Goal: Task Accomplishment & Management: Manage account settings

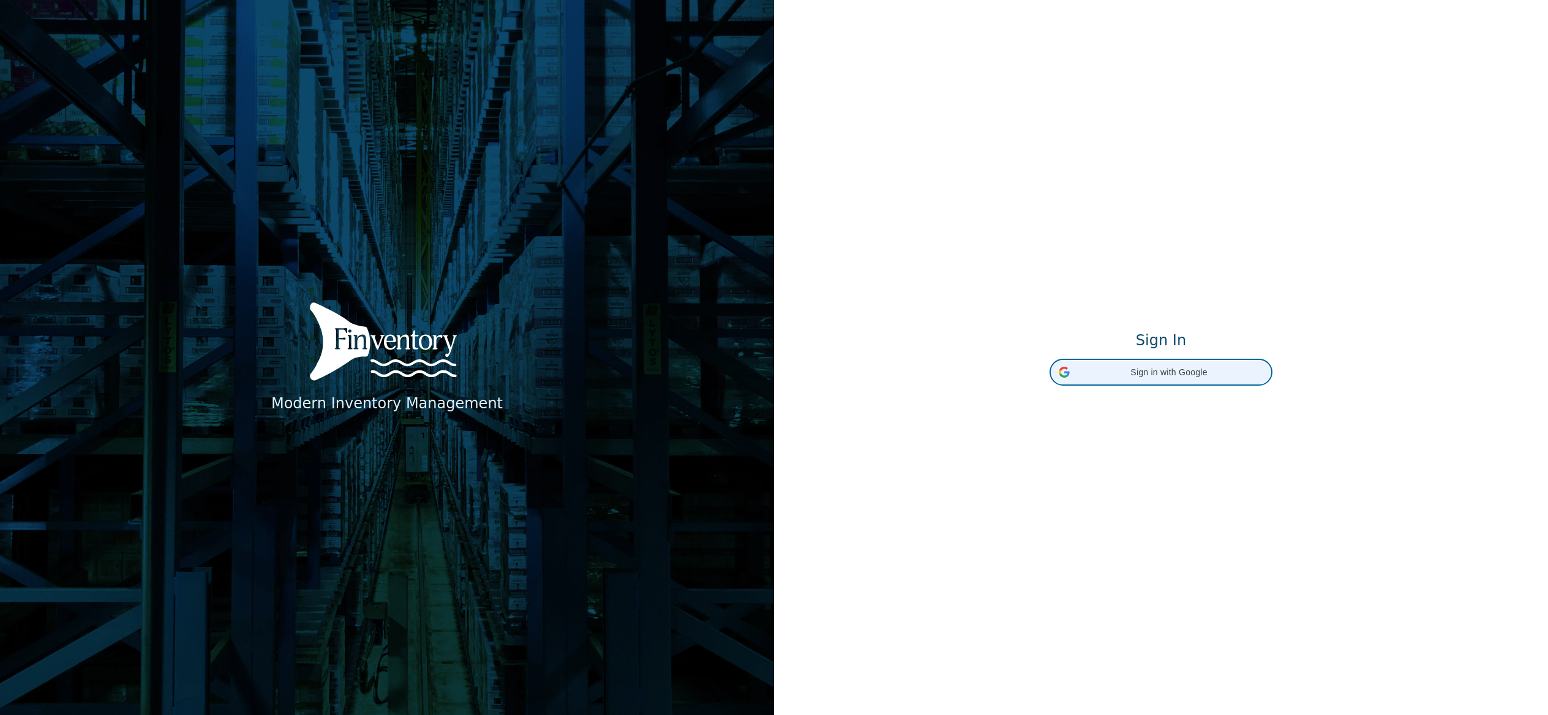
click at [1161, 375] on span "Sign in with Google" at bounding box center [1169, 372] width 189 height 13
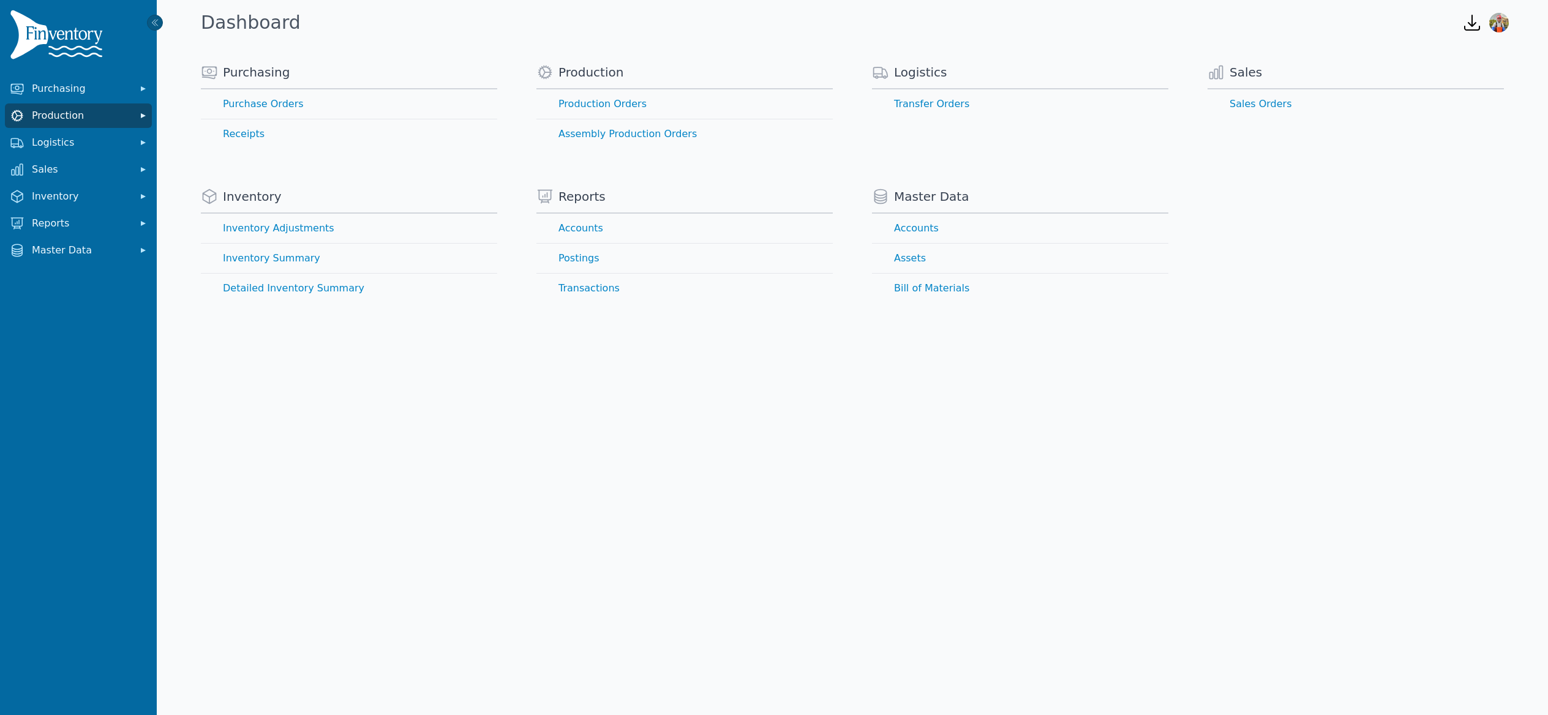
click at [73, 113] on span "Production" at bounding box center [81, 115] width 98 height 15
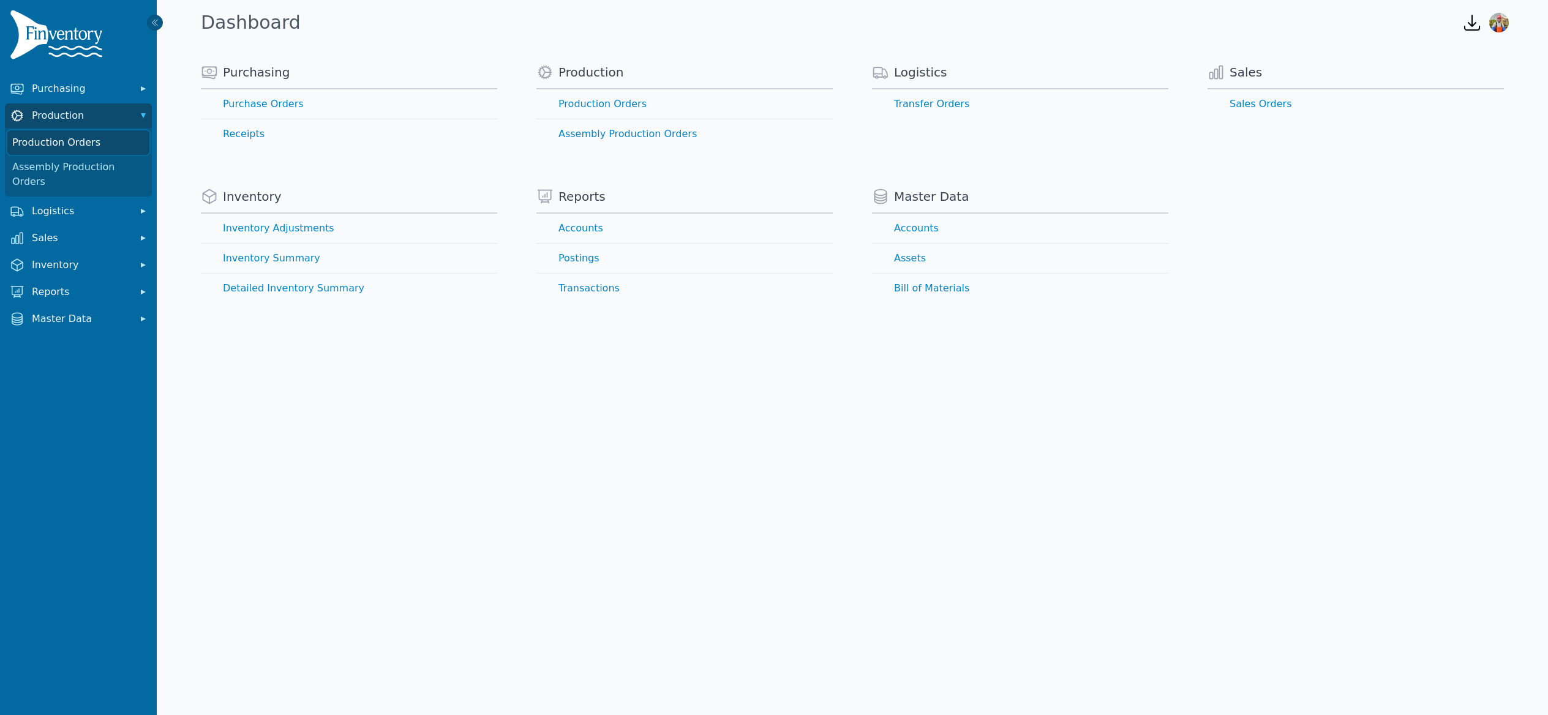
click at [78, 145] on link "Production Orders" at bounding box center [78, 142] width 142 height 24
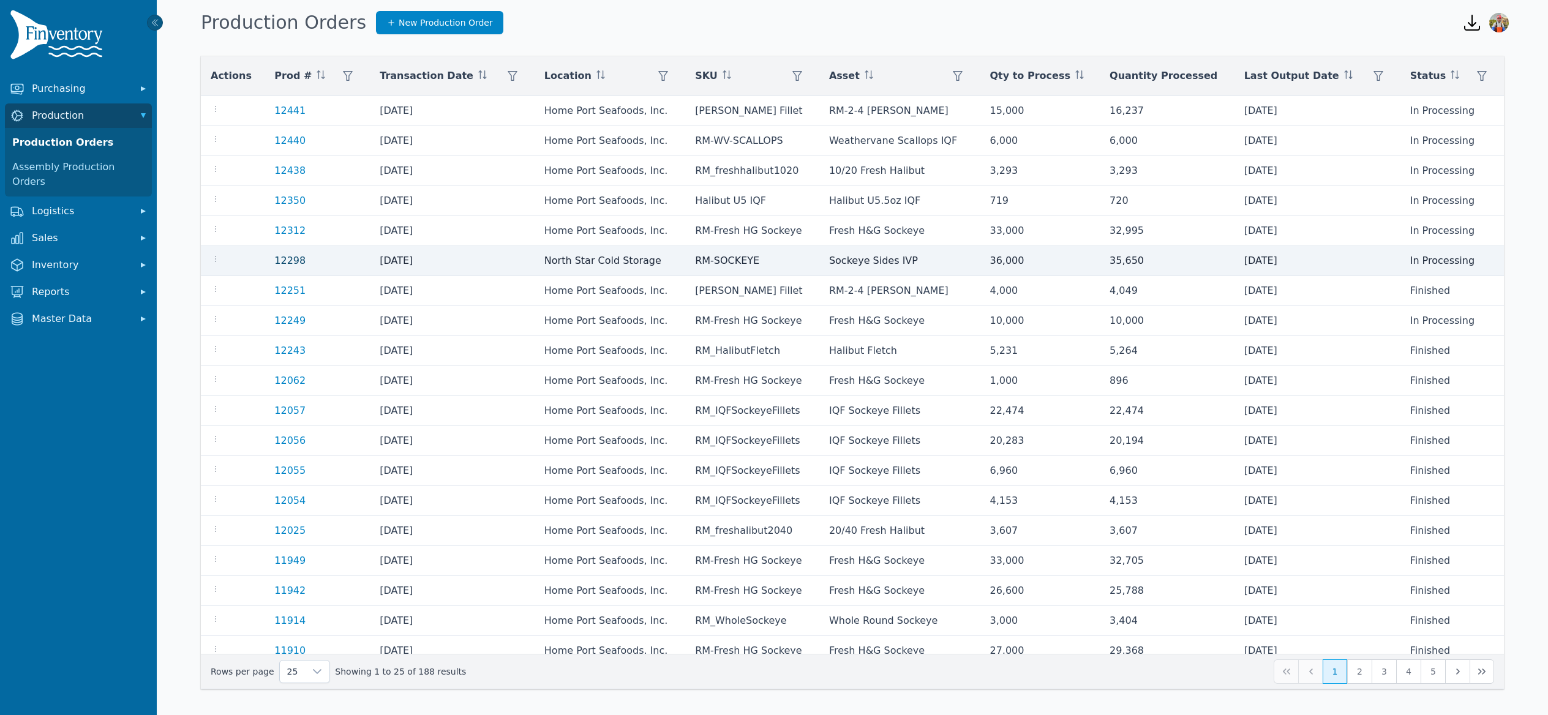
click at [296, 262] on link "12298" at bounding box center [289, 261] width 31 height 12
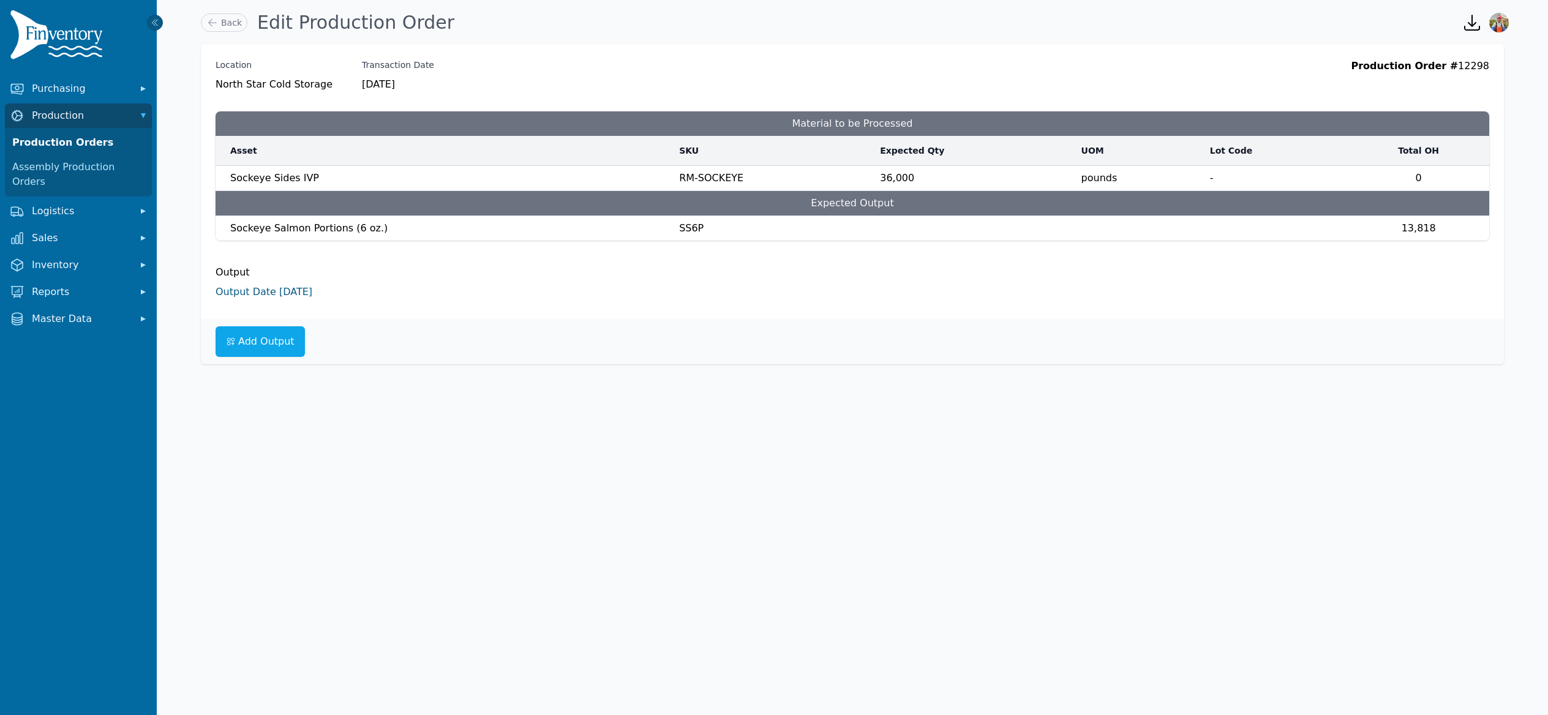
click at [244, 289] on link "Output Date 8/6/2025" at bounding box center [264, 292] width 97 height 12
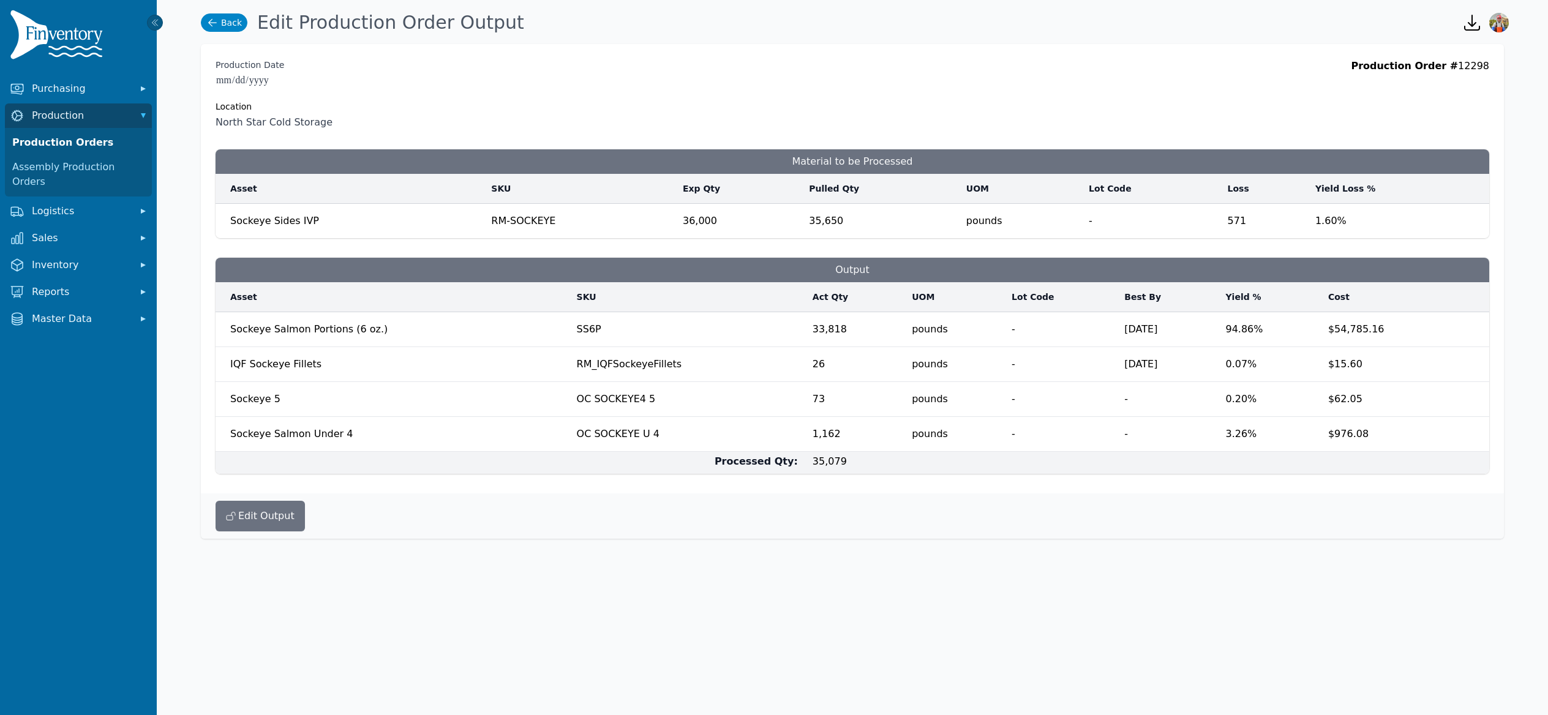
click at [223, 23] on link "Back" at bounding box center [224, 22] width 47 height 18
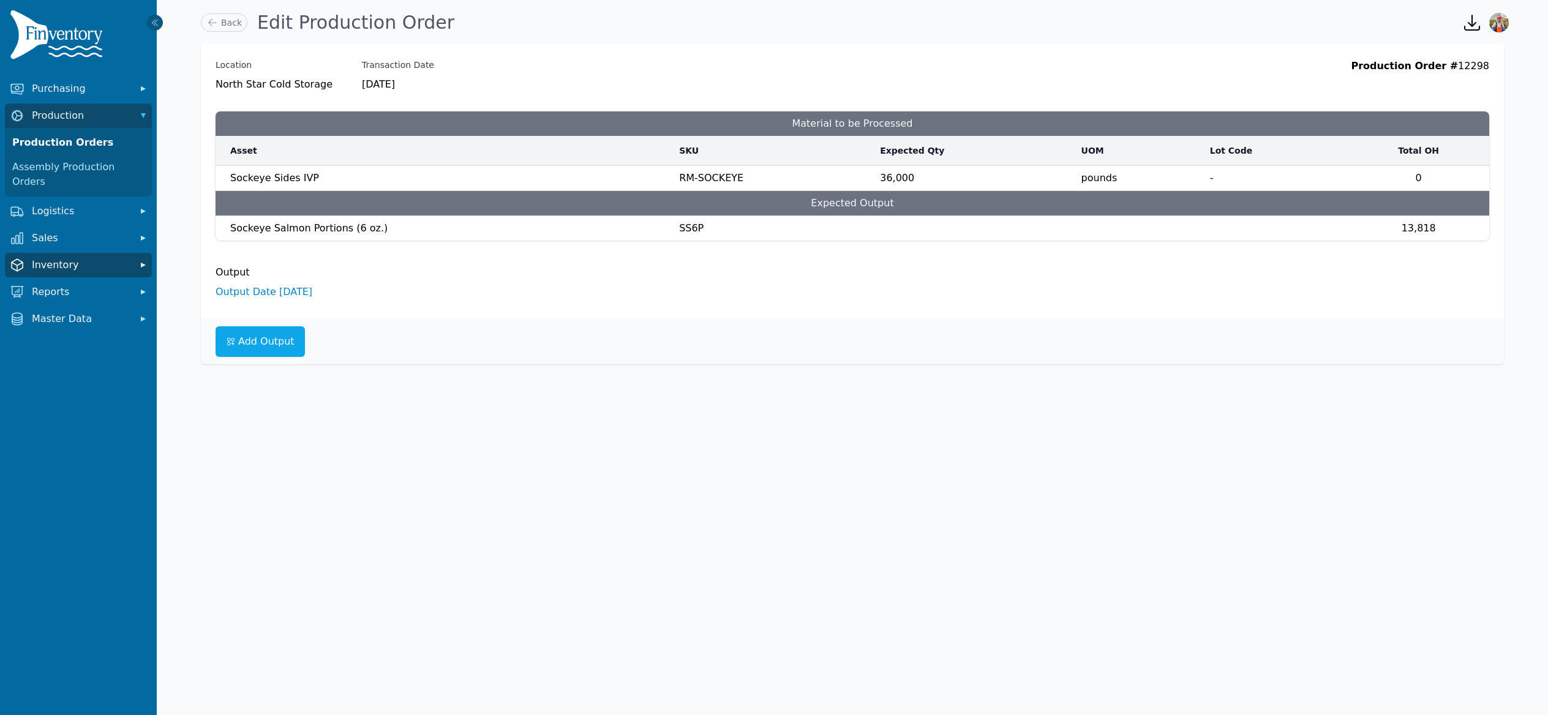
click at [85, 258] on span "Inventory" at bounding box center [81, 265] width 98 height 15
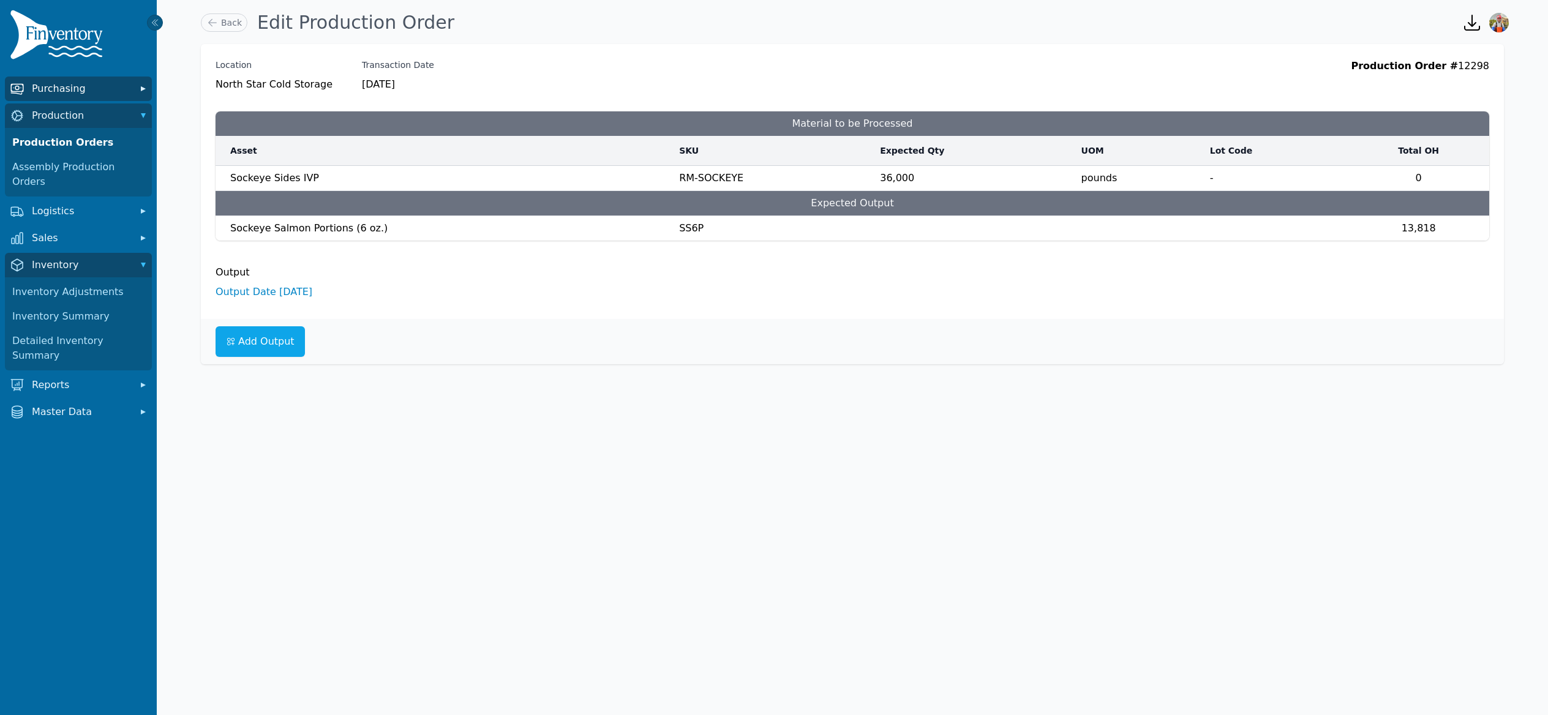
click at [79, 94] on span "Purchasing" at bounding box center [81, 88] width 98 height 15
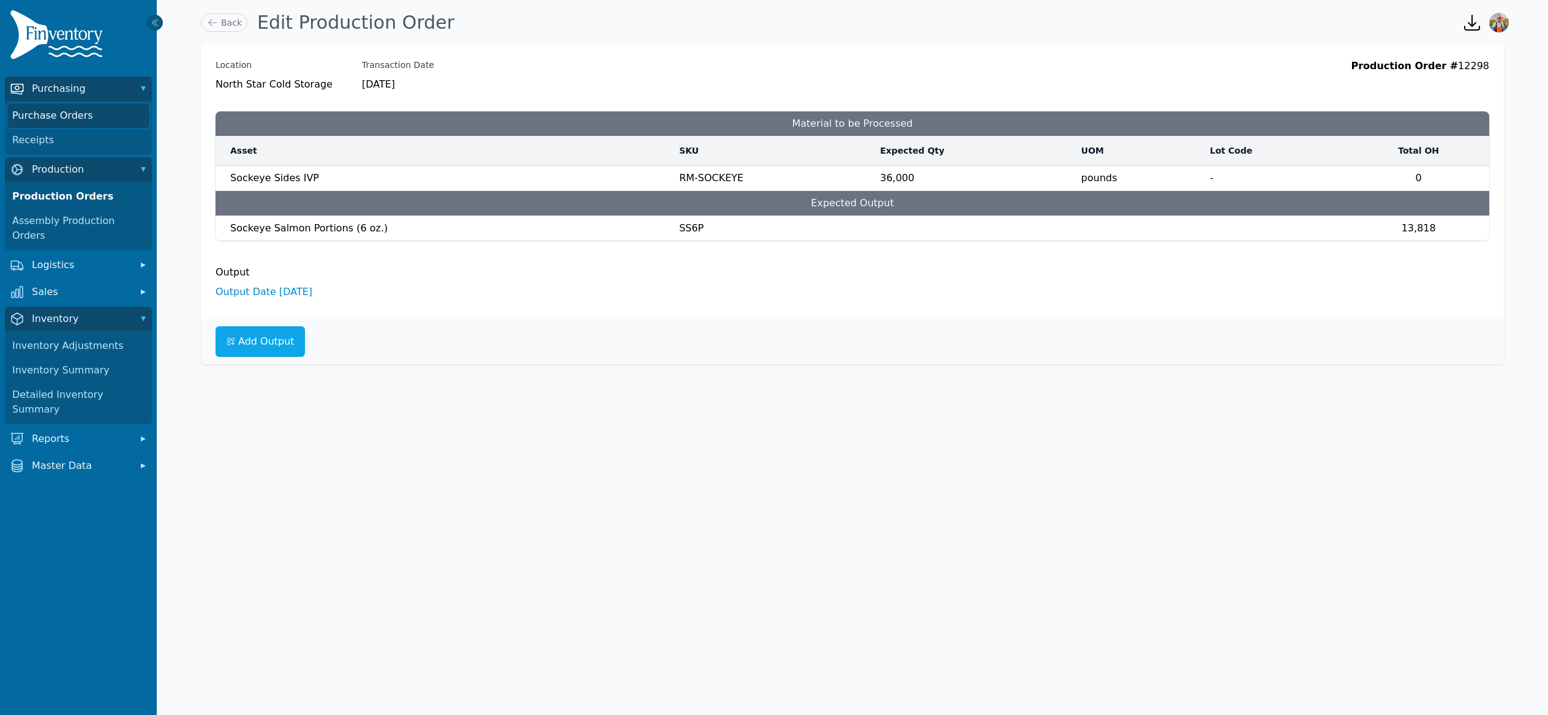
click at [69, 121] on link "Purchase Orders" at bounding box center [78, 115] width 142 height 24
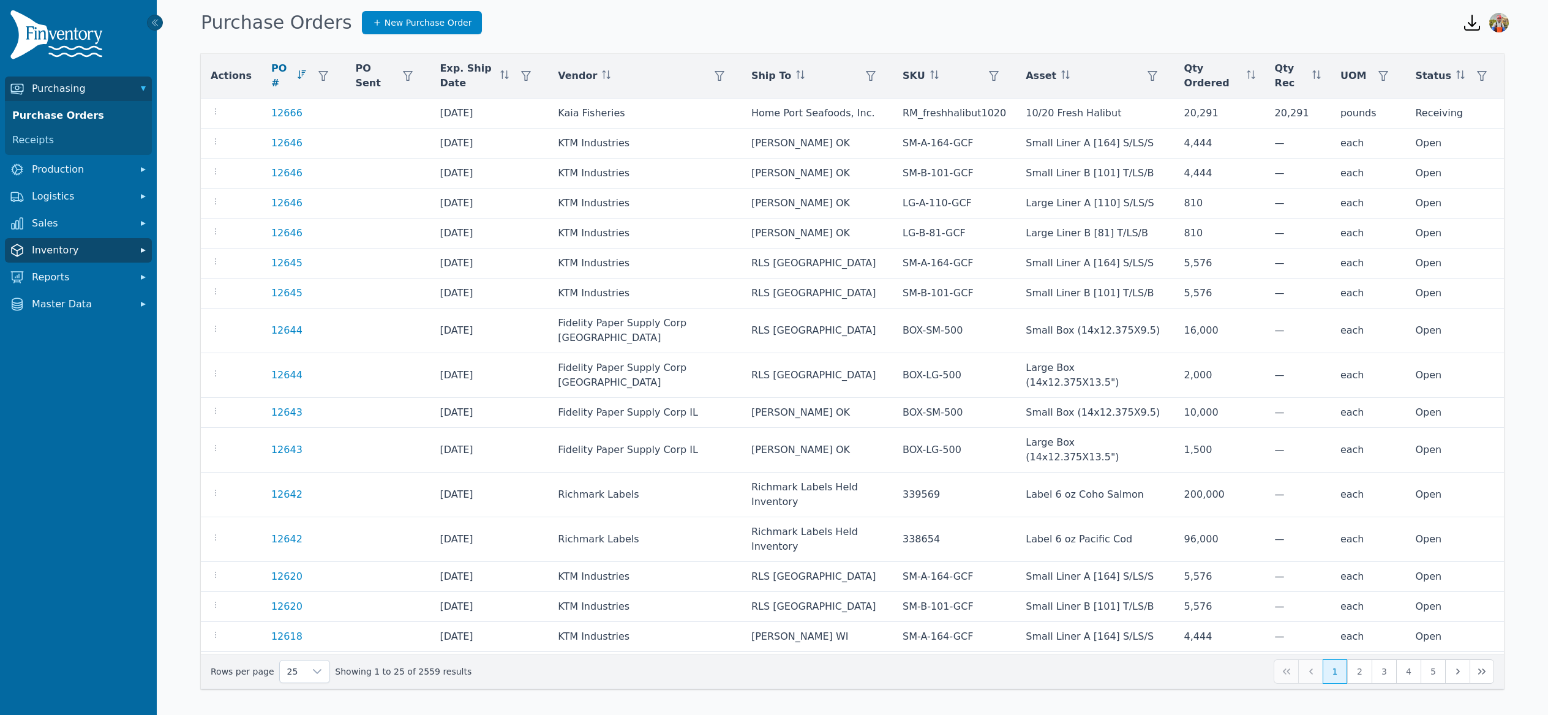
click at [75, 249] on span "Inventory" at bounding box center [81, 250] width 98 height 15
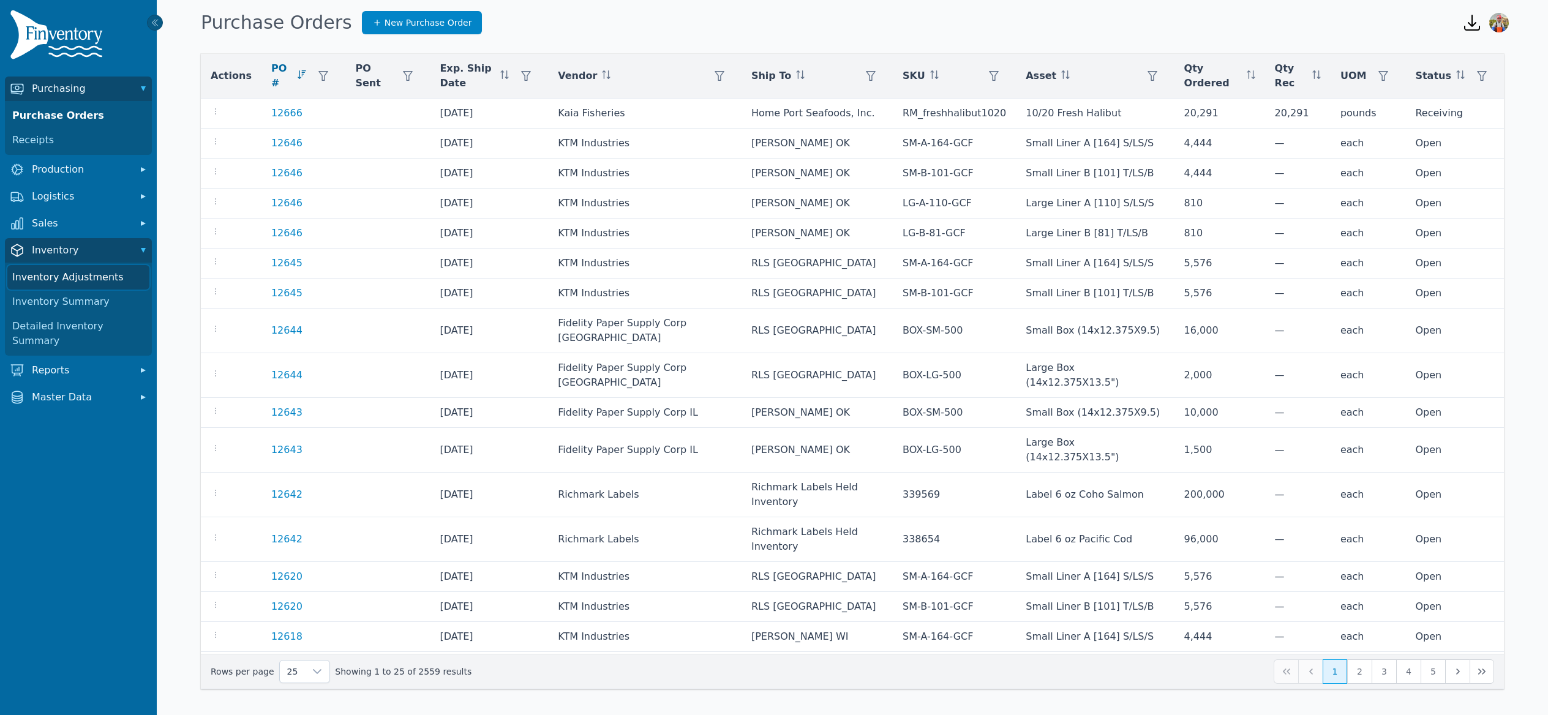
click at [79, 273] on link "Inventory Adjustments" at bounding box center [78, 277] width 142 height 24
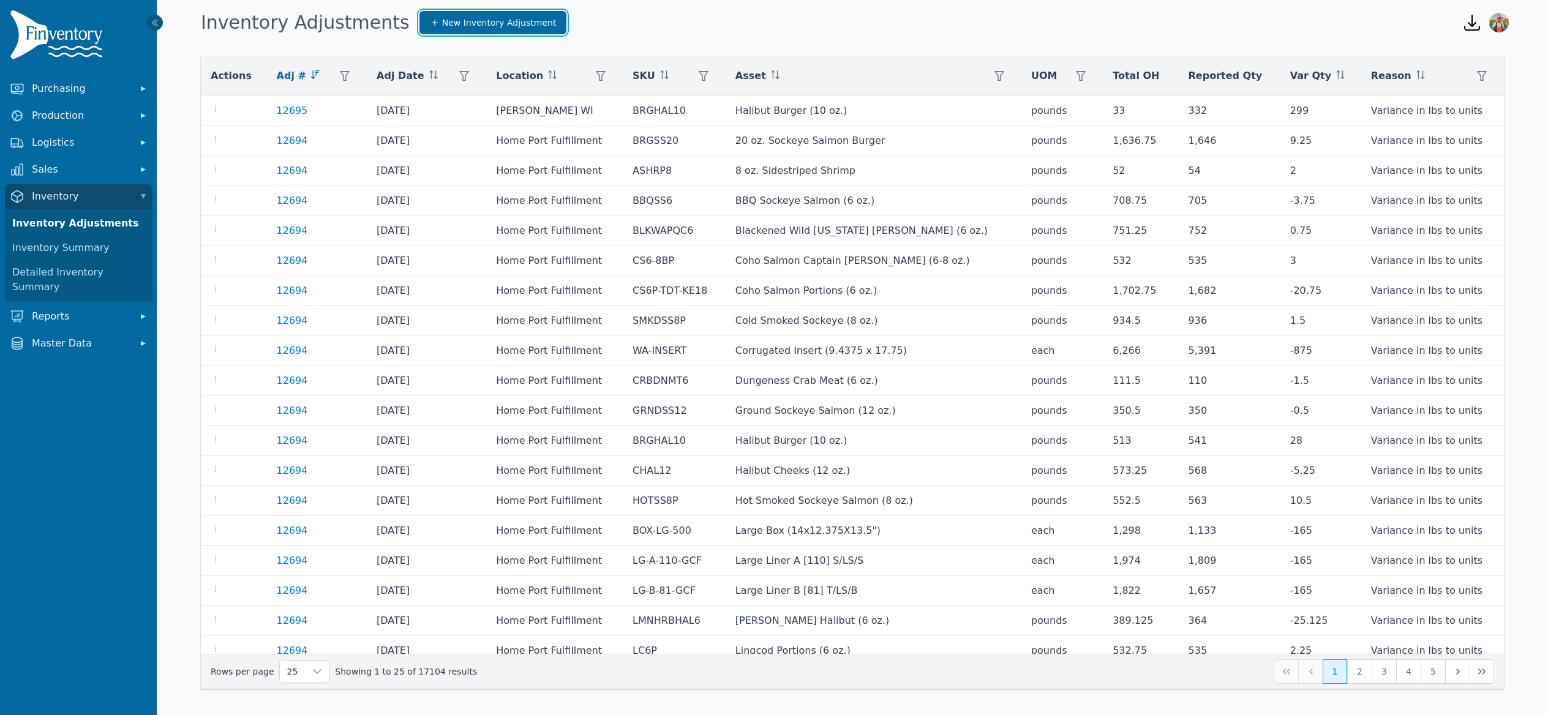
click at [432, 31] on link "New Inventory Adjustment" at bounding box center [493, 22] width 148 height 23
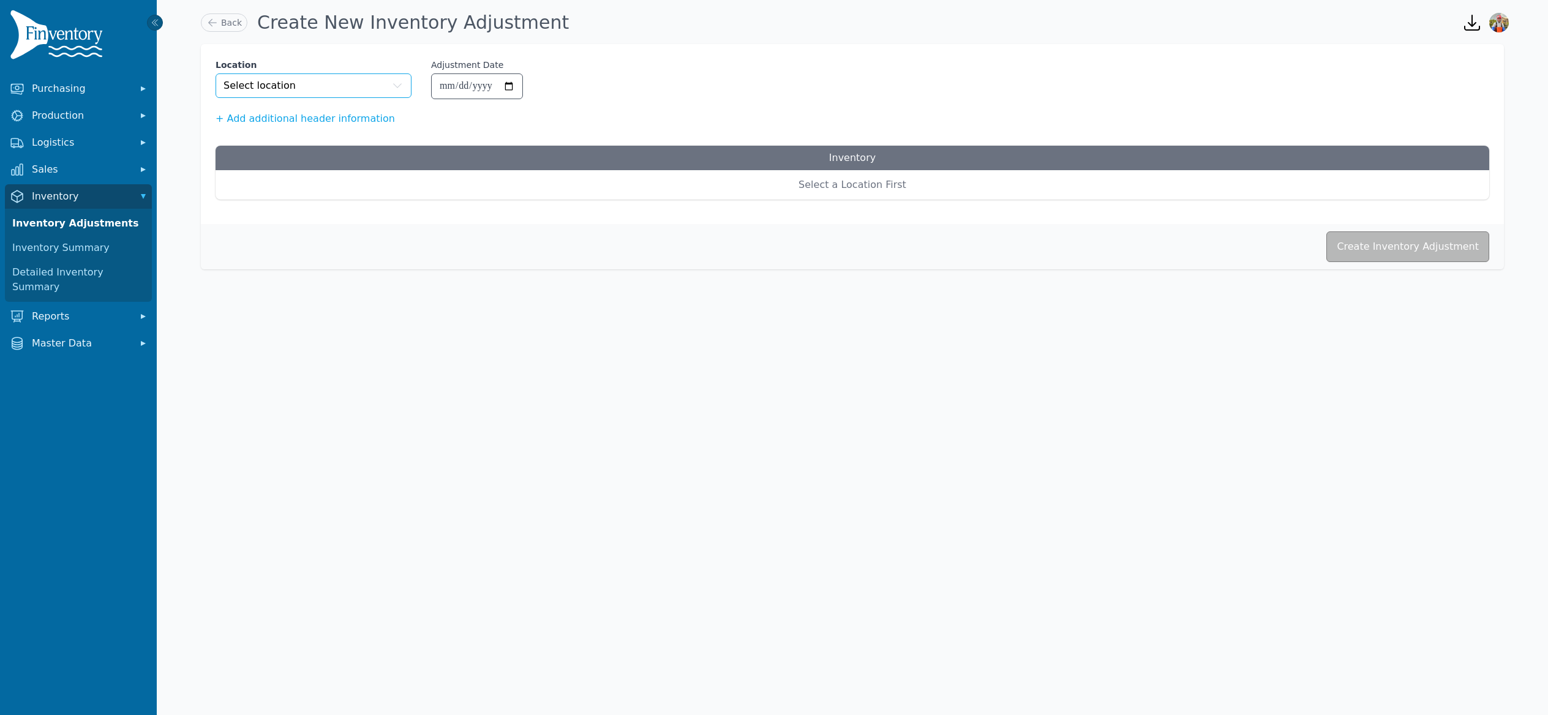
click at [351, 95] on button "Select location" at bounding box center [314, 85] width 196 height 24
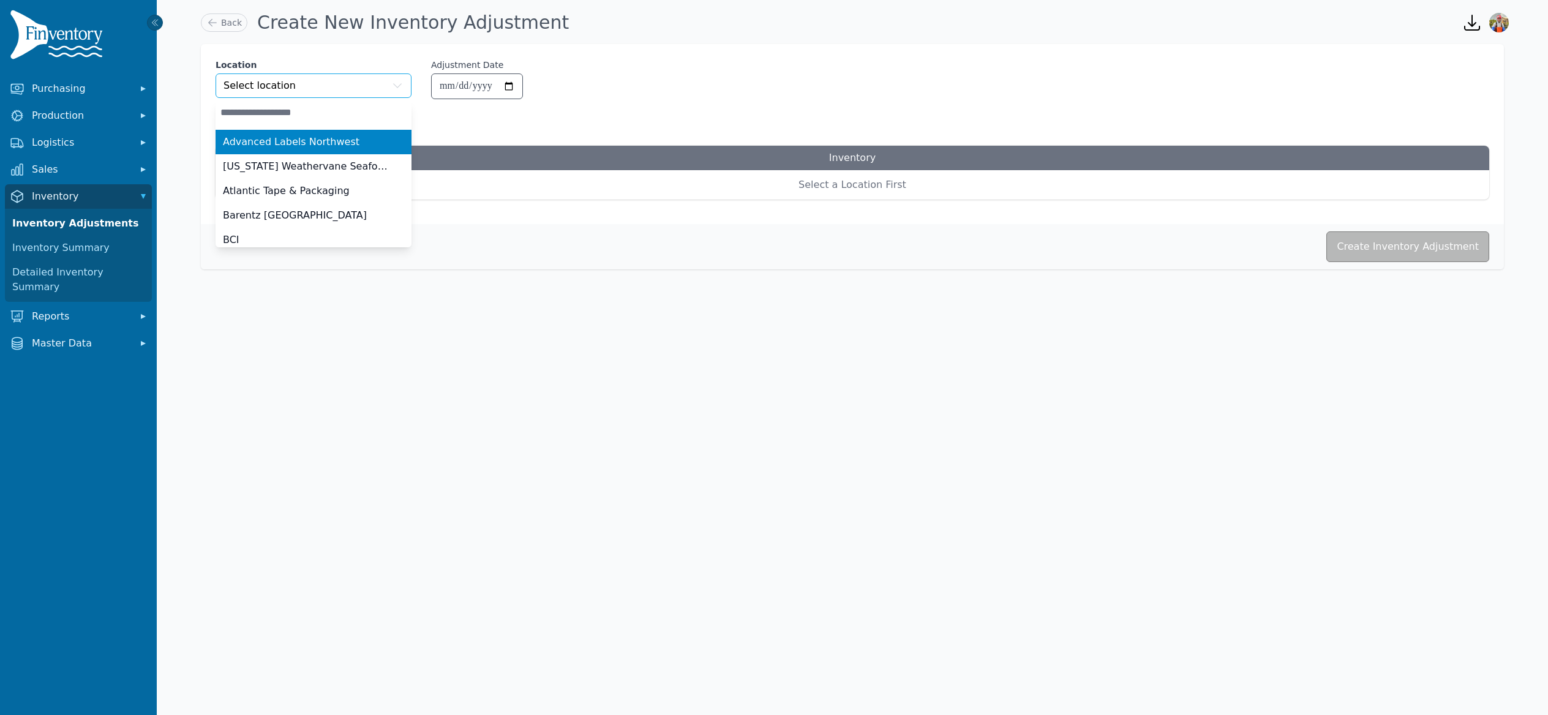
click at [353, 89] on button "Select location" at bounding box center [314, 85] width 196 height 24
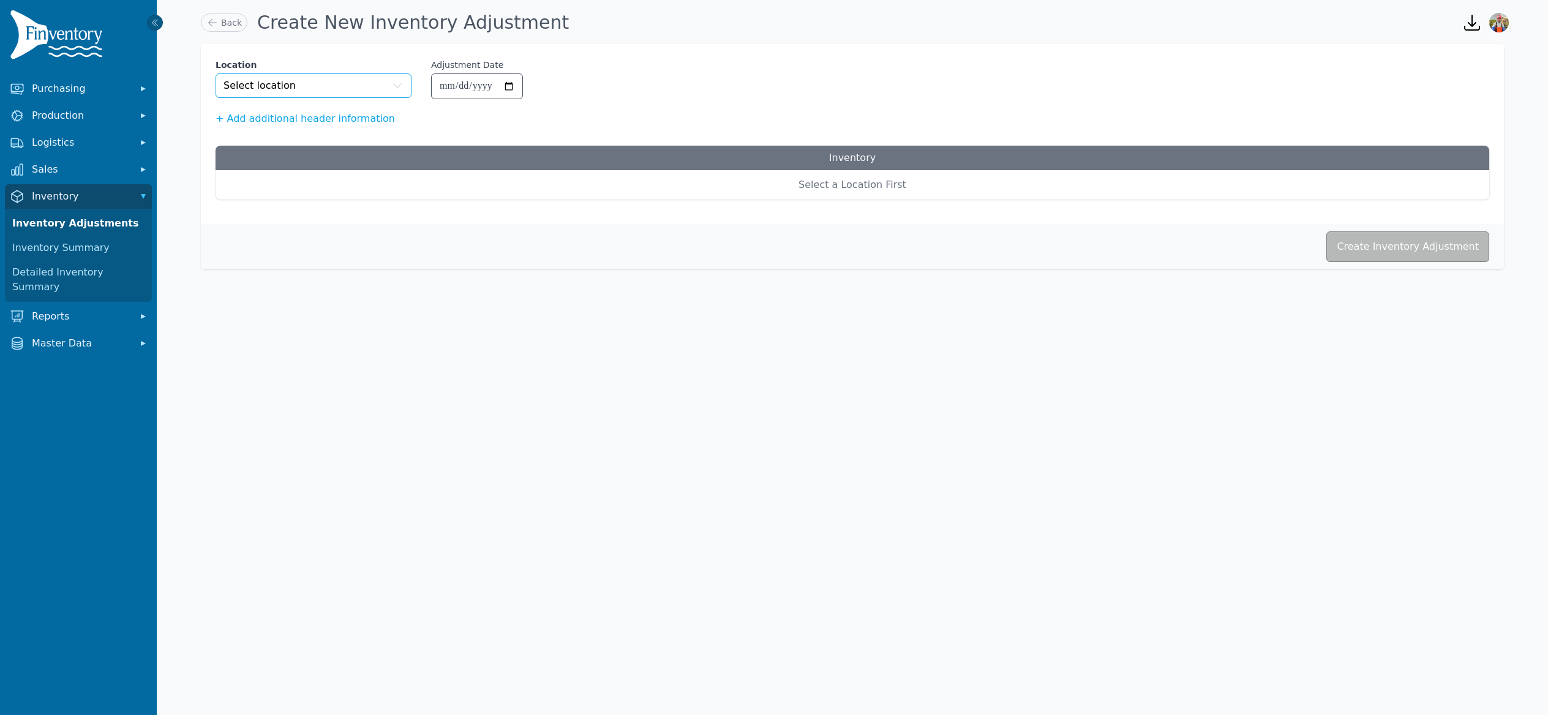
click at [260, 78] on span "Select location" at bounding box center [259, 85] width 72 height 15
type input "****"
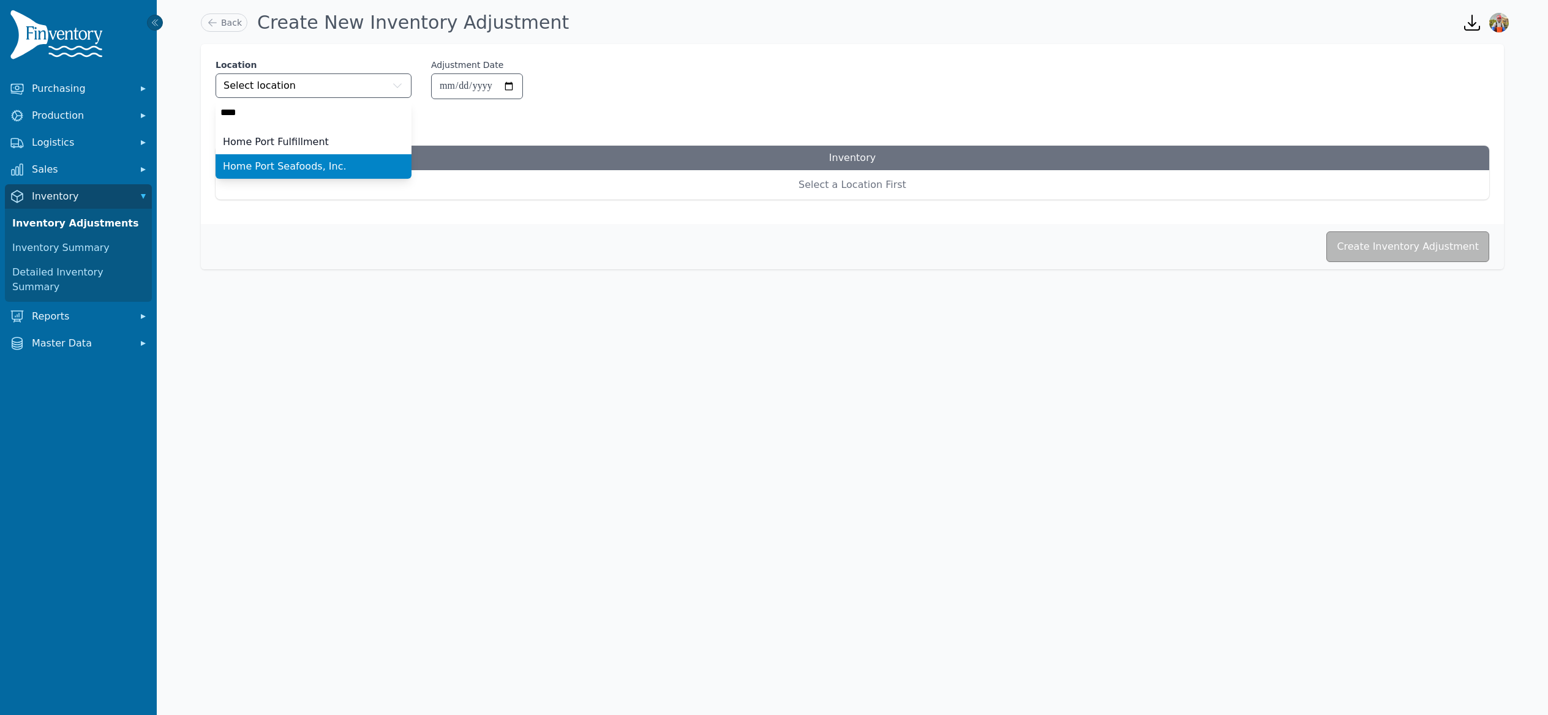
click at [325, 168] on span "Home Port Seafoods, Inc." at bounding box center [285, 166] width 124 height 15
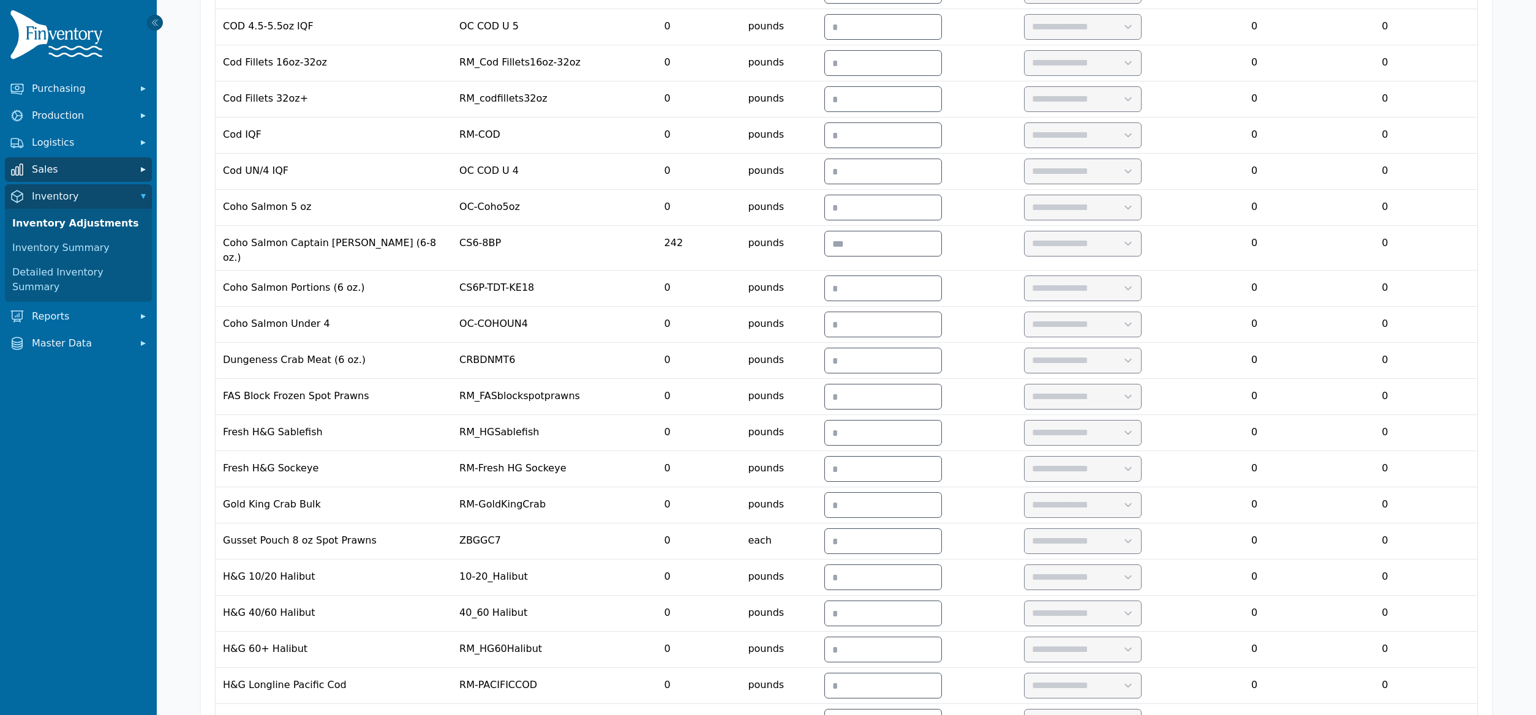
scroll to position [650, 0]
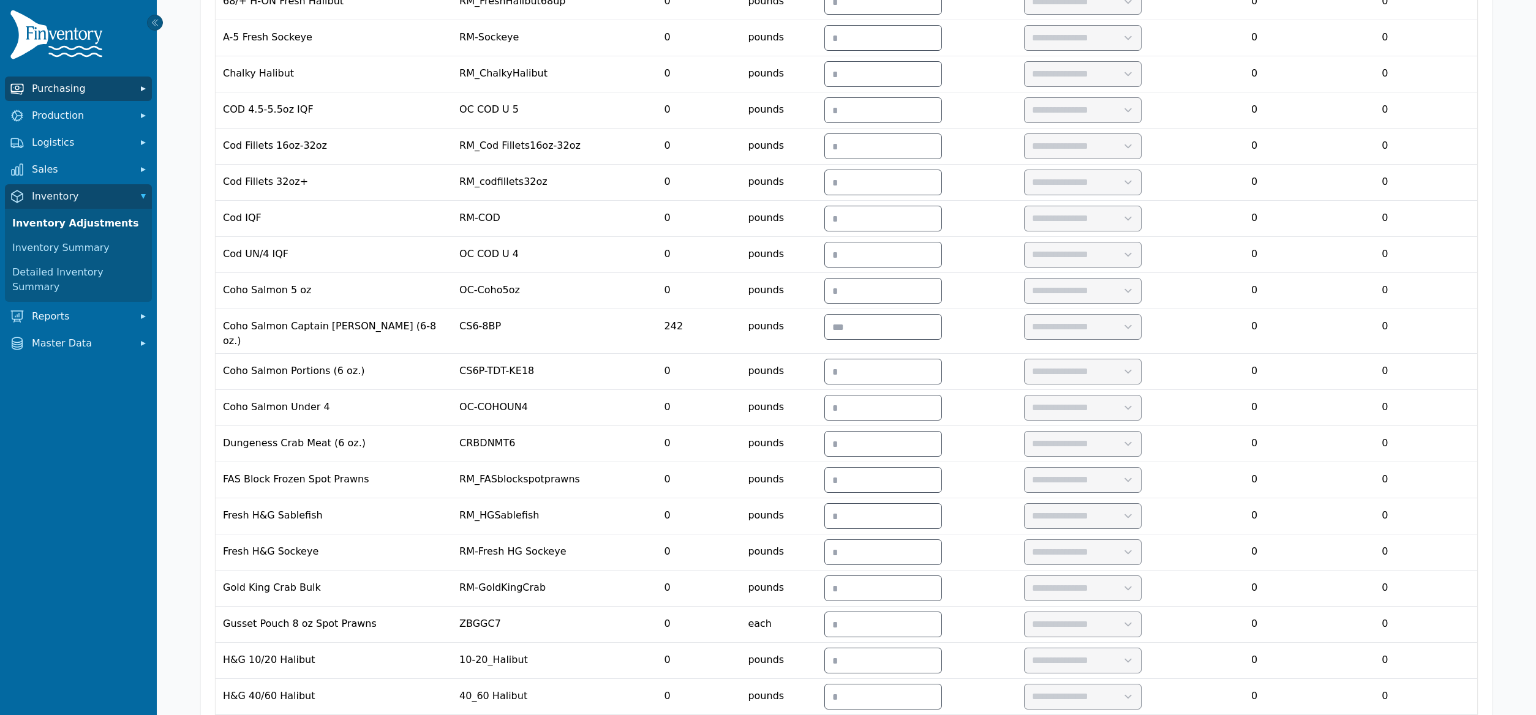
click at [76, 88] on span "Purchasing" at bounding box center [81, 88] width 98 height 15
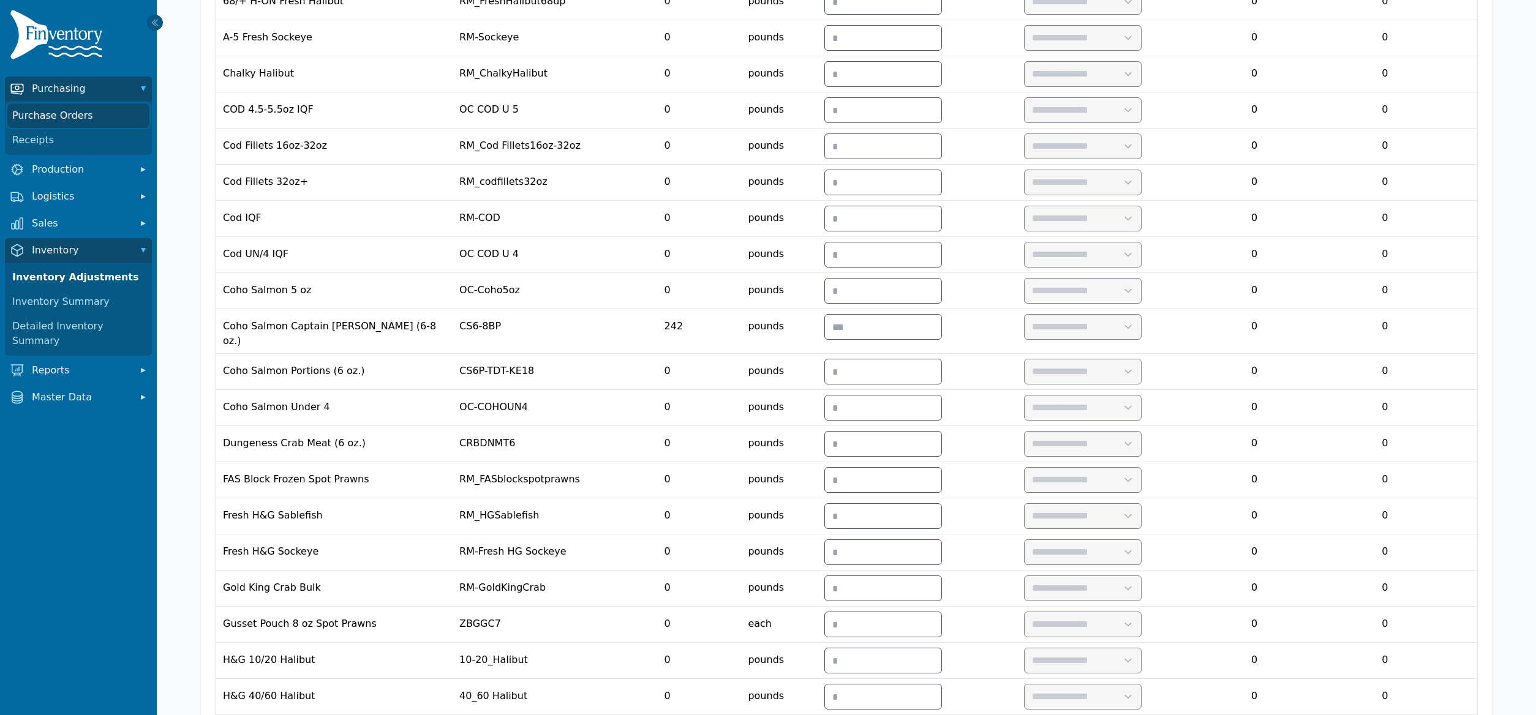
click at [83, 127] on link "Purchase Orders" at bounding box center [78, 115] width 142 height 24
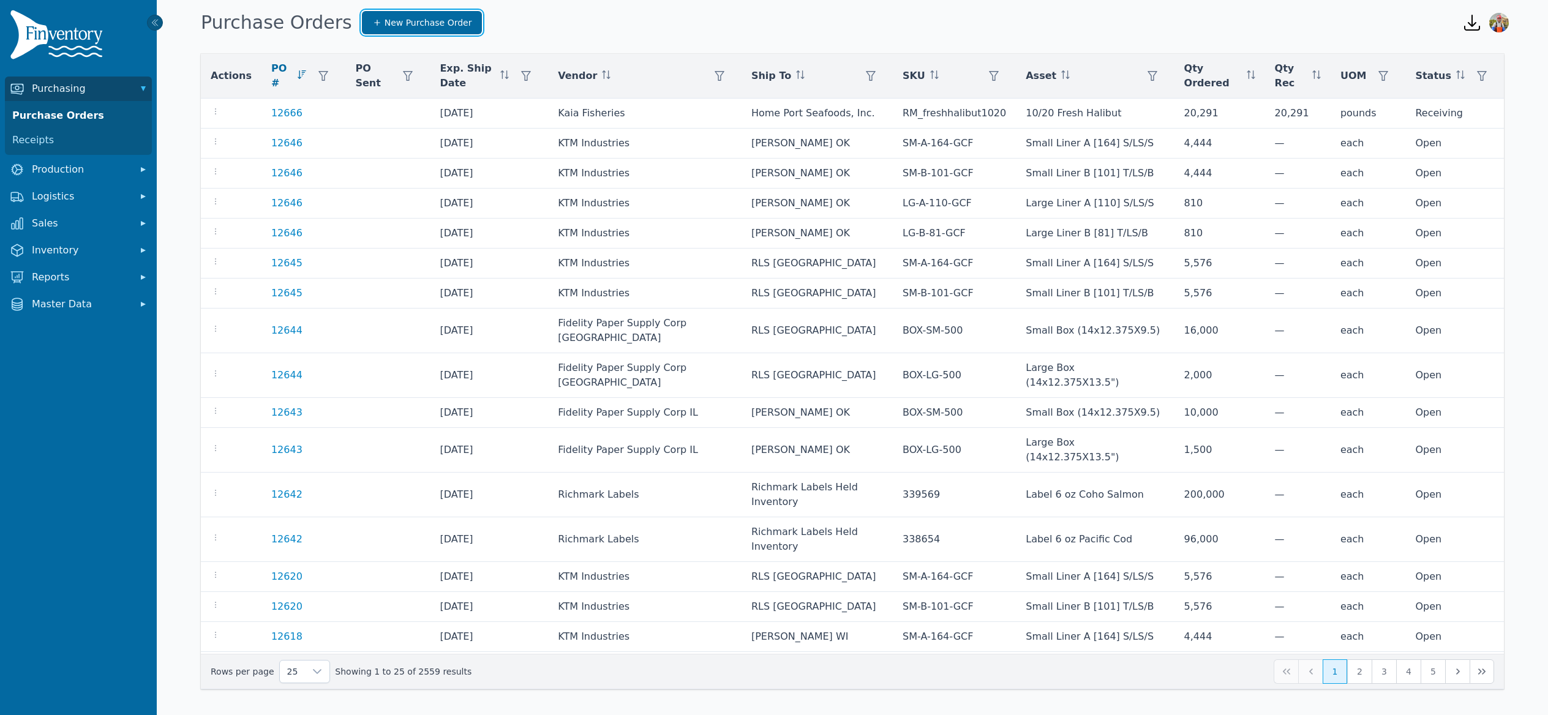
click at [435, 24] on span "New Purchase Order" at bounding box center [429, 23] width 88 height 12
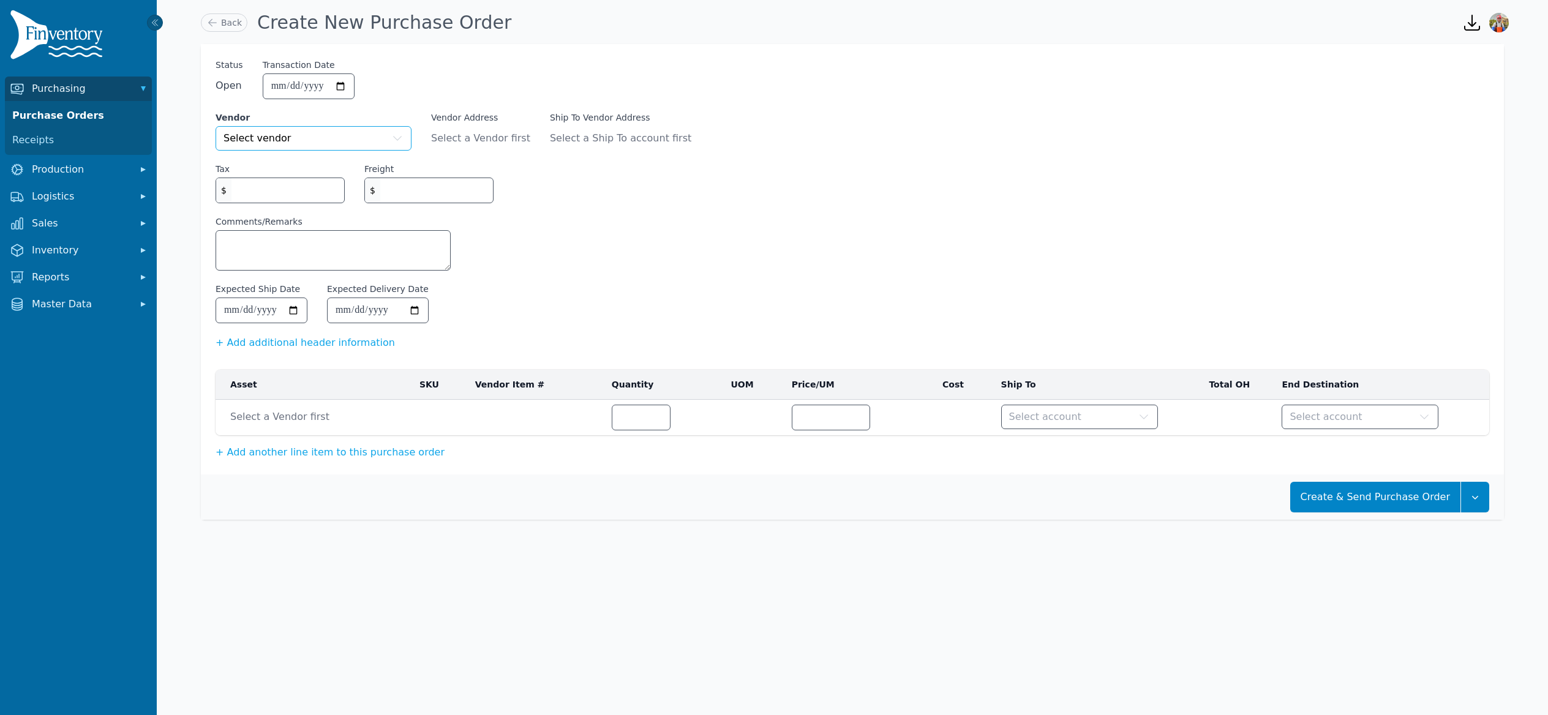
drag, startPoint x: 313, startPoint y: 136, endPoint x: 289, endPoint y: 108, distance: 36.9
click at [313, 135] on button "Select vendor" at bounding box center [314, 138] width 196 height 24
type input "******"
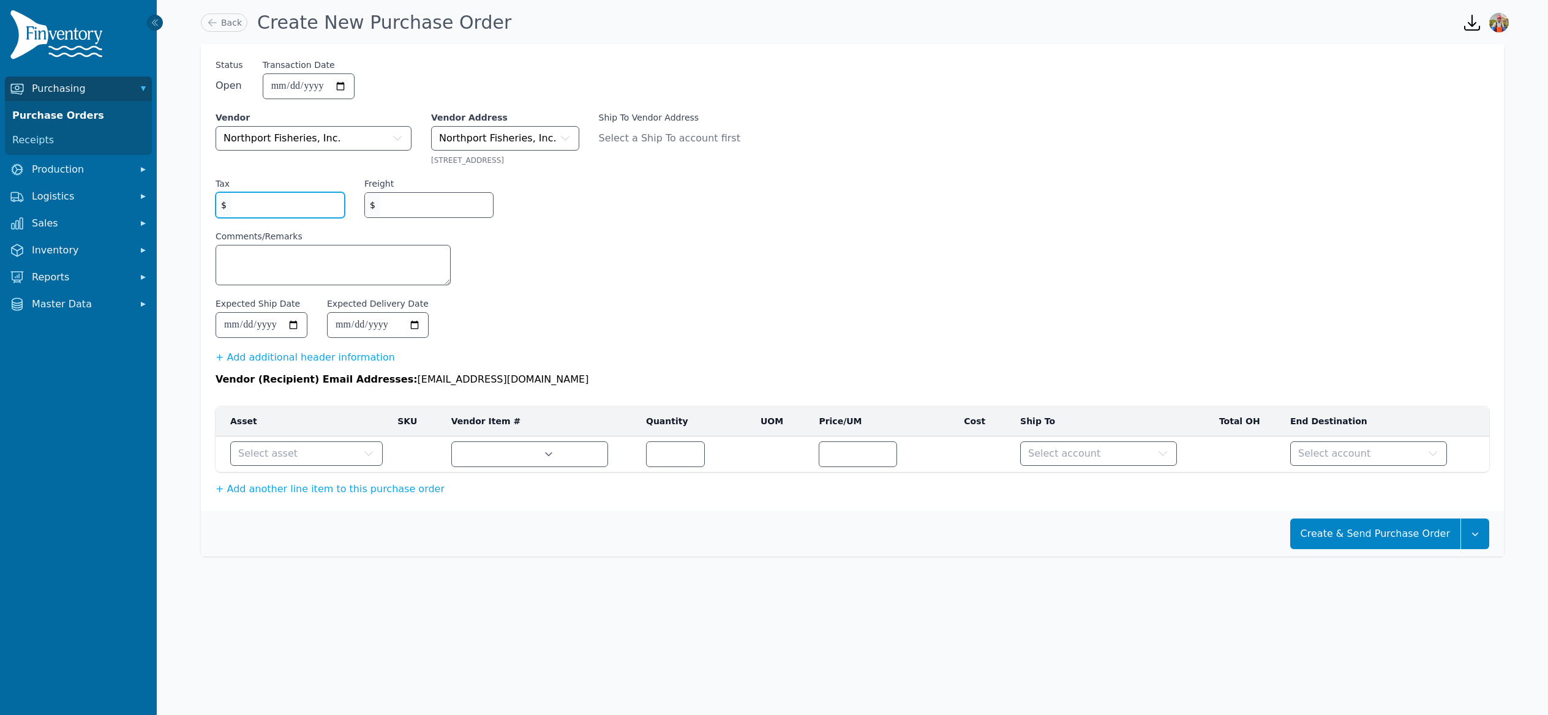
click at [283, 209] on input "Tax" at bounding box center [287, 205] width 113 height 24
type input "*"
click at [493, 211] on input "*******" at bounding box center [436, 205] width 113 height 24
drag, startPoint x: 471, startPoint y: 212, endPoint x: 294, endPoint y: 205, distance: 177.7
click at [294, 205] on div "Tax $ * Freight $ ********" at bounding box center [853, 204] width 1274 height 53
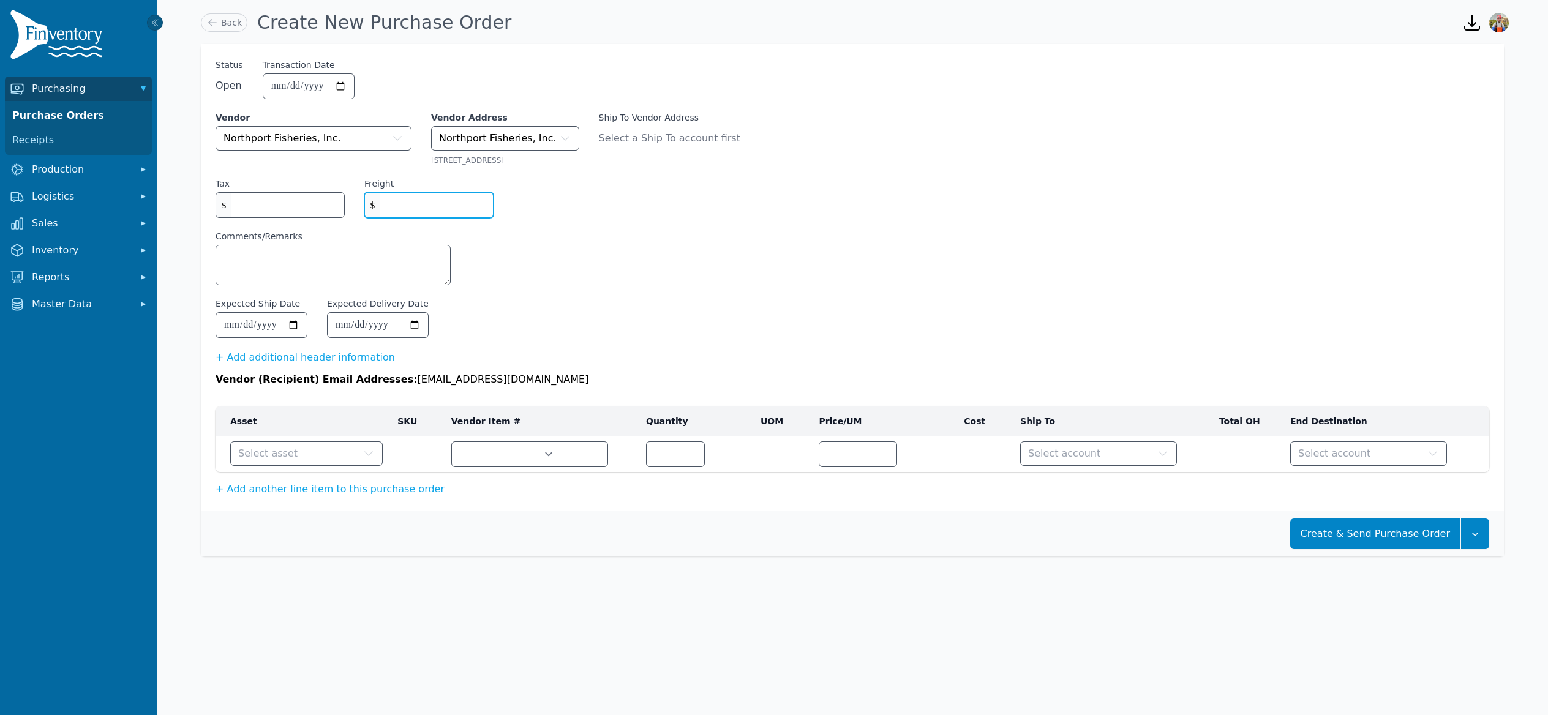
type input "*"
click at [366, 258] on textarea "Comments/Remarks" at bounding box center [333, 265] width 234 height 39
type textarea "**********"
click at [298, 325] on input "Expected Ship Date" at bounding box center [261, 325] width 91 height 24
type input "**********"
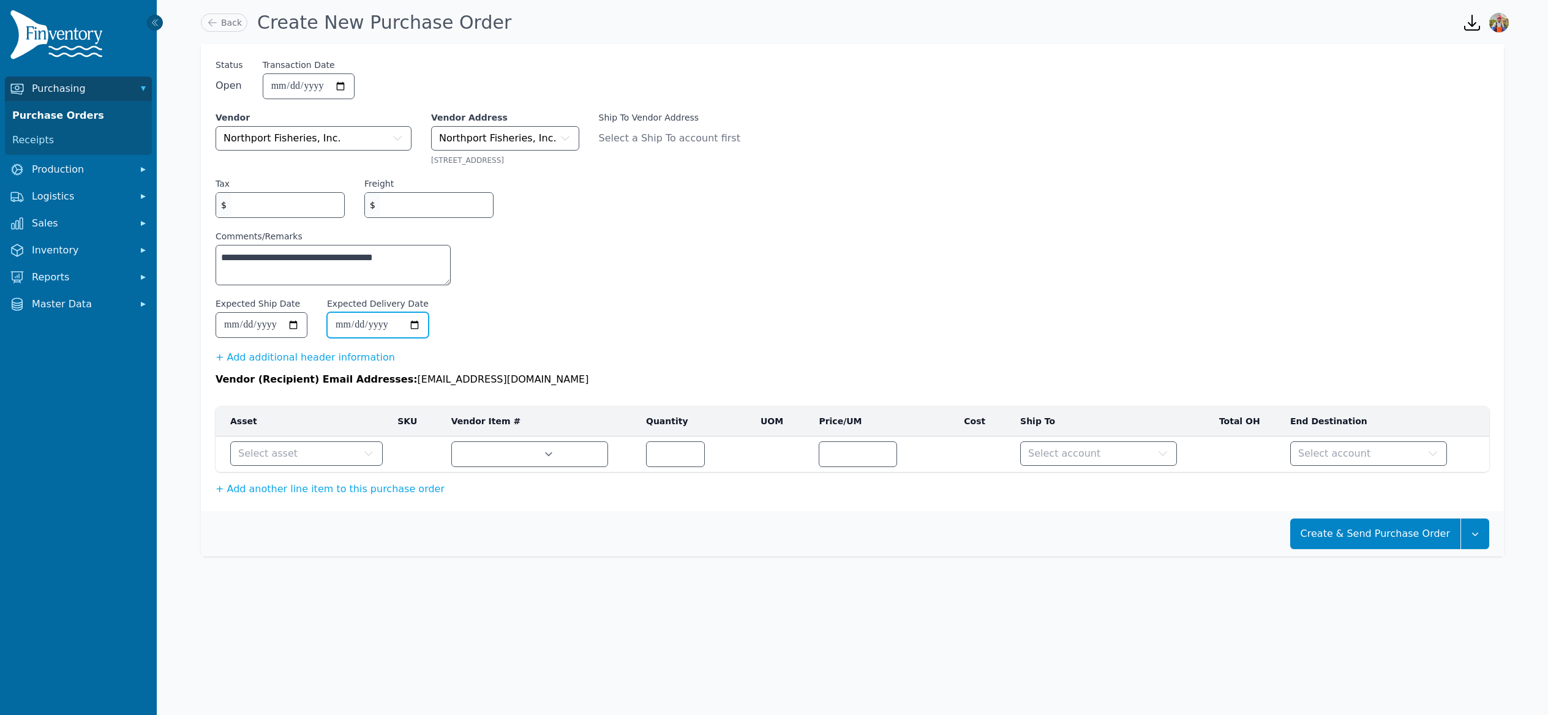
click at [424, 329] on input "Expected Delivery Date" at bounding box center [378, 325] width 100 height 24
type input "**********"
click at [307, 457] on button "Select asset" at bounding box center [306, 453] width 152 height 24
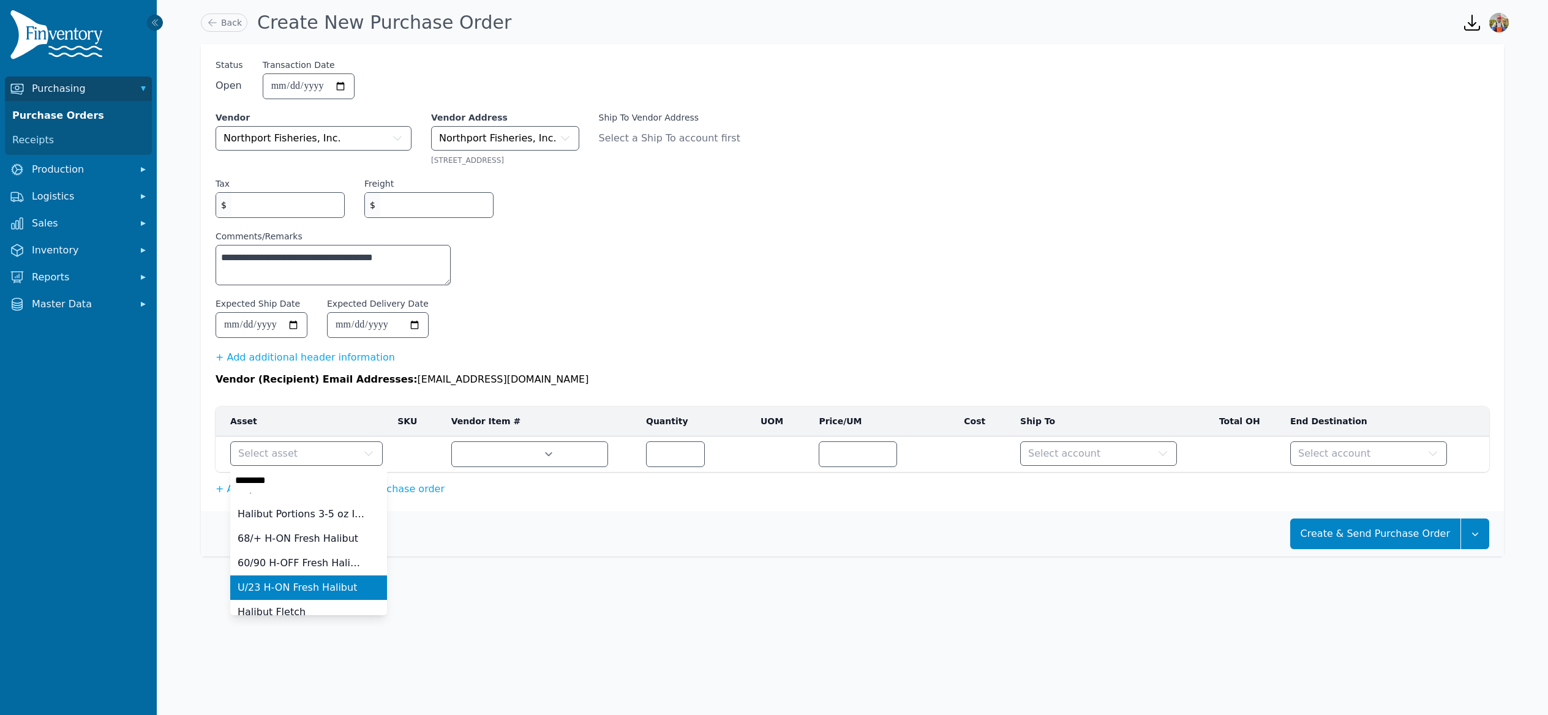
scroll to position [29, 0]
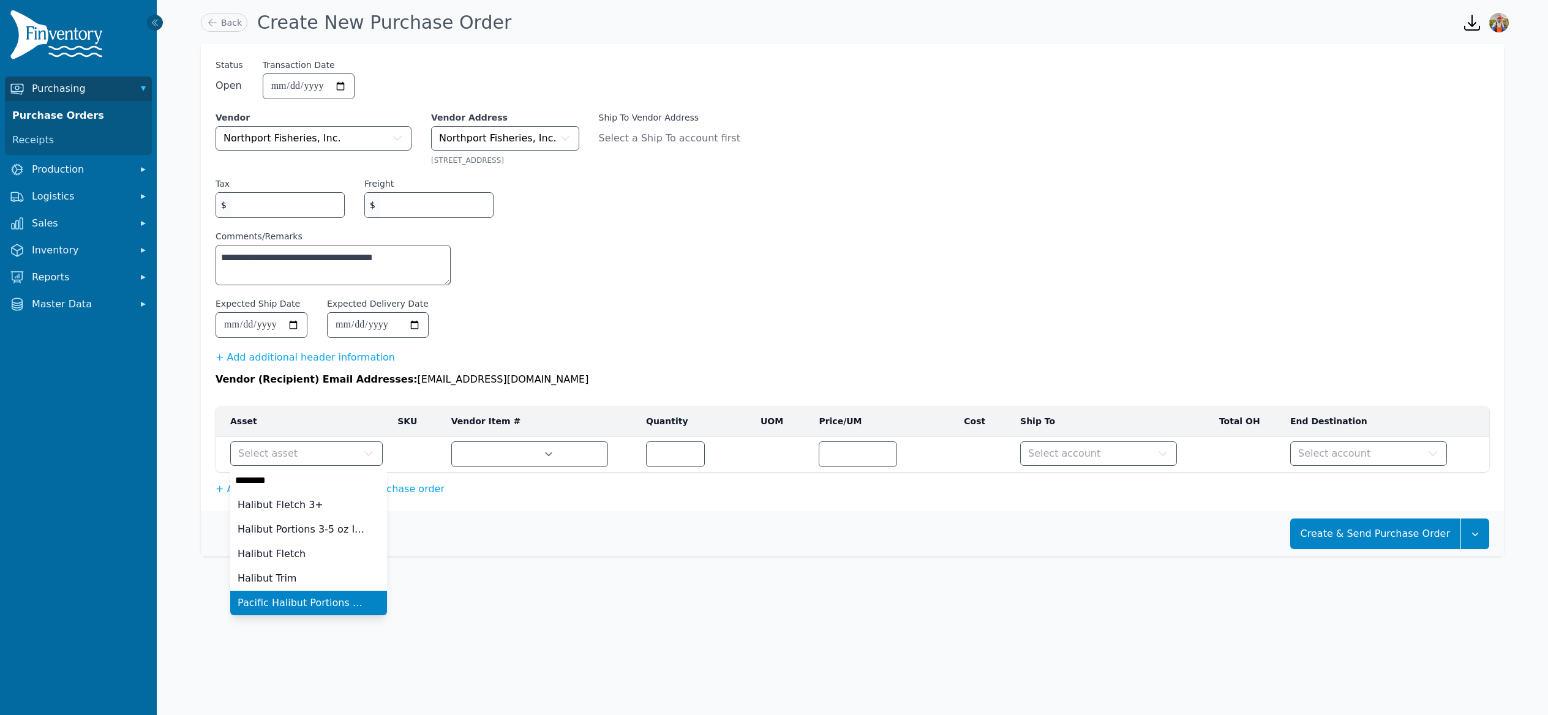
type input "*******"
click at [325, 602] on span "Pacific Halibut Portions (6 oz.)" at bounding box center [301, 603] width 127 height 15
type input "*****"
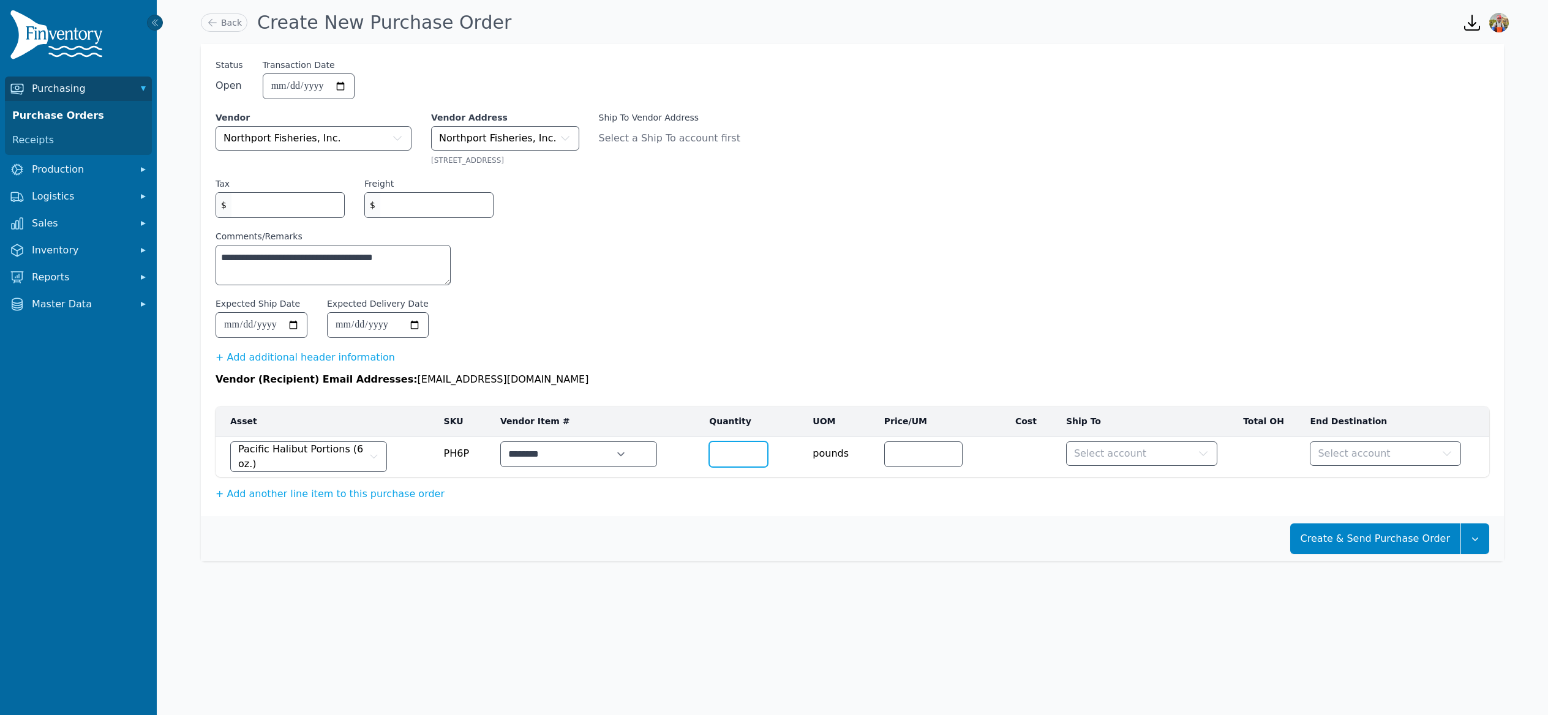
click at [710, 454] on input "number" at bounding box center [739, 454] width 58 height 24
type input "****"
click at [879, 464] on input "*****" at bounding box center [895, 454] width 77 height 24
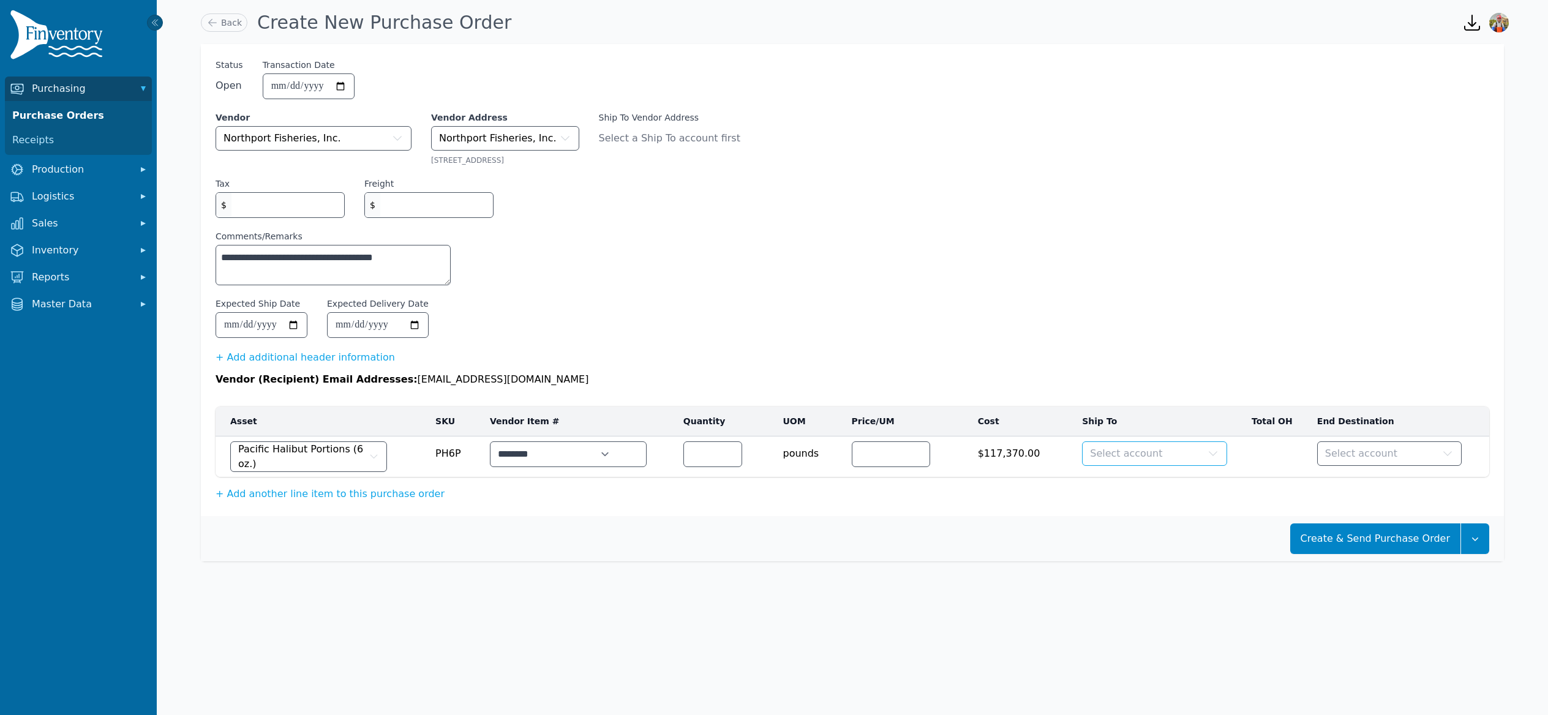
type input "****"
click at [1163, 459] on button "Select account" at bounding box center [1154, 453] width 145 height 24
type input "*"
type input "*******"
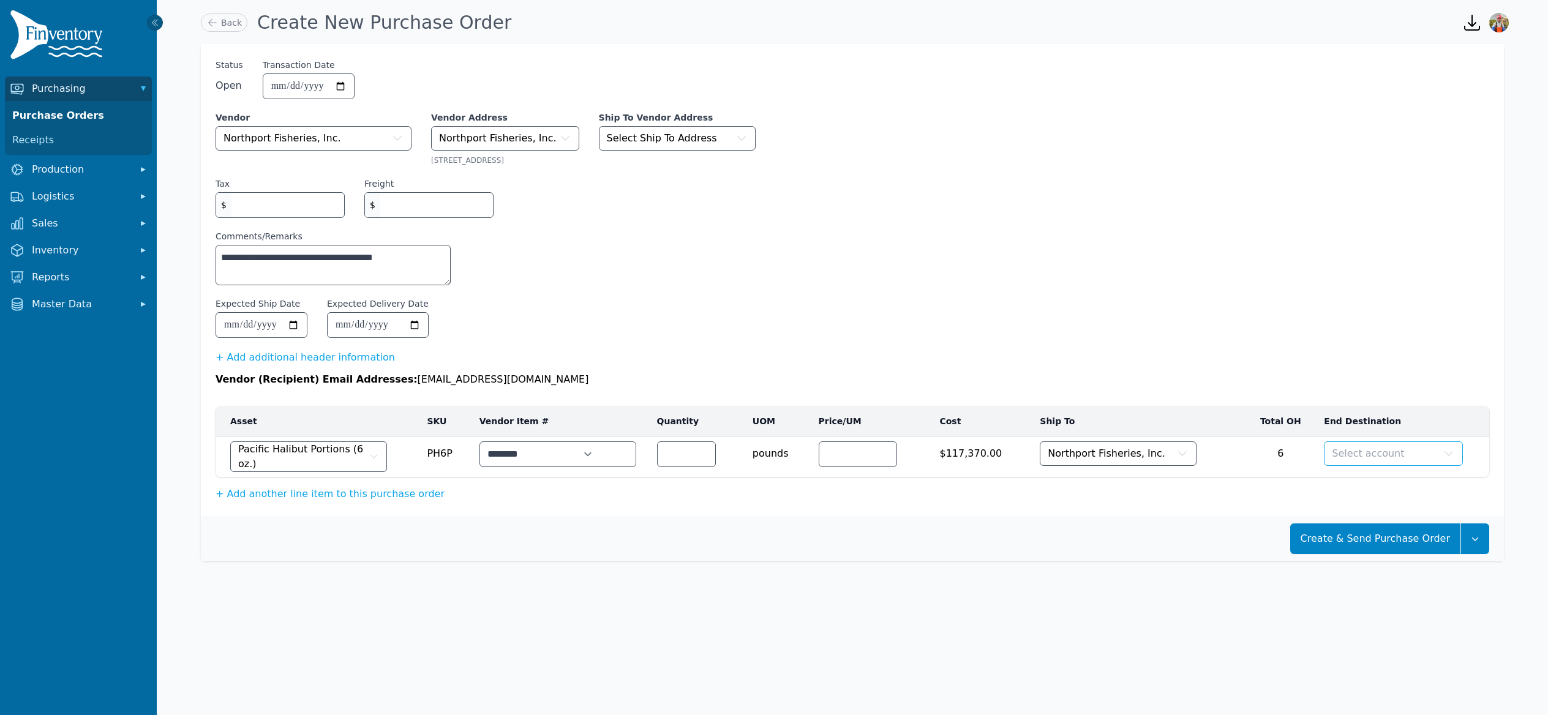
click at [1400, 460] on button "Select account" at bounding box center [1393, 453] width 138 height 24
type input "*******"
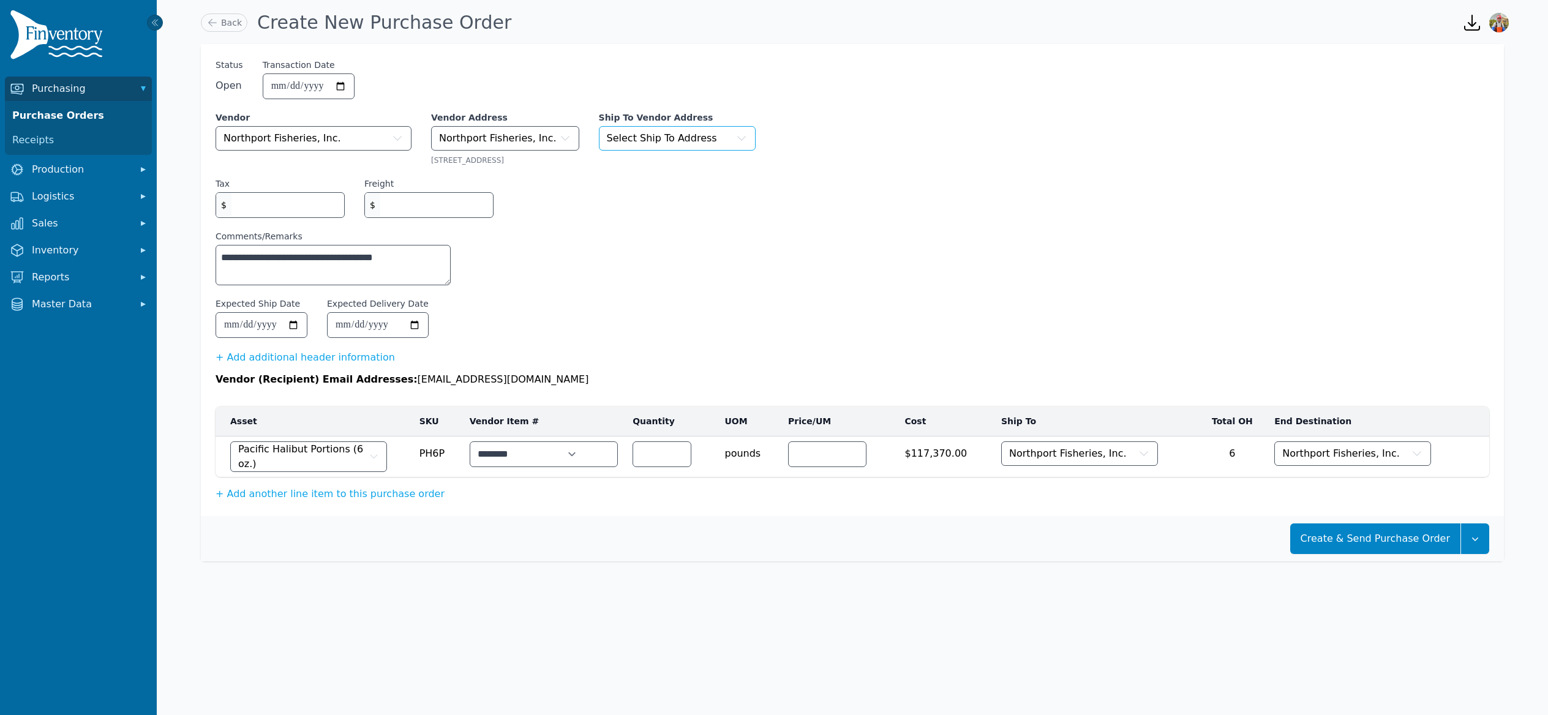
click at [677, 143] on span "Select Ship To Address" at bounding box center [662, 138] width 110 height 15
type input "*"
click at [718, 204] on li "Northport Fisheries, Inc." at bounding box center [677, 194] width 157 height 24
click at [1485, 540] on button "button" at bounding box center [1475, 539] width 28 height 31
click at [1442, 656] on small "Create a new purchase order." at bounding box center [1412, 650] width 126 height 11
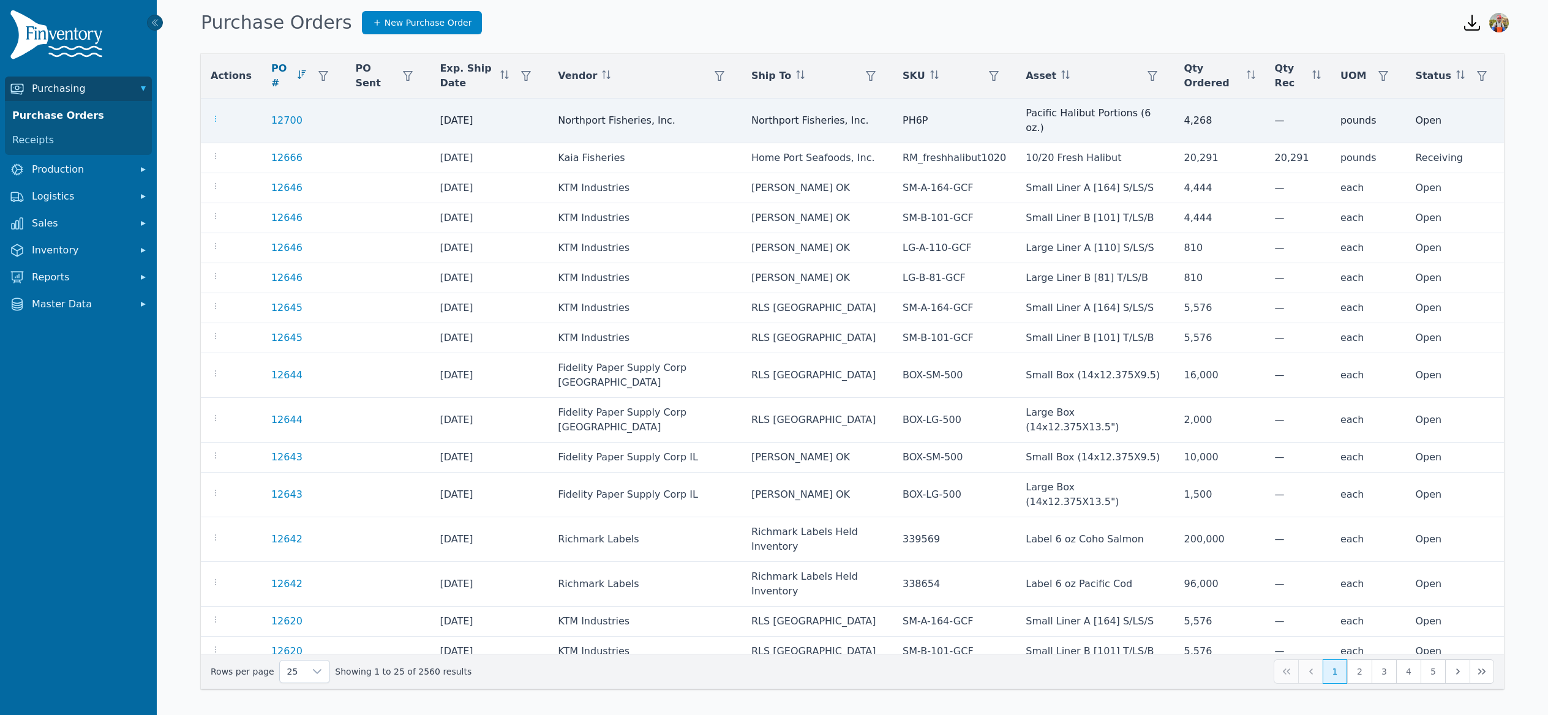
click at [213, 114] on icon "button" at bounding box center [216, 119] width 10 height 10
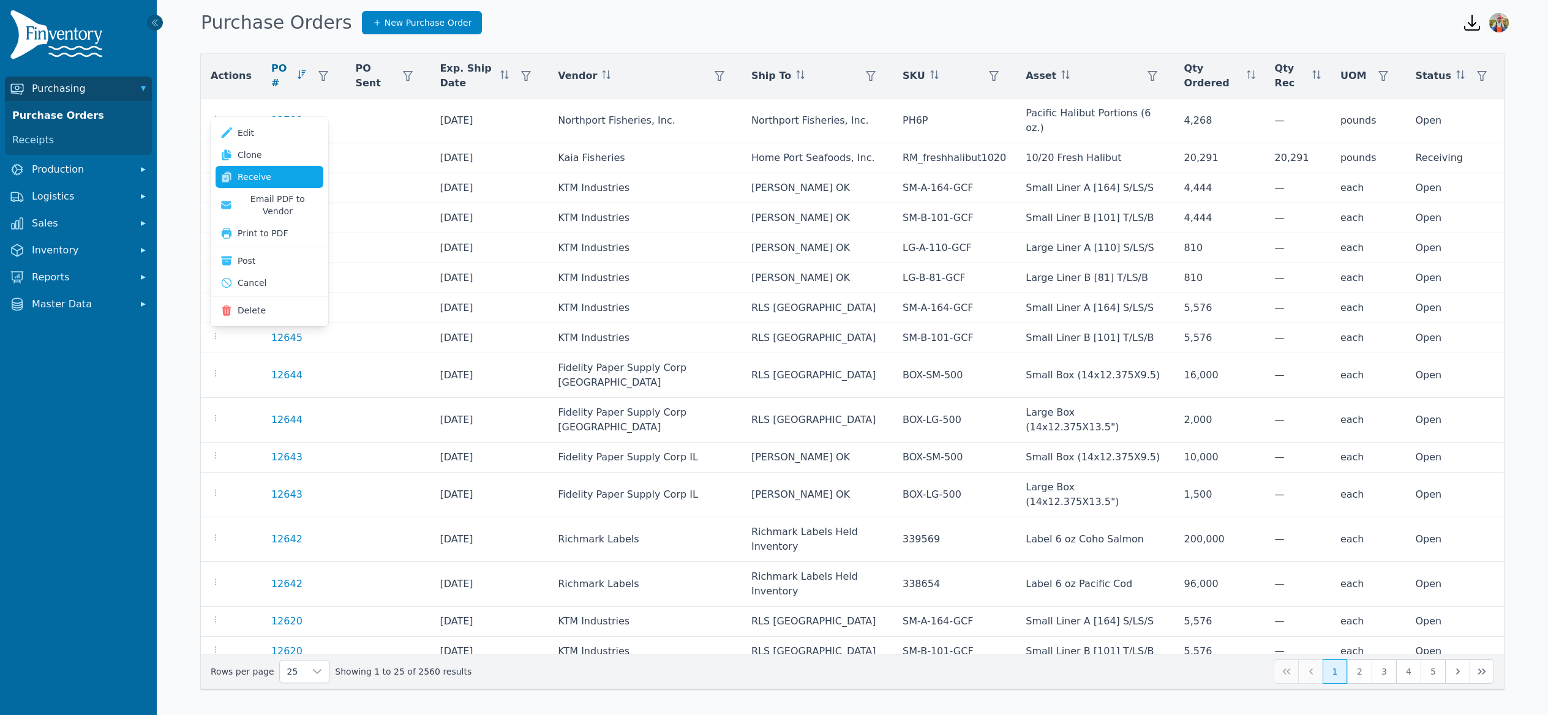
click at [255, 184] on link "Receive" at bounding box center [270, 177] width 108 height 22
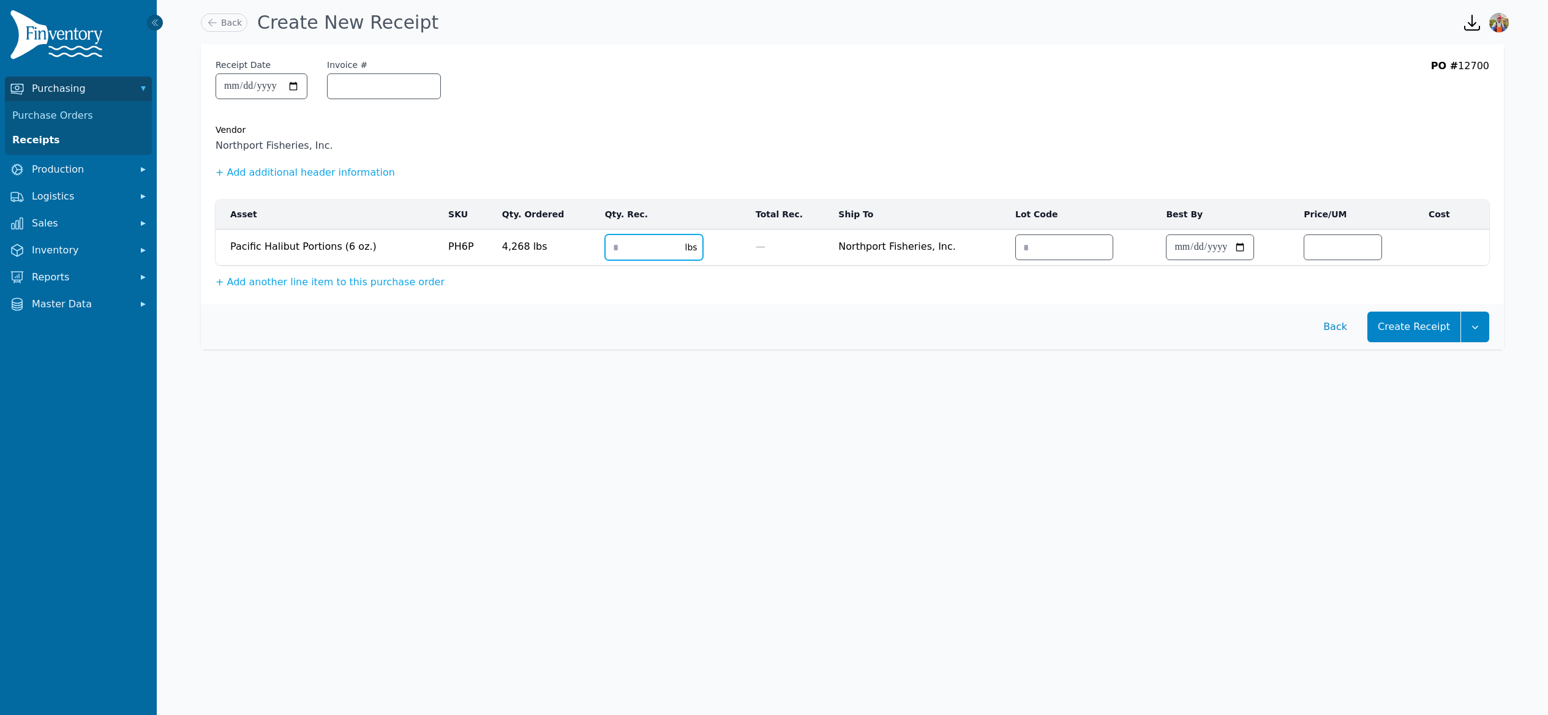
click input "number"
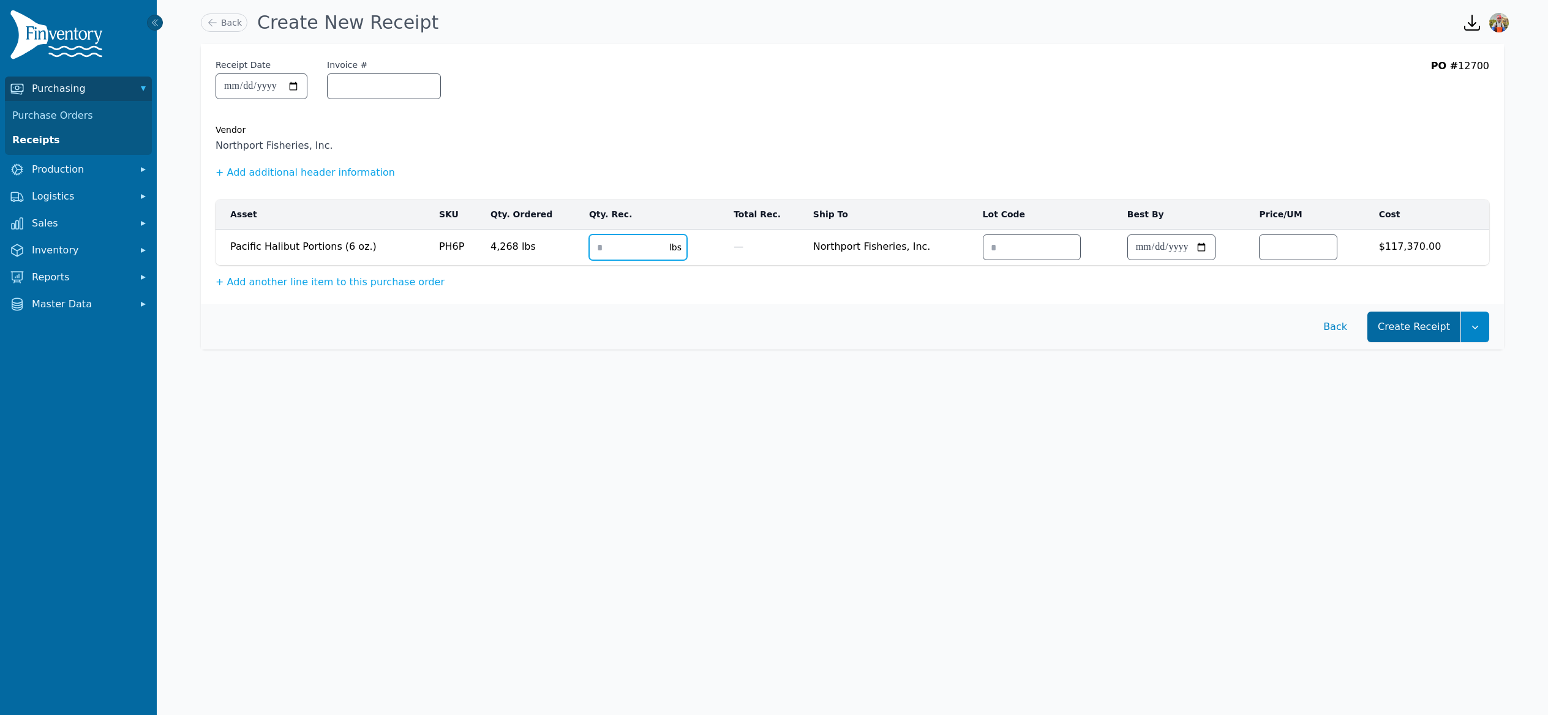
type input "****"
click button "Create Receipt"
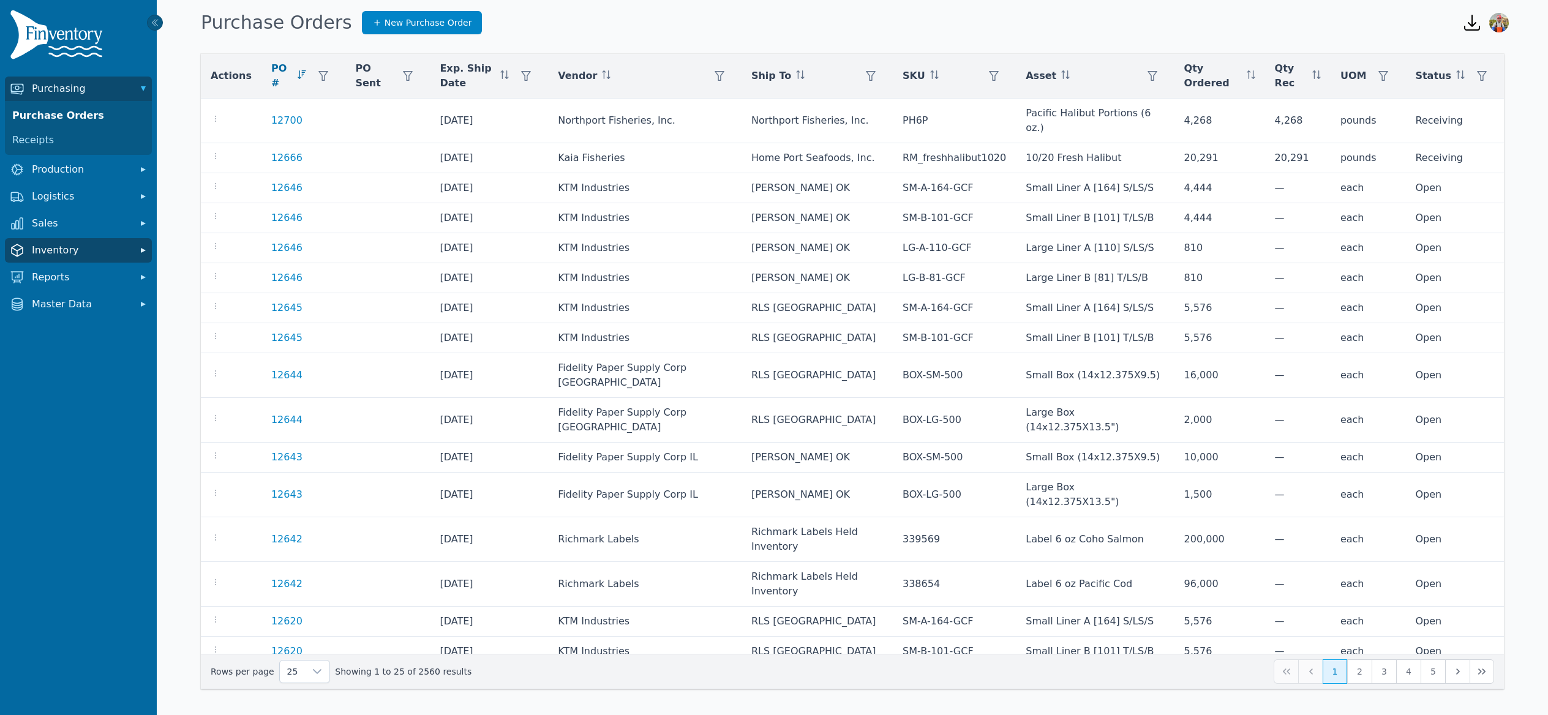
click at [93, 255] on span "Inventory" at bounding box center [81, 250] width 98 height 15
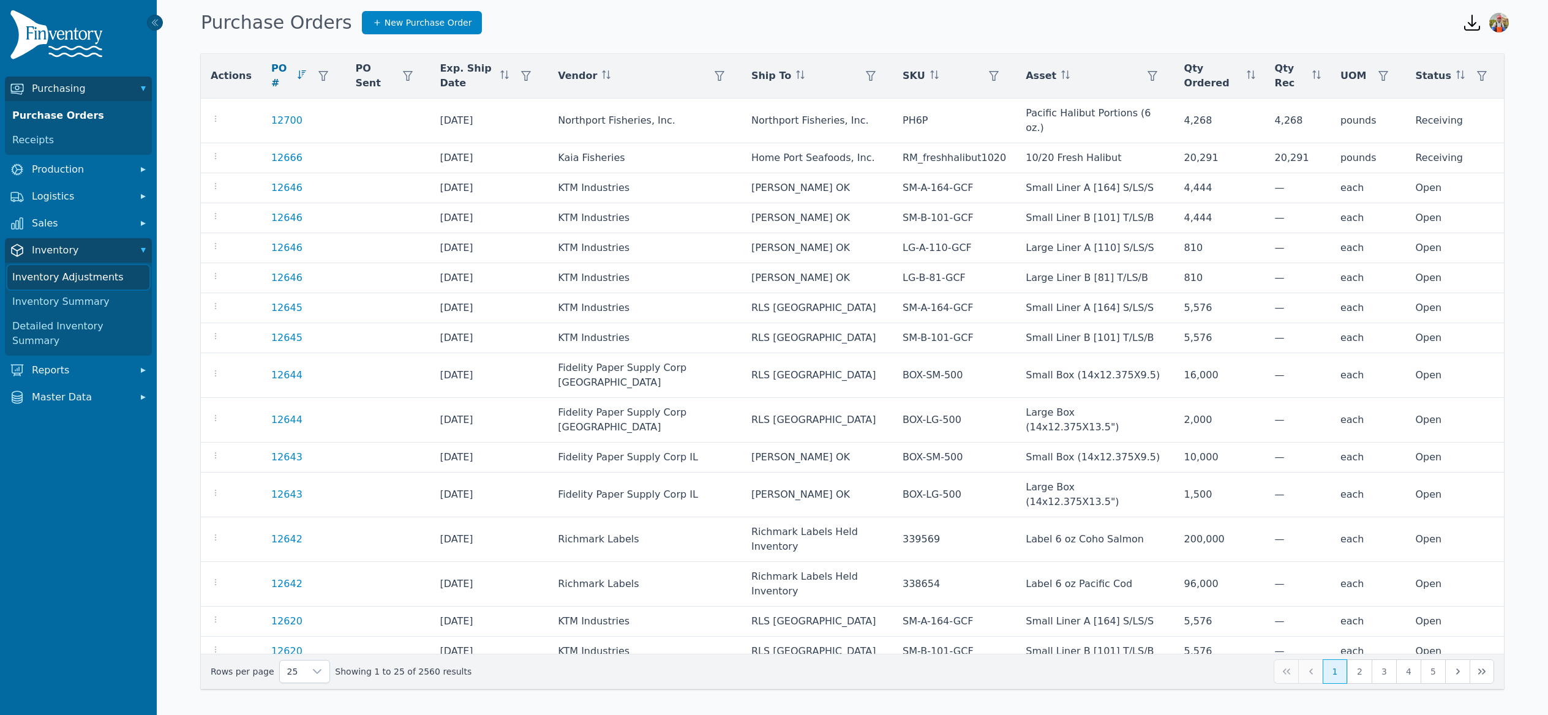
click at [96, 286] on link "Inventory Adjustments" at bounding box center [78, 277] width 142 height 24
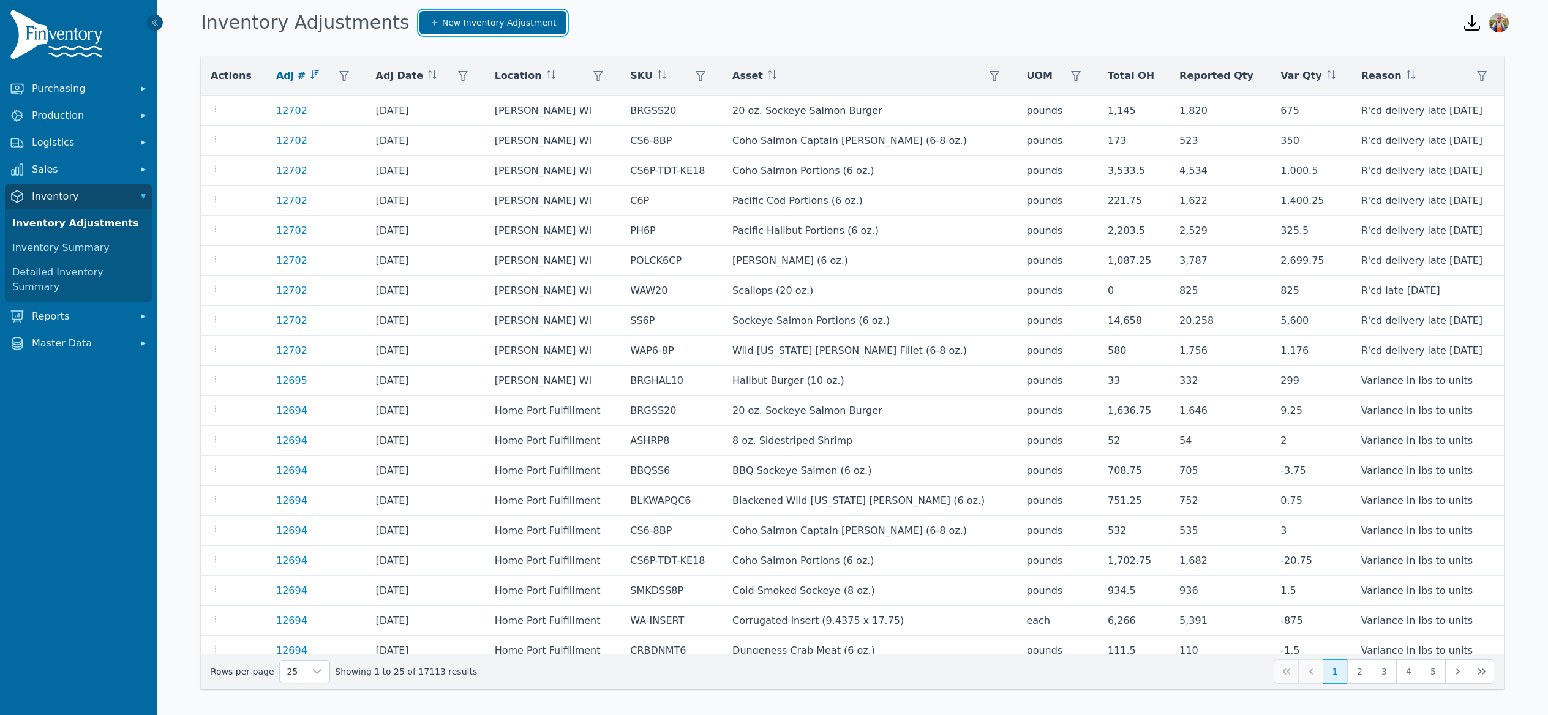
click at [479, 29] on link "New Inventory Adjustment" at bounding box center [493, 22] width 148 height 23
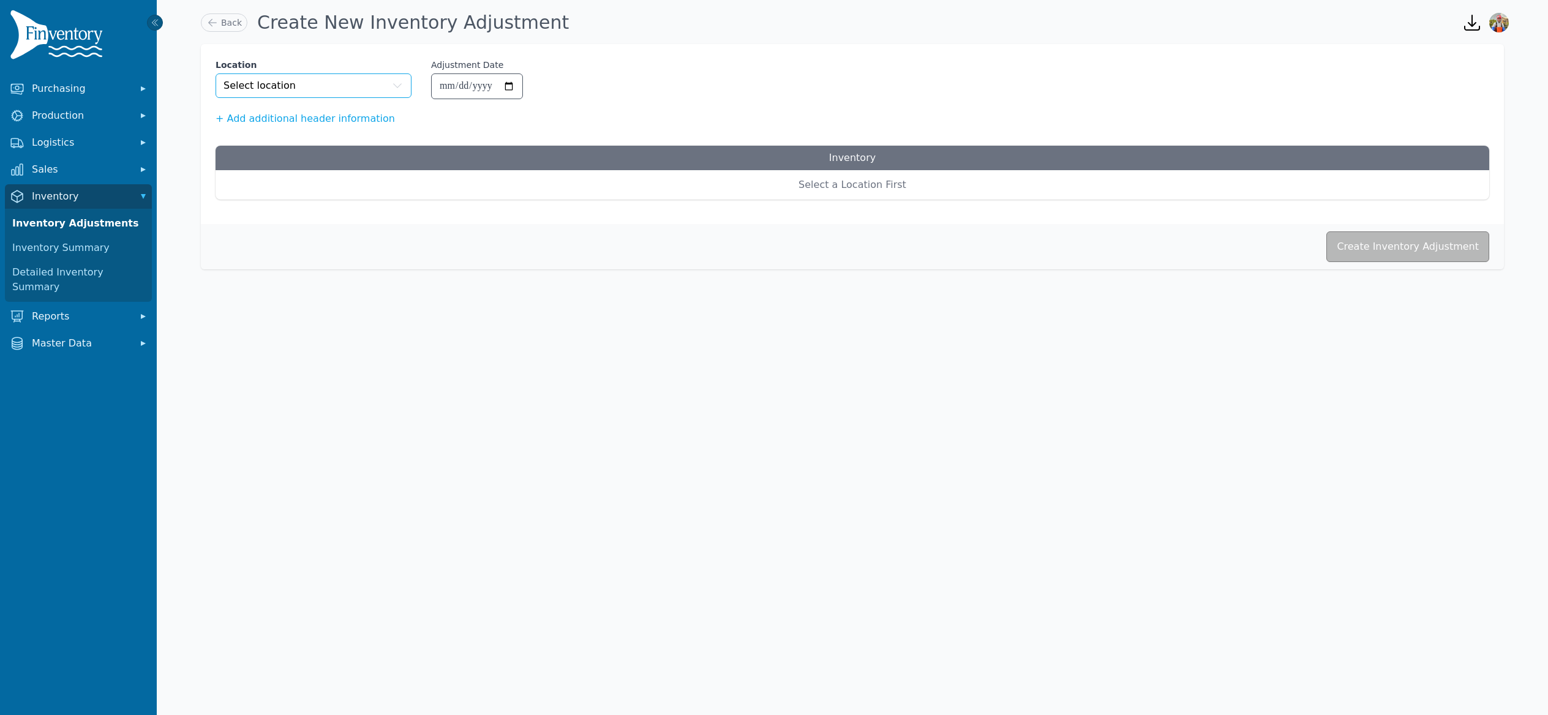
click at [378, 82] on button "Select location" at bounding box center [314, 85] width 196 height 24
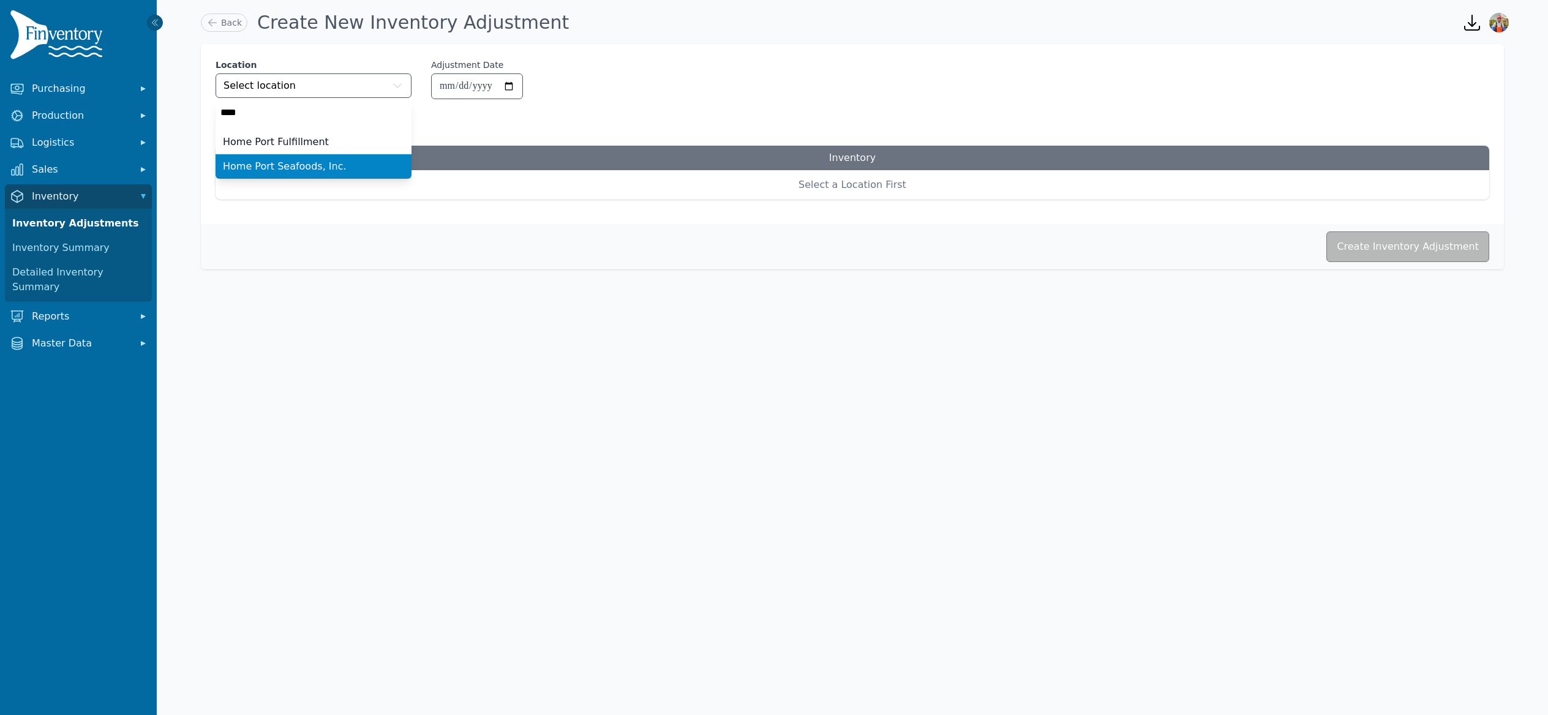
type input "****"
click at [263, 173] on span "Home Port Seafoods, Inc." at bounding box center [285, 166] width 124 height 15
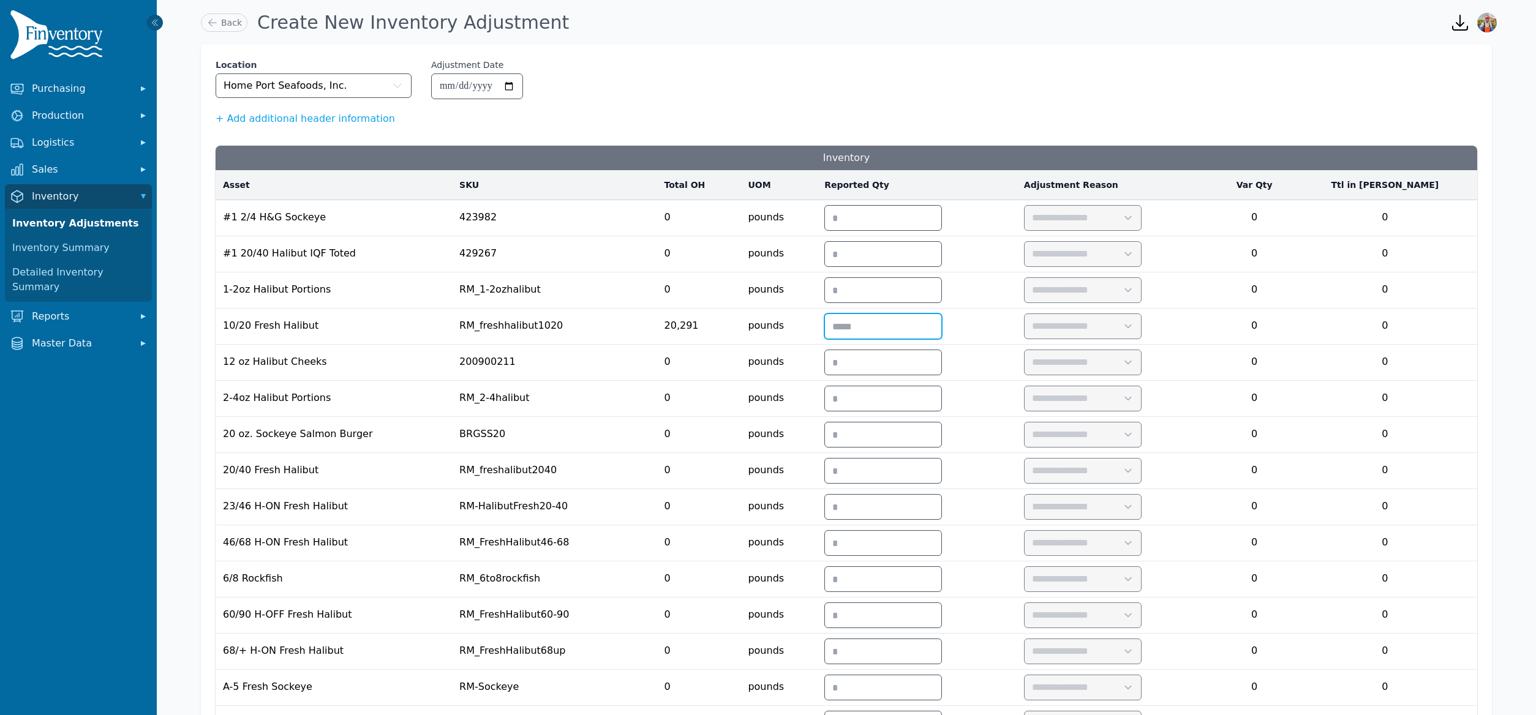
click at [941, 335] on input "number" at bounding box center [883, 326] width 116 height 24
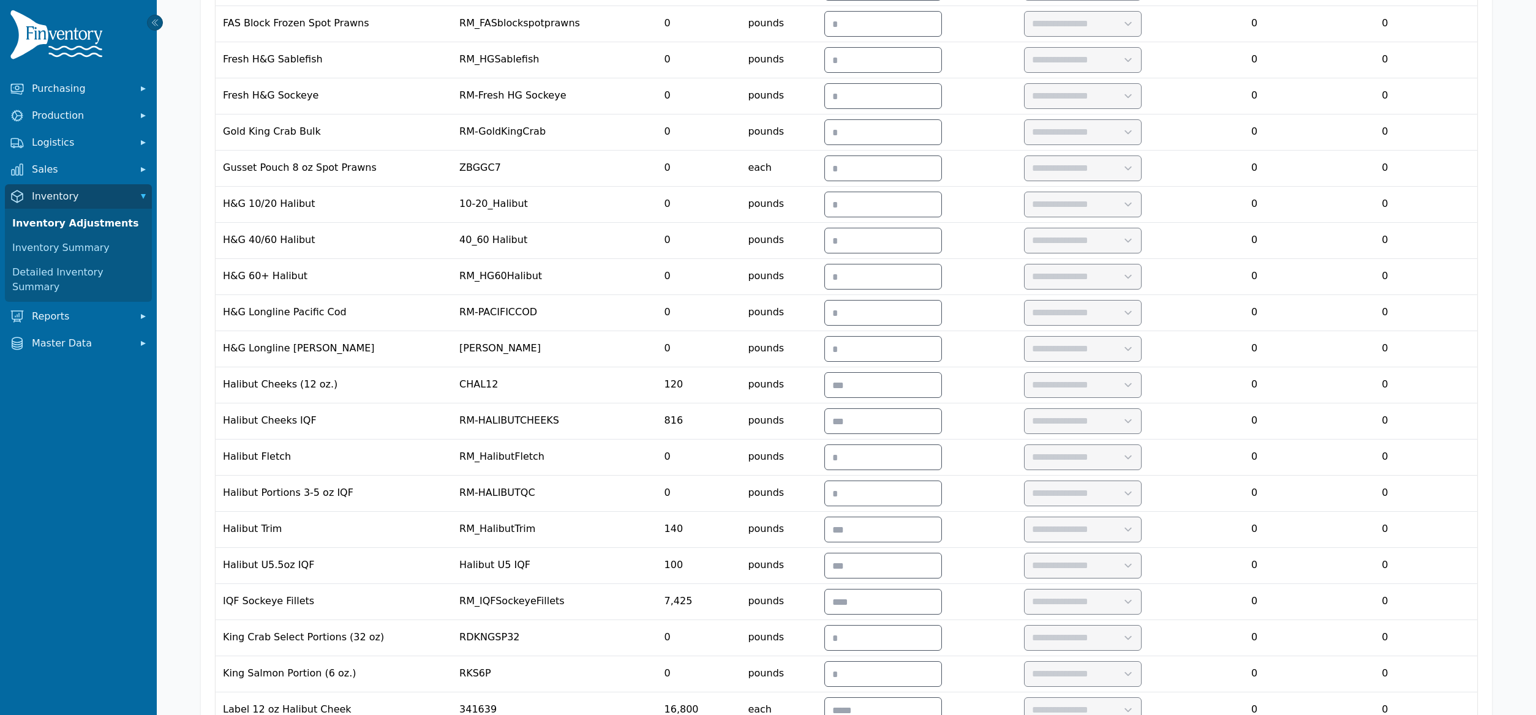
scroll to position [1109, 0]
click at [899, 249] on input "number" at bounding box center [883, 237] width 116 height 24
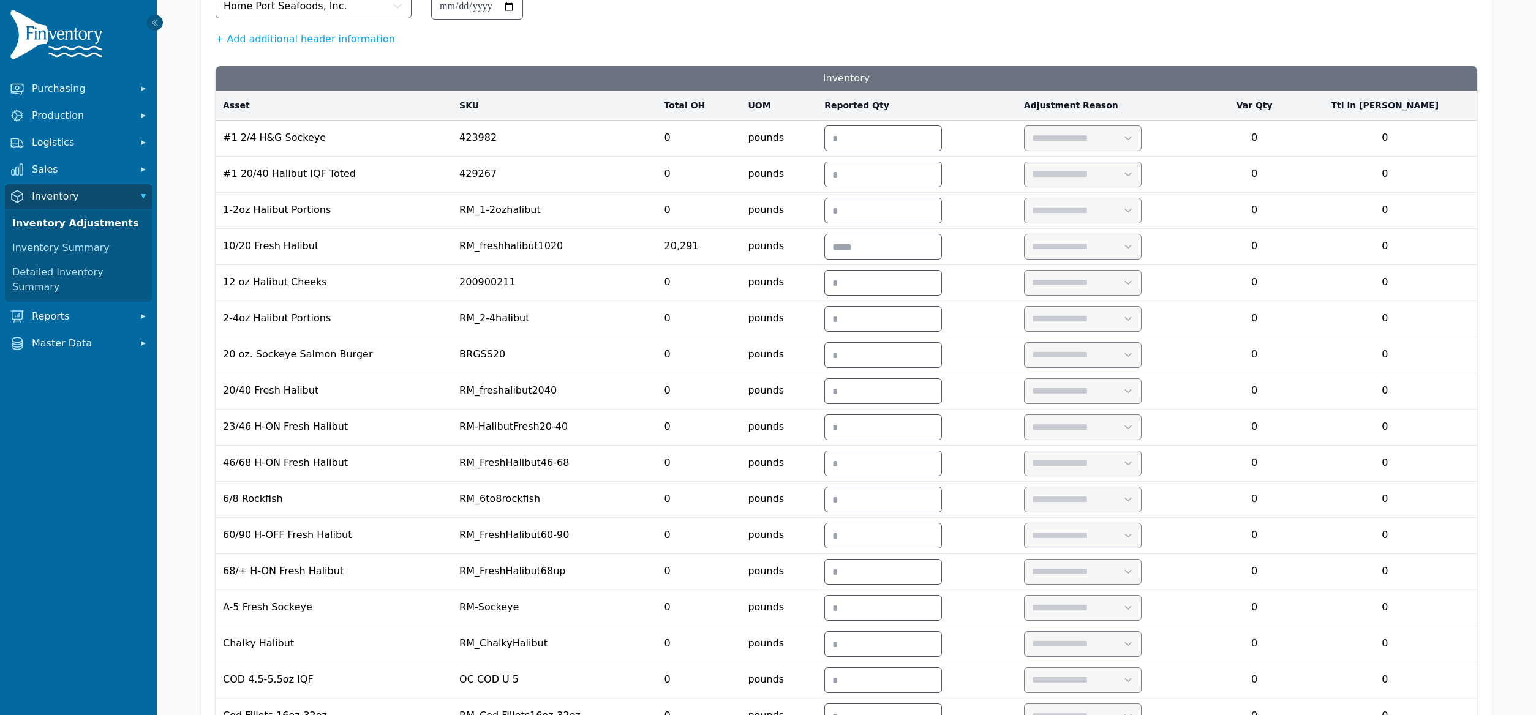
scroll to position [0, 0]
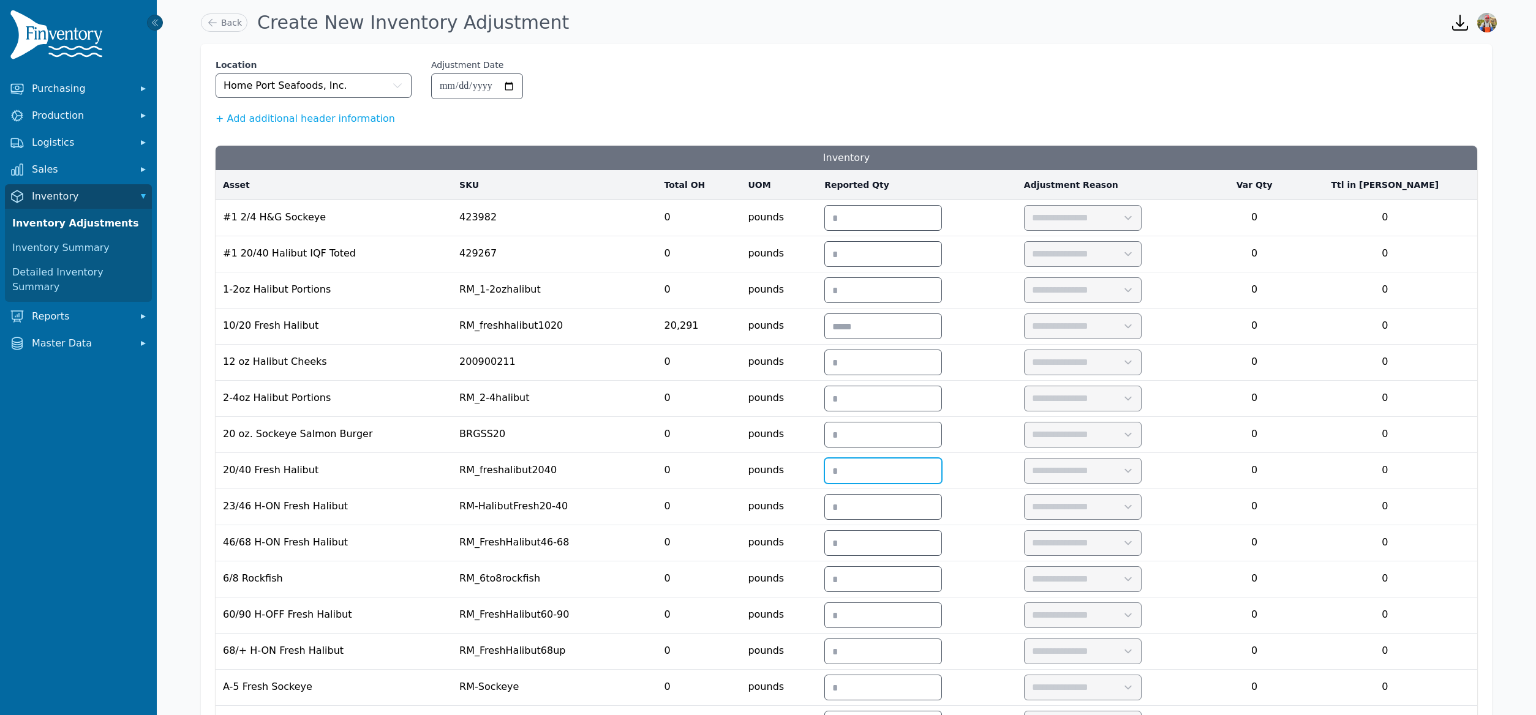
click at [892, 477] on input "number" at bounding box center [883, 471] width 116 height 24
type input "****"
click at [1126, 474] on select "**********" at bounding box center [1082, 471] width 116 height 24
click at [1091, 464] on select "**********" at bounding box center [1082, 471] width 116 height 24
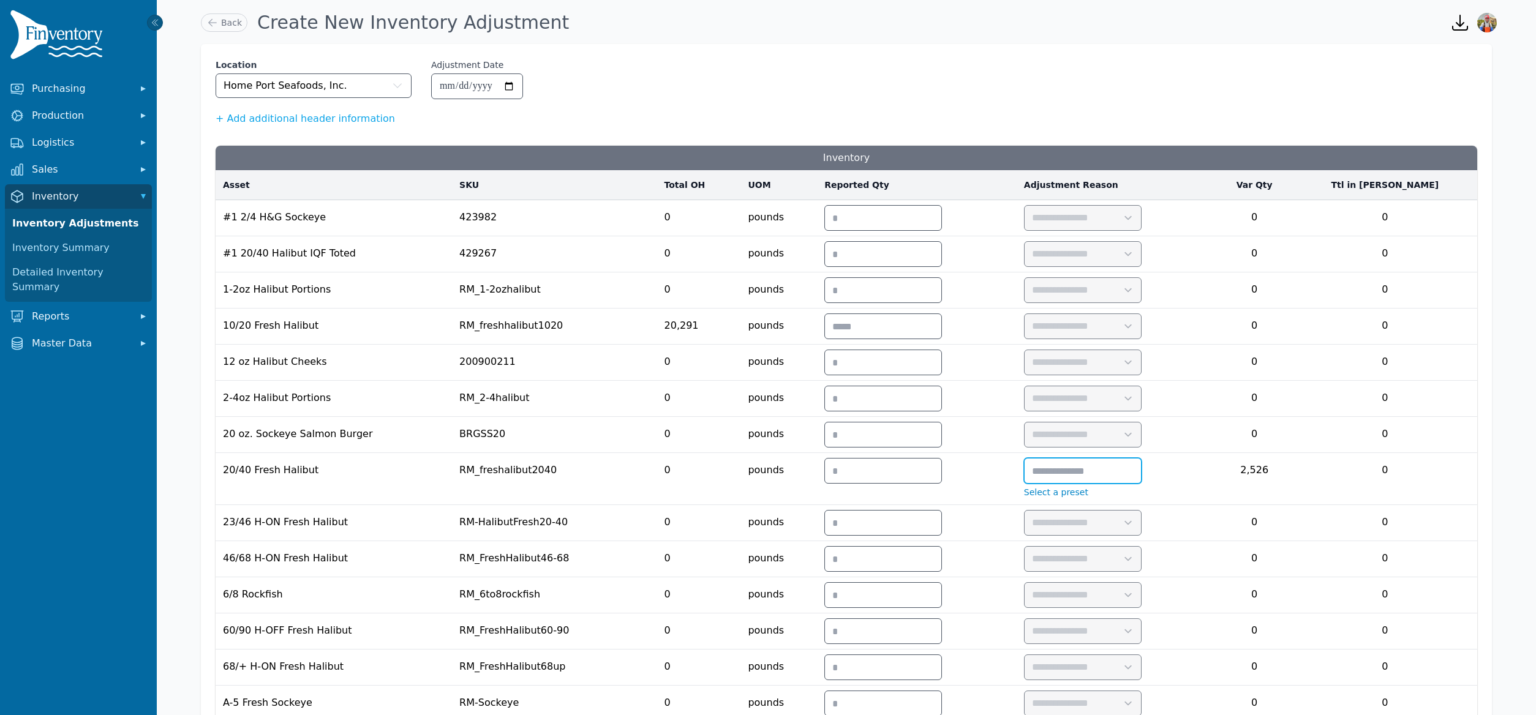
click at [1133, 479] on input "text" at bounding box center [1082, 471] width 116 height 24
click at [1141, 476] on input "**********" at bounding box center [1082, 471] width 116 height 24
type input "**********"
click at [1216, 494] on td "**********" at bounding box center [1116, 479] width 200 height 52
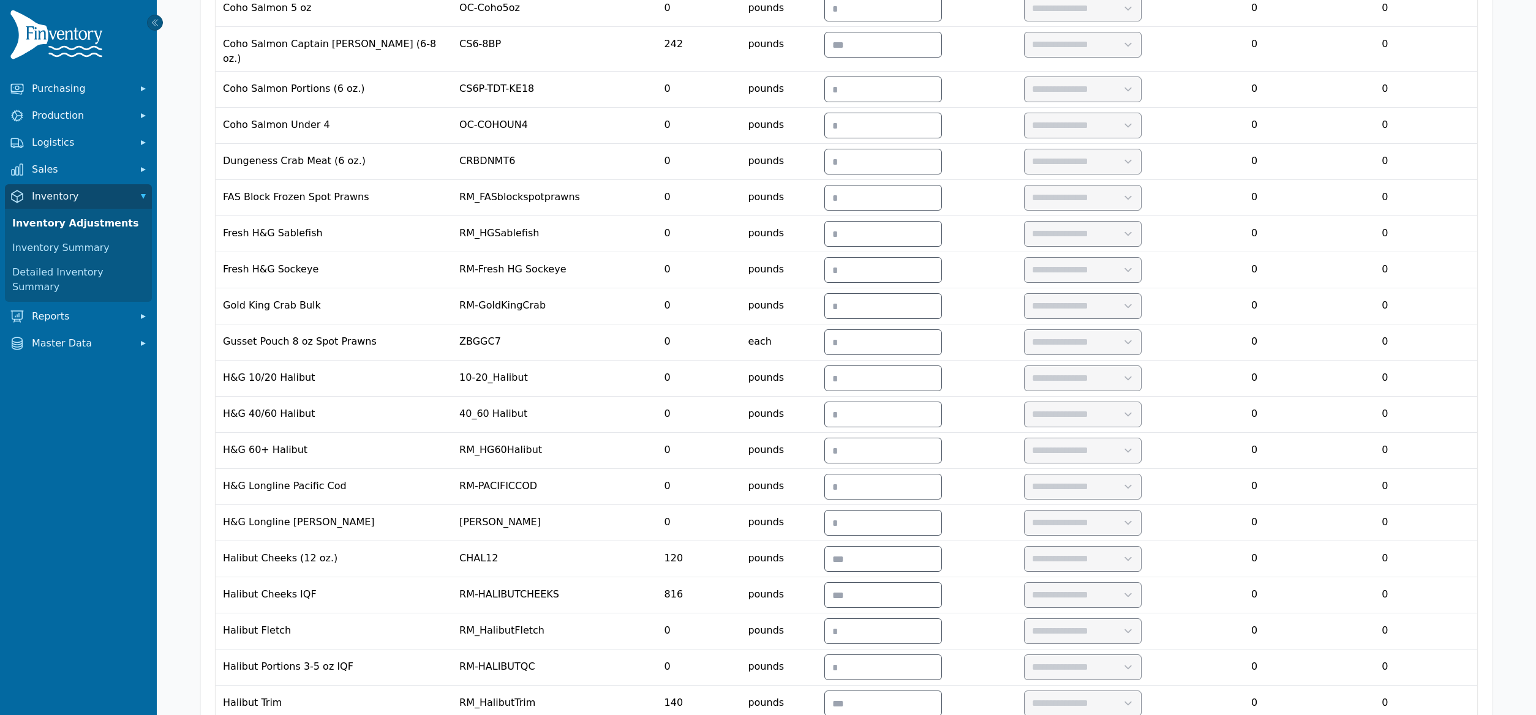
scroll to position [951, 0]
click at [897, 416] on input "number" at bounding box center [883, 411] width 116 height 24
type input "***"
click at [1140, 413] on select "**********" at bounding box center [1082, 411] width 116 height 24
click at [1091, 410] on select "**********" at bounding box center [1082, 411] width 116 height 24
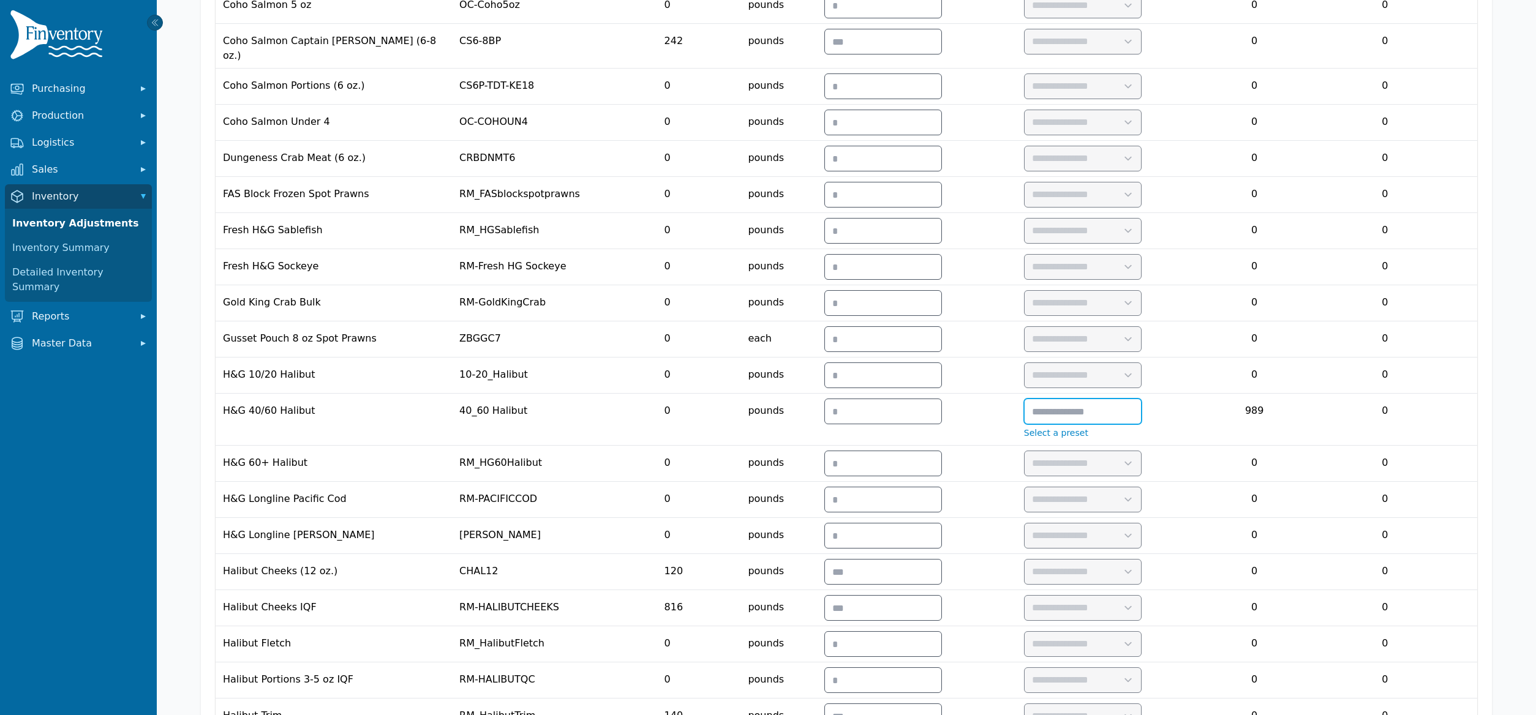
click at [1141, 424] on input "text" at bounding box center [1082, 411] width 116 height 24
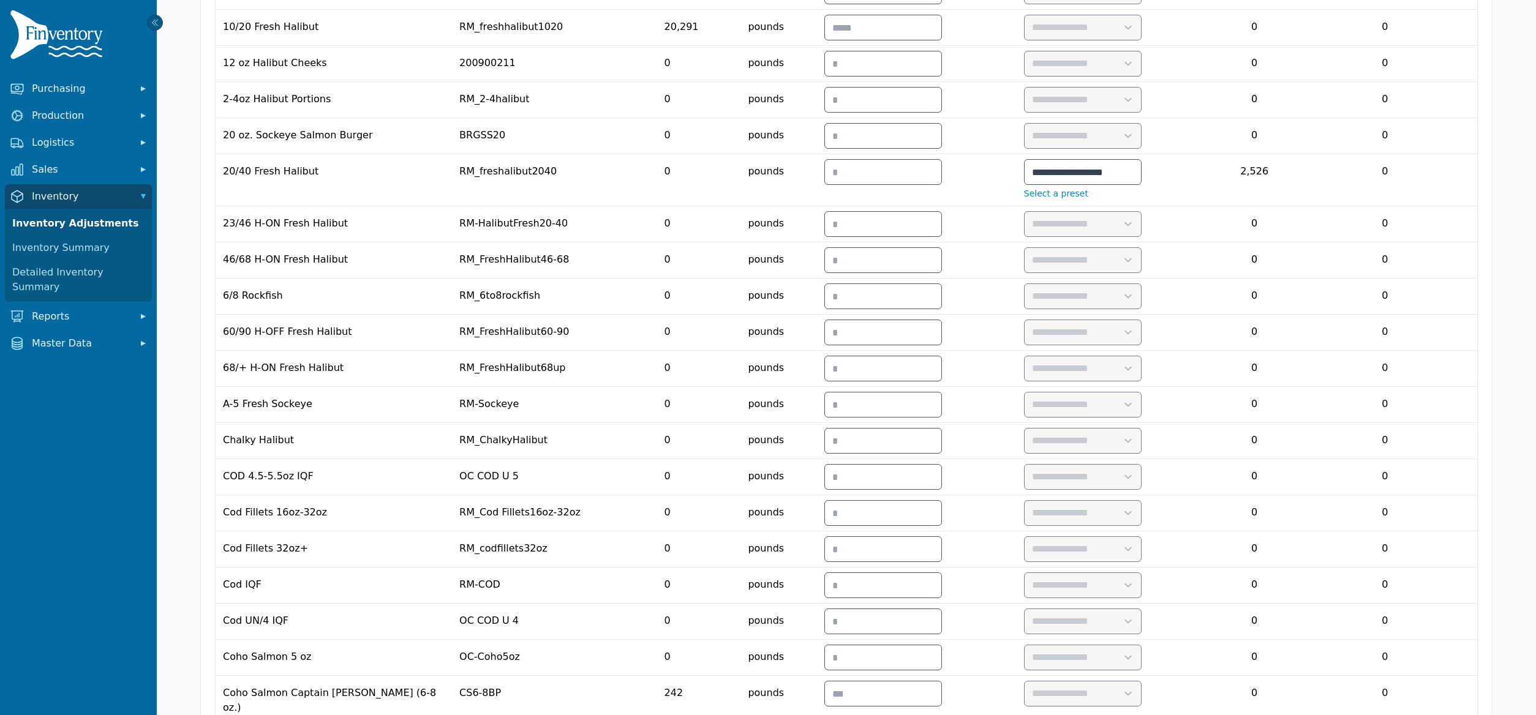
scroll to position [0, 0]
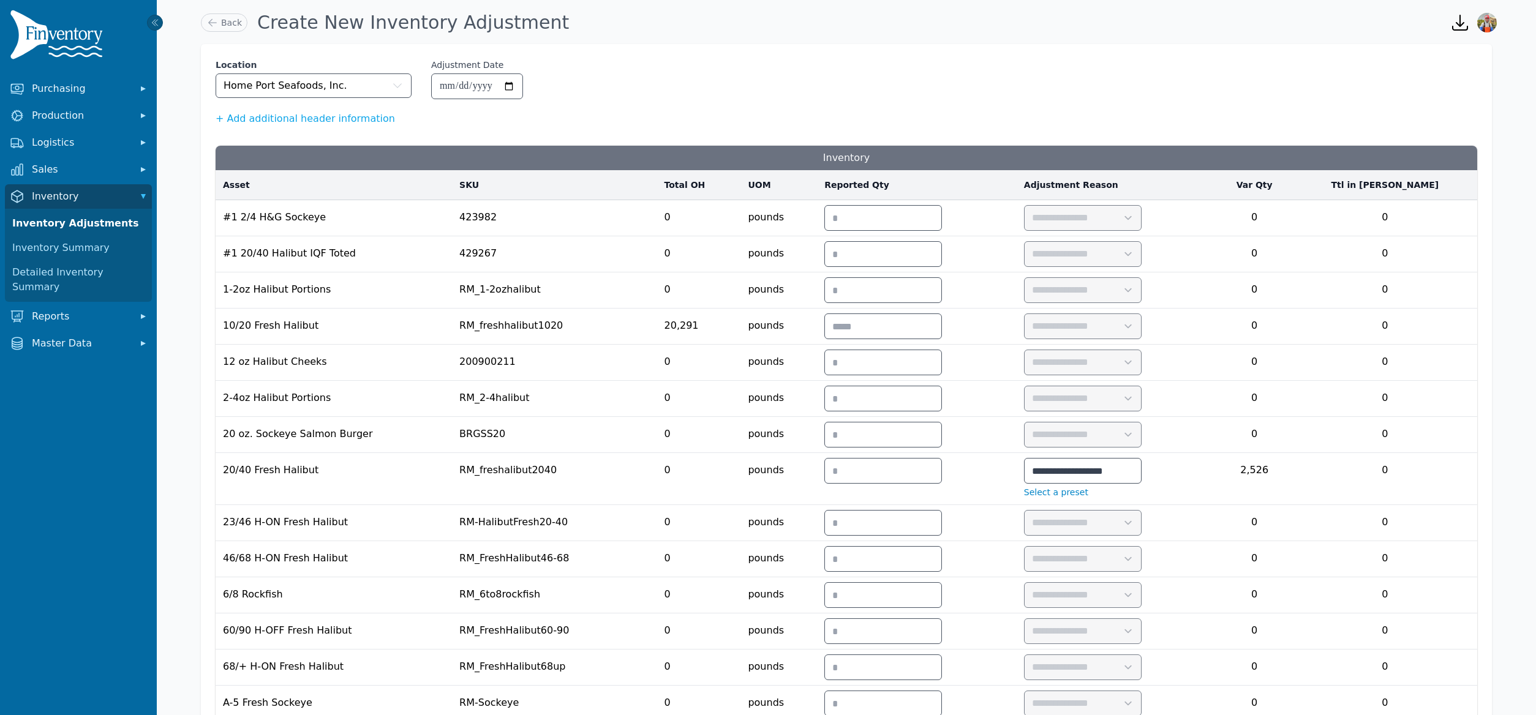
type input "**********"
click at [920, 331] on input "number" at bounding box center [883, 326] width 116 height 24
type input "*****"
click at [1140, 328] on select "**********" at bounding box center [1082, 326] width 116 height 24
click at [1091, 317] on select "**********" at bounding box center [1082, 326] width 116 height 24
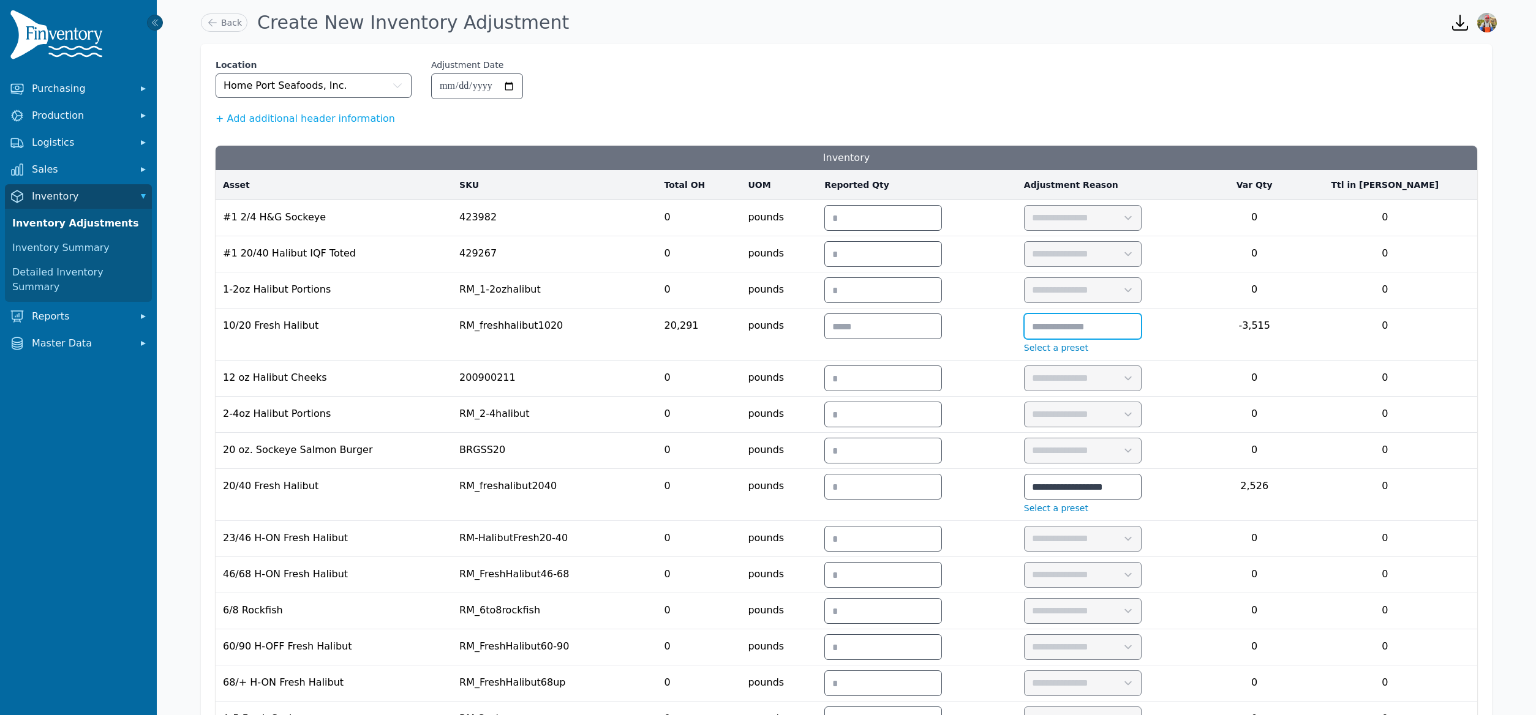
click at [1136, 321] on input "text" at bounding box center [1082, 326] width 116 height 24
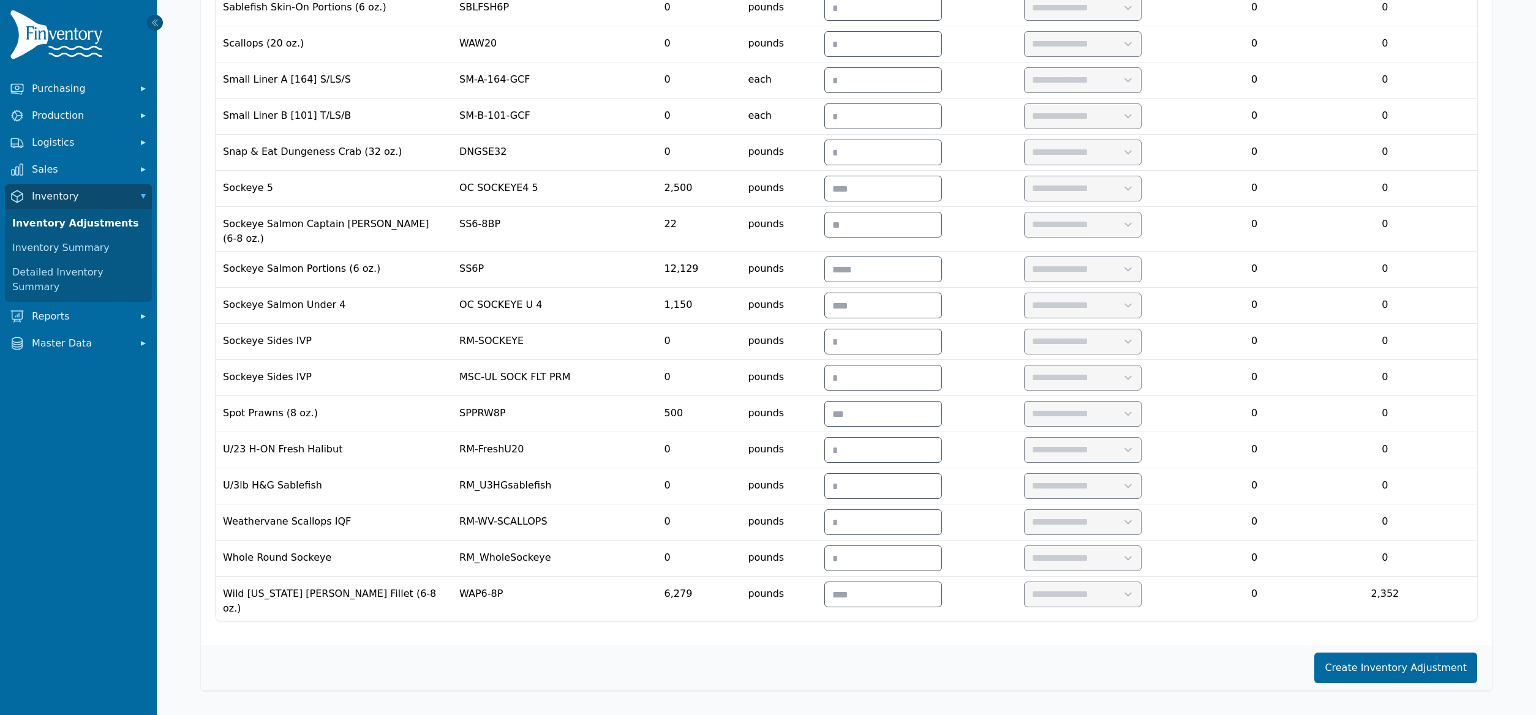
type input "**********"
click at [1417, 672] on button "Create Inventory Adjustment" at bounding box center [1395, 668] width 163 height 31
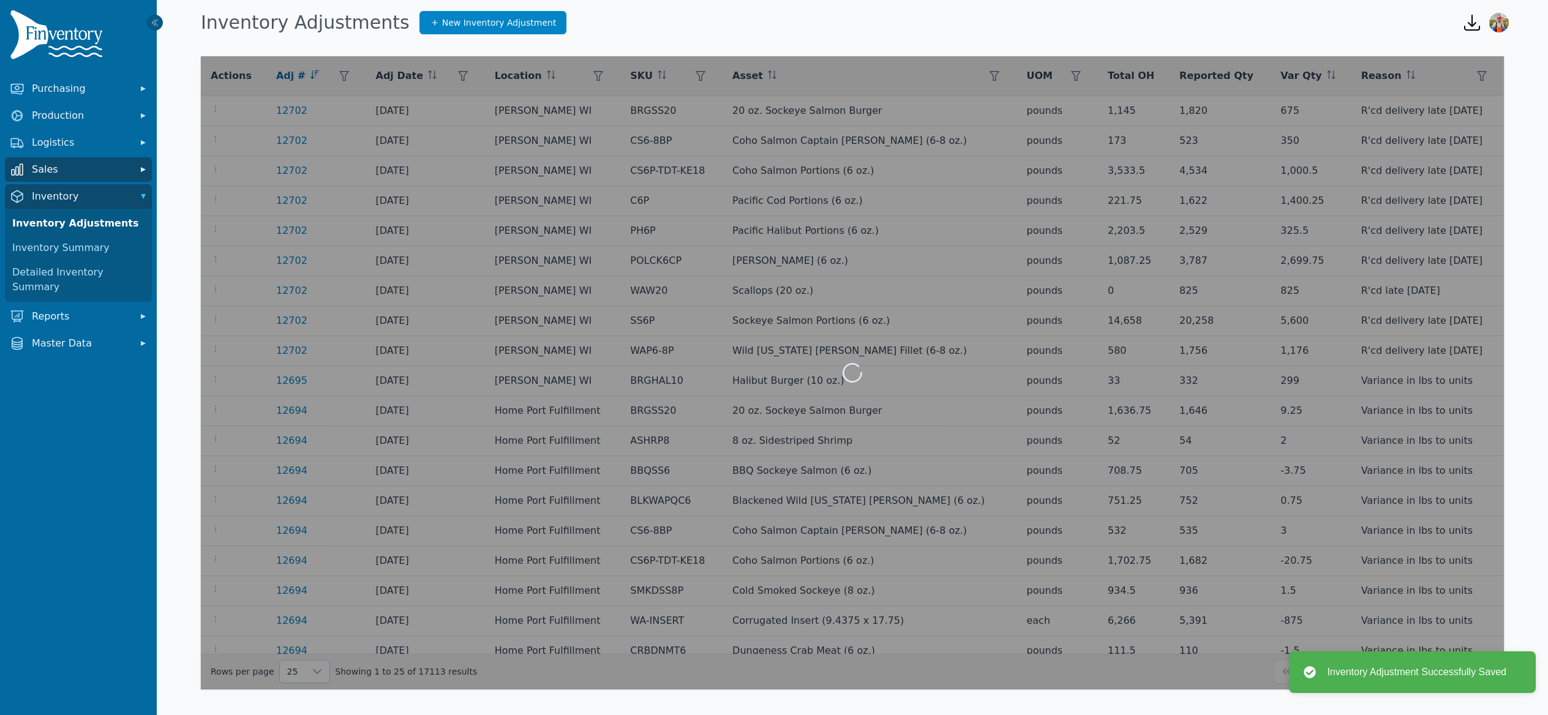
click at [86, 173] on span "Sales" at bounding box center [81, 169] width 98 height 15
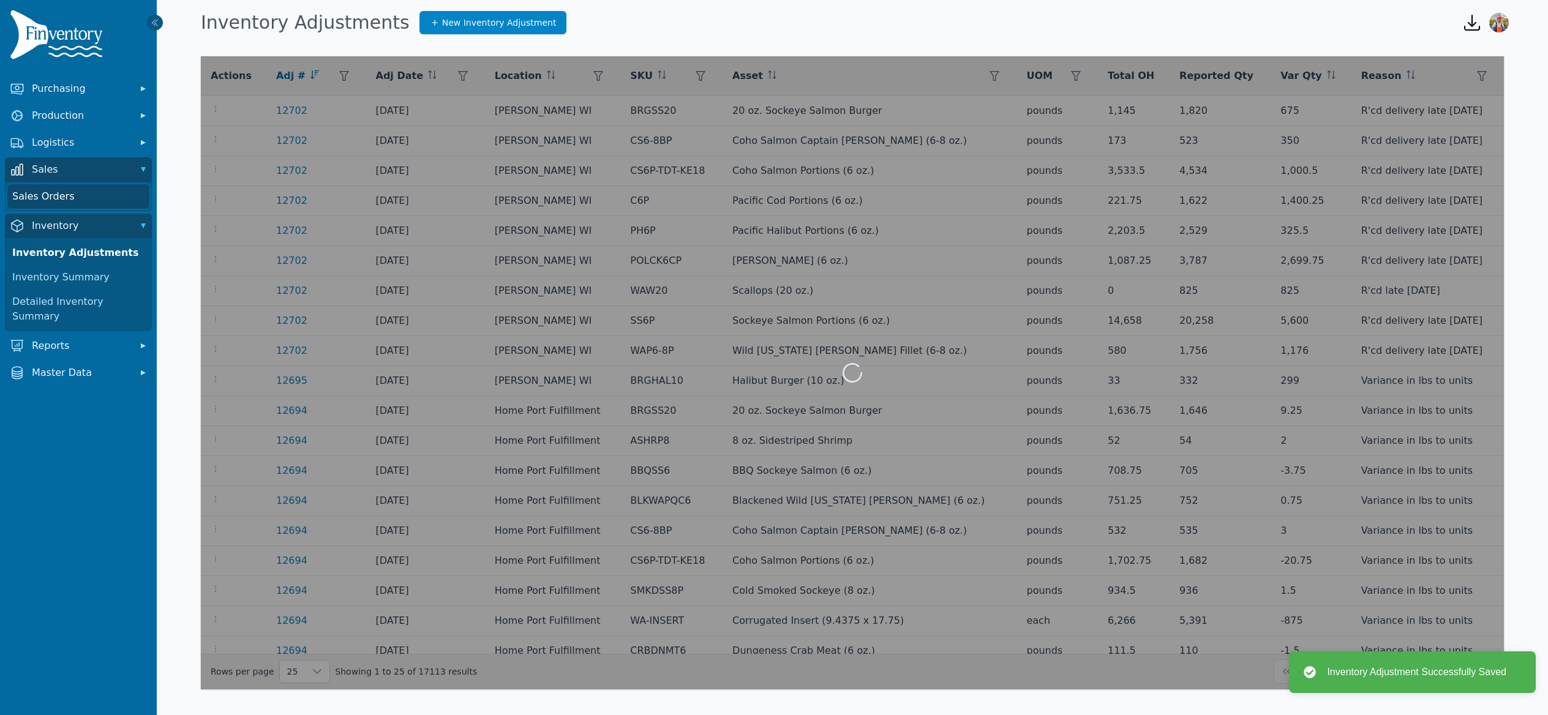
click at [83, 195] on link "Sales Orders" at bounding box center [78, 196] width 142 height 24
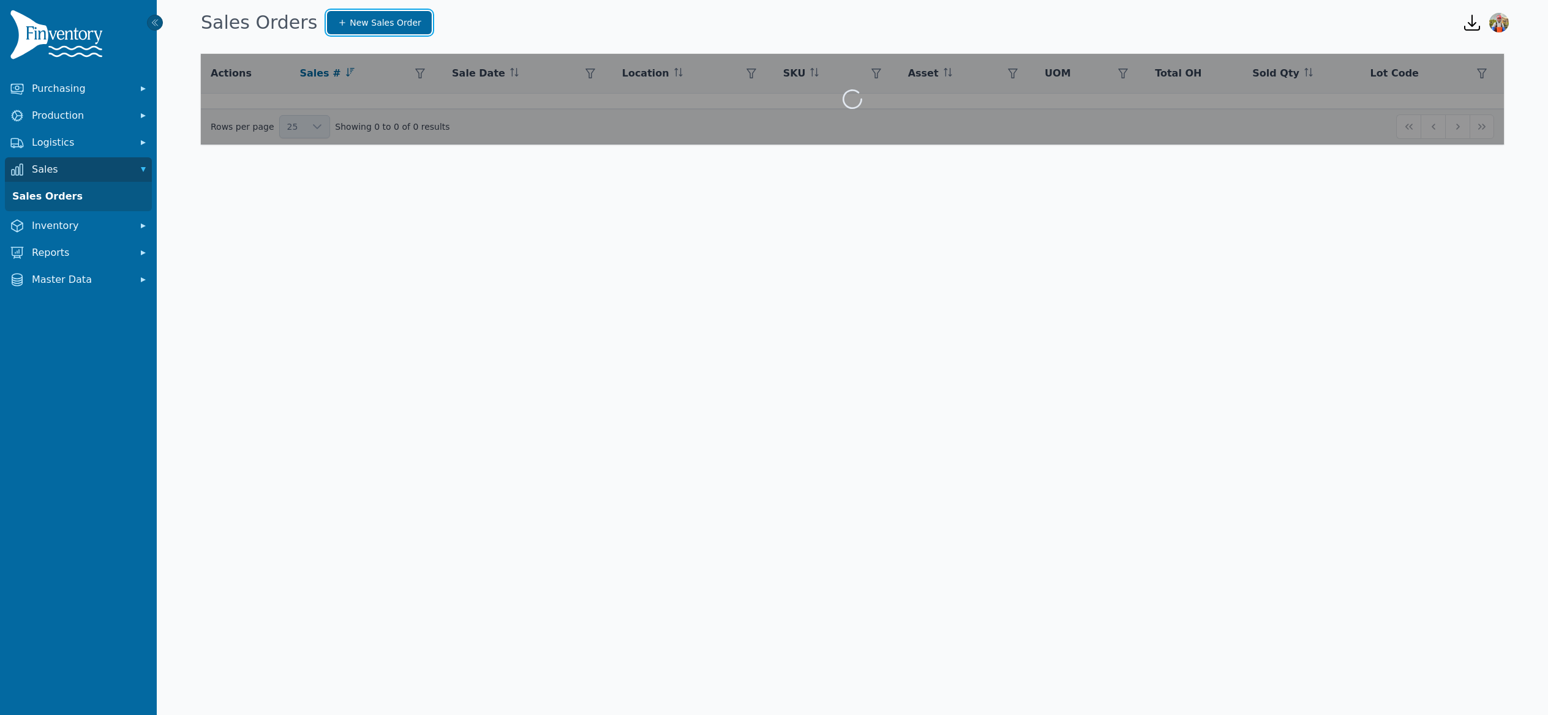
click at [374, 19] on span "New Sales Order" at bounding box center [385, 23] width 71 height 12
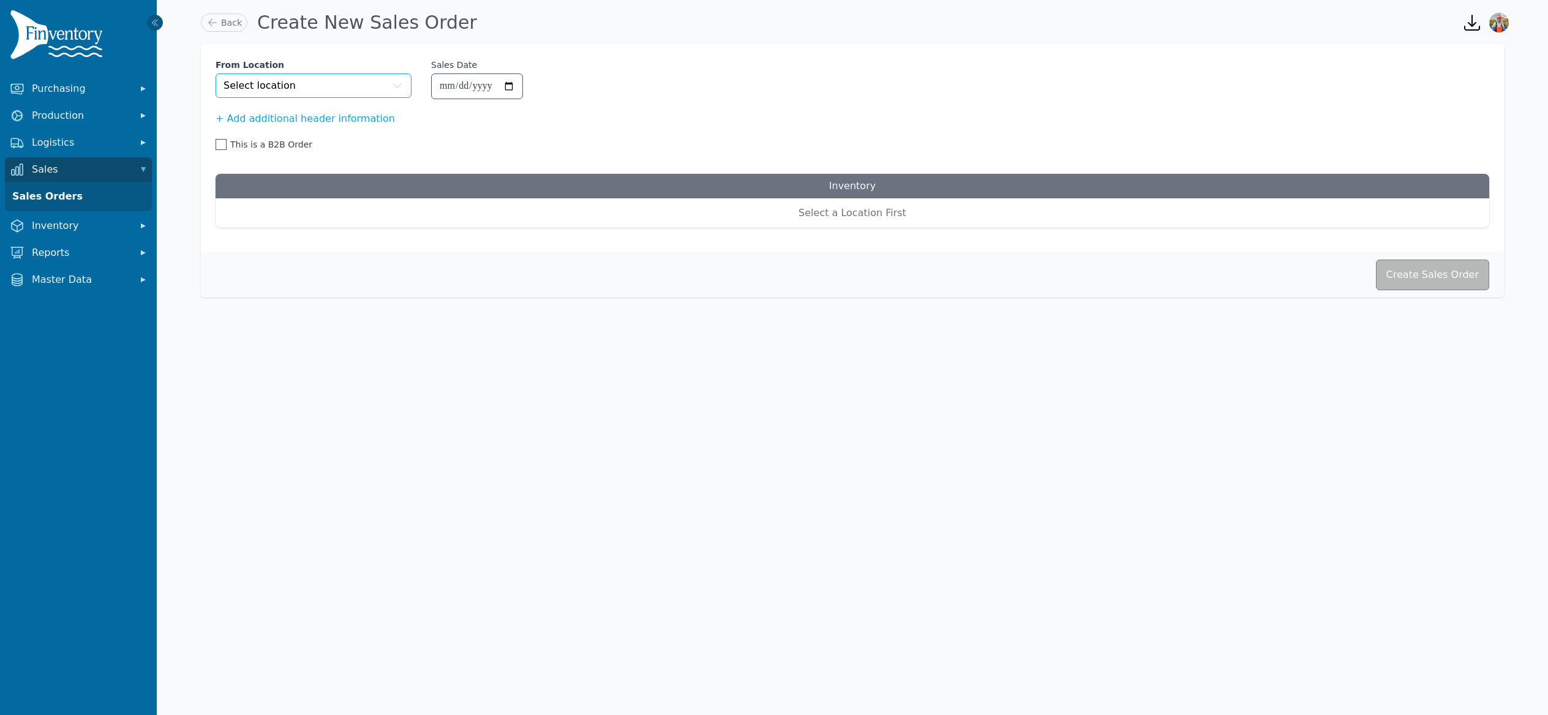
click at [366, 90] on button "Select location" at bounding box center [314, 85] width 196 height 24
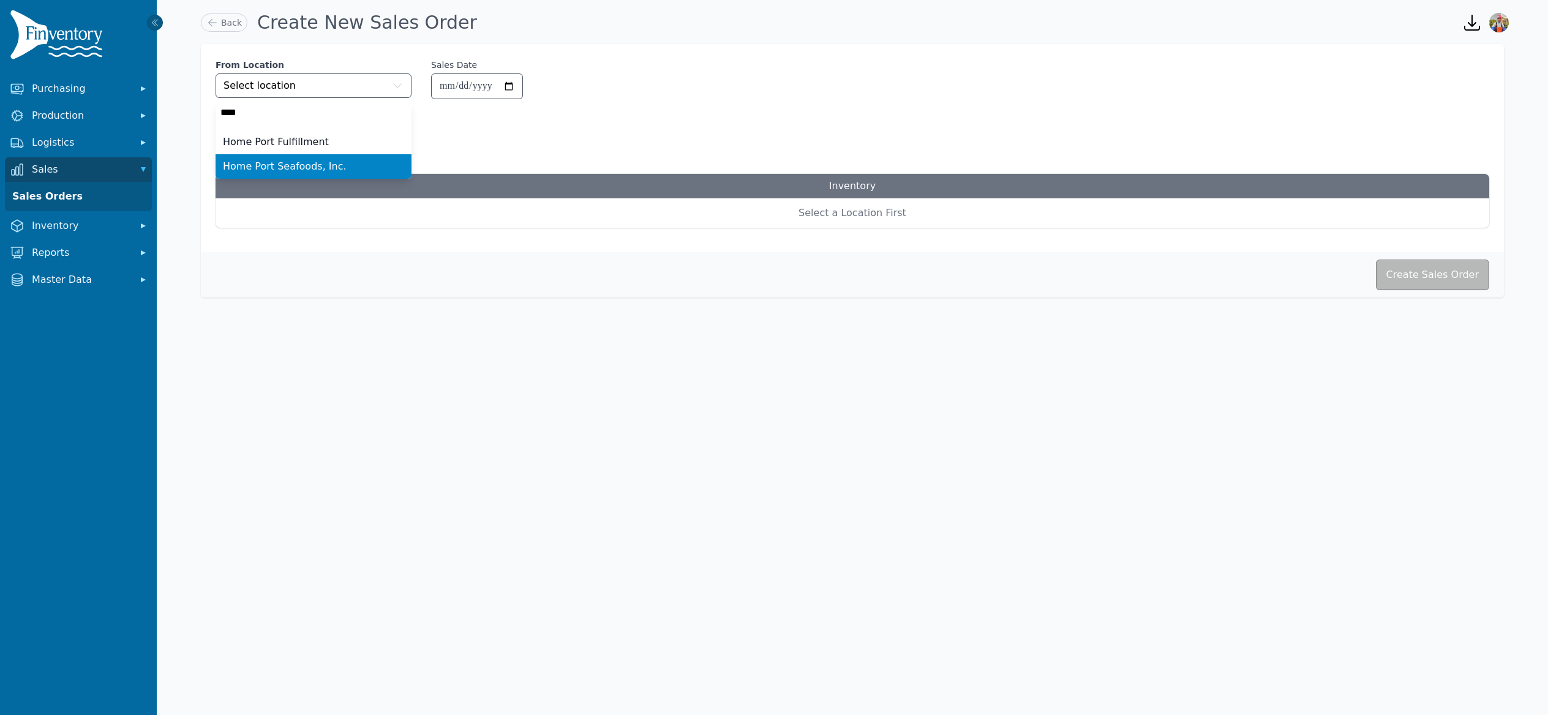
type input "****"
click at [278, 165] on span "Home Port Seafoods, Inc." at bounding box center [285, 166] width 124 height 15
click at [267, 145] on span "This is a B2B Order" at bounding box center [271, 144] width 82 height 12
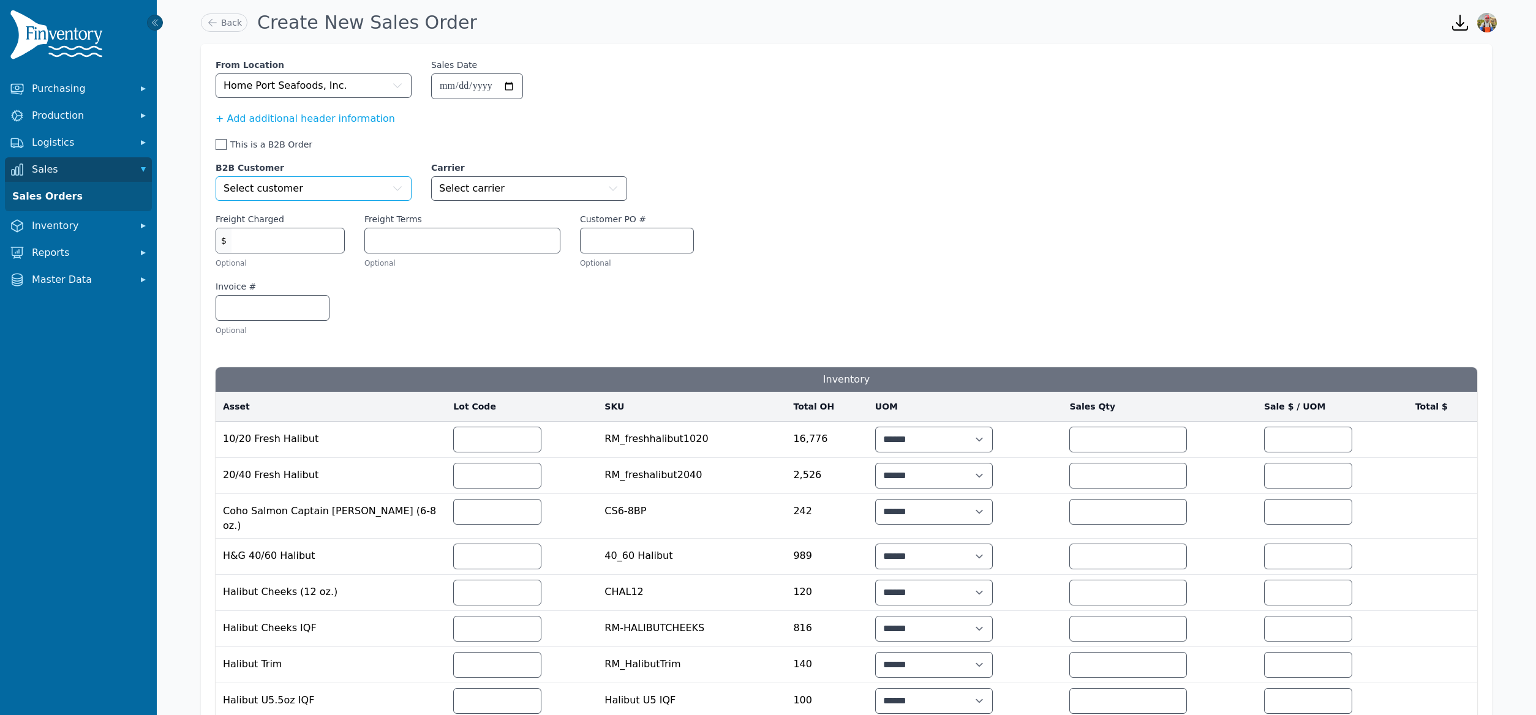
click at [354, 185] on button "Select customer" at bounding box center [314, 188] width 196 height 24
type input "*"
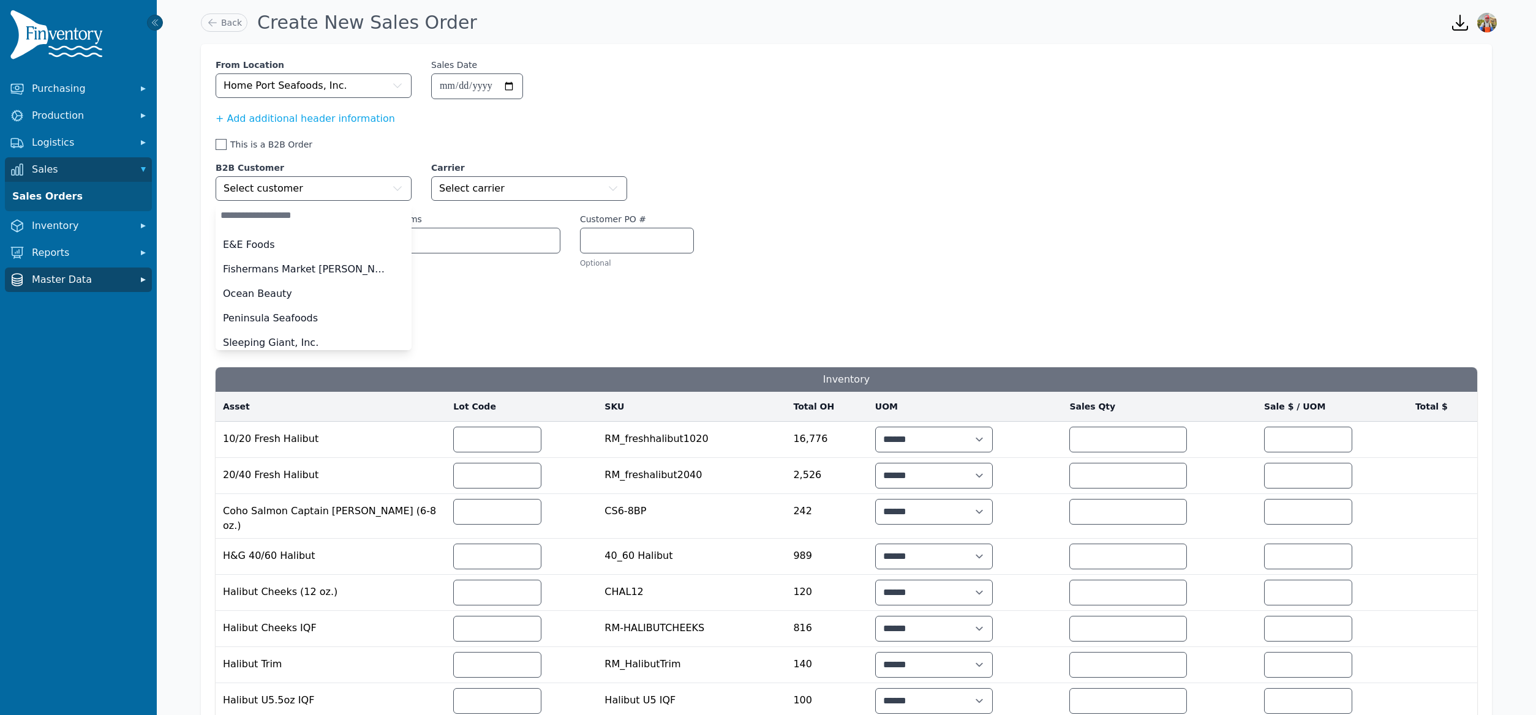
click at [67, 277] on span "Master Data" at bounding box center [81, 279] width 98 height 15
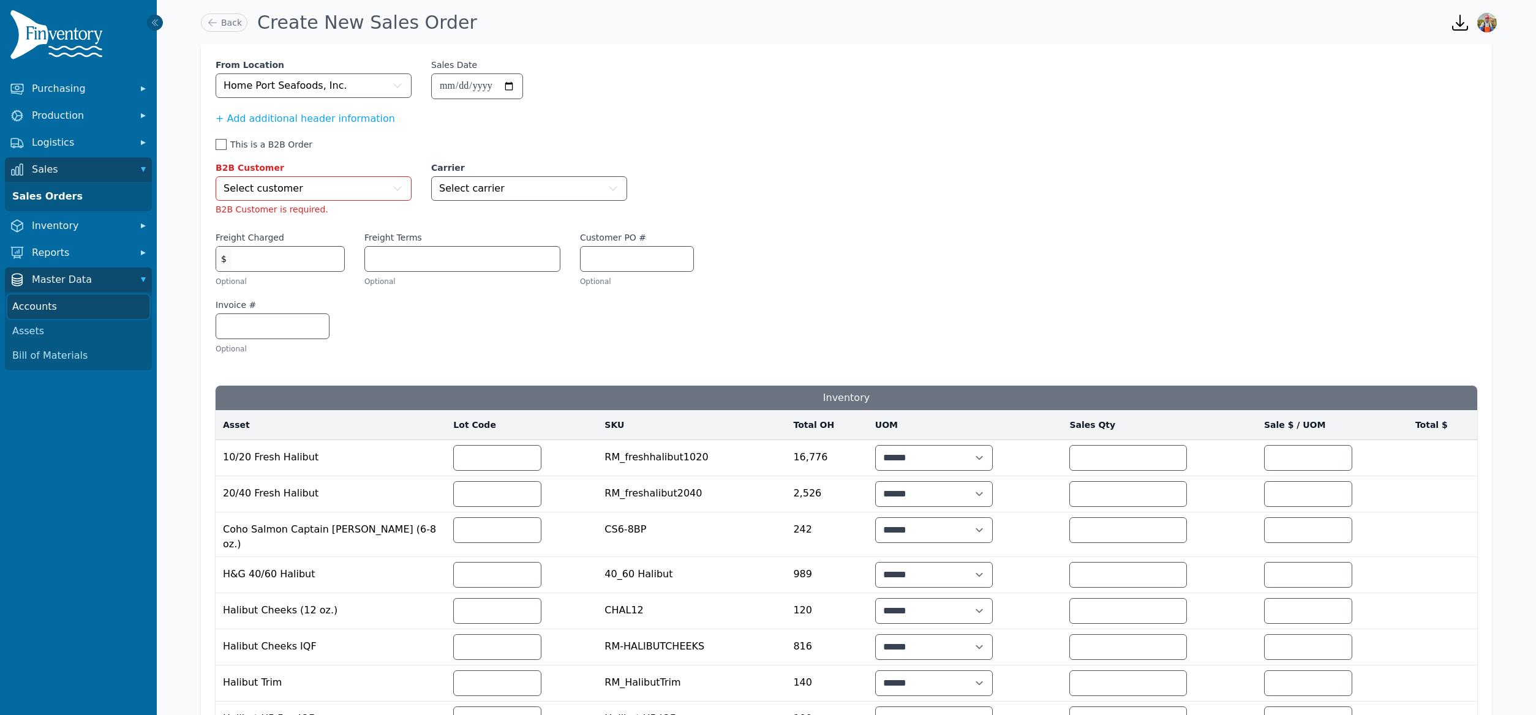
click at [59, 311] on link "Accounts" at bounding box center [78, 307] width 142 height 24
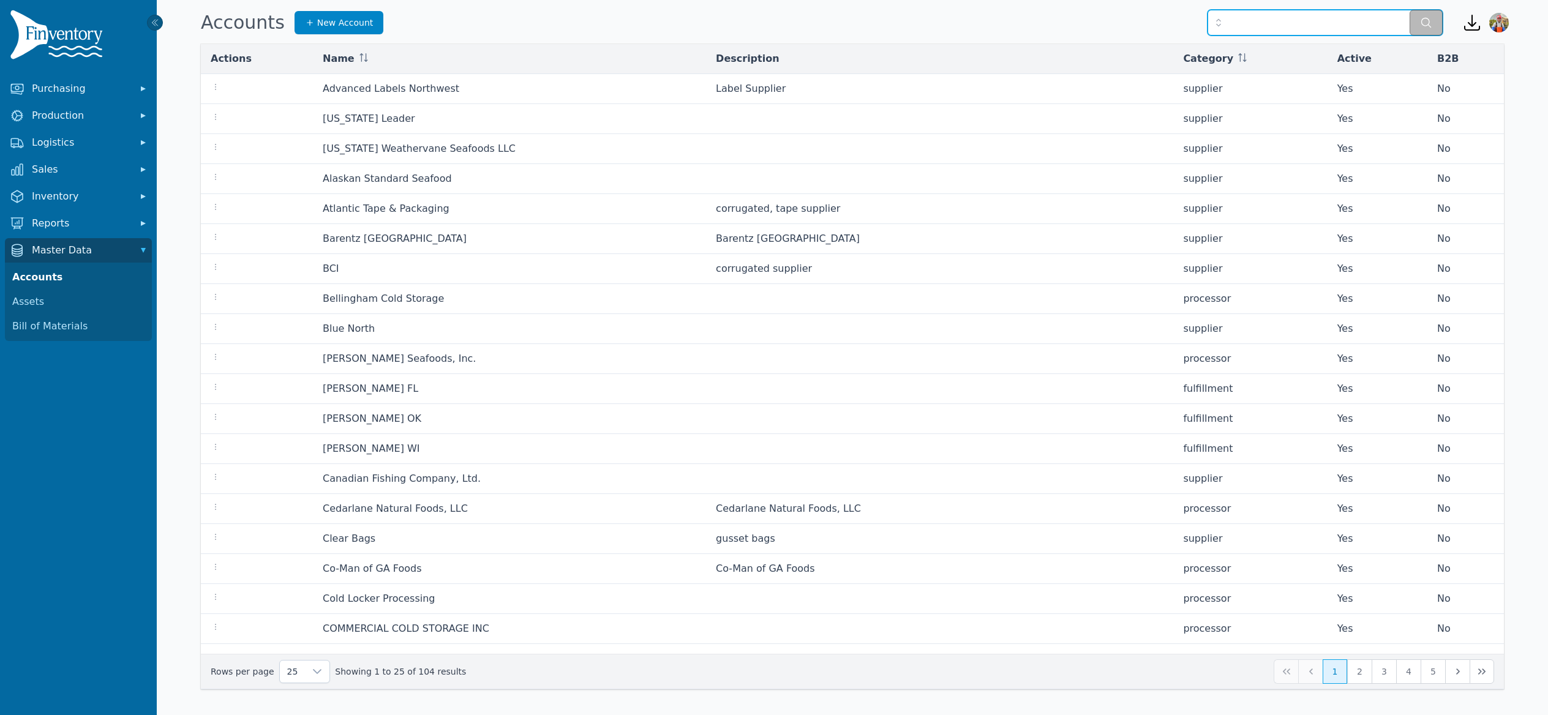
click at [1307, 26] on input "text" at bounding box center [1324, 23] width 235 height 26
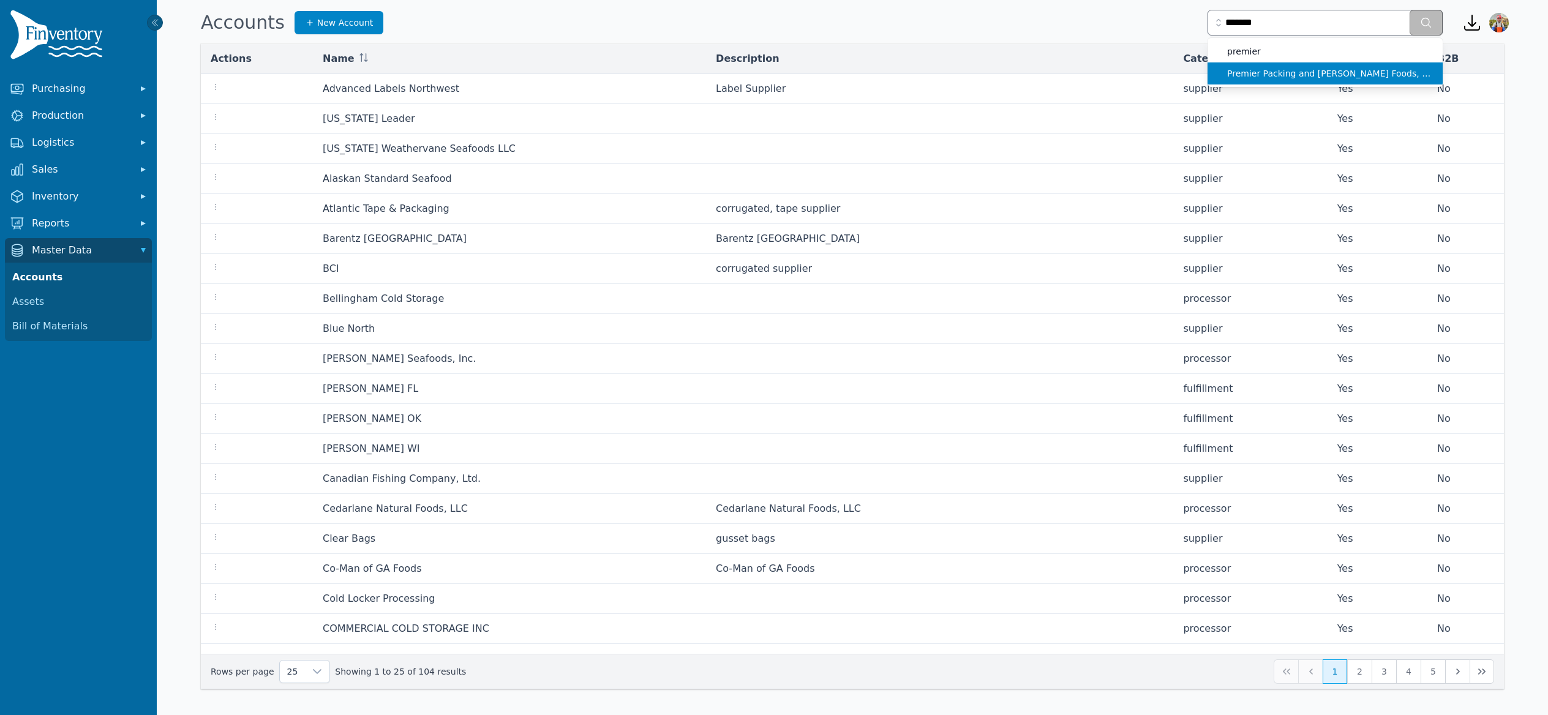
click at [1334, 74] on span "Premier Packing and Fairweather Foods, LLC." at bounding box center [1330, 73] width 206 height 12
type input "**********"
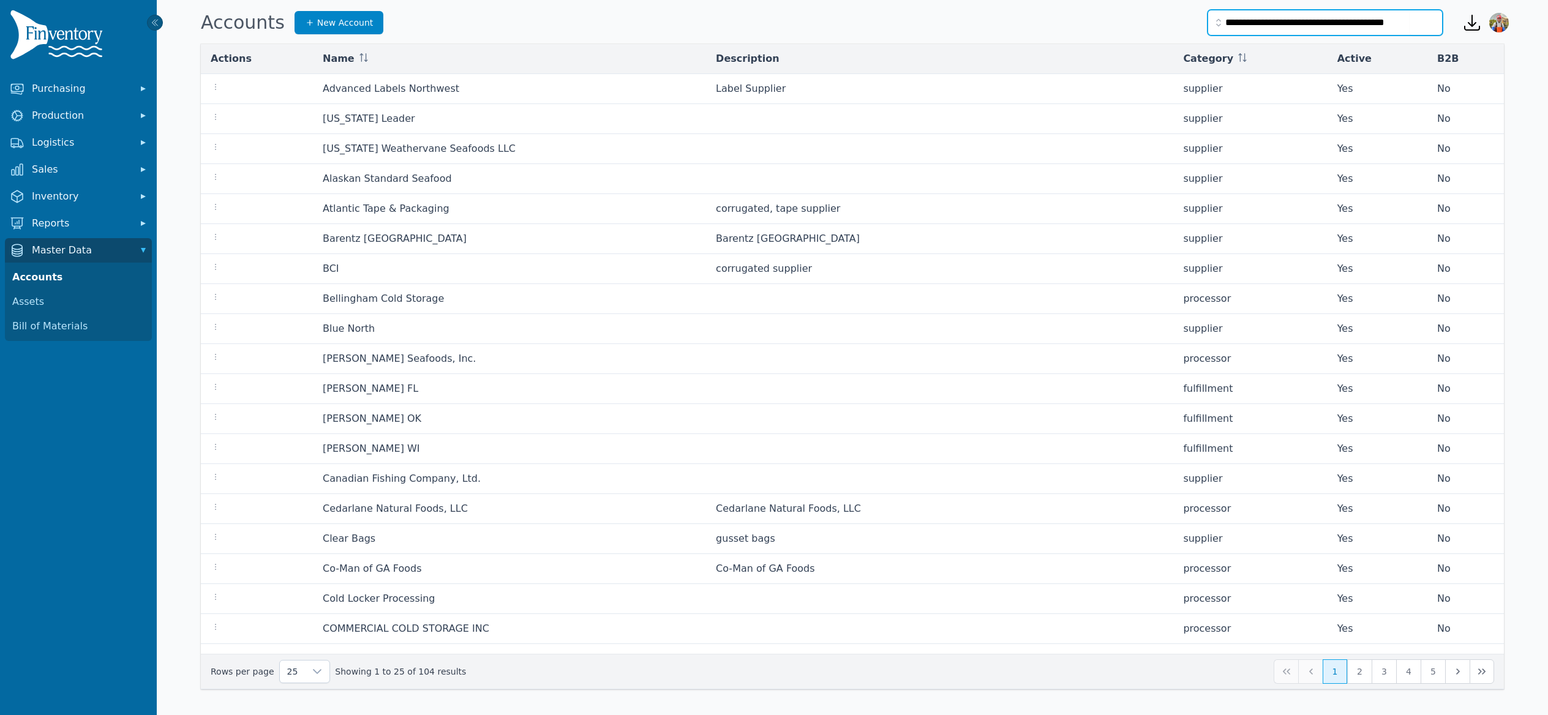
click at [1331, 10] on input "**********" at bounding box center [1324, 23] width 235 height 26
click at [1409, 10] on button "submit" at bounding box center [1425, 23] width 33 height 26
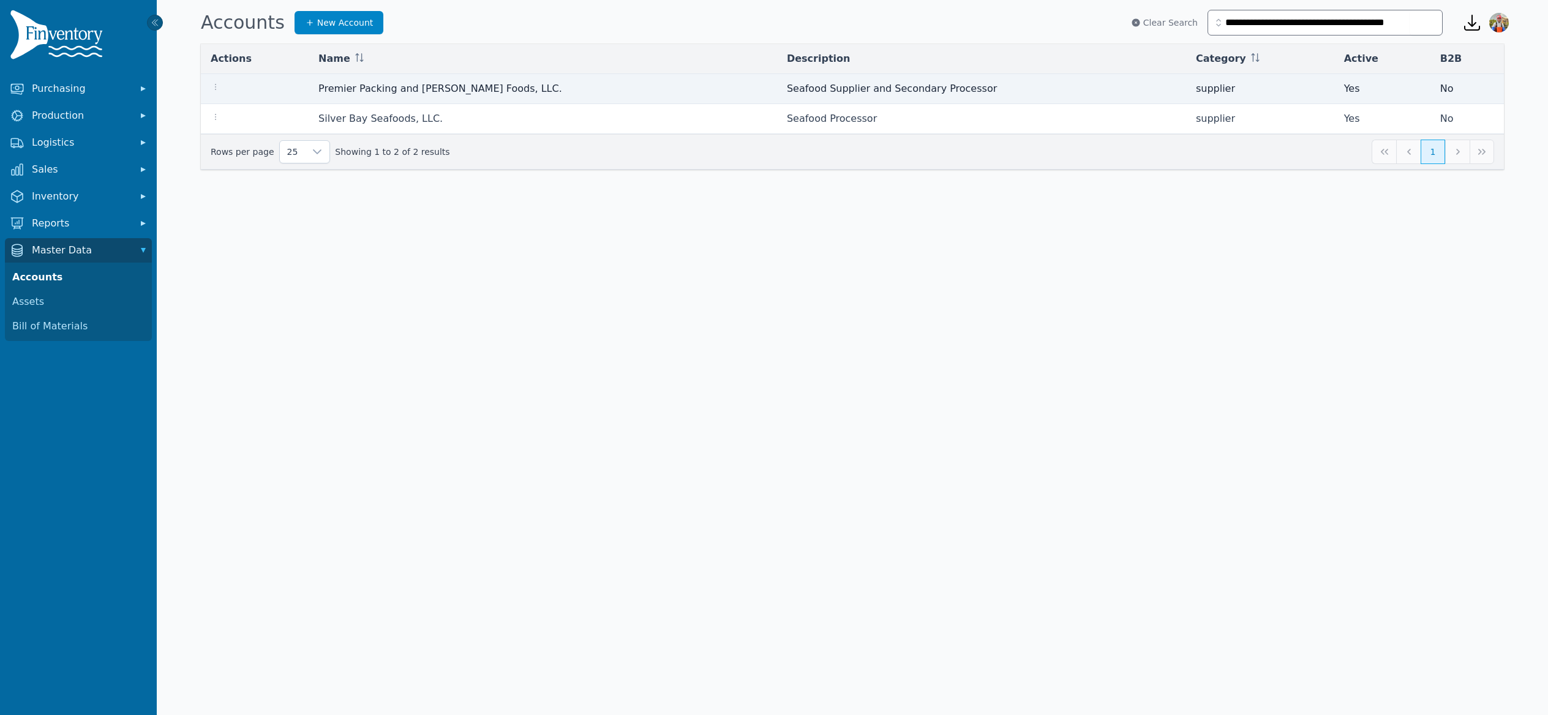
click at [217, 80] on td at bounding box center [255, 89] width 108 height 30
click at [223, 87] on div at bounding box center [255, 88] width 88 height 15
click at [217, 91] on icon "button" at bounding box center [216, 87] width 10 height 10
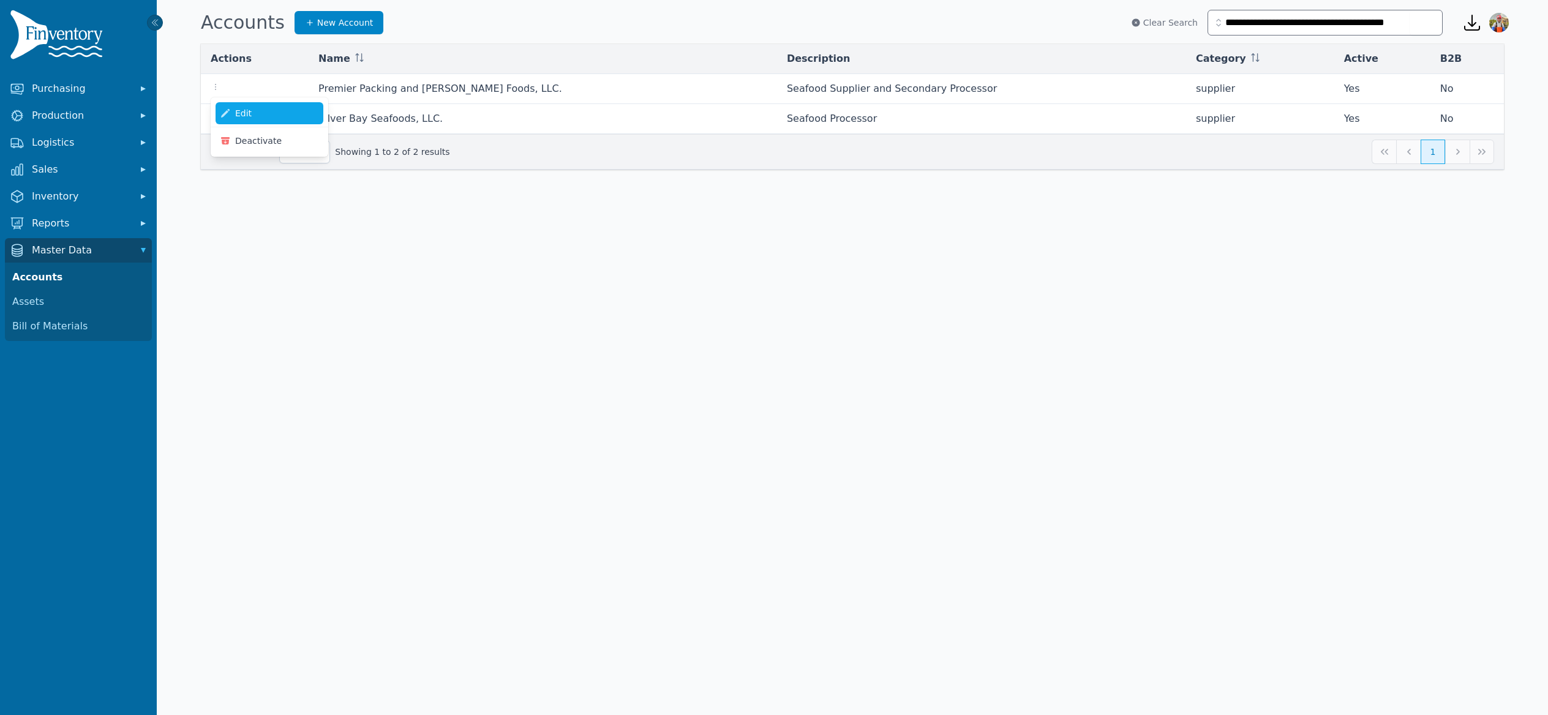
click at [269, 117] on link "Edit" at bounding box center [270, 113] width 108 height 22
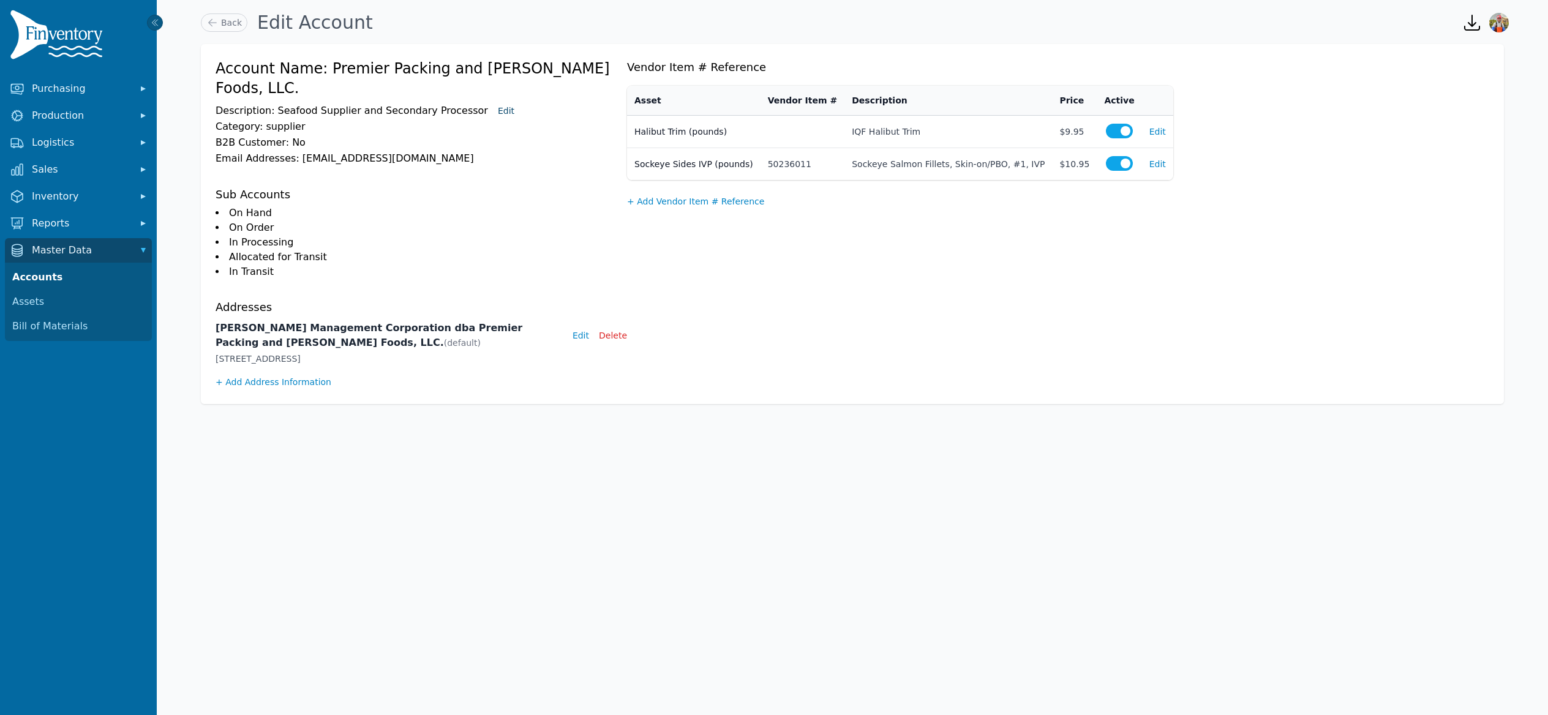
click at [498, 105] on button "Edit" at bounding box center [506, 111] width 17 height 12
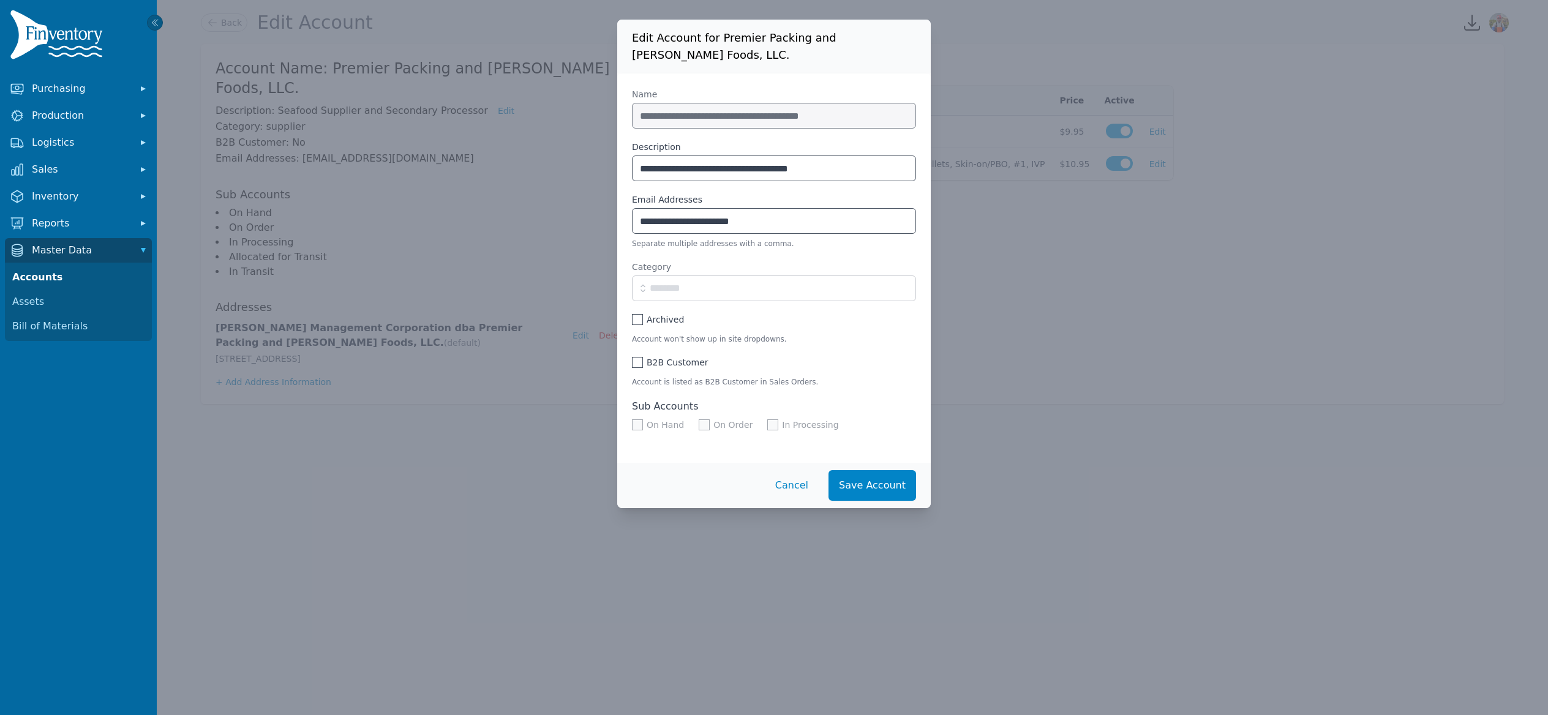
click at [637, 363] on polygon at bounding box center [637, 363] width 7 height 6
click at [868, 492] on button "Save Account" at bounding box center [872, 485] width 88 height 31
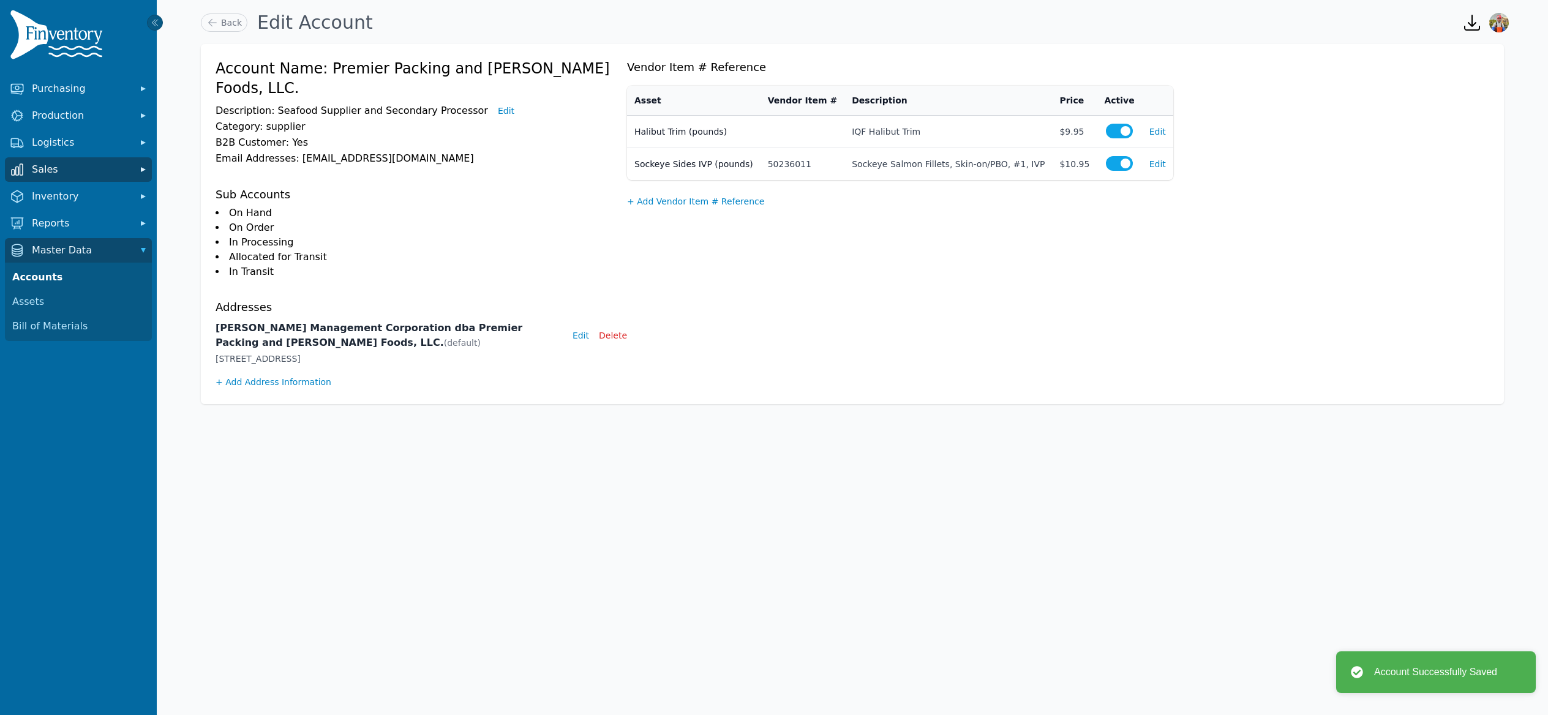
click at [104, 167] on span "Sales" at bounding box center [81, 169] width 98 height 15
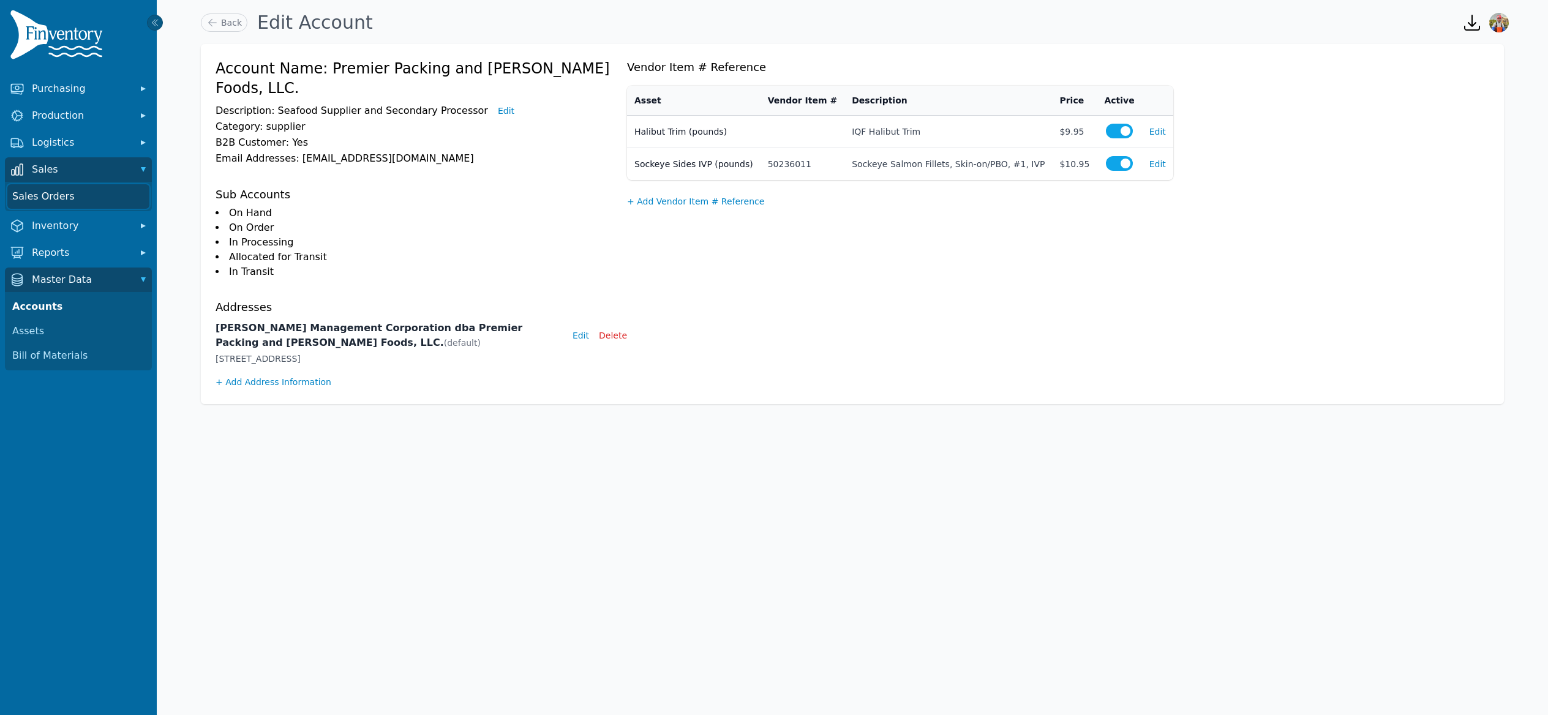
click at [75, 198] on link "Sales Orders" at bounding box center [78, 196] width 142 height 24
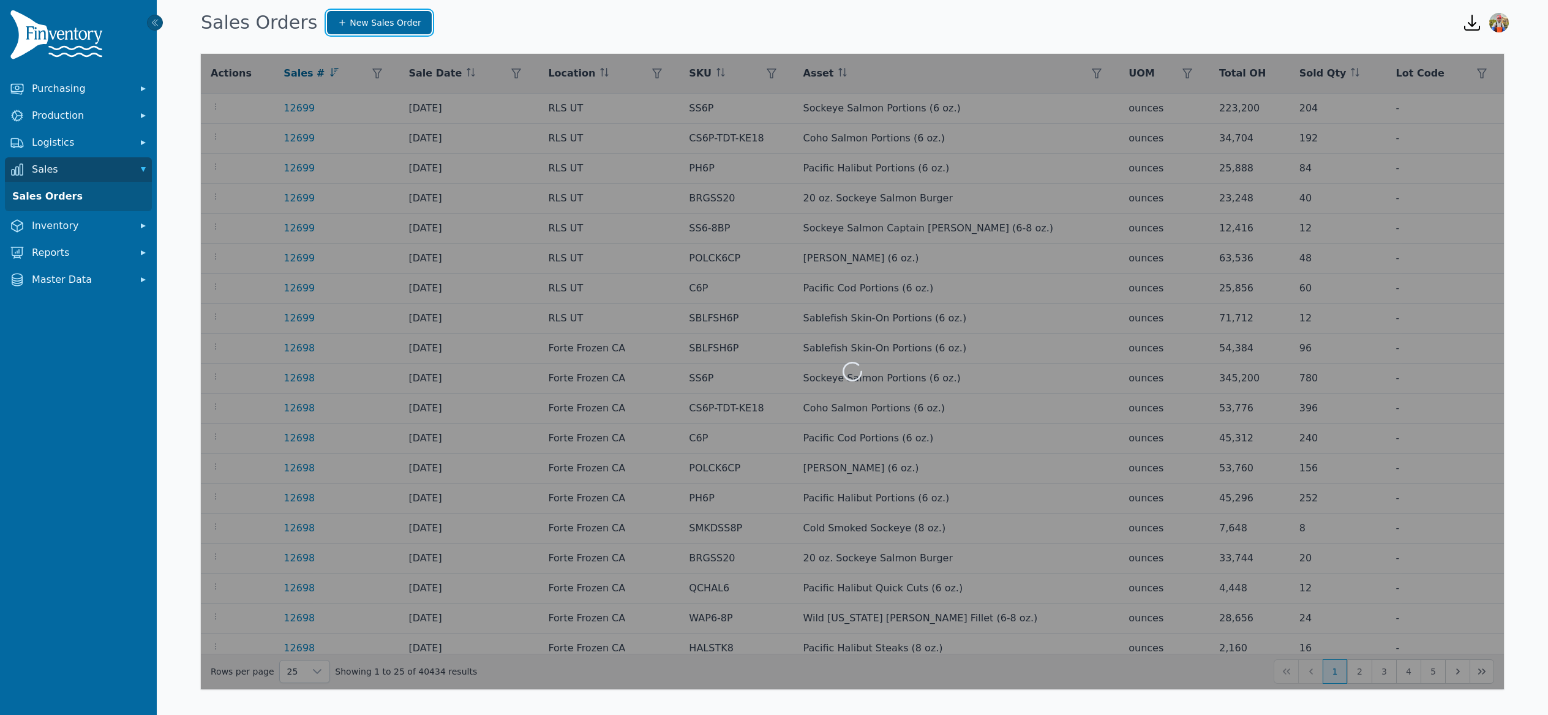
click at [384, 28] on span "New Sales Order" at bounding box center [385, 23] width 71 height 12
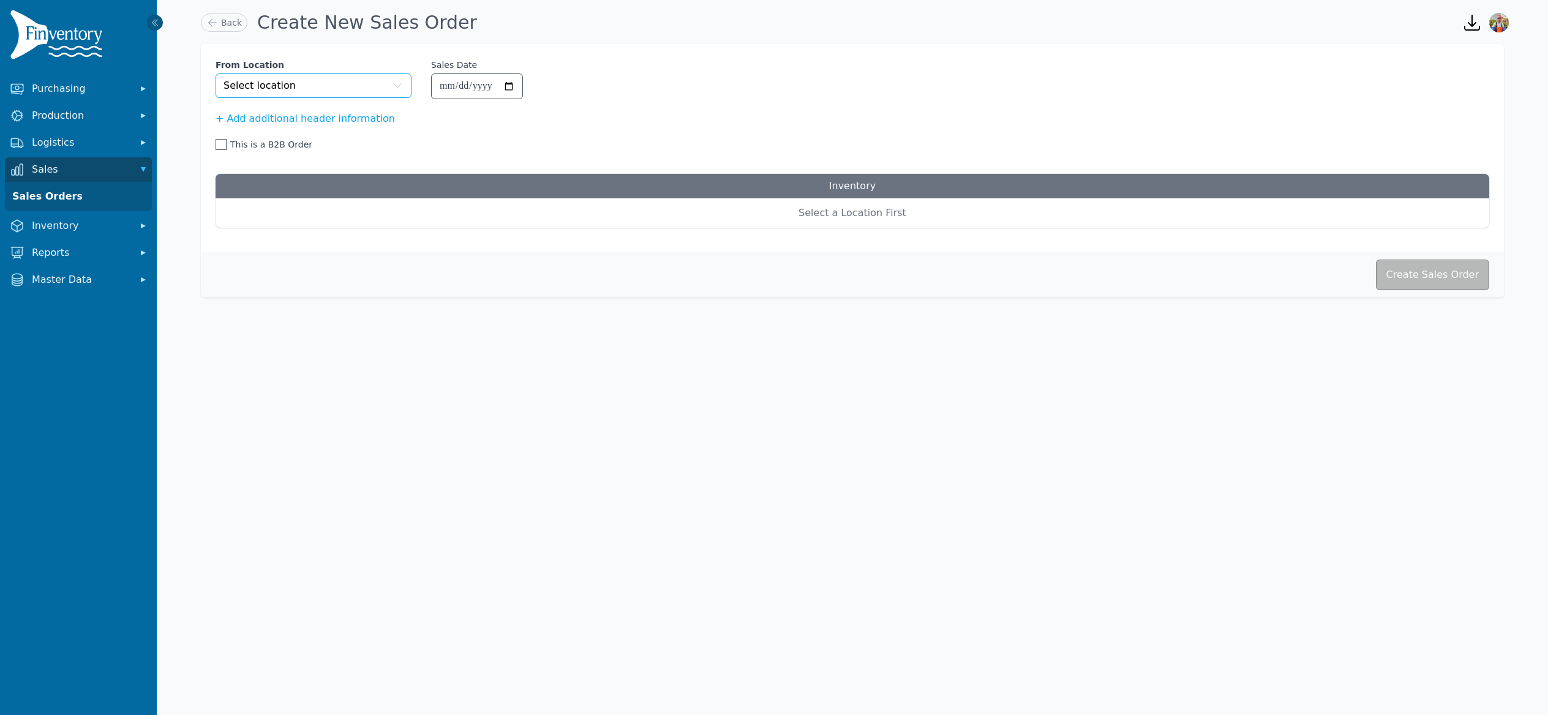
click at [367, 92] on button "Select location" at bounding box center [314, 85] width 196 height 24
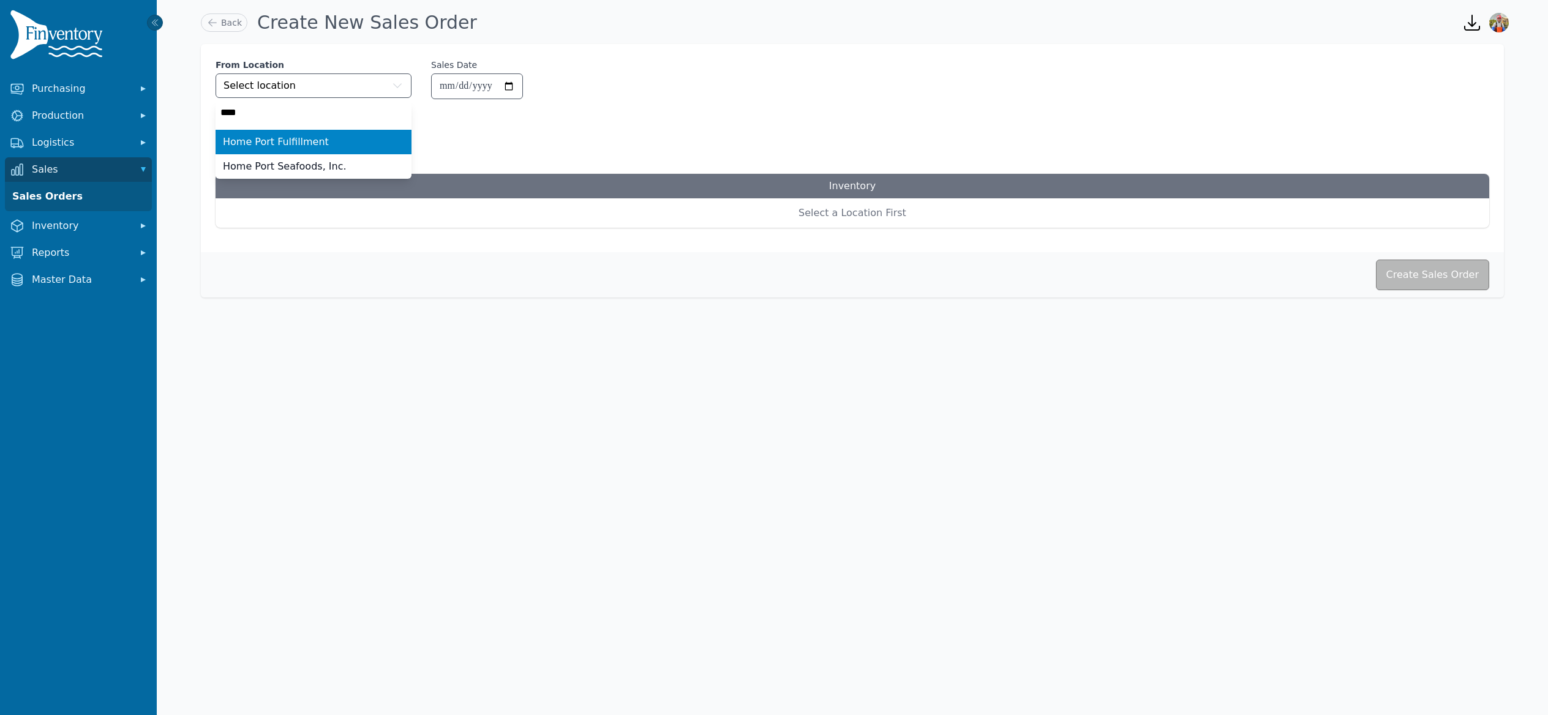
type input "****"
click at [241, 158] on li "Home Port Seafoods, Inc." at bounding box center [314, 166] width 196 height 24
click at [224, 142] on span at bounding box center [221, 144] width 11 height 11
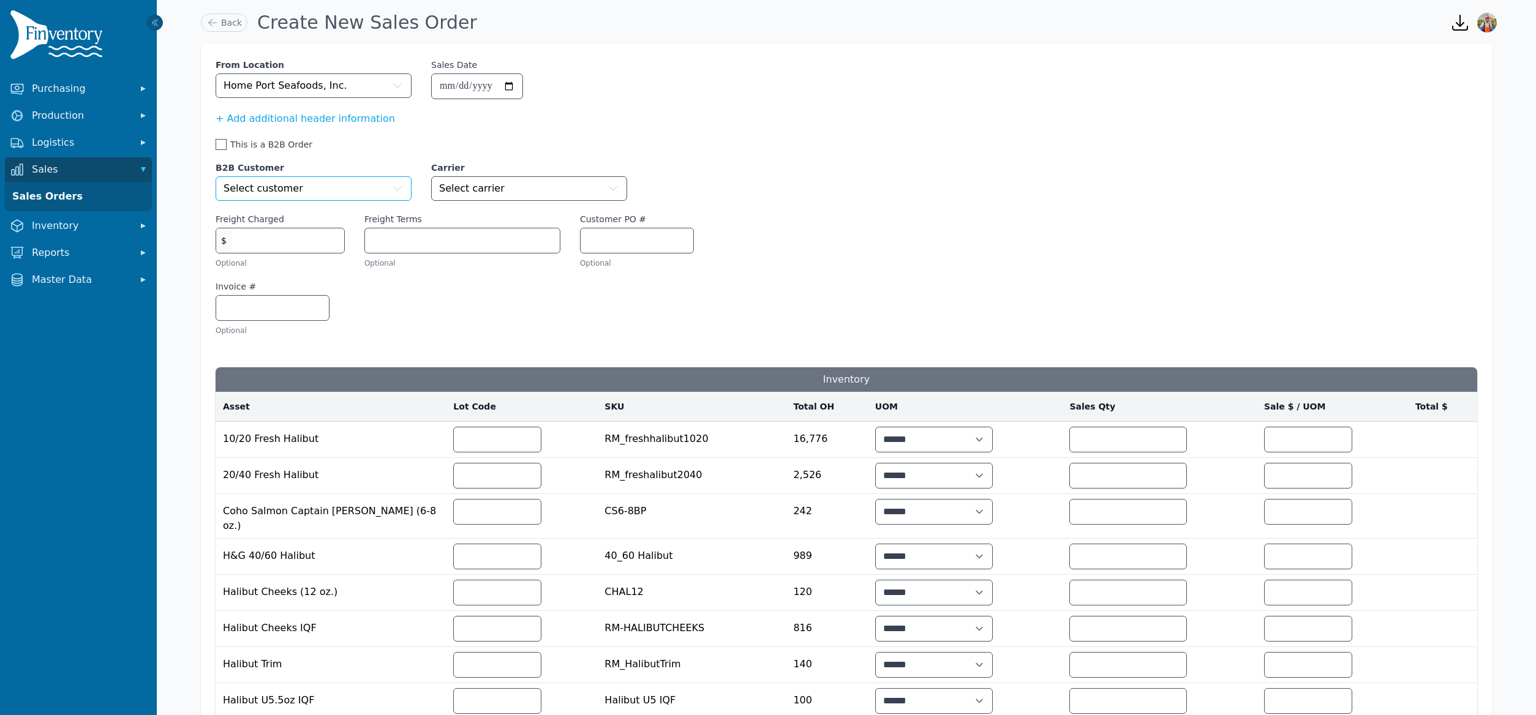
click at [285, 182] on span "Select customer" at bounding box center [263, 188] width 80 height 15
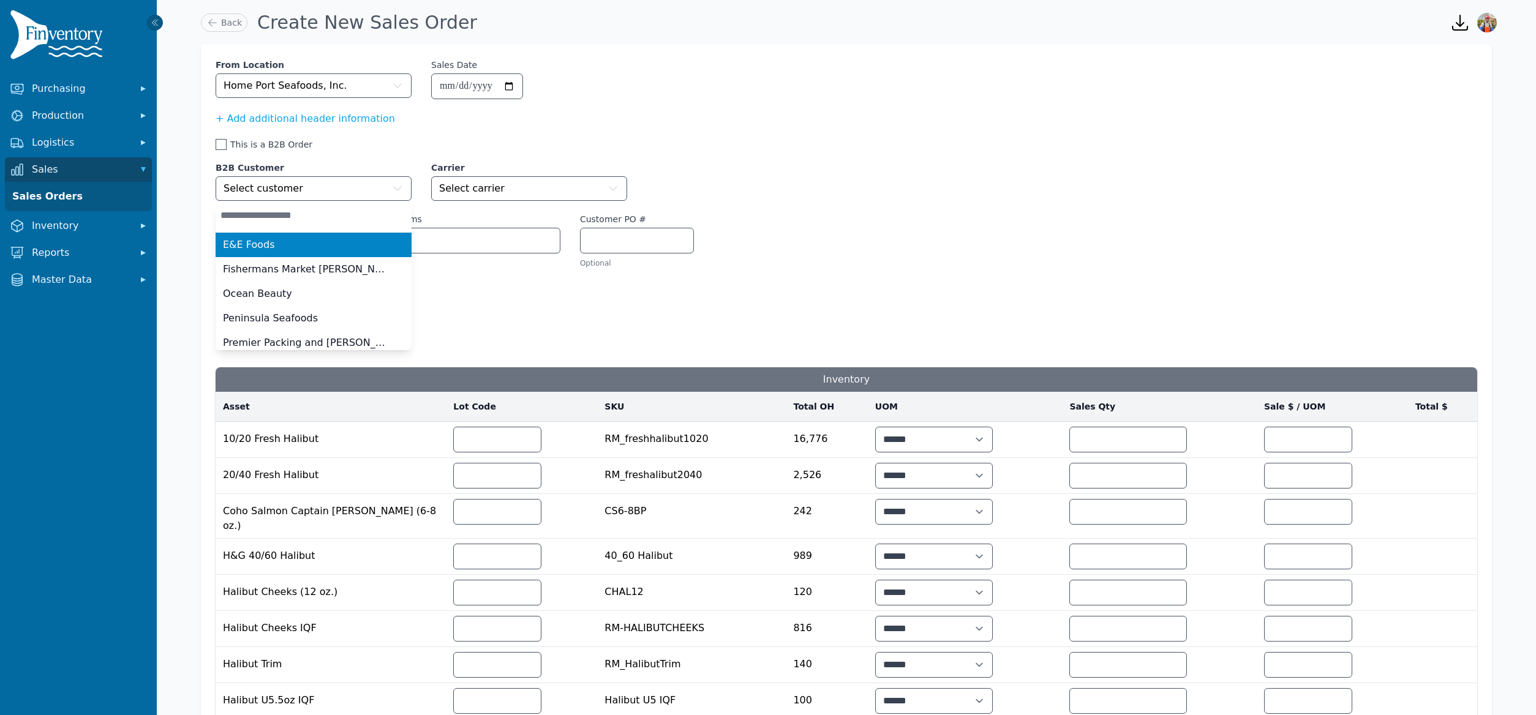
type input "*"
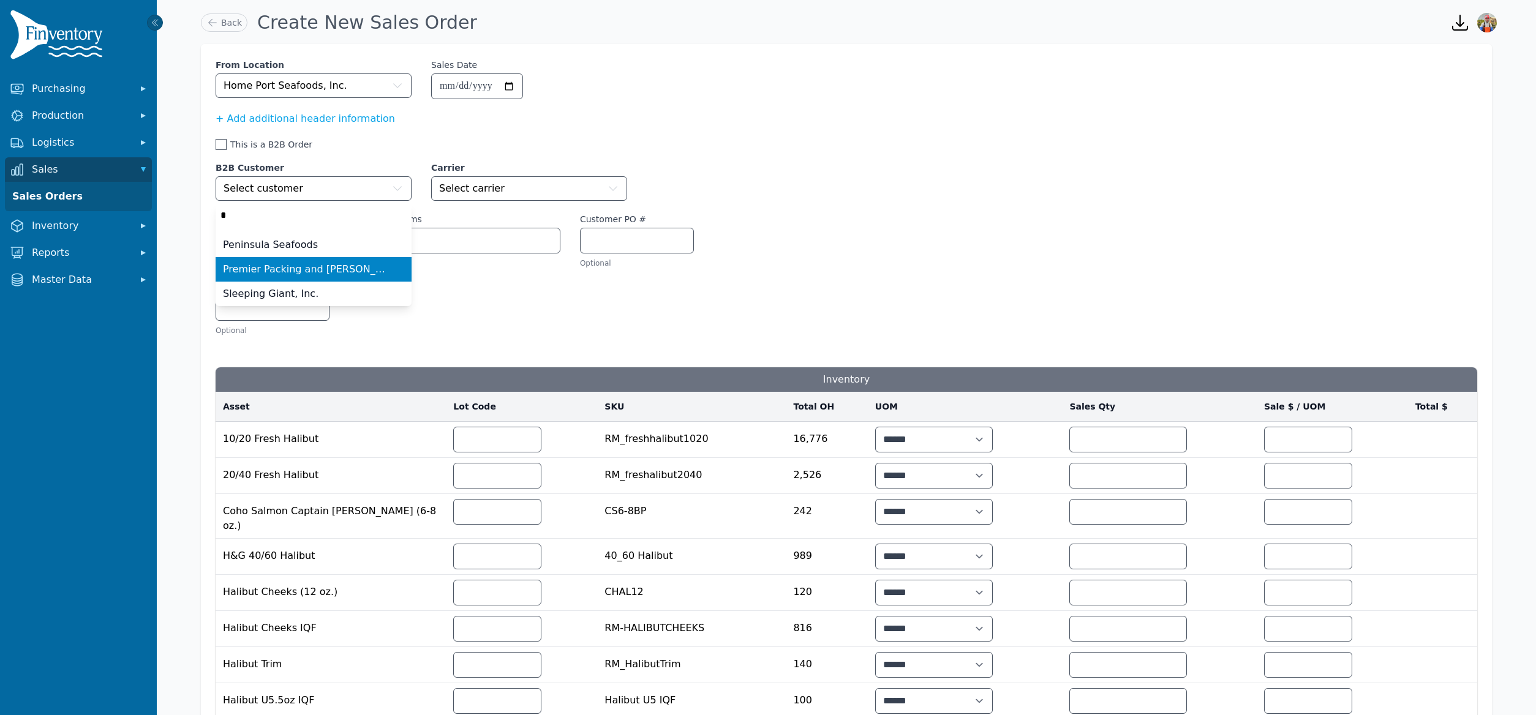
type input "*"
click at [318, 273] on span "Premier Packing and Fairweather Foods, LLC." at bounding box center [306, 269] width 167 height 15
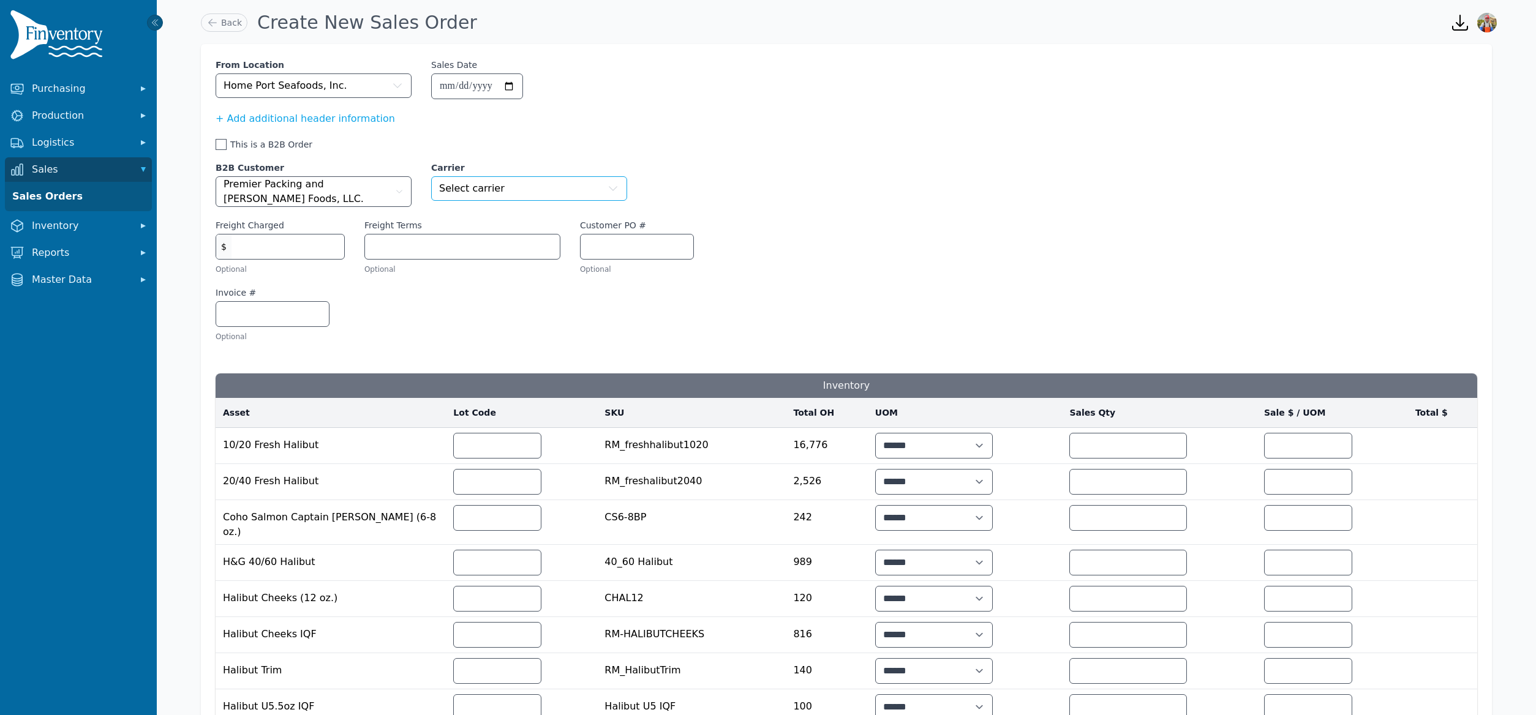
click at [558, 195] on button "Select carrier" at bounding box center [529, 188] width 196 height 24
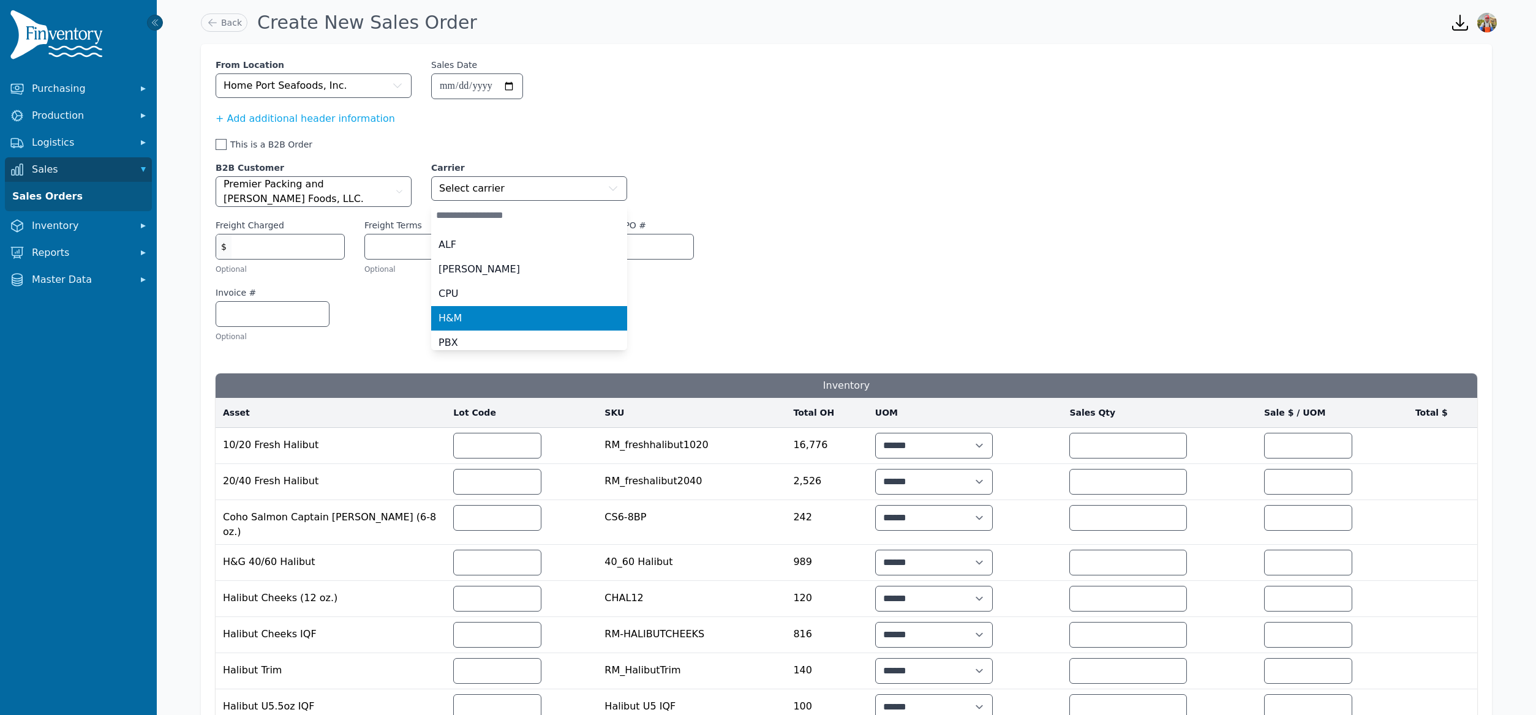
click at [577, 315] on div "H&M" at bounding box center [521, 318] width 167 height 15
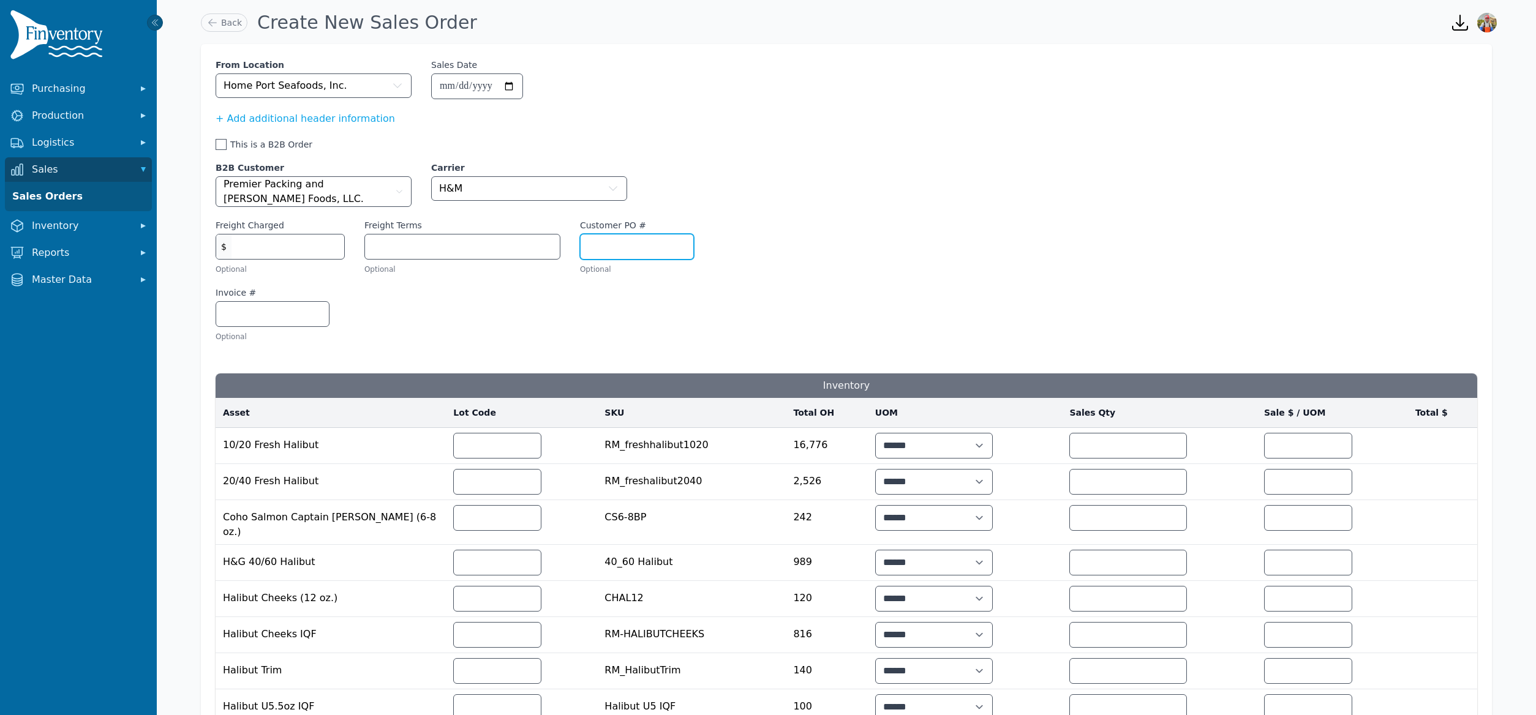
click at [662, 257] on input "Customer PO #" at bounding box center [636, 247] width 113 height 24
click at [306, 252] on input "Freight Charged" at bounding box center [287, 247] width 113 height 24
type input "*"
click at [454, 245] on input "Freight Terms" at bounding box center [462, 247] width 195 height 24
type input "*"
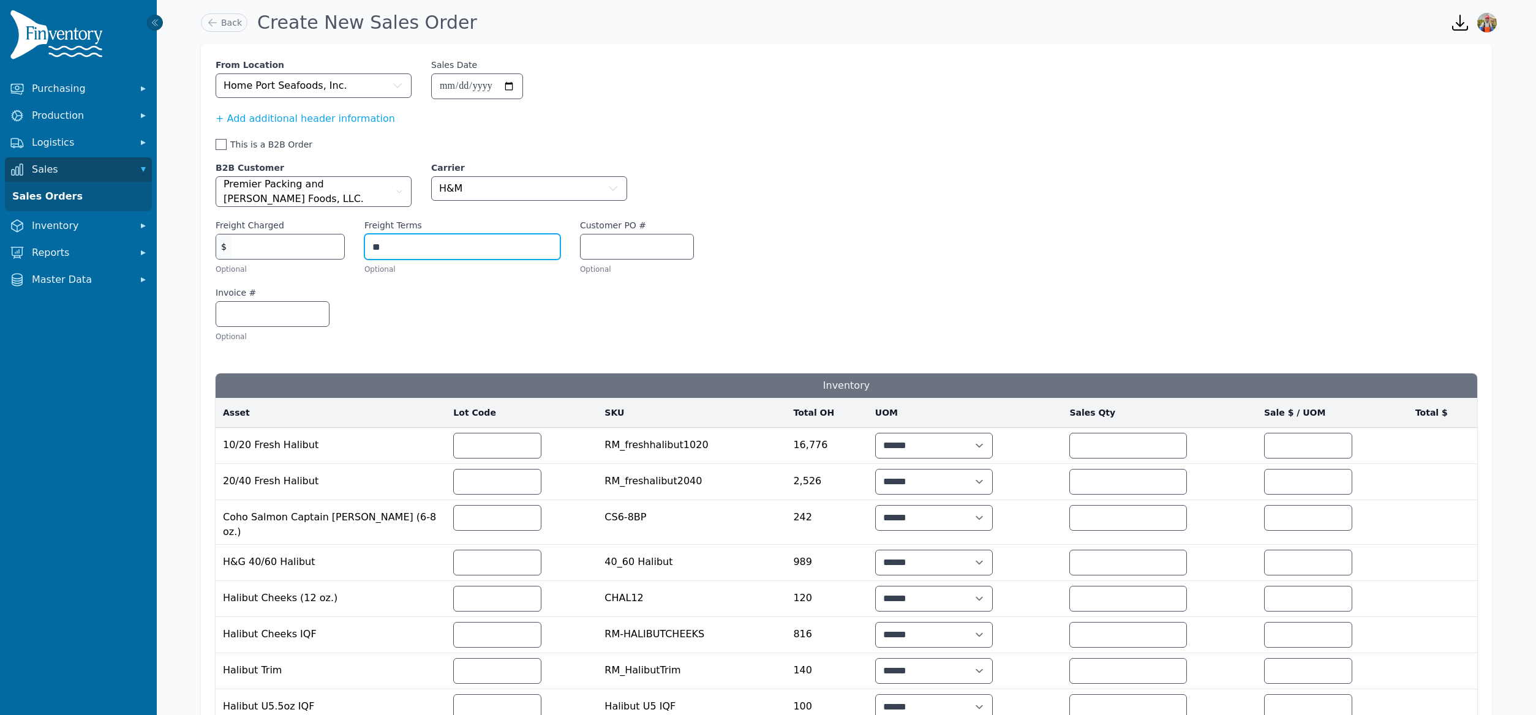
type input "*"
click at [252, 318] on input "Invoice #" at bounding box center [272, 314] width 113 height 24
click at [612, 247] on input "Customer PO #" at bounding box center [636, 247] width 113 height 24
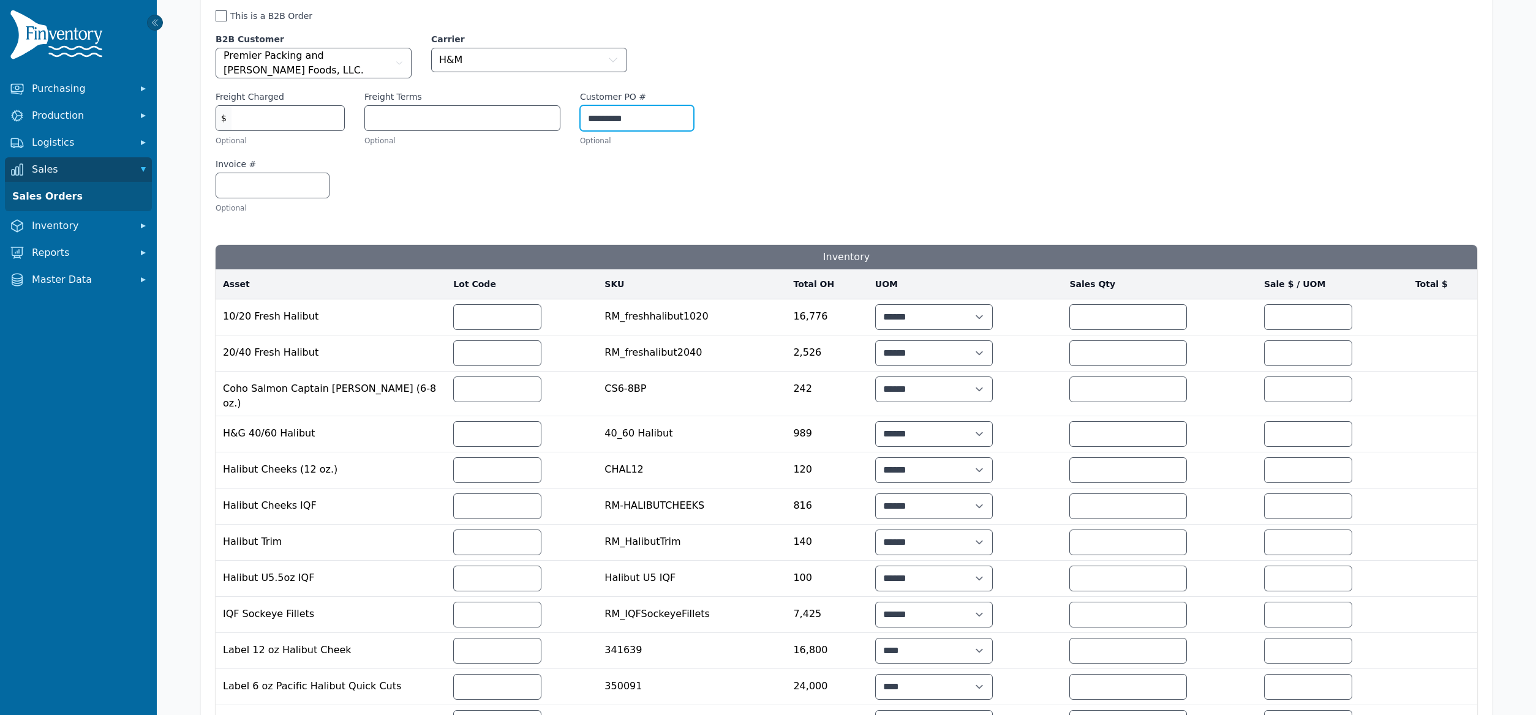
scroll to position [146, 0]
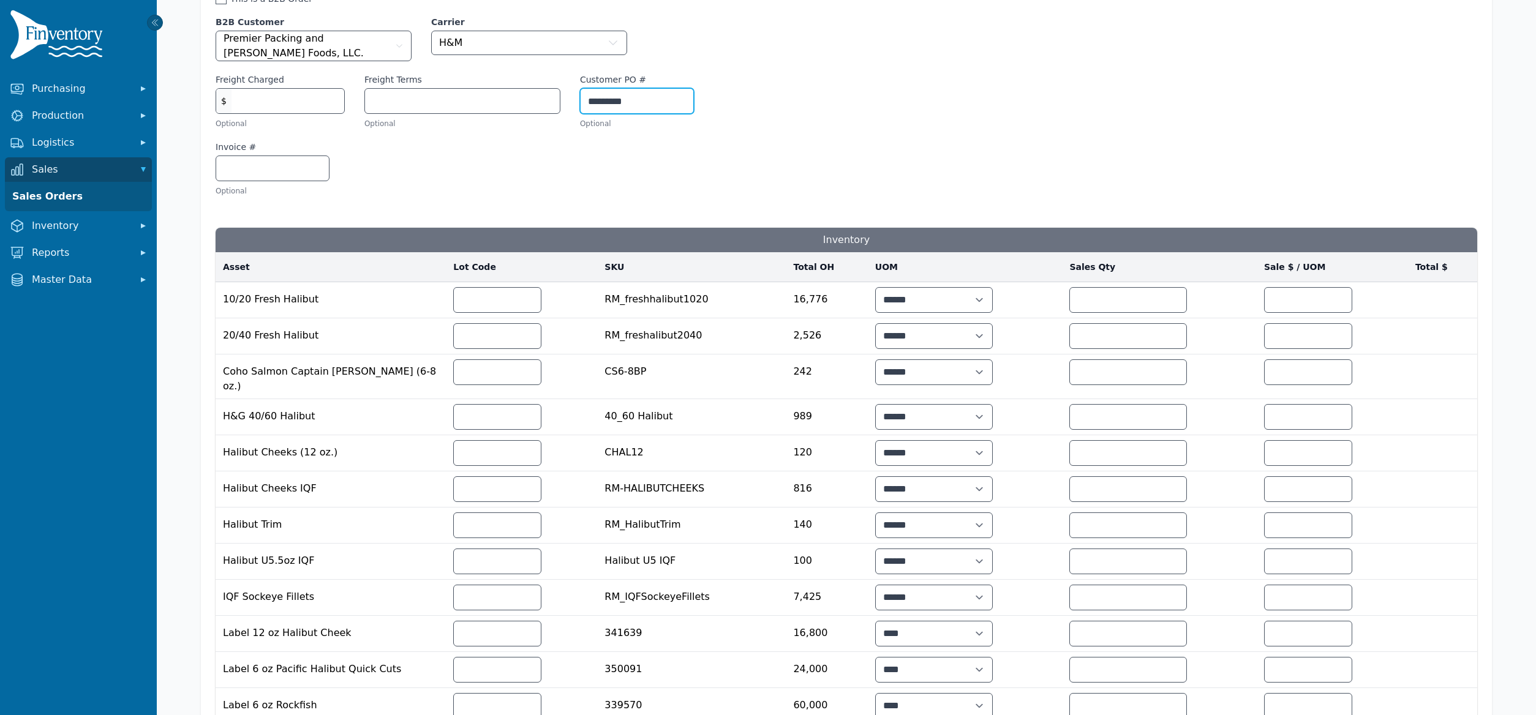
type input "*********"
click at [1097, 312] on input "number" at bounding box center [1128, 300] width 116 height 24
type input "****"
click at [1314, 306] on input "number" at bounding box center [1307, 300] width 87 height 24
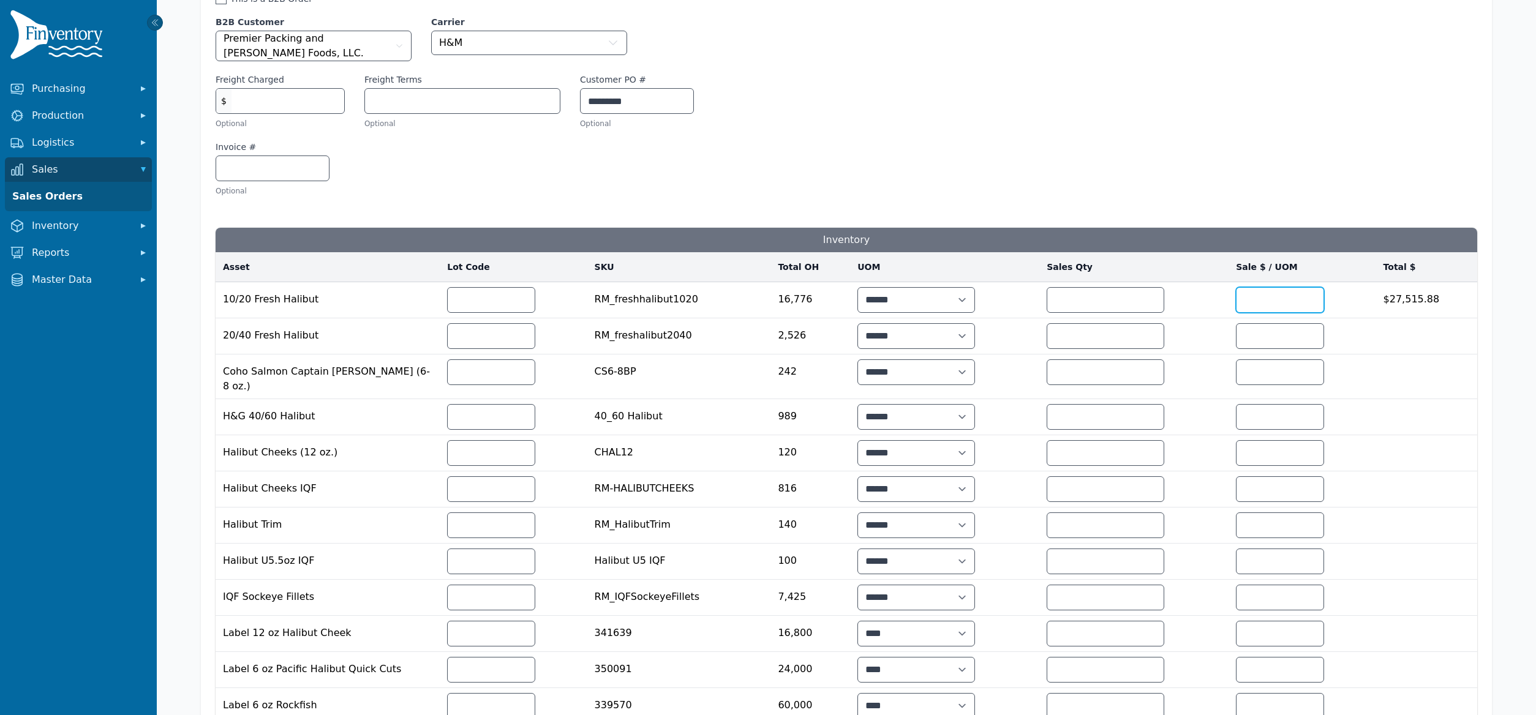
type input "*****"
click at [1092, 343] on input "number" at bounding box center [1105, 336] width 116 height 24
type input "****"
click at [1285, 339] on input "number" at bounding box center [1279, 336] width 87 height 24
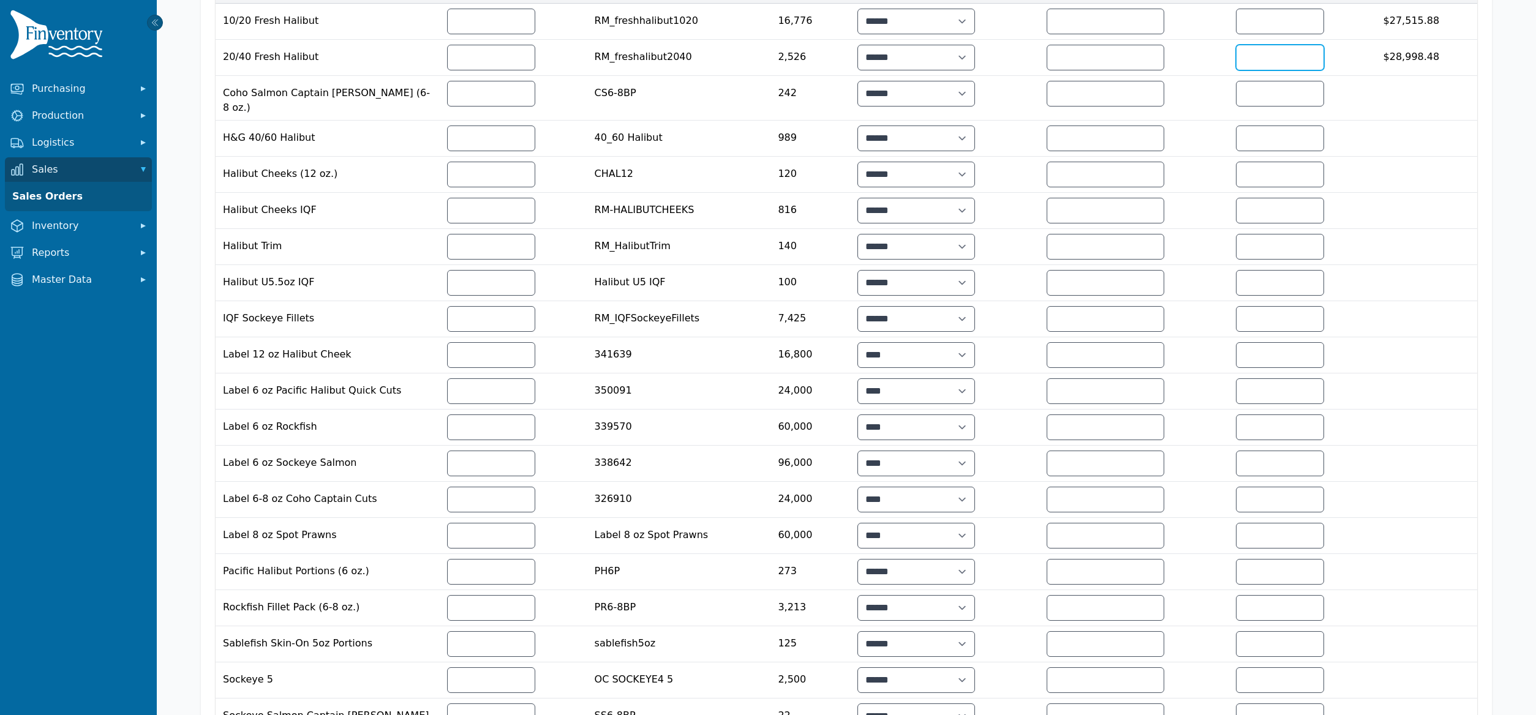
scroll to position [422, 0]
type input "*****"
click at [1059, 143] on input "number" at bounding box center [1105, 140] width 116 height 24
type input "***"
click at [1281, 150] on td at bounding box center [1301, 140] width 147 height 36
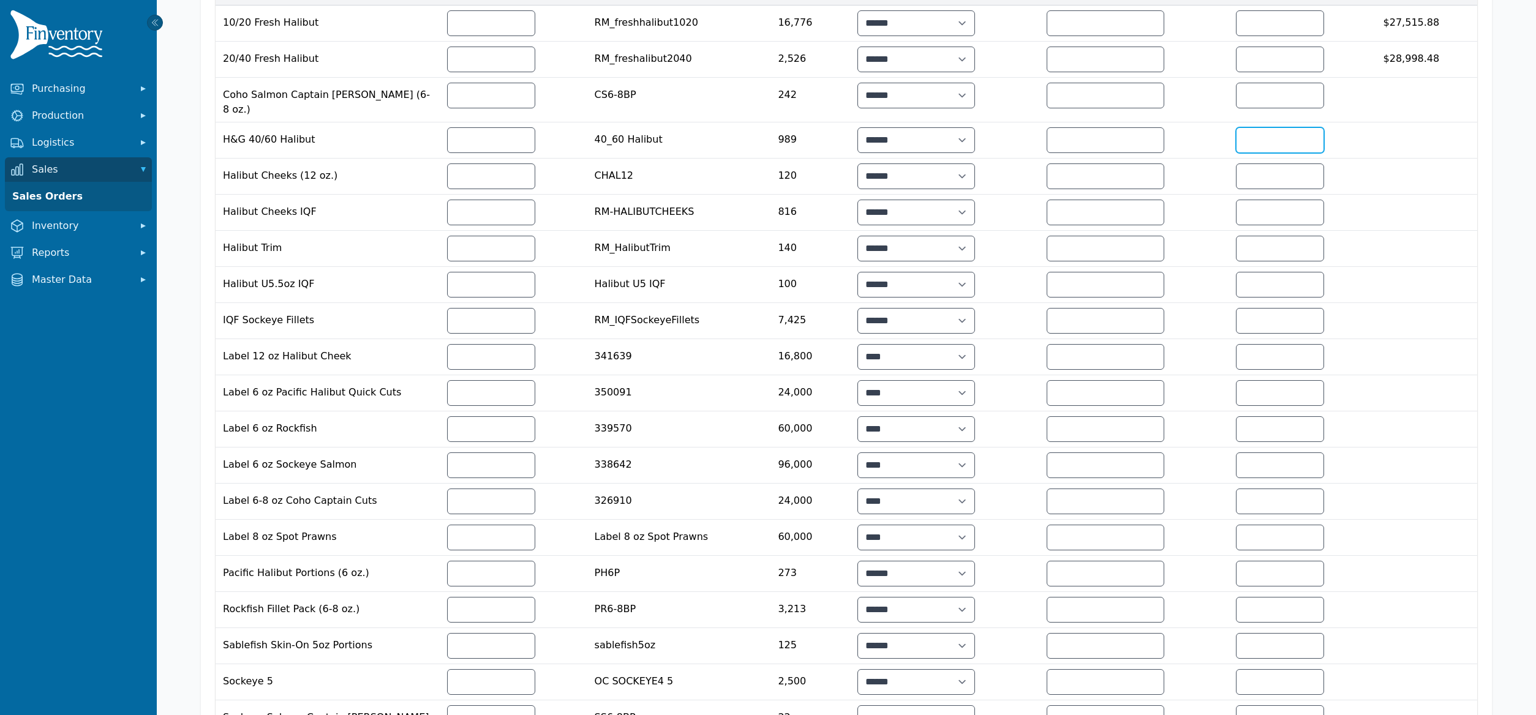
click at [1284, 137] on input "number" at bounding box center [1279, 140] width 87 height 24
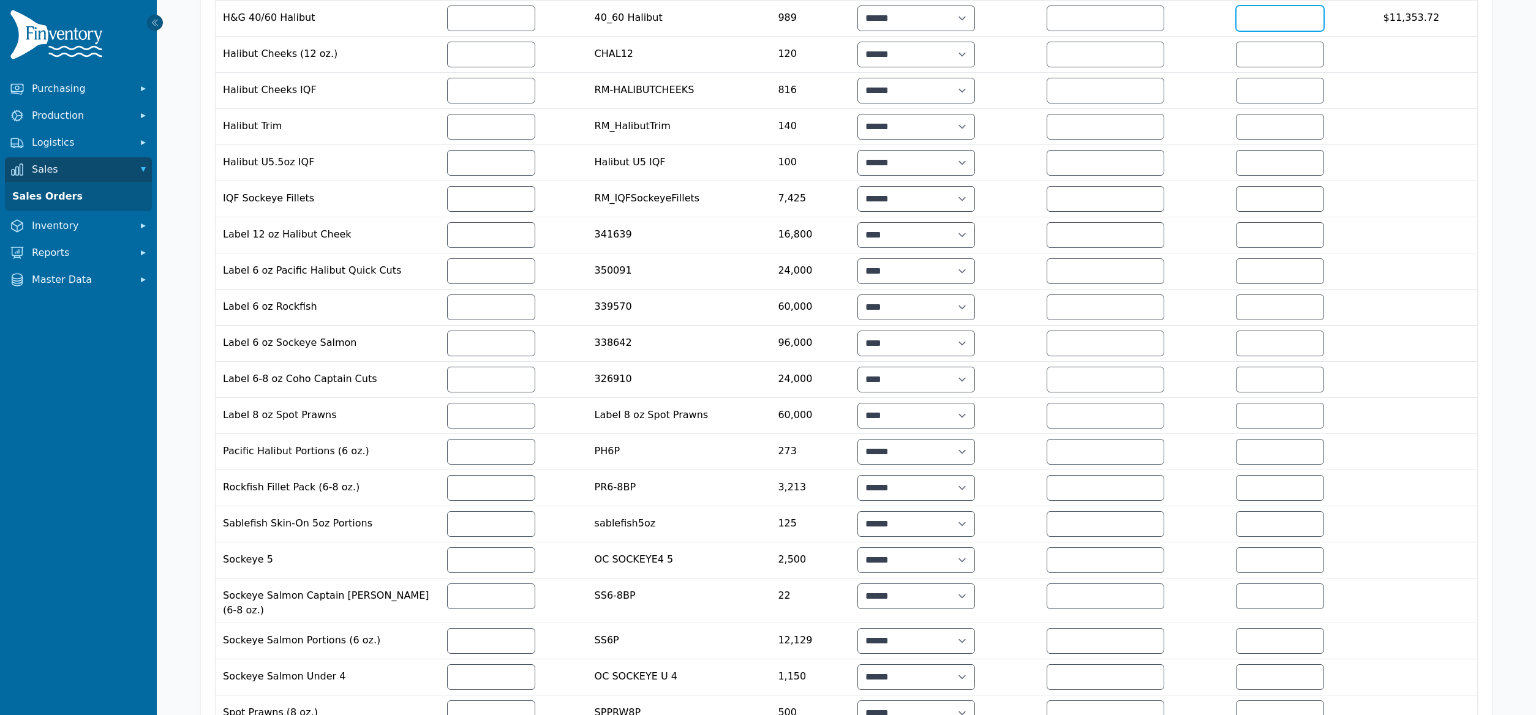
scroll to position [689, 0]
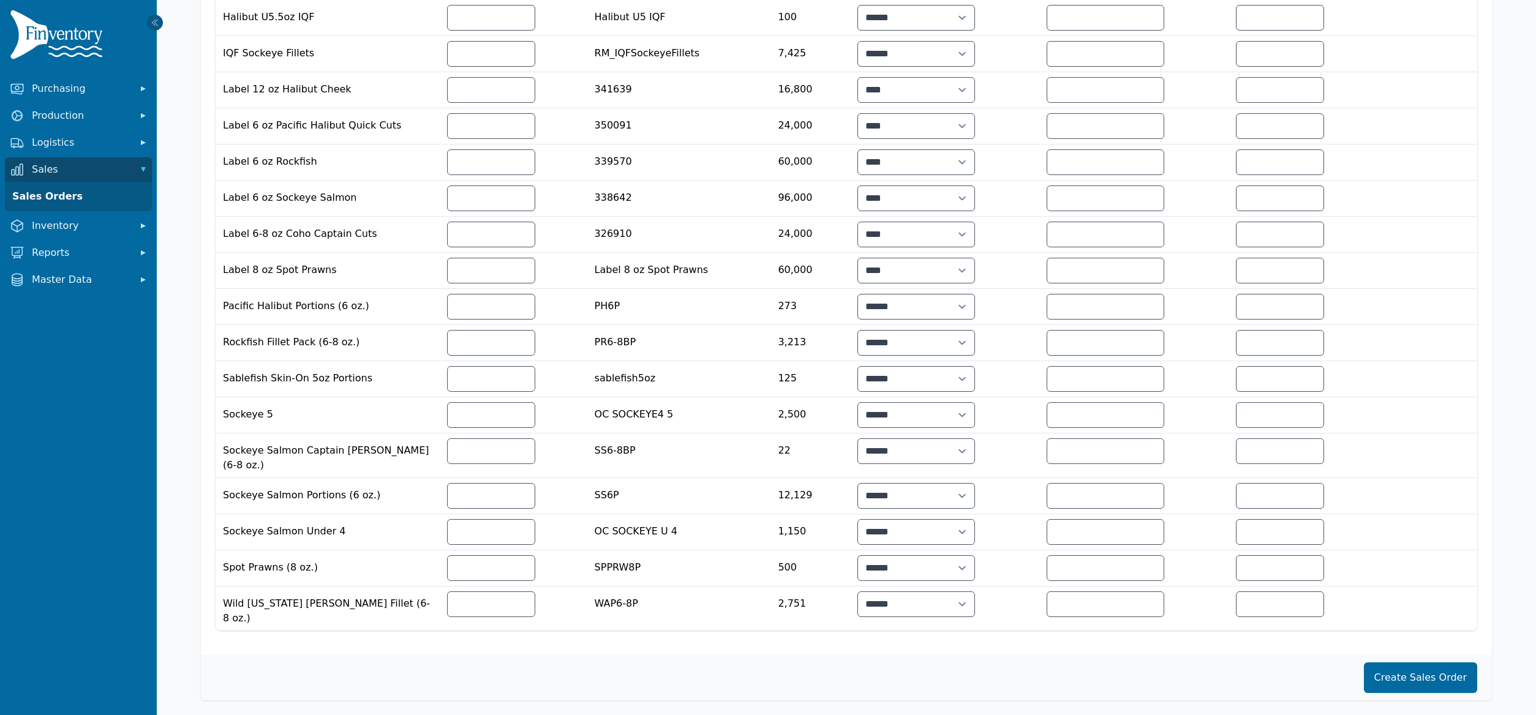
type input "*****"
click at [1427, 672] on button "Create Sales Order" at bounding box center [1420, 677] width 113 height 31
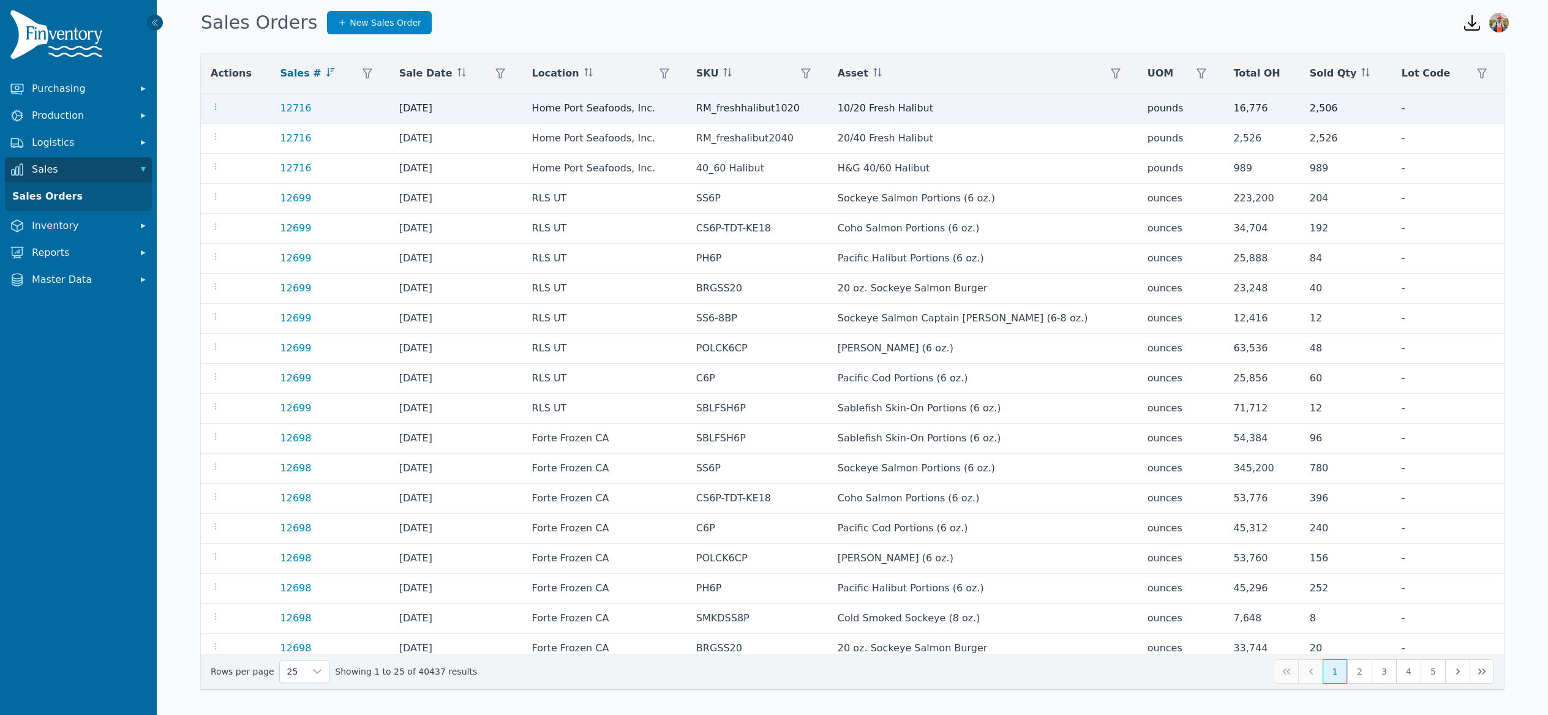
click at [217, 110] on icon "button" at bounding box center [216, 107] width 10 height 10
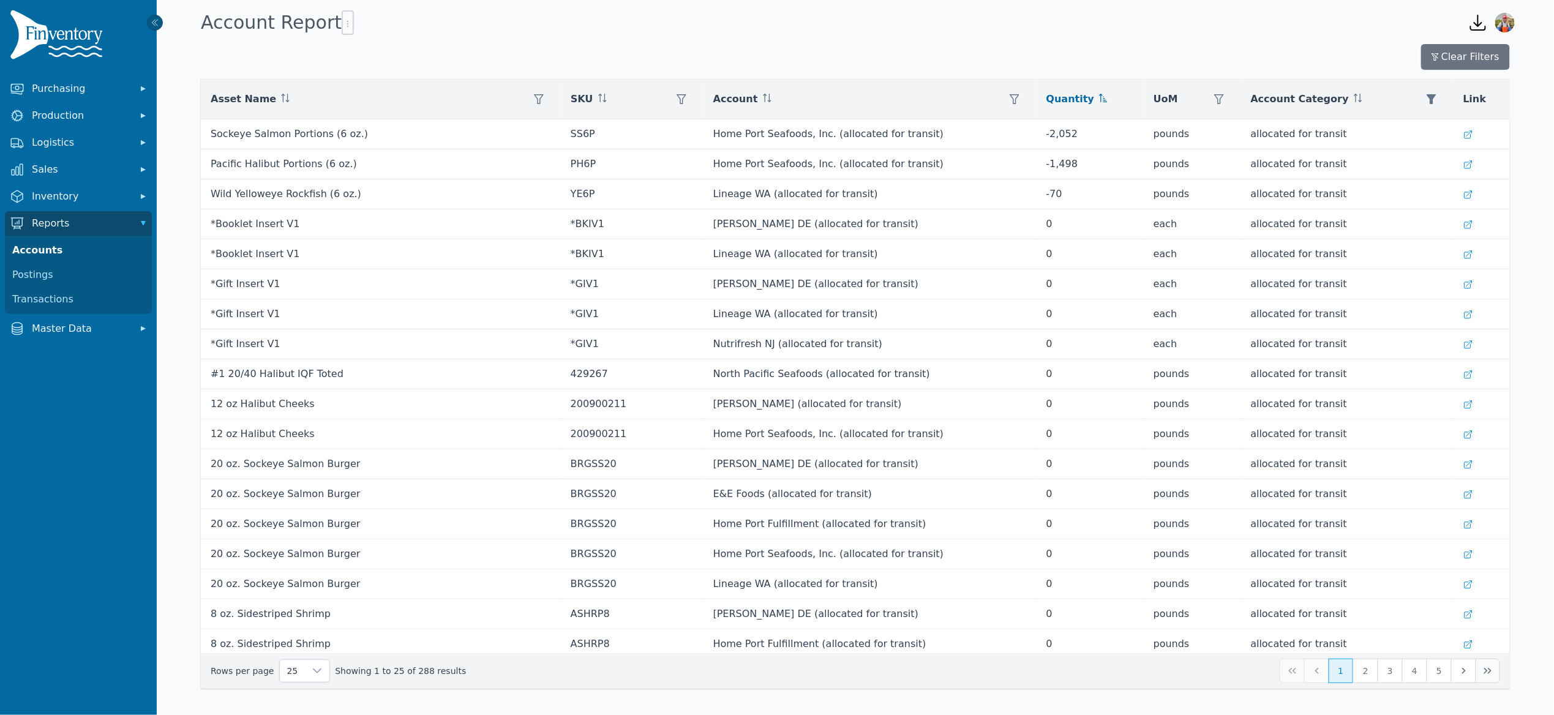
click at [1493, 674] on icon "Last Page" at bounding box center [1488, 671] width 10 height 10
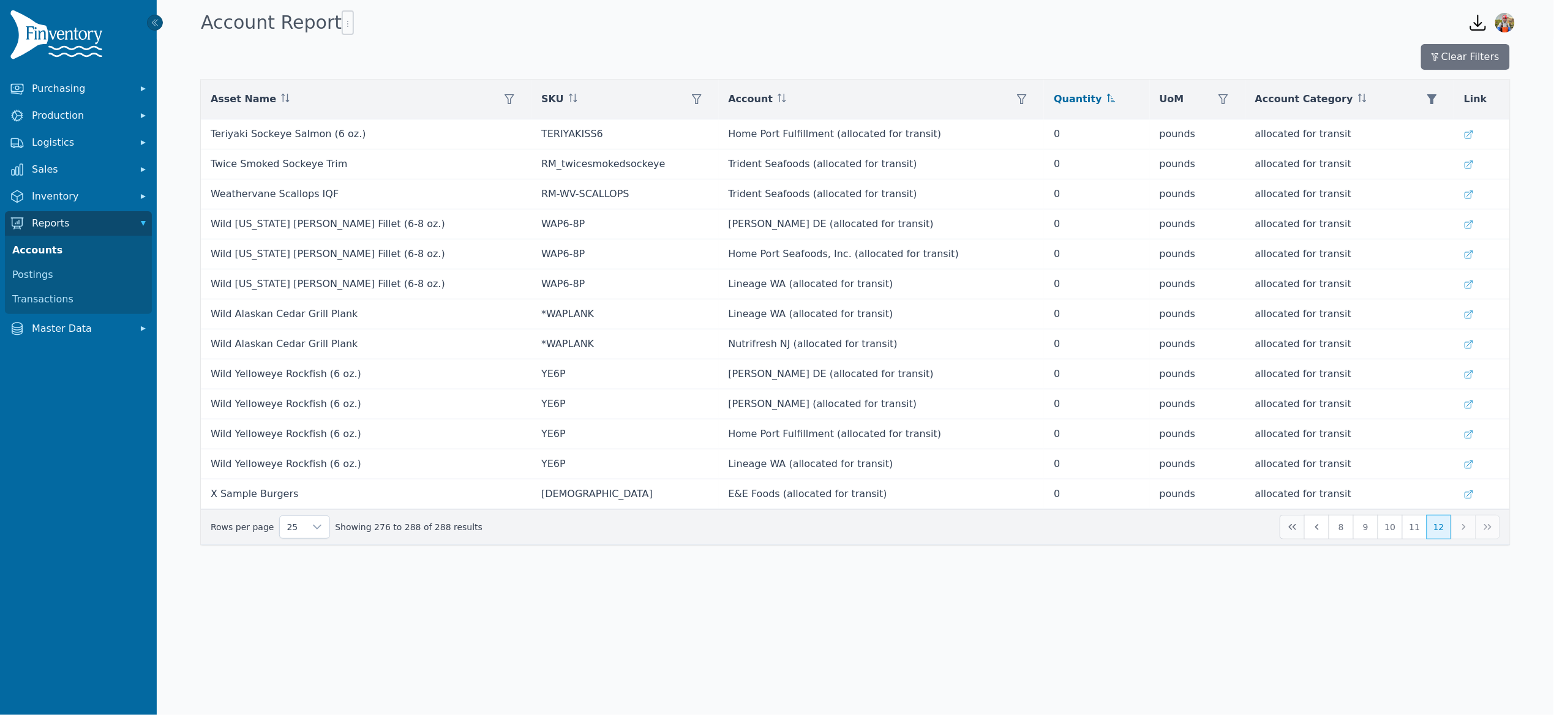
click at [1288, 532] on icon "First Page" at bounding box center [1293, 527] width 10 height 10
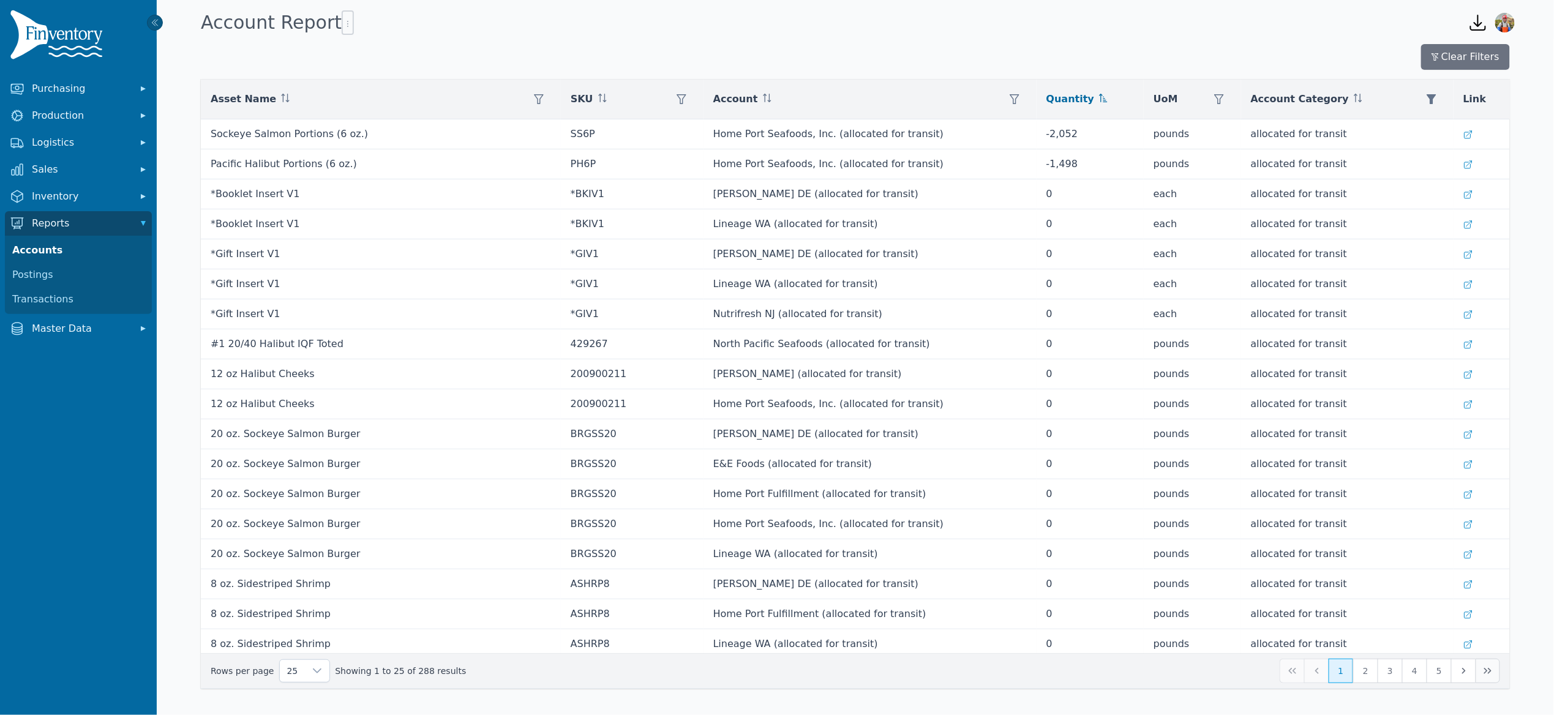
click at [1486, 679] on button "Last Page" at bounding box center [1488, 671] width 24 height 24
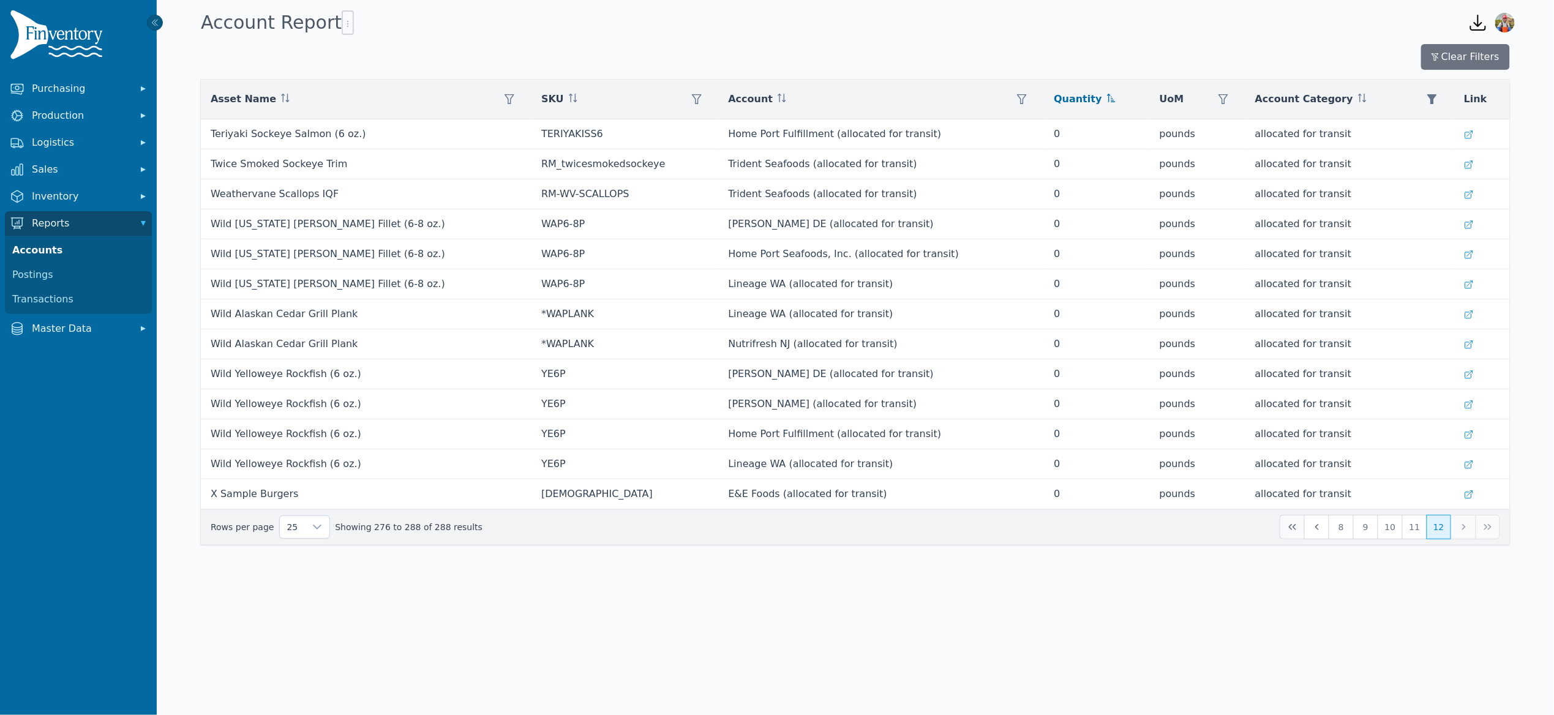
click at [1296, 532] on icon "First Page" at bounding box center [1293, 527] width 10 height 10
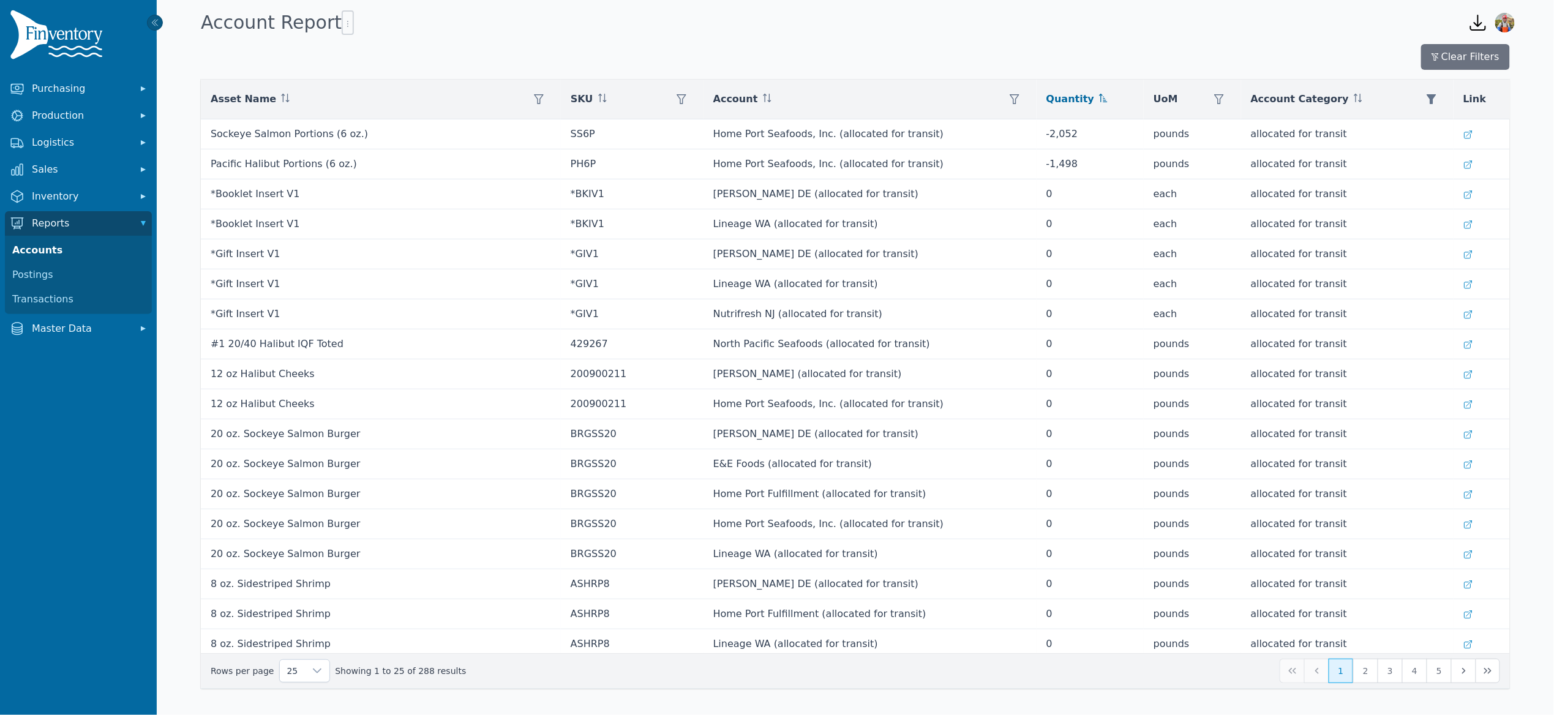
click at [1340, 676] on button "1" at bounding box center [1341, 671] width 24 height 24
click at [1316, 677] on div "25 Showing 1 to 25 of 288 results 1 2 3 4 5" at bounding box center [855, 671] width 1289 height 24
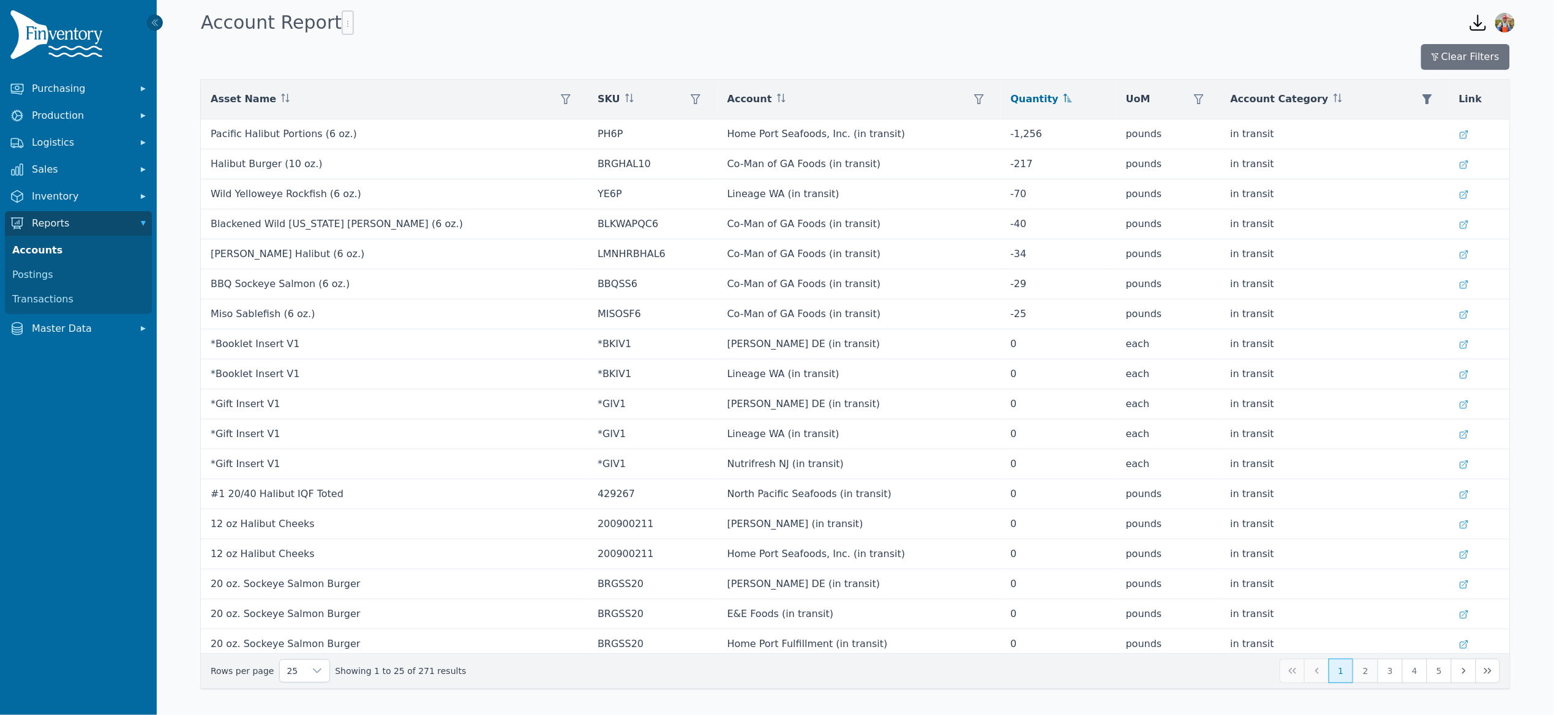
click at [1370, 677] on button "2" at bounding box center [1365, 671] width 24 height 24
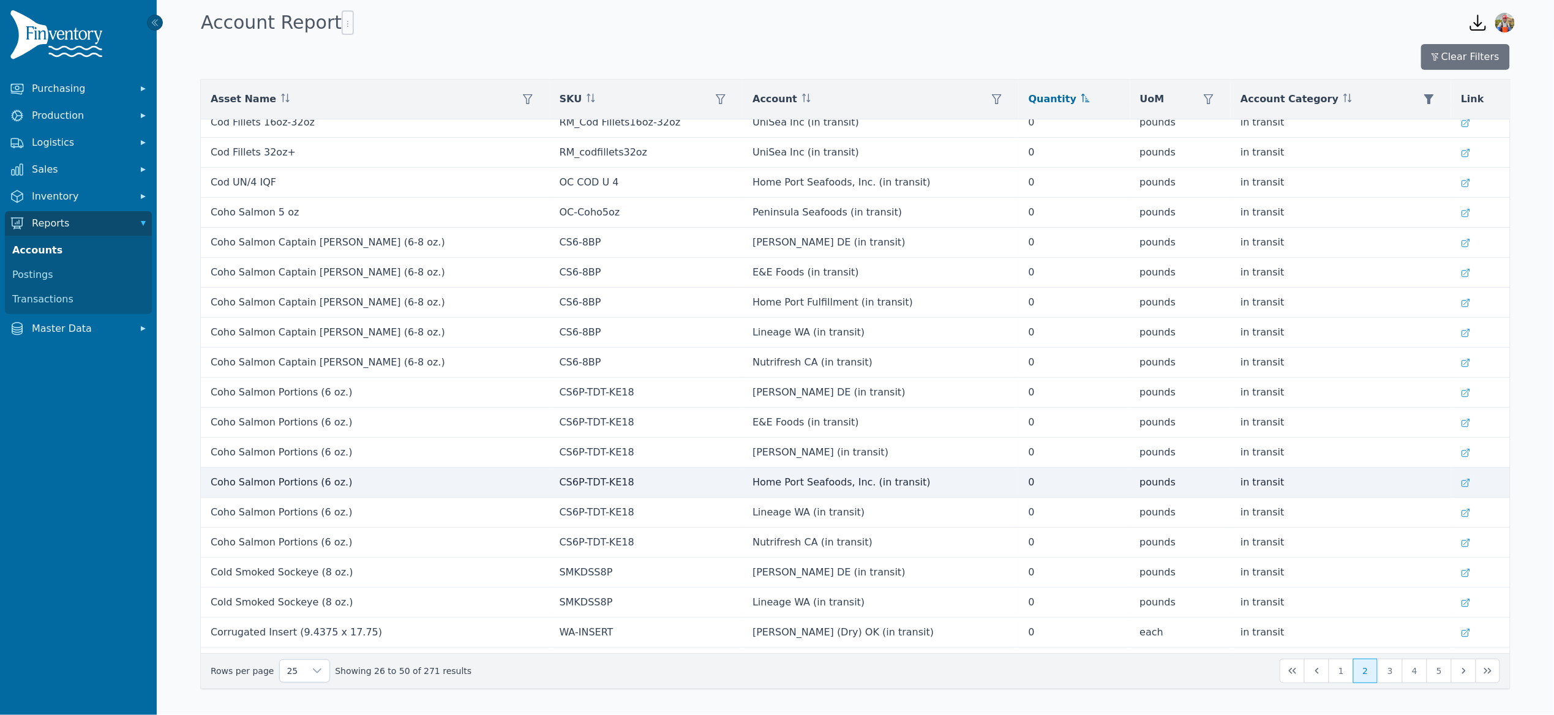
scroll to position [221, 0]
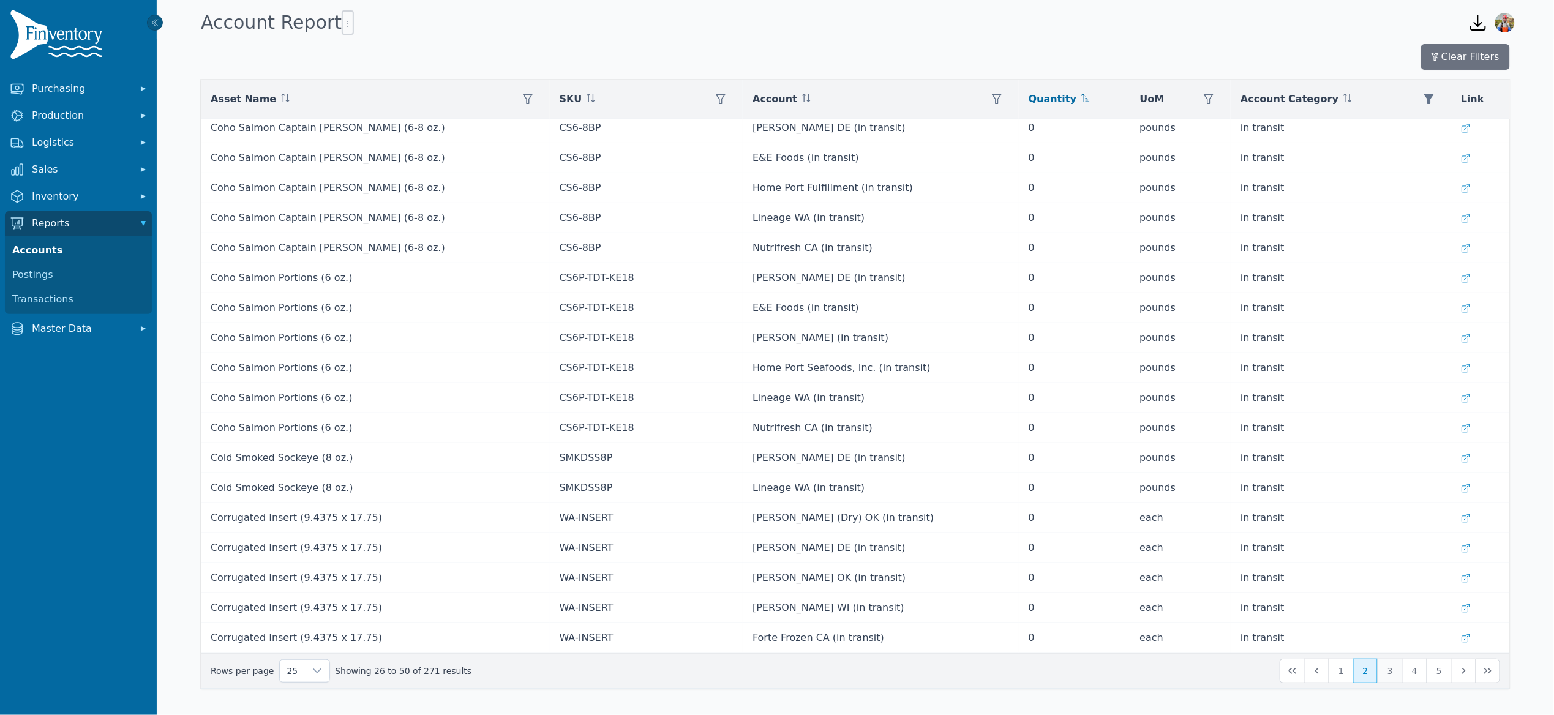
click at [1395, 674] on button "3" at bounding box center [1390, 671] width 24 height 24
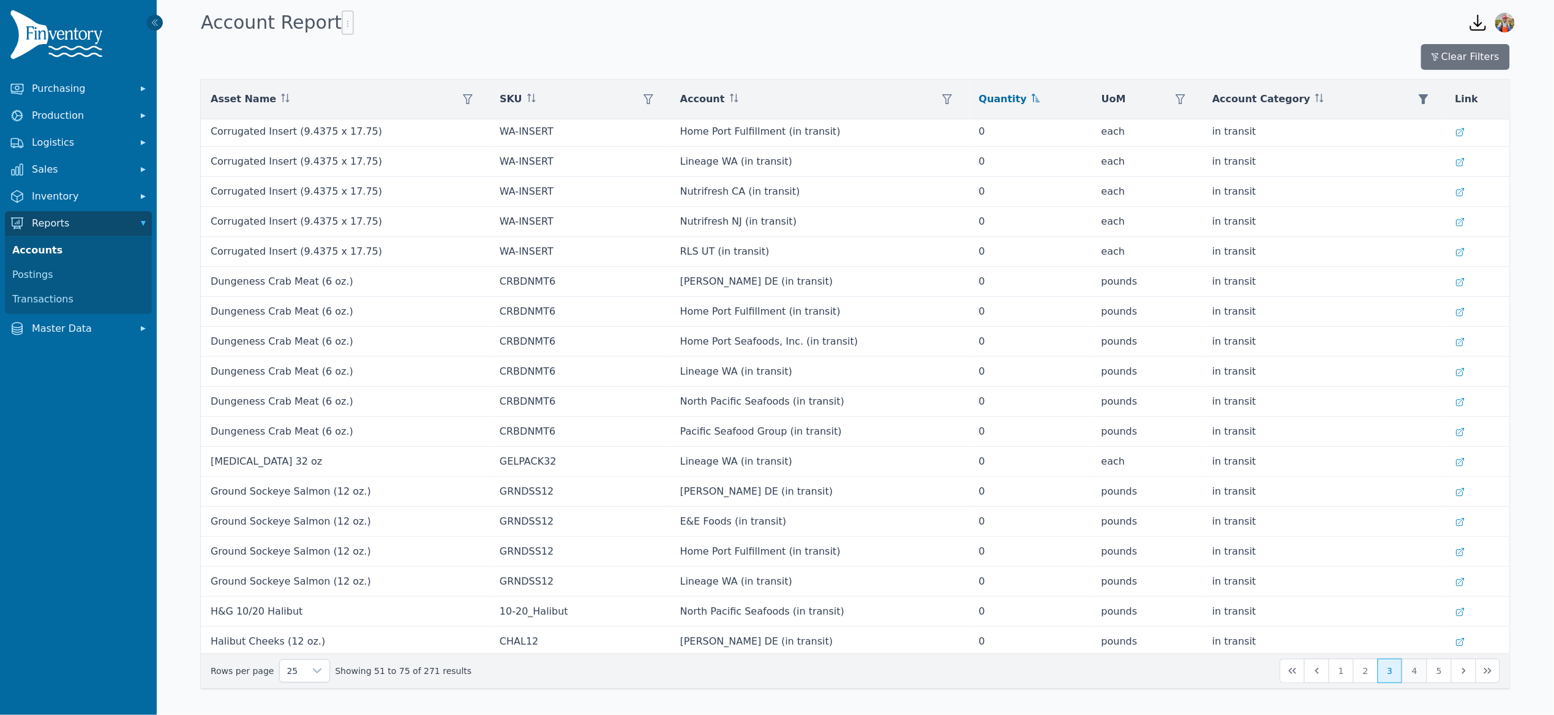
scroll to position [3, 0]
click at [1419, 685] on div "25 Showing 51 to 75 of 271 results 1 2 3 4 5" at bounding box center [855, 670] width 1309 height 35
click at [1419, 680] on button "4" at bounding box center [1414, 671] width 24 height 24
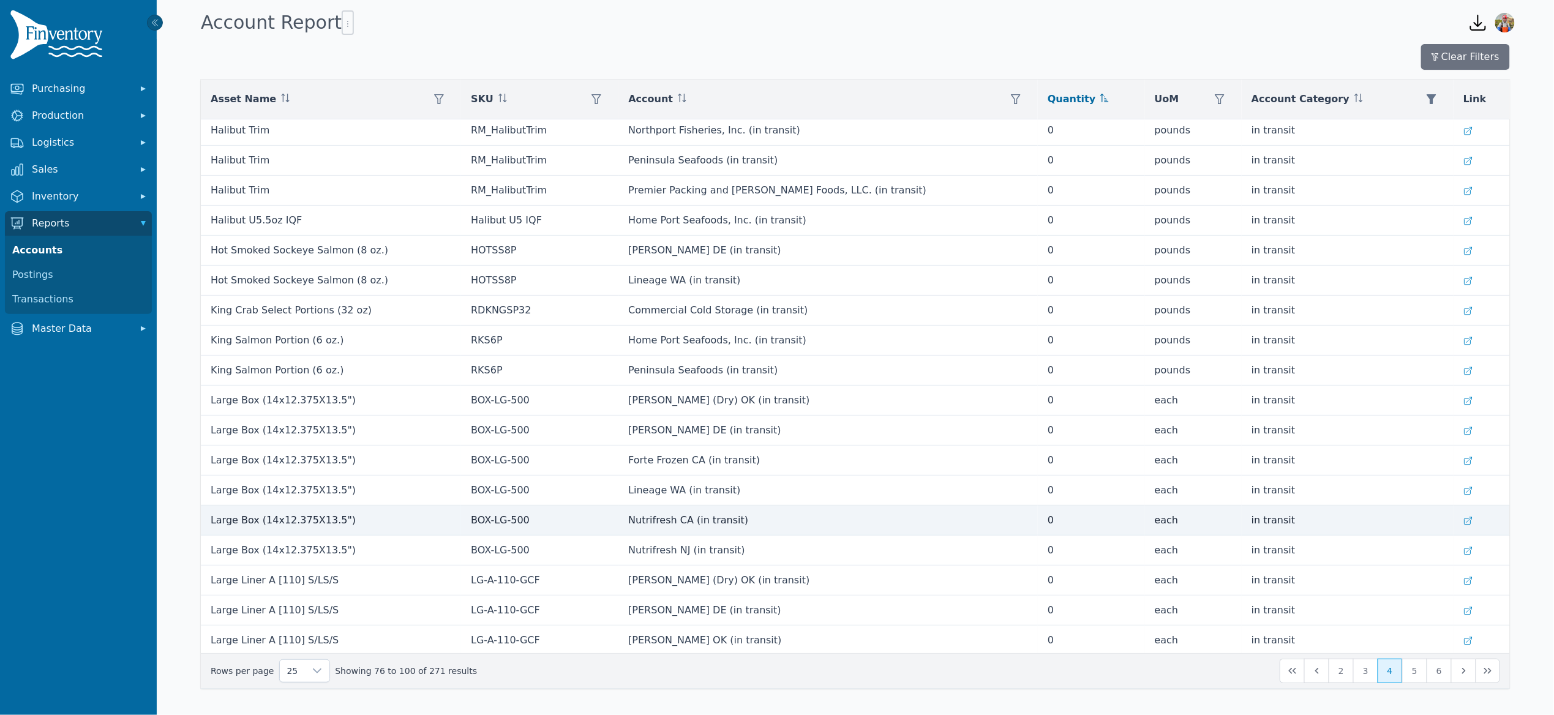
scroll to position [221, 0]
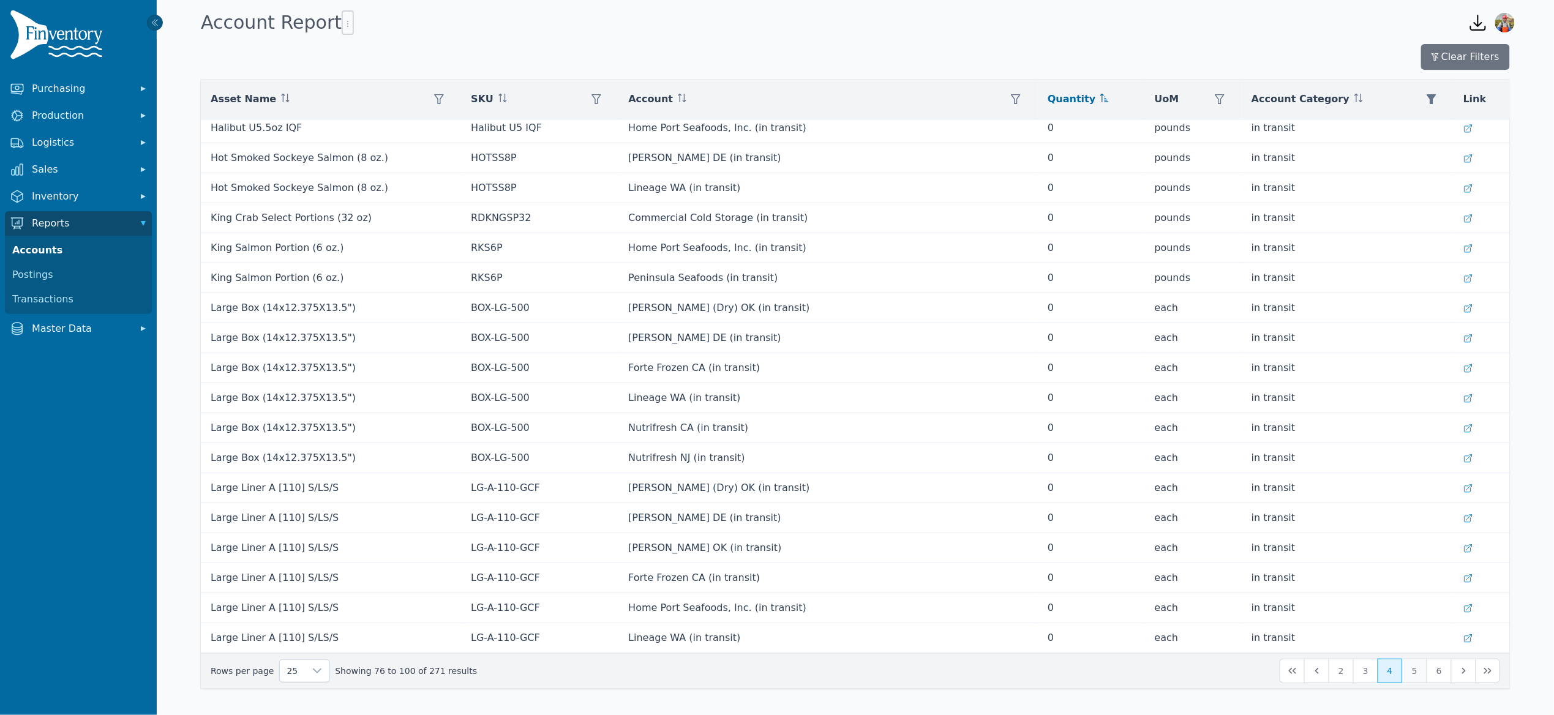
click at [1411, 680] on button "5" at bounding box center [1414, 671] width 24 height 24
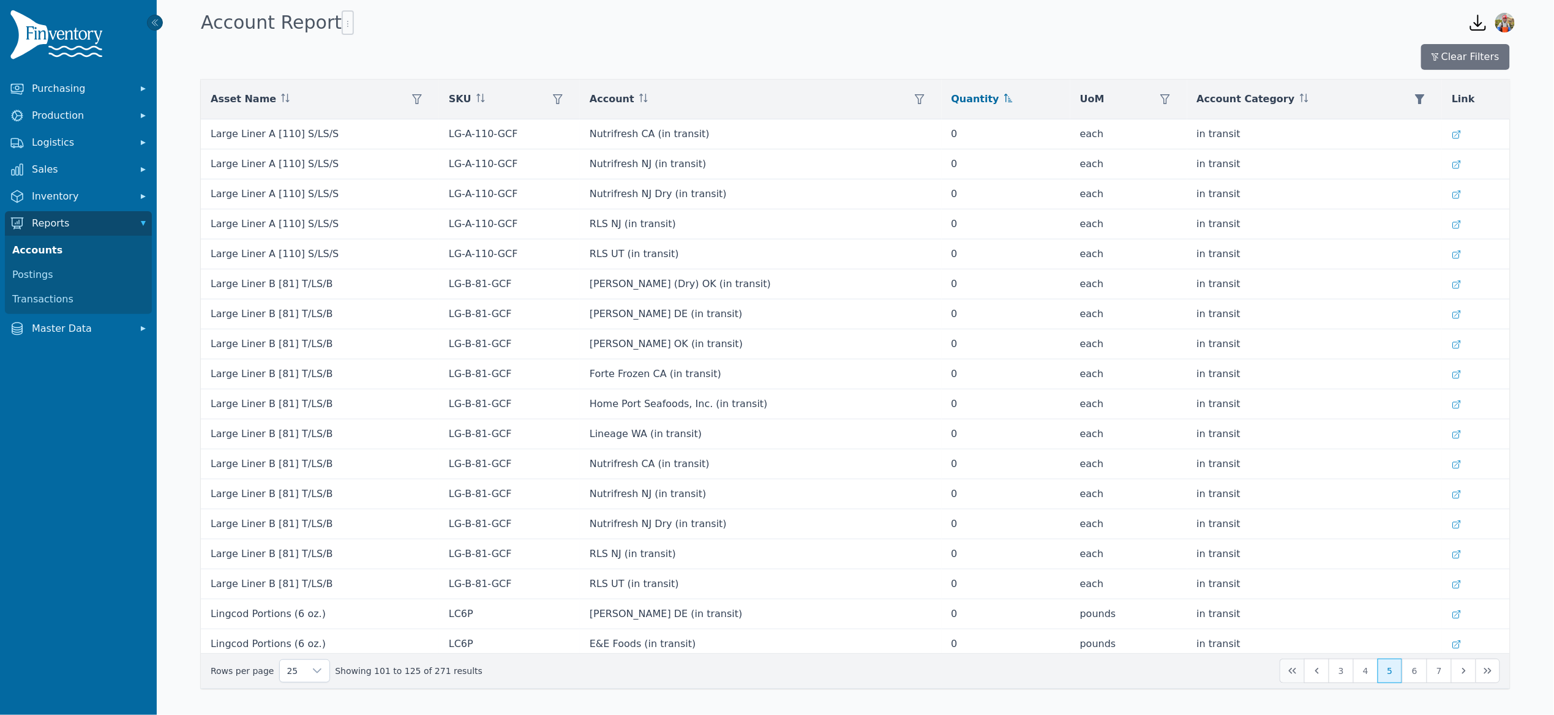
click at [1294, 676] on icon "First Page" at bounding box center [1293, 671] width 10 height 10
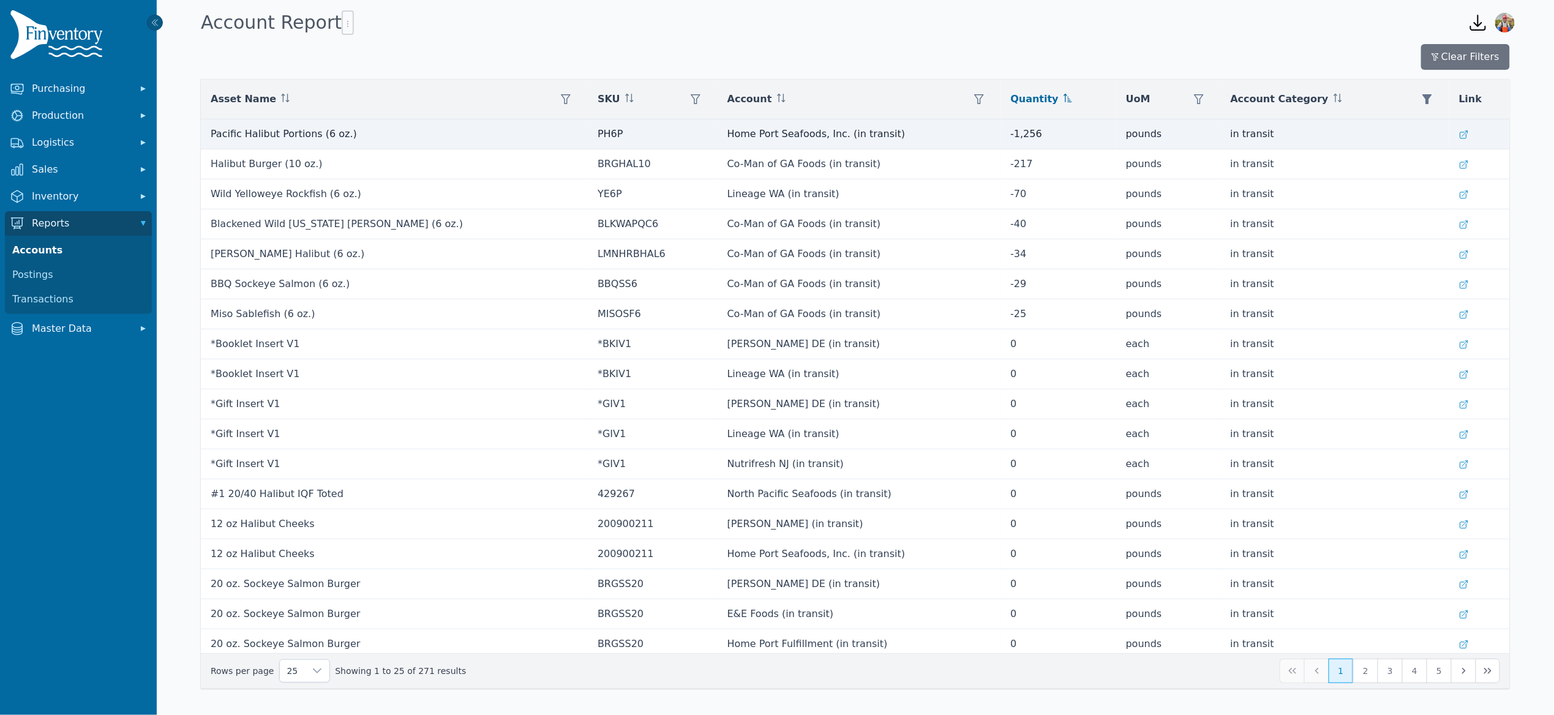
click at [1221, 136] on td "in transit" at bounding box center [1335, 134] width 228 height 30
click at [1459, 137] on icon at bounding box center [1464, 135] width 10 height 10
click at [1455, 134] on td at bounding box center [1479, 134] width 61 height 30
click at [1459, 133] on icon at bounding box center [1464, 135] width 10 height 10
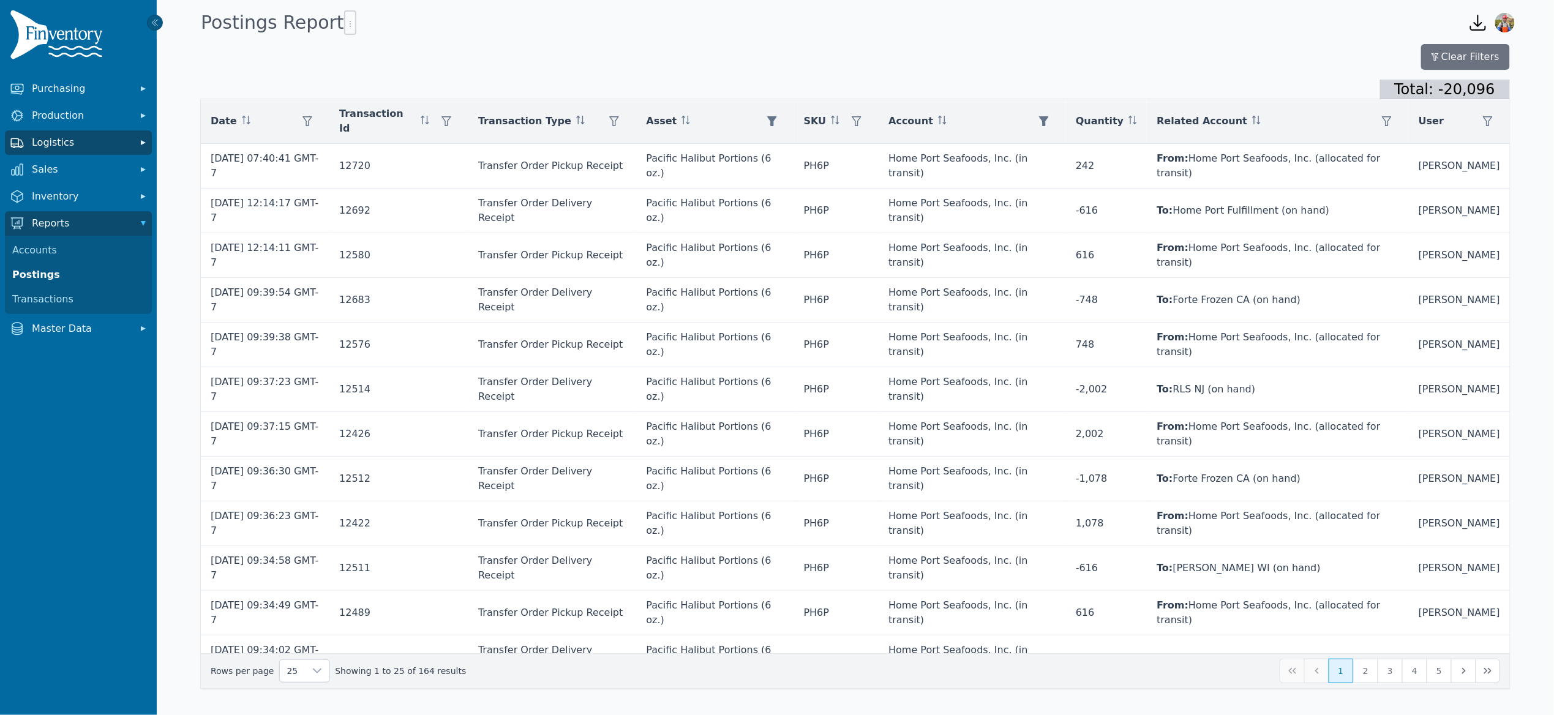
click at [92, 138] on span "Logistics" at bounding box center [81, 142] width 98 height 15
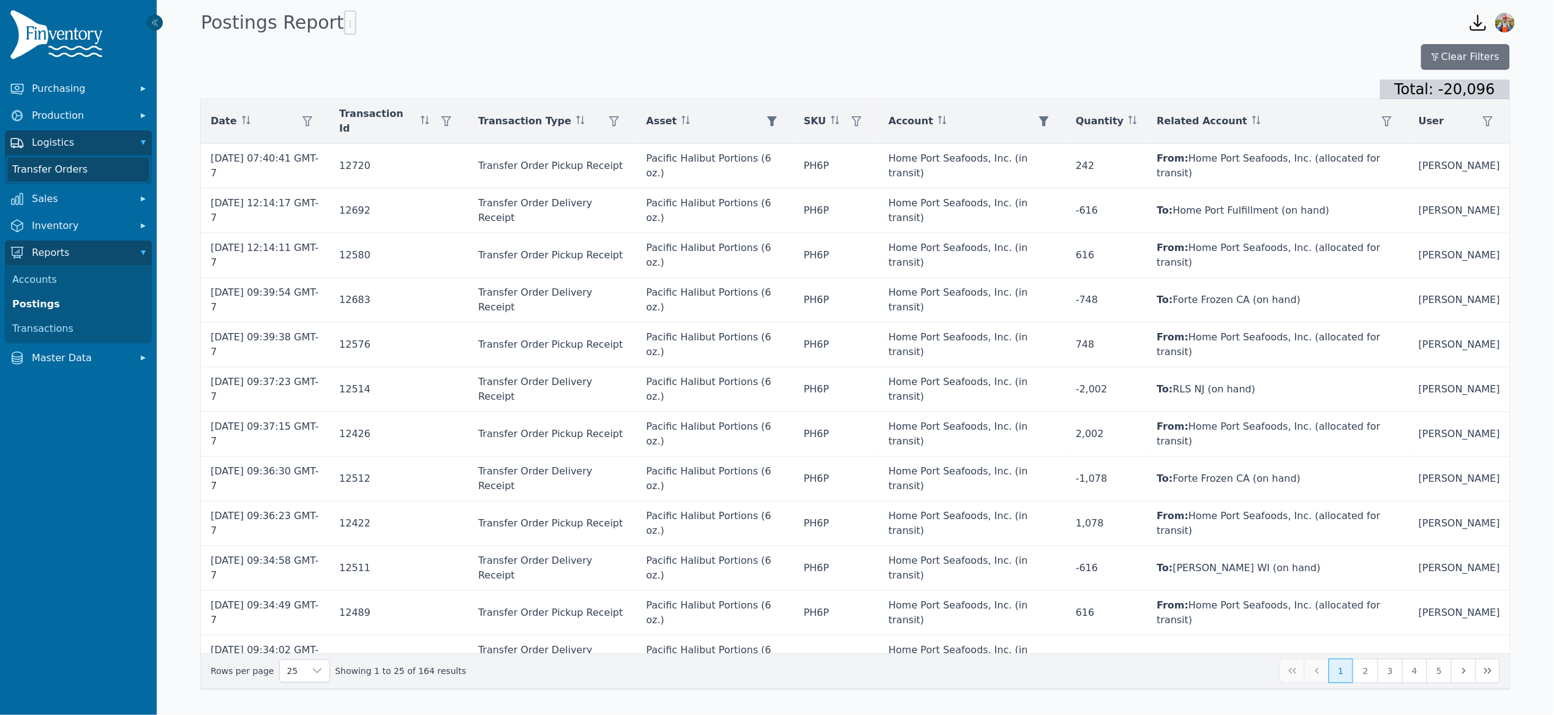
click at [61, 175] on link "Transfer Orders" at bounding box center [78, 169] width 142 height 24
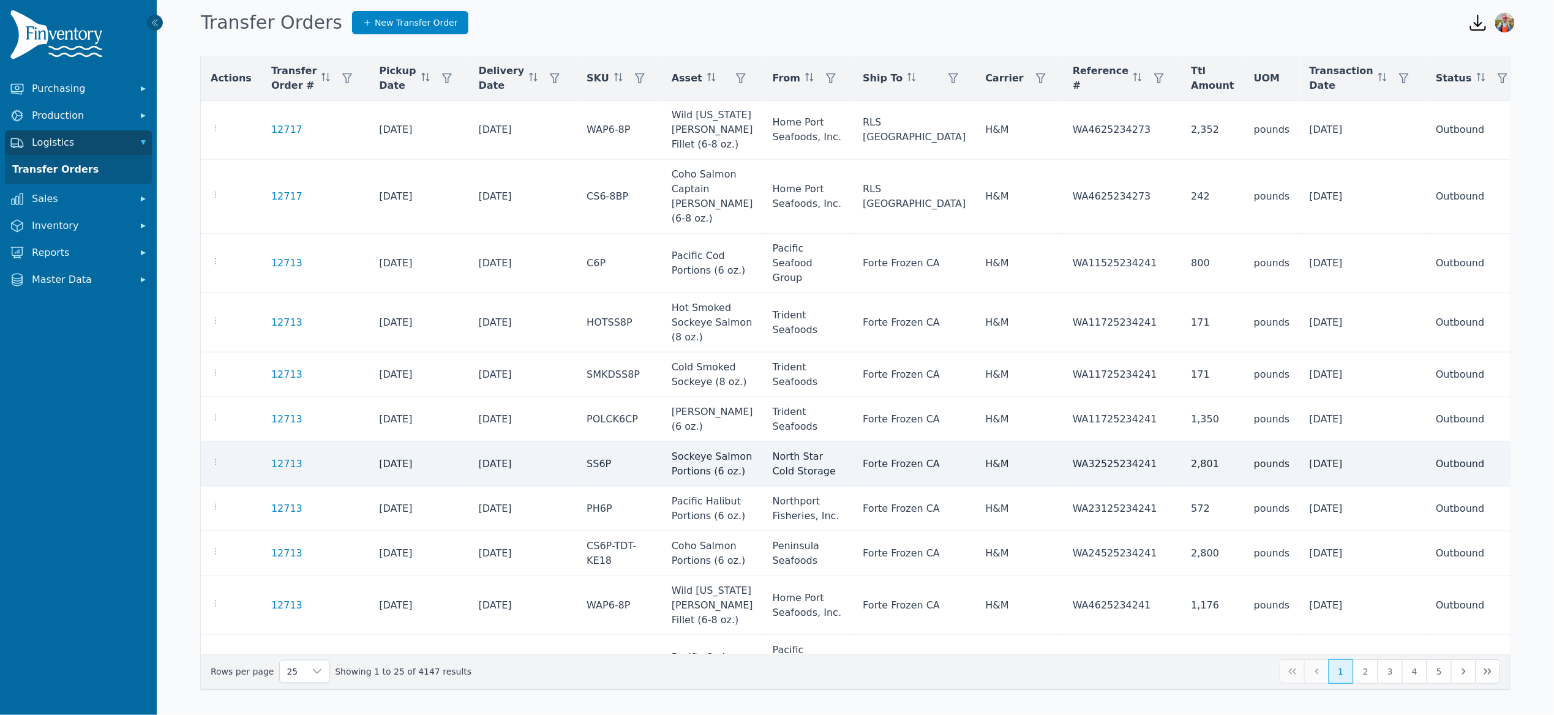
scroll to position [540, 0]
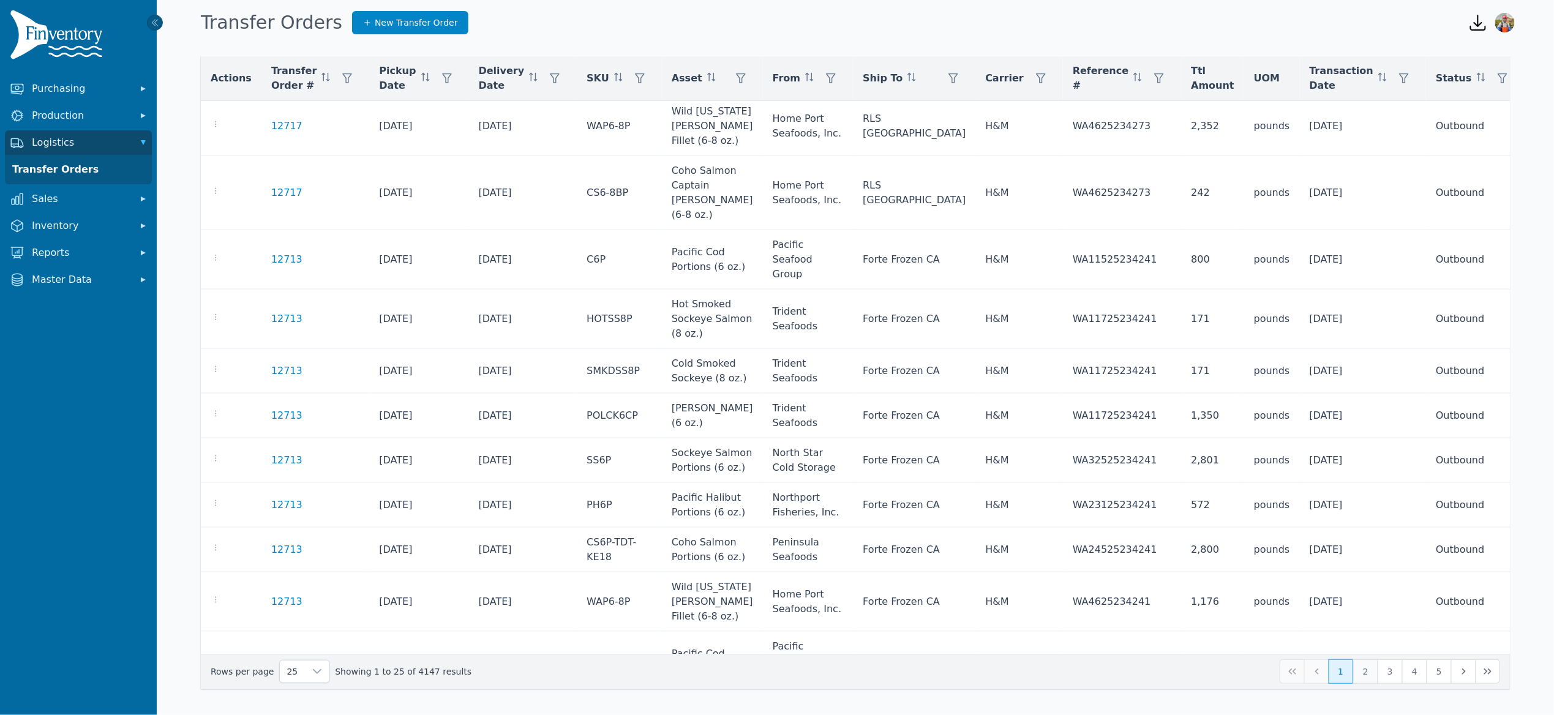
click at [1368, 673] on button "2" at bounding box center [1365, 671] width 24 height 24
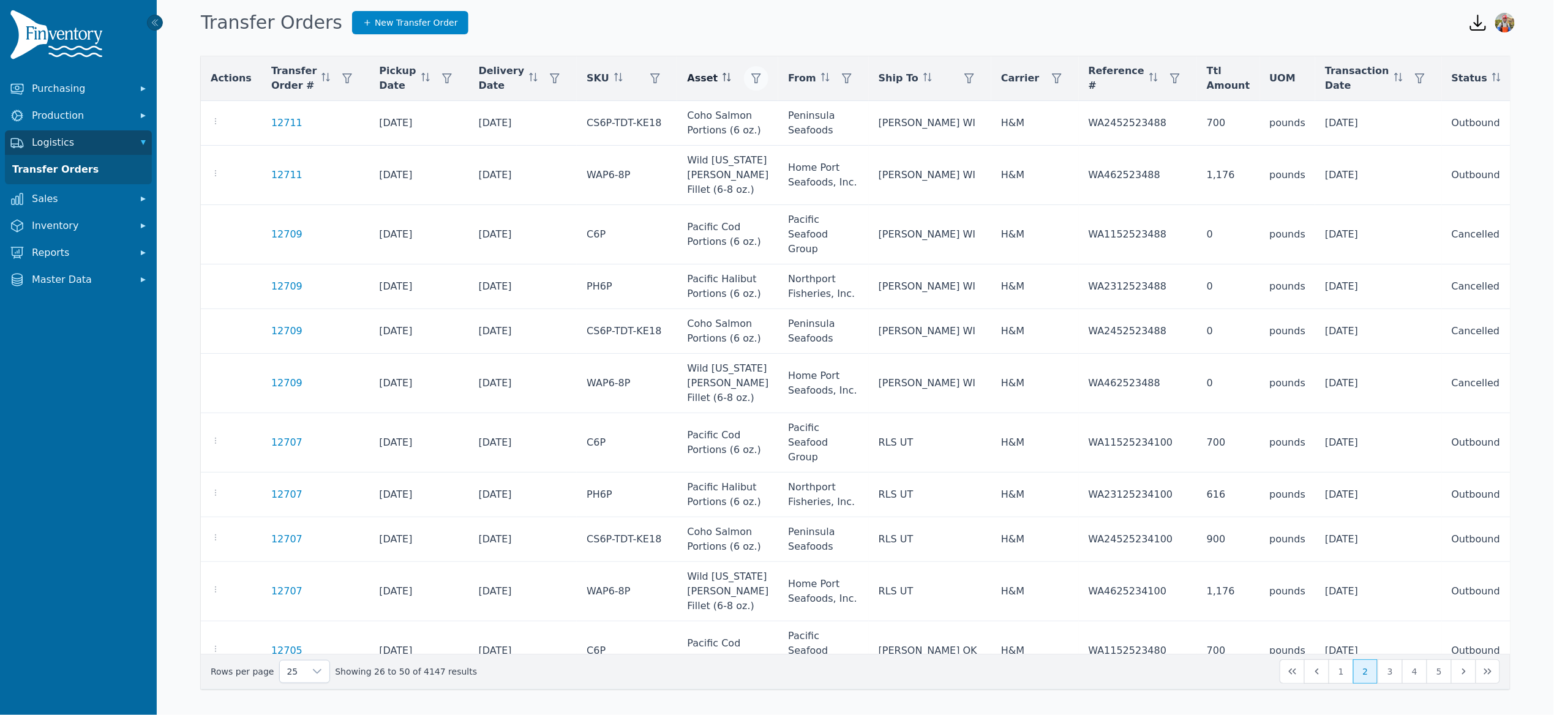
click at [762, 78] on icon "button" at bounding box center [757, 78] width 10 height 10
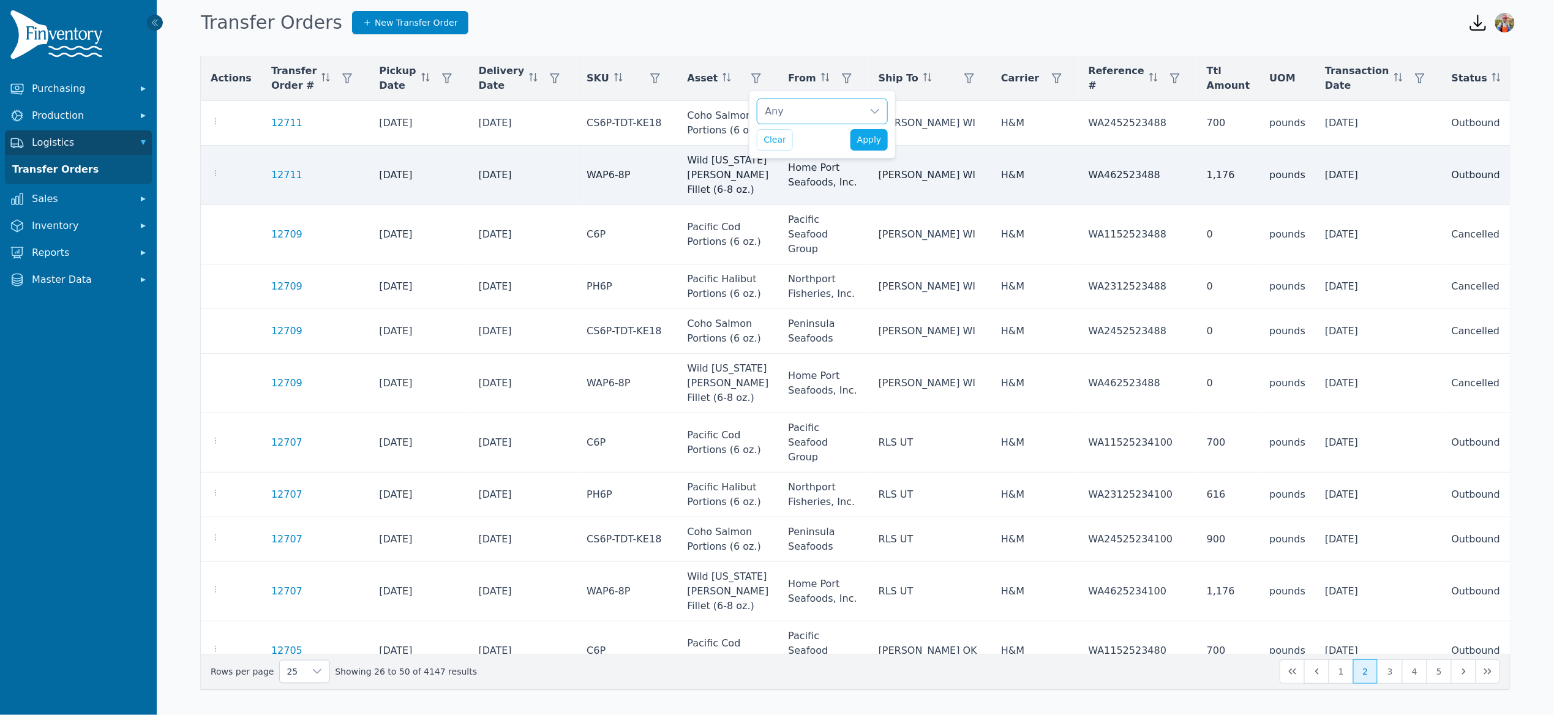
scroll to position [12, 8]
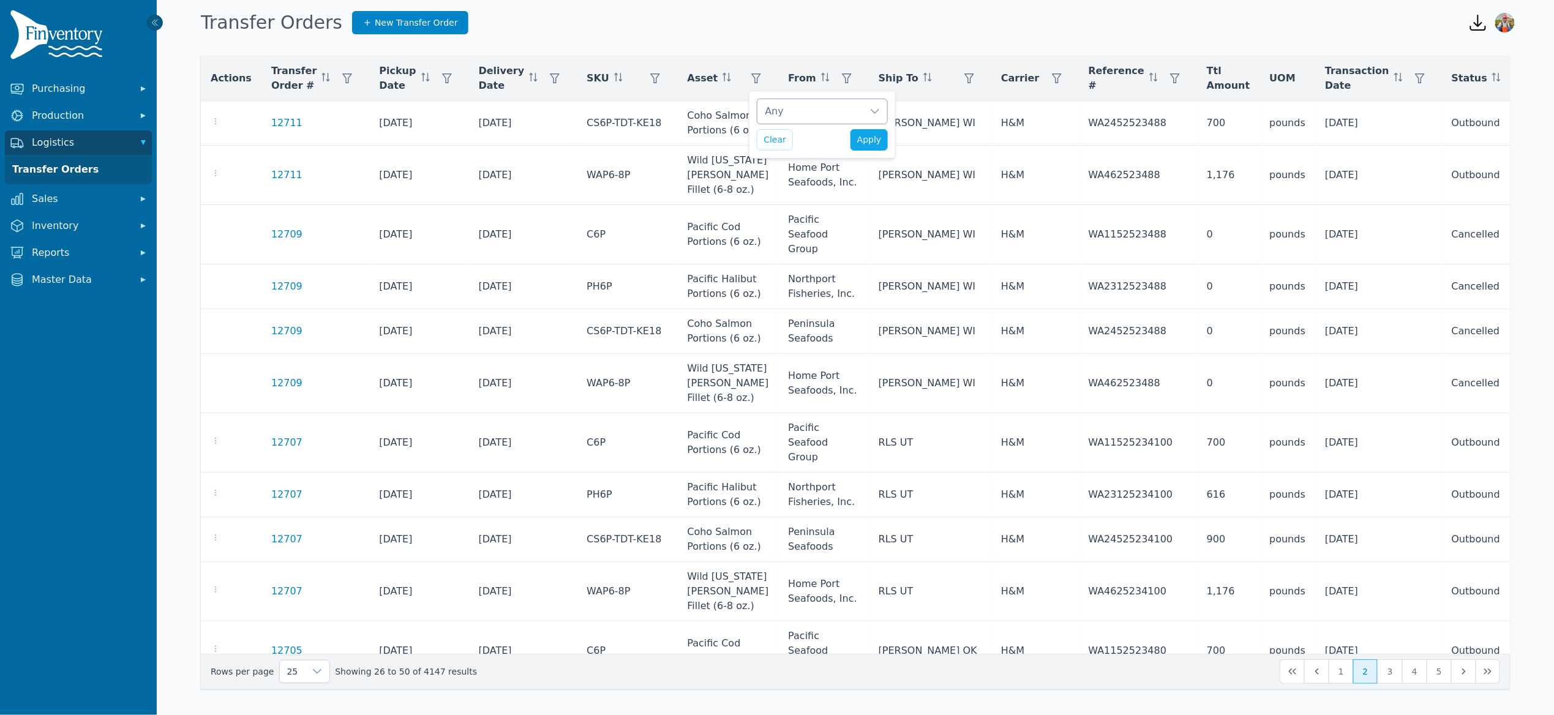
click at [813, 108] on div "Any" at bounding box center [809, 111] width 105 height 24
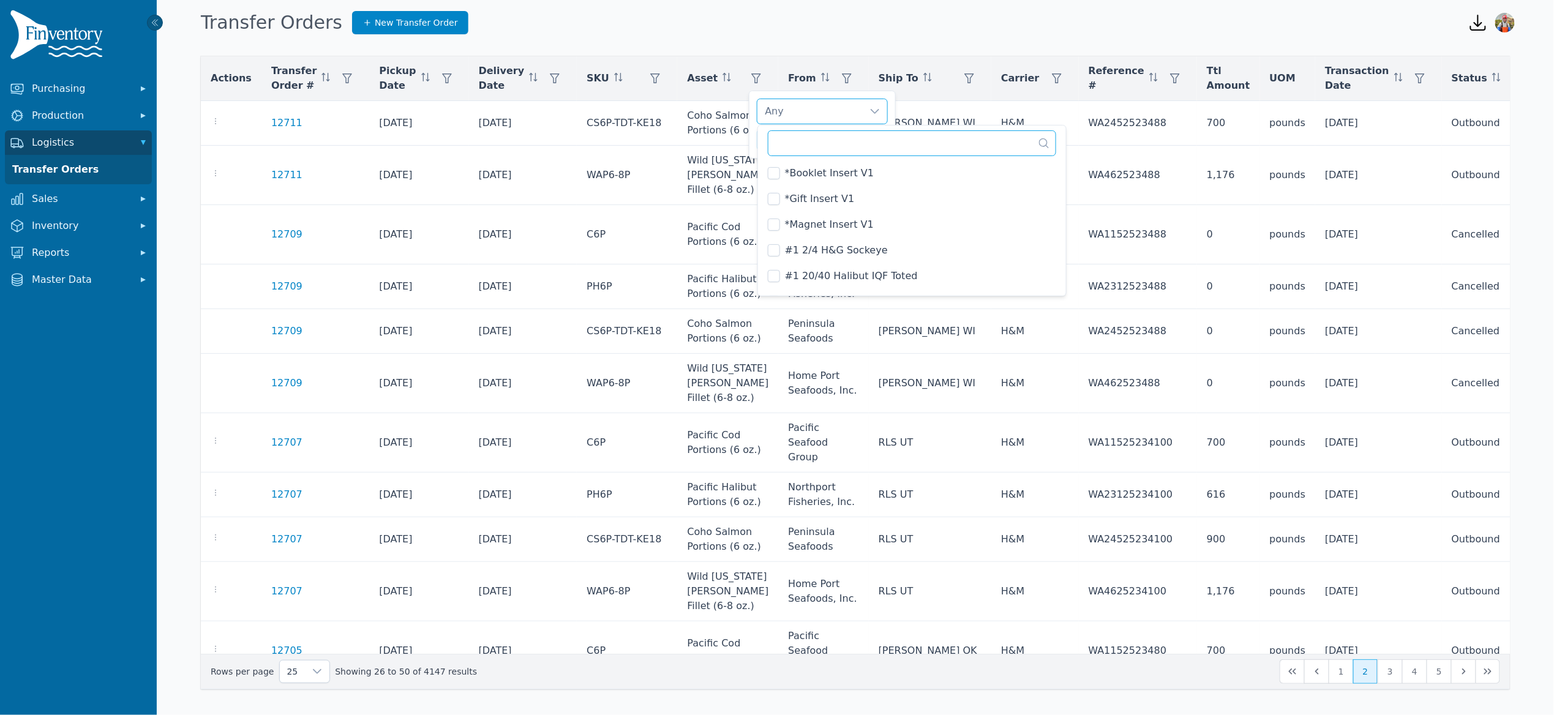
click at [811, 135] on input "text" at bounding box center [912, 143] width 288 height 26
type input "*******"
click at [751, 142] on div "Any Clear Apply" at bounding box center [822, 125] width 147 height 68
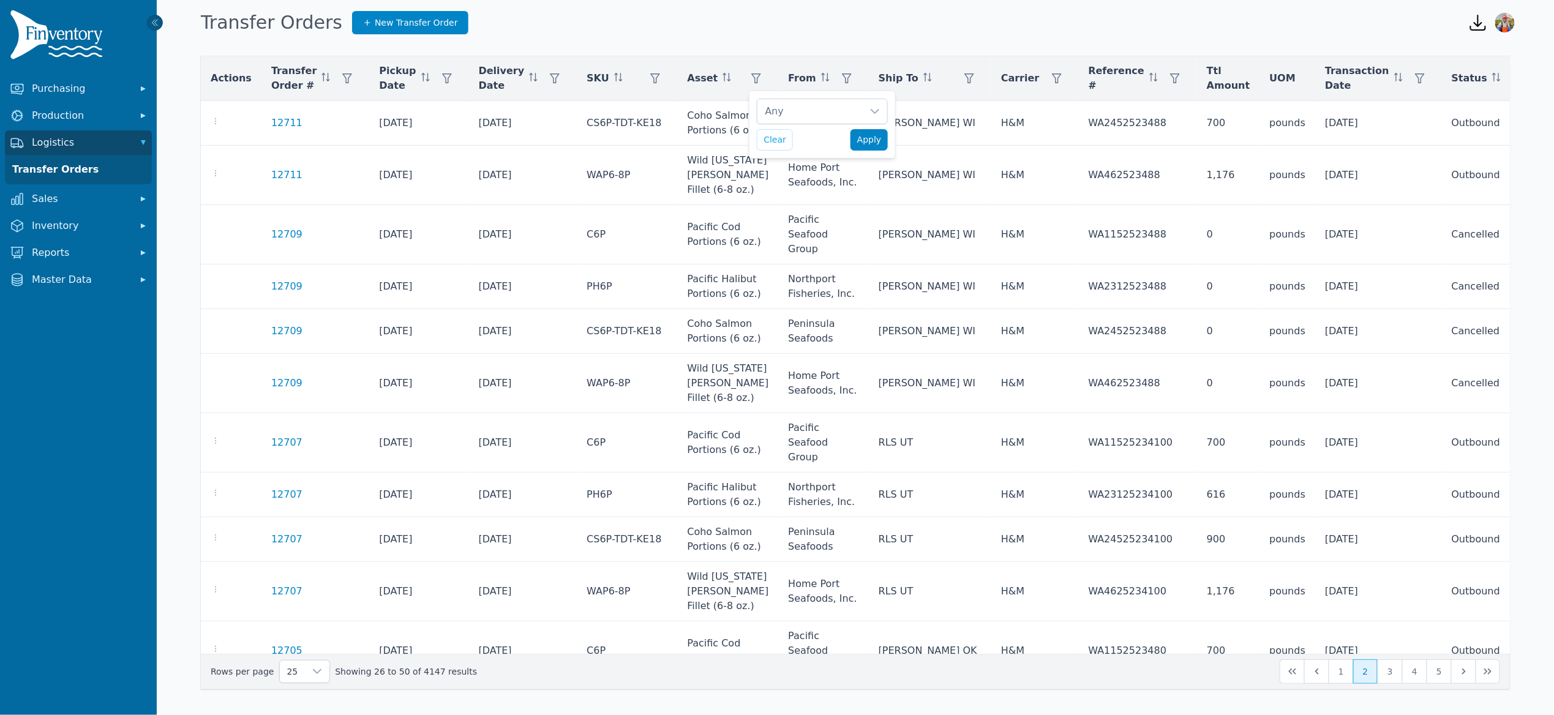
click at [864, 141] on span "Apply" at bounding box center [869, 139] width 24 height 13
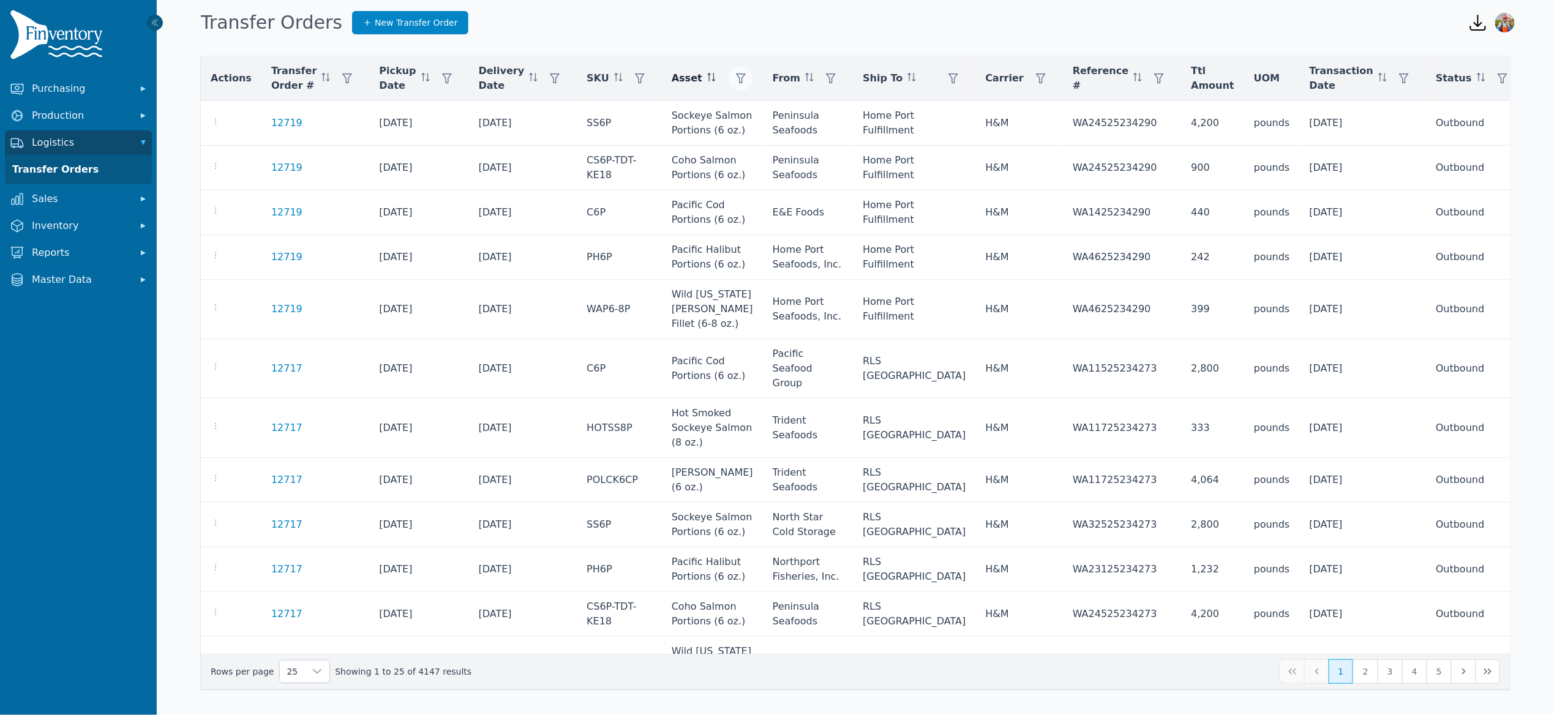
click at [753, 80] on button "button" at bounding box center [741, 78] width 24 height 24
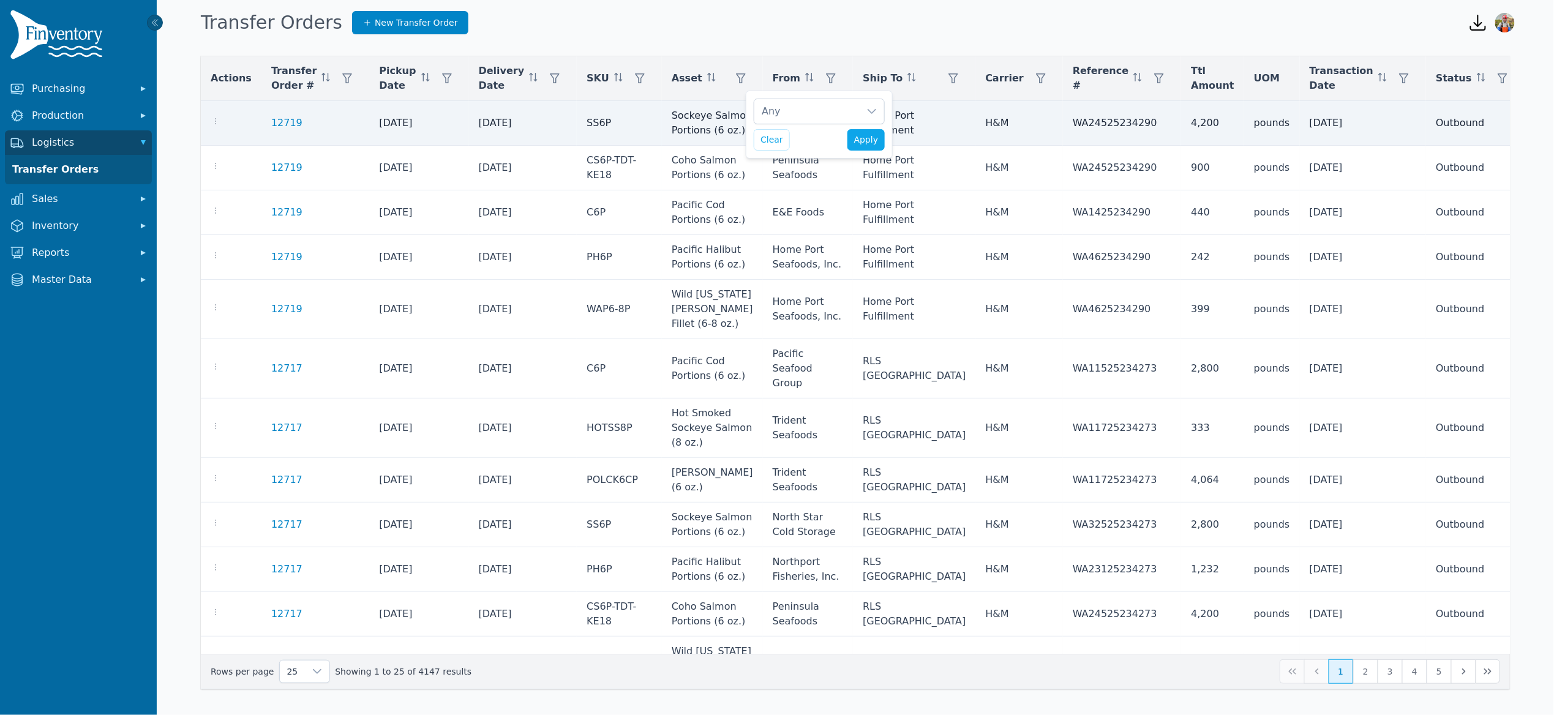
scroll to position [12, 8]
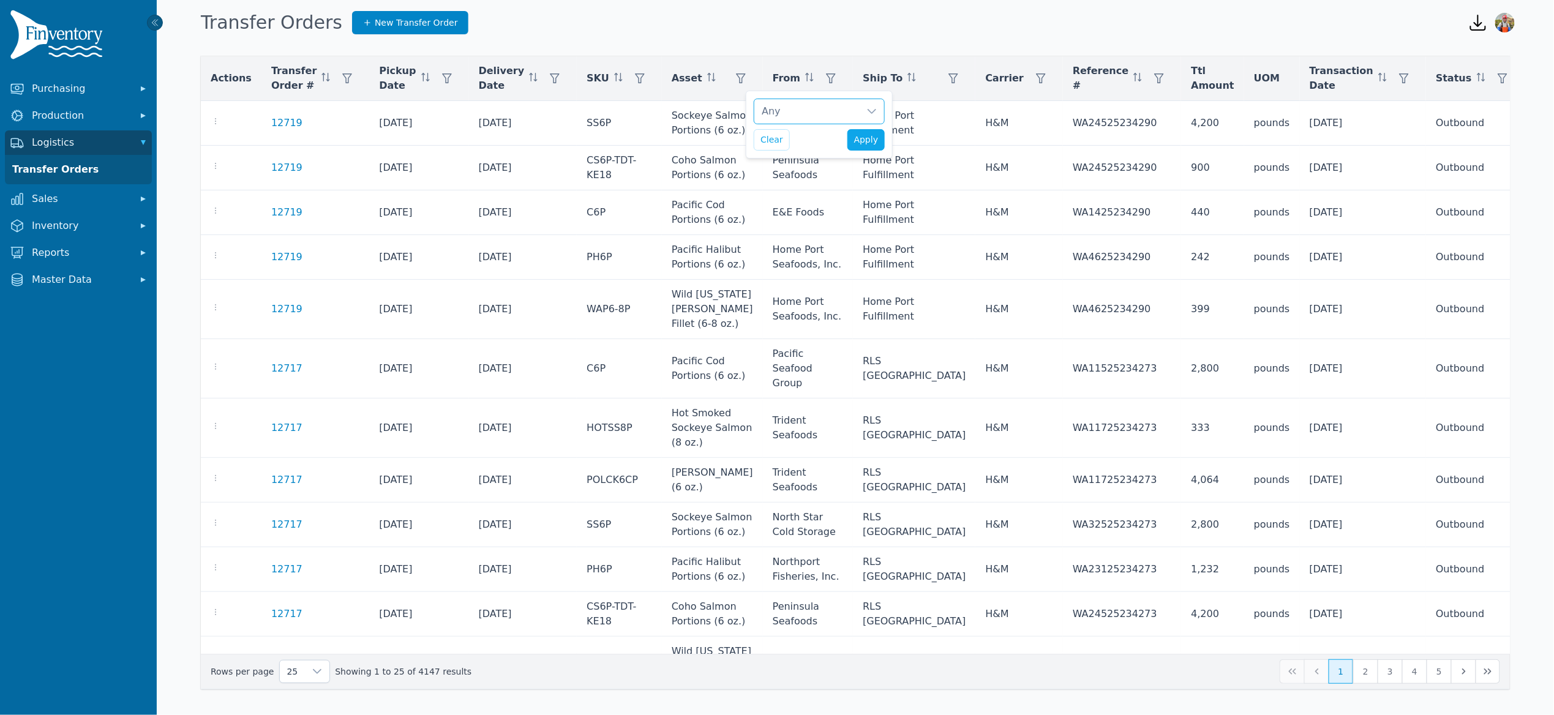
click at [792, 124] on div "Any" at bounding box center [806, 111] width 105 height 24
click at [797, 110] on div "Any" at bounding box center [806, 111] width 105 height 24
click at [779, 120] on div "Any" at bounding box center [806, 111] width 105 height 24
click at [796, 140] on input "text" at bounding box center [909, 143] width 288 height 26
type input "*"
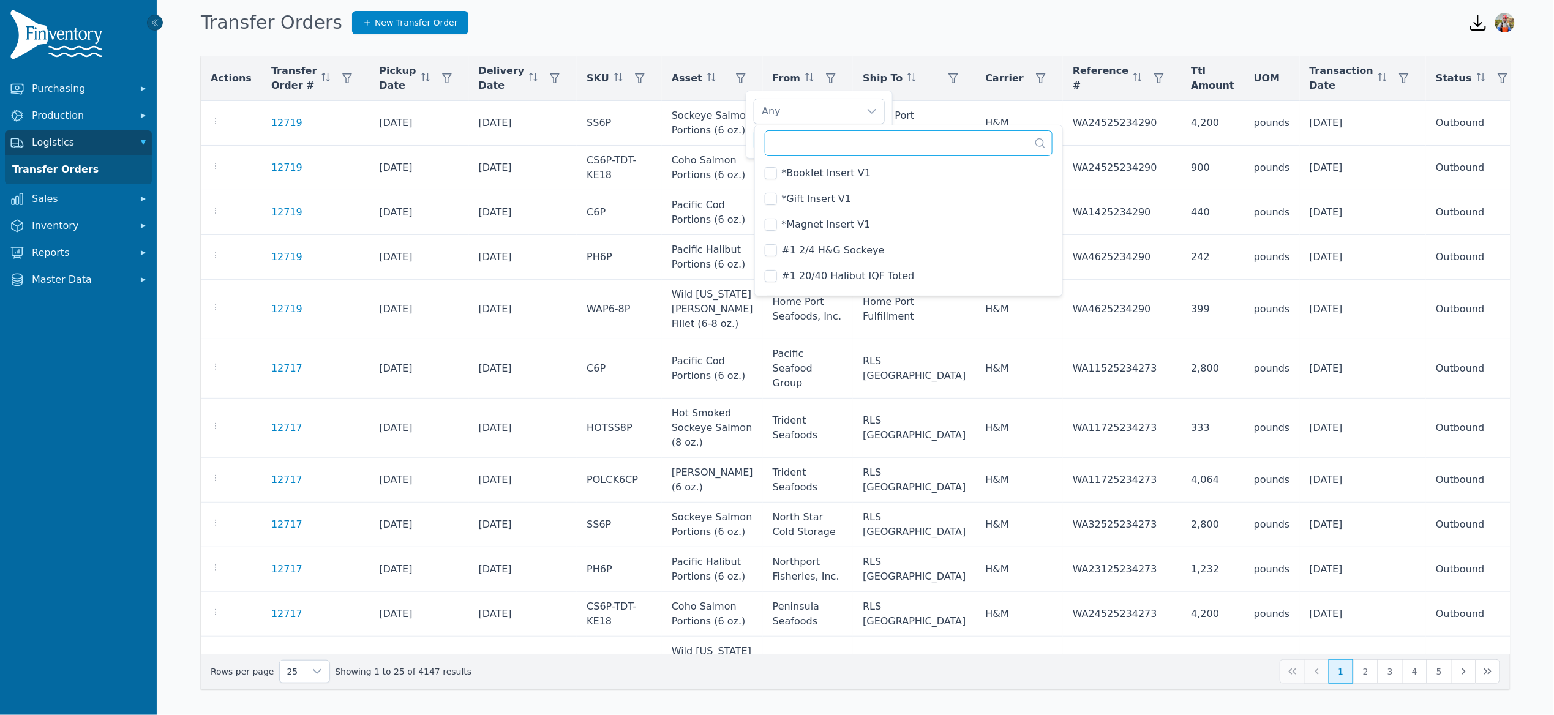
click at [846, 143] on input "text" at bounding box center [909, 143] width 288 height 26
type input "*"
click at [752, 140] on div "Any Clear Apply" at bounding box center [819, 125] width 147 height 68
click at [784, 110] on div "Any" at bounding box center [806, 111] width 105 height 24
click at [751, 134] on div "Any Clear Apply" at bounding box center [819, 125] width 147 height 68
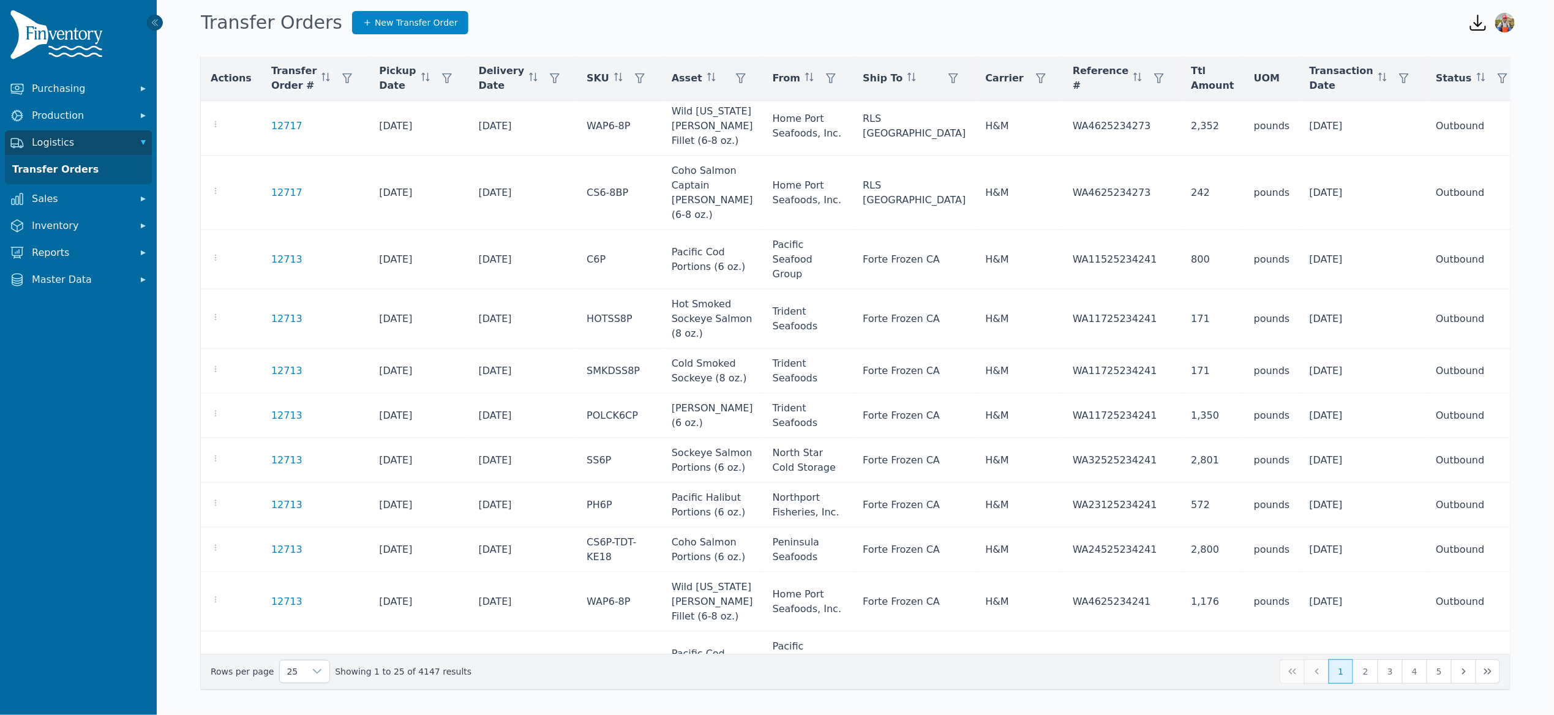
scroll to position [0, 0]
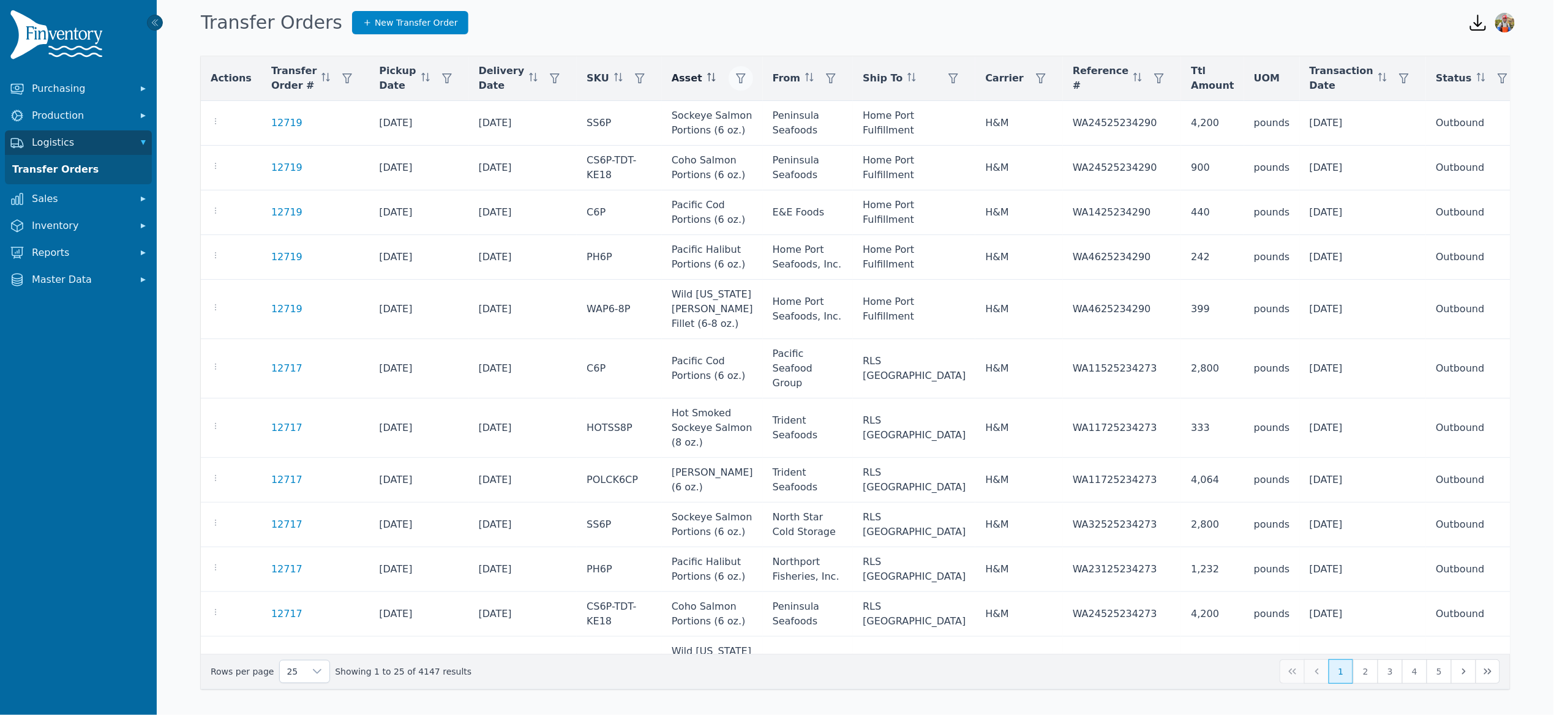
click at [753, 84] on button "button" at bounding box center [741, 78] width 24 height 24
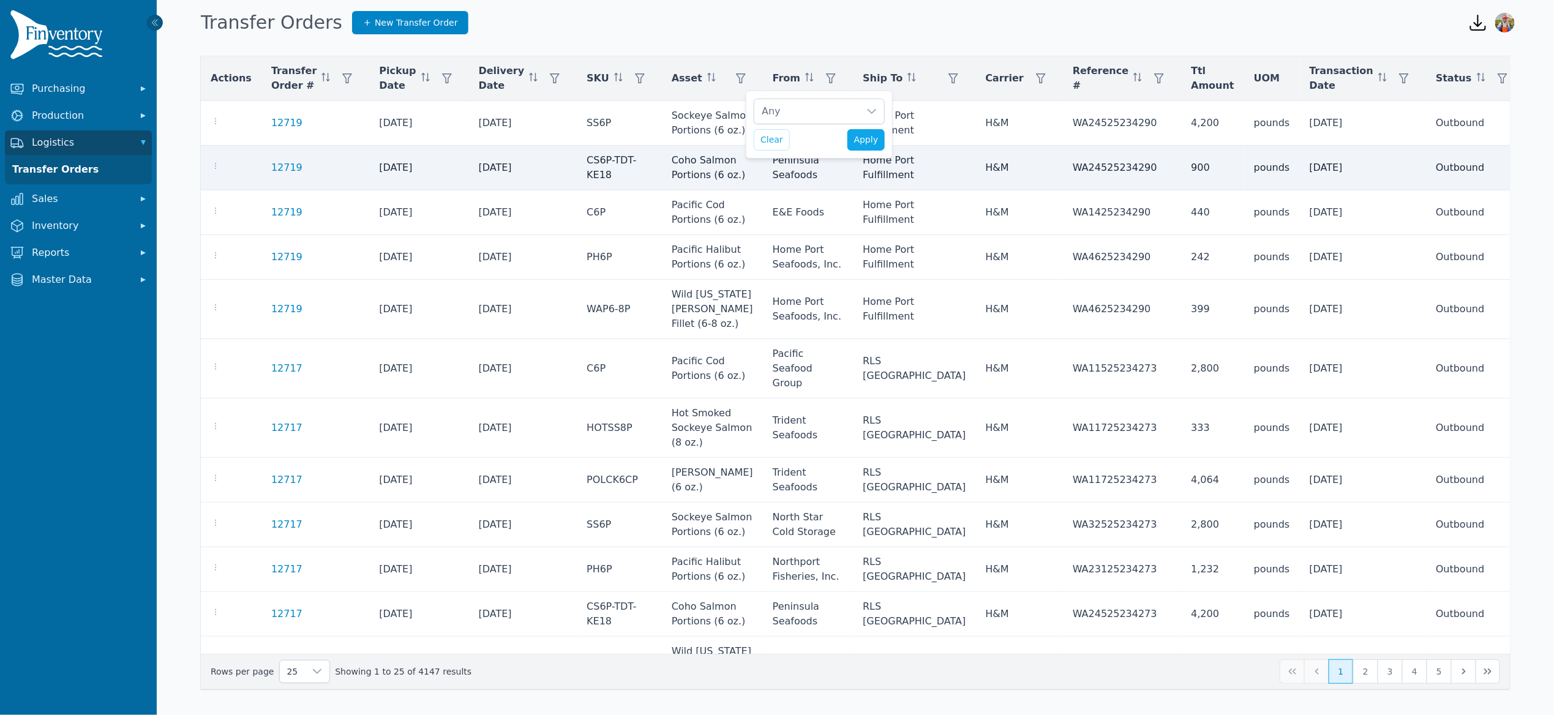
scroll to position [12, 8]
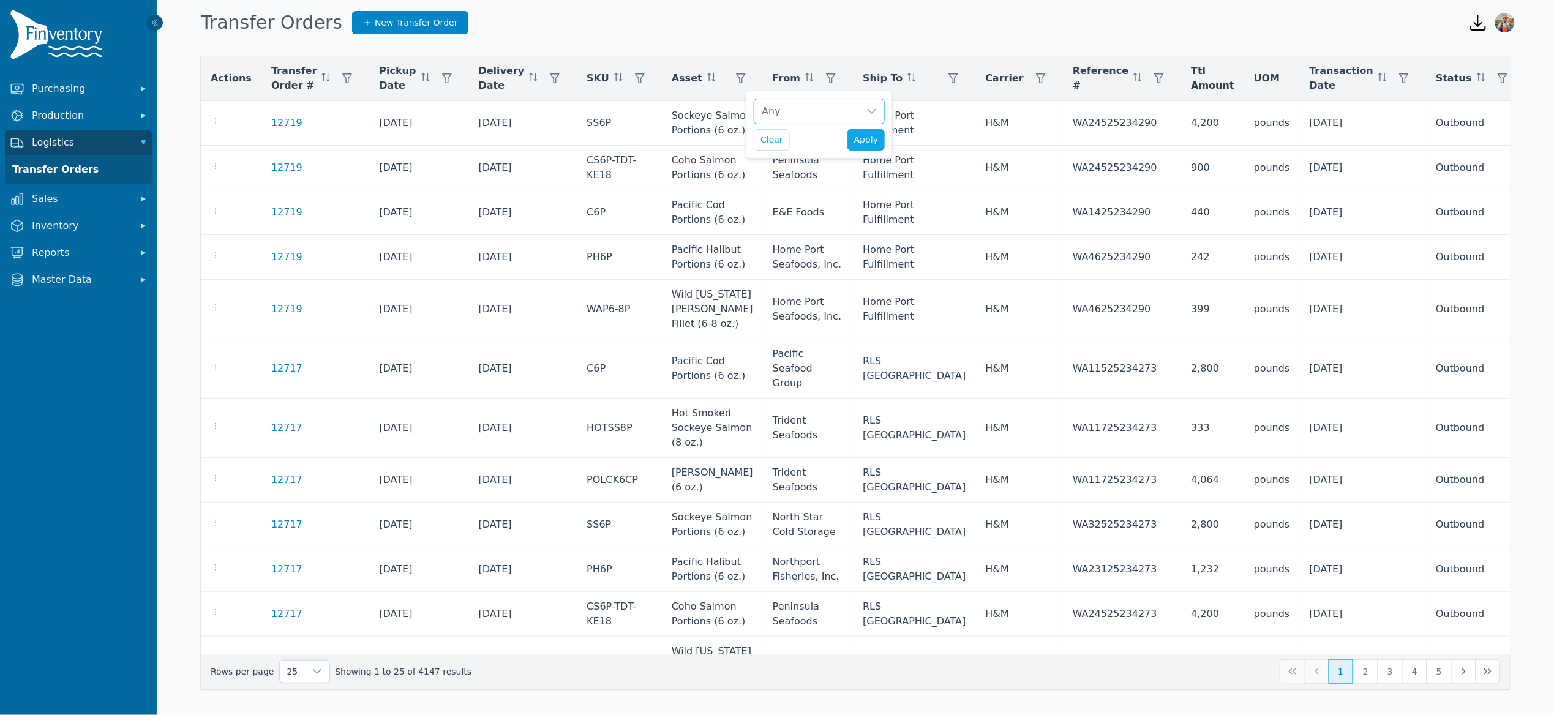
click at [797, 100] on div "Any" at bounding box center [806, 111] width 105 height 24
click at [799, 114] on div "Any" at bounding box center [806, 111] width 105 height 24
click at [796, 118] on div "Any" at bounding box center [806, 111] width 105 height 24
click at [804, 148] on input "text" at bounding box center [909, 143] width 288 height 26
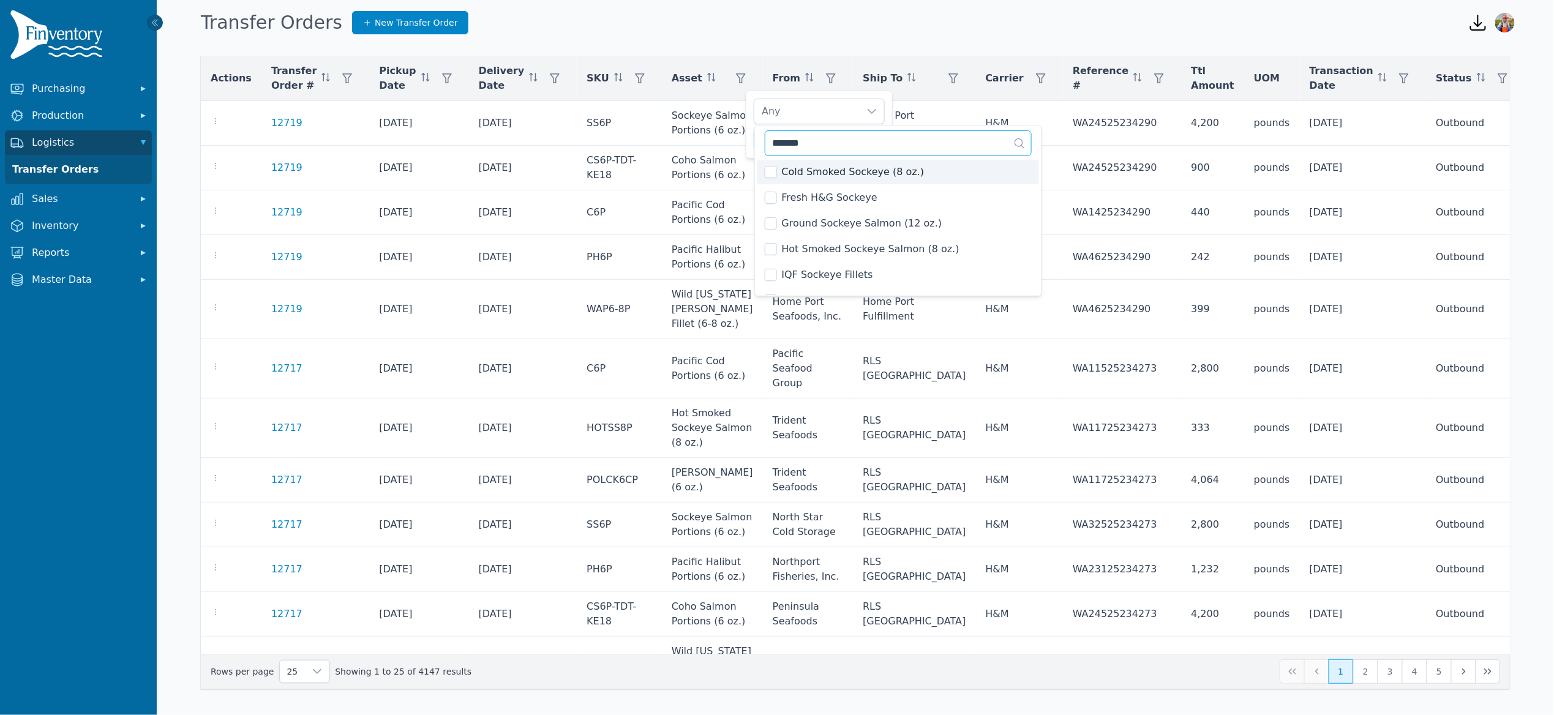
scroll to position [121, 0]
type input "*"
type input "********"
click at [844, 279] on span "Sockeye Salmon Portions (6 oz.)" at bounding box center [860, 281] width 157 height 15
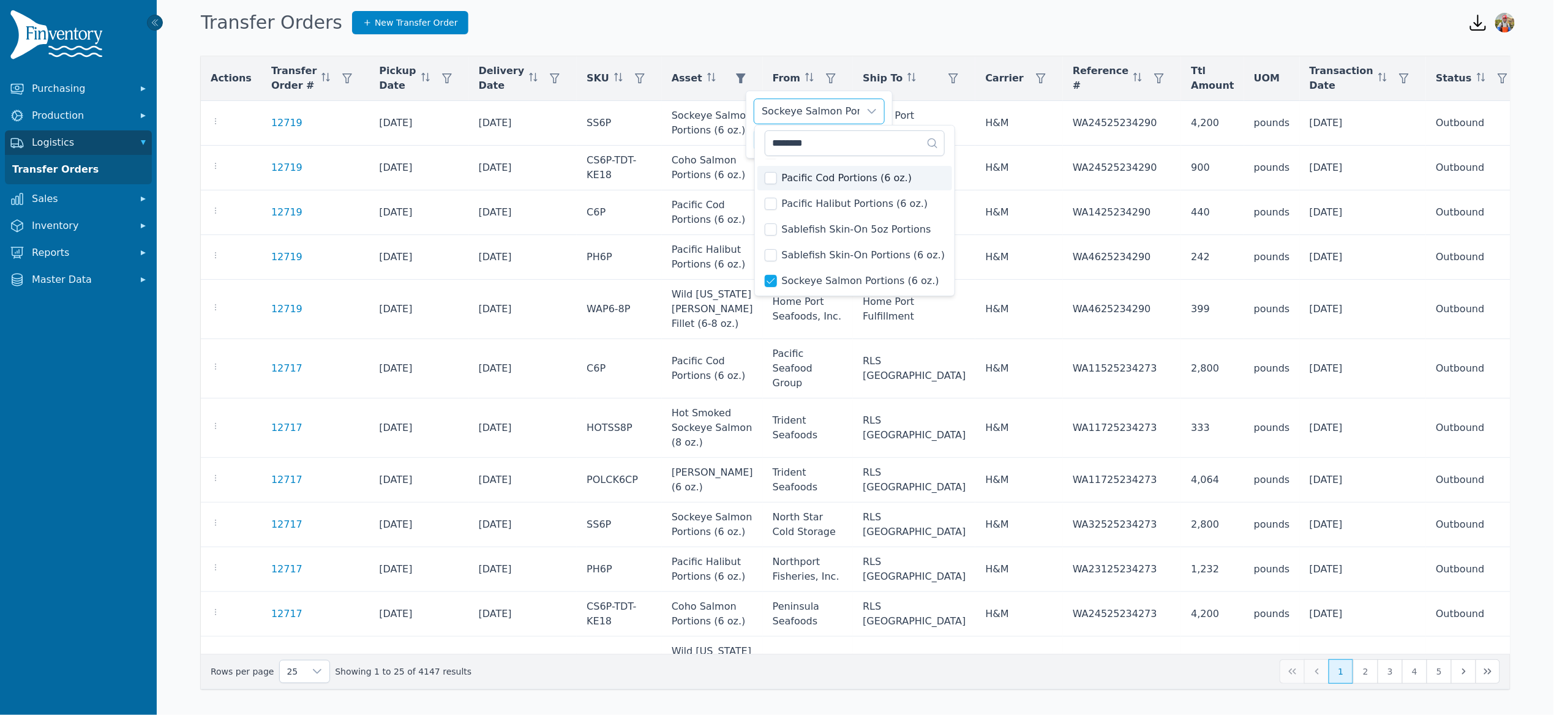
click at [749, 137] on div "Sockeye Salmon Portions (6 oz.) Clear Apply" at bounding box center [819, 125] width 147 height 68
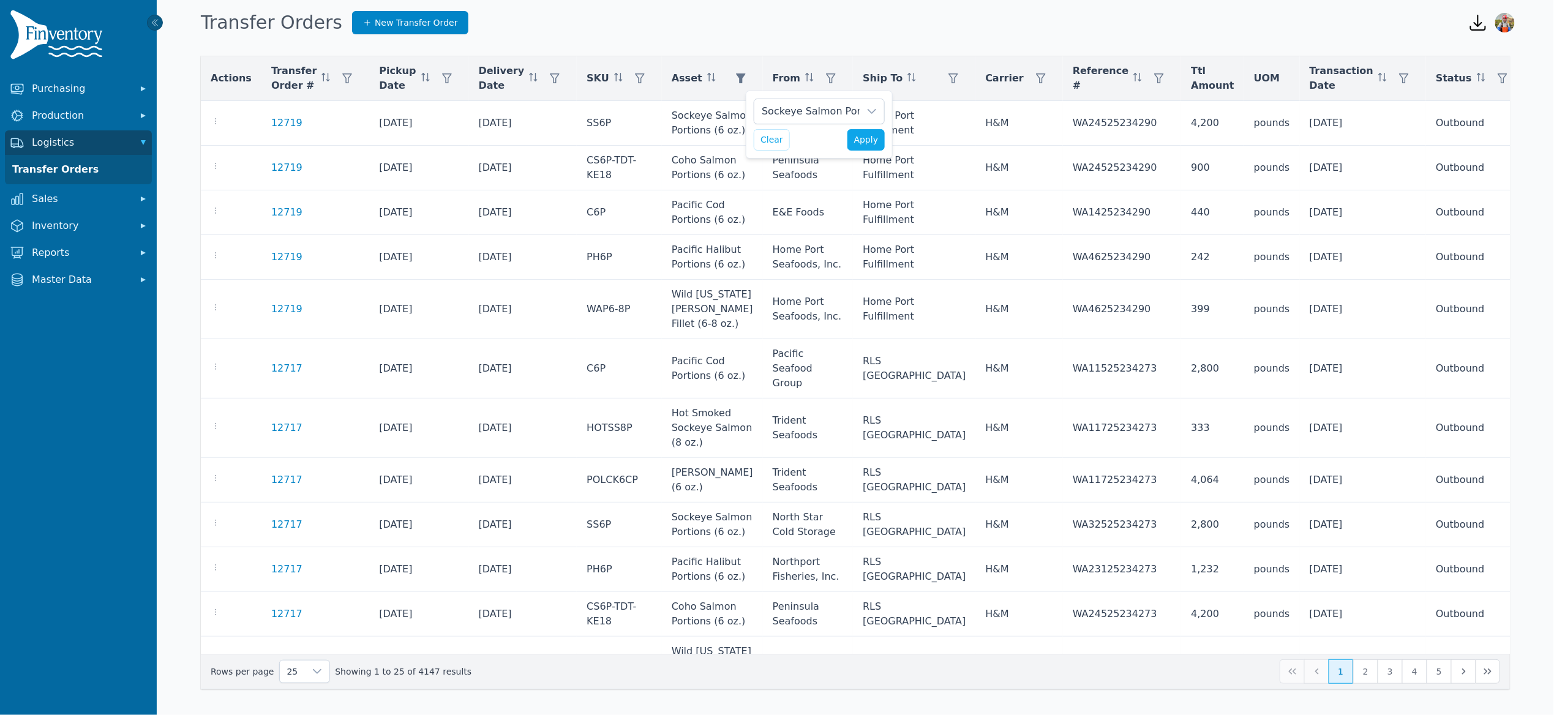
click at [826, 138] on div "Clear Apply" at bounding box center [819, 139] width 131 height 21
click at [868, 135] on span "Apply" at bounding box center [866, 139] width 24 height 13
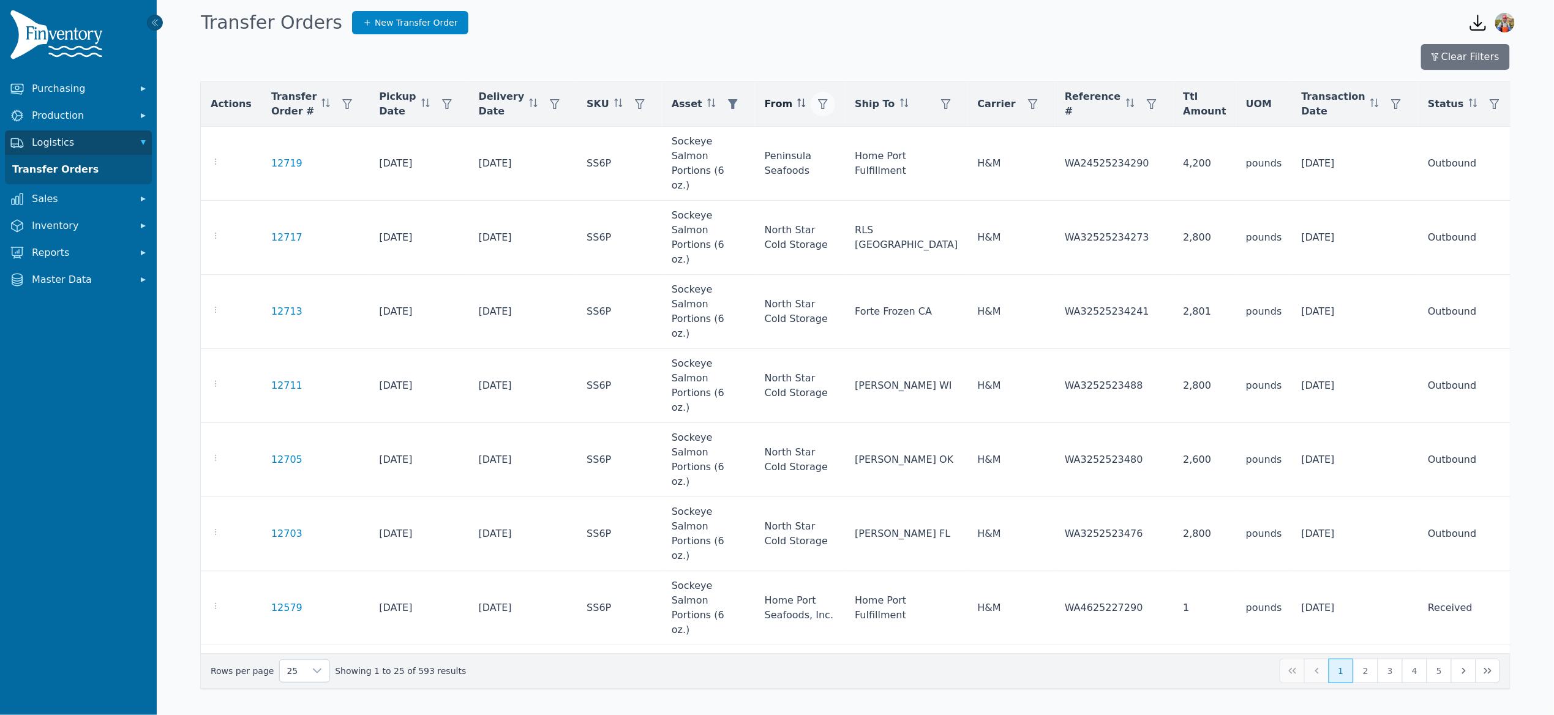
click at [828, 107] on icon "button" at bounding box center [824, 104] width 10 height 10
click at [892, 138] on div "Any" at bounding box center [904, 138] width 105 height 24
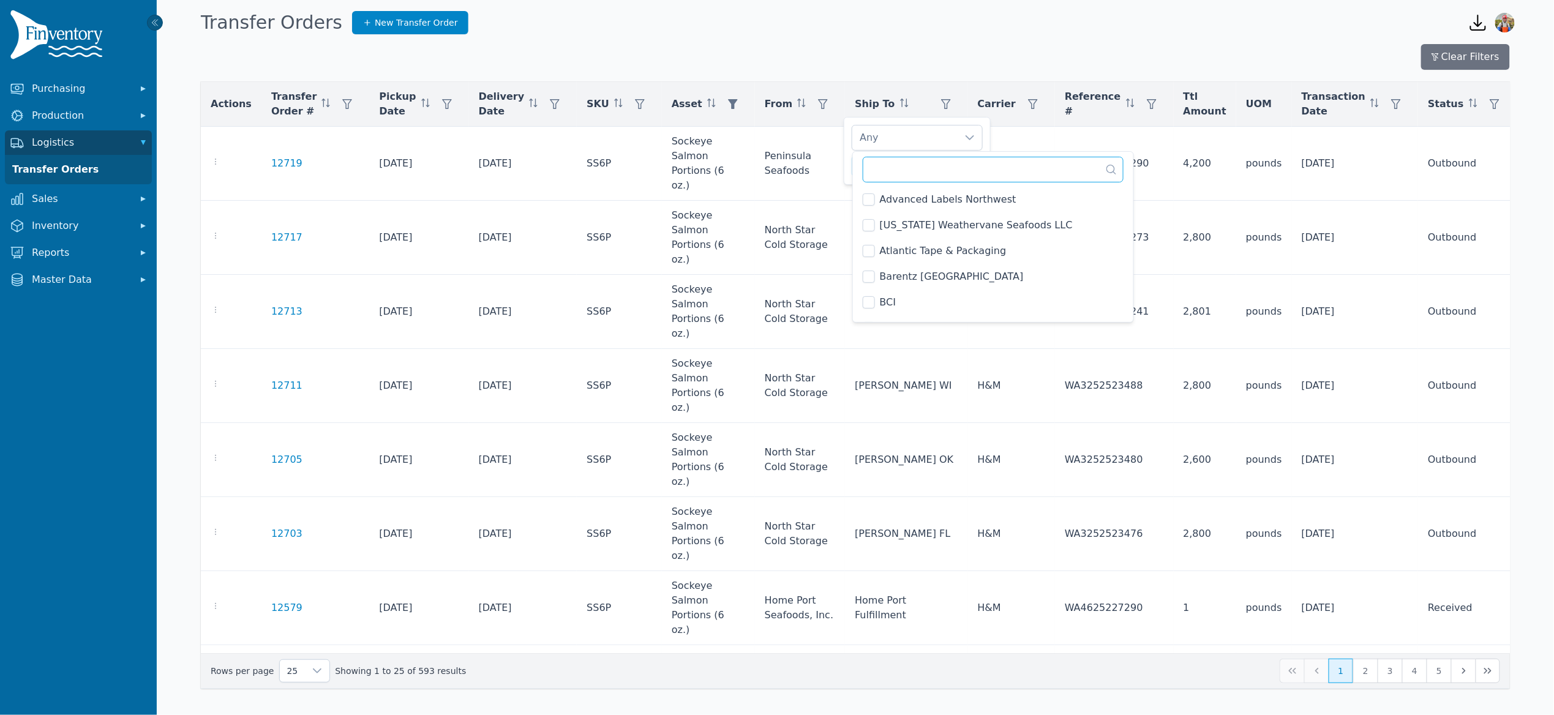
click at [897, 165] on input "text" at bounding box center [993, 170] width 261 height 26
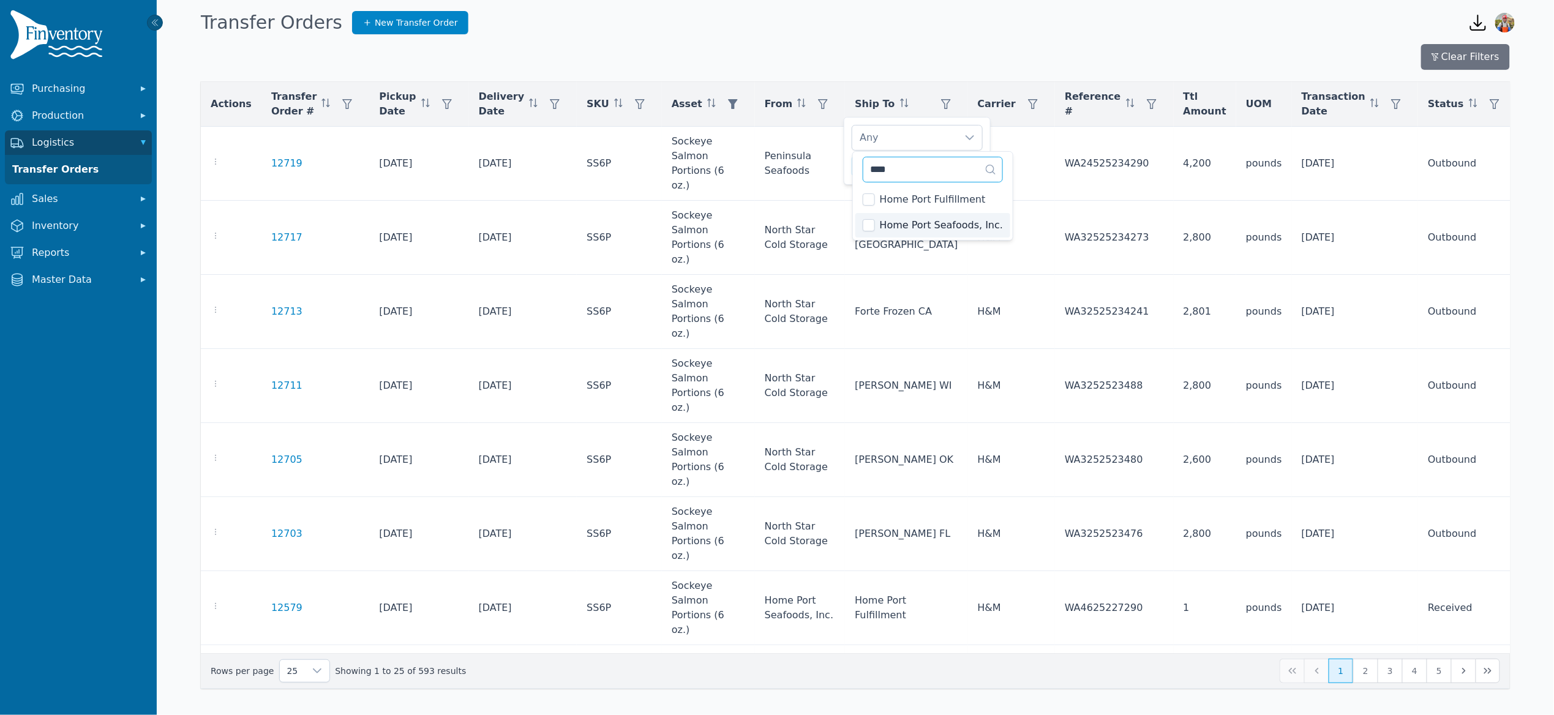
type input "****"
drag, startPoint x: 849, startPoint y: 170, endPoint x: 861, endPoint y: 171, distance: 12.9
click at [848, 170] on div "Home Port Seafoods, Inc. Clear Apply" at bounding box center [917, 151] width 147 height 68
click at [970, 165] on span "Apply" at bounding box center [964, 166] width 24 height 13
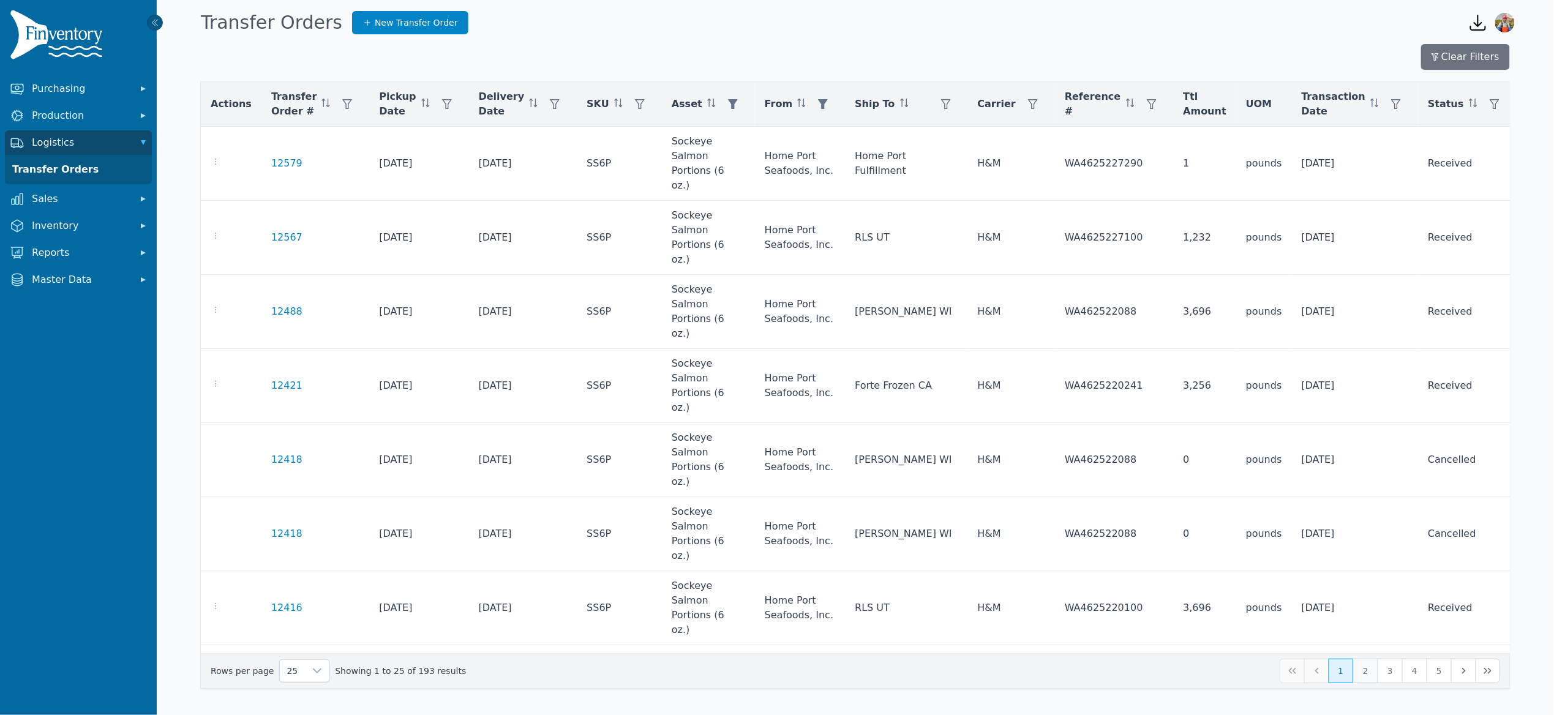
click at [1367, 670] on button "2" at bounding box center [1365, 671] width 24 height 24
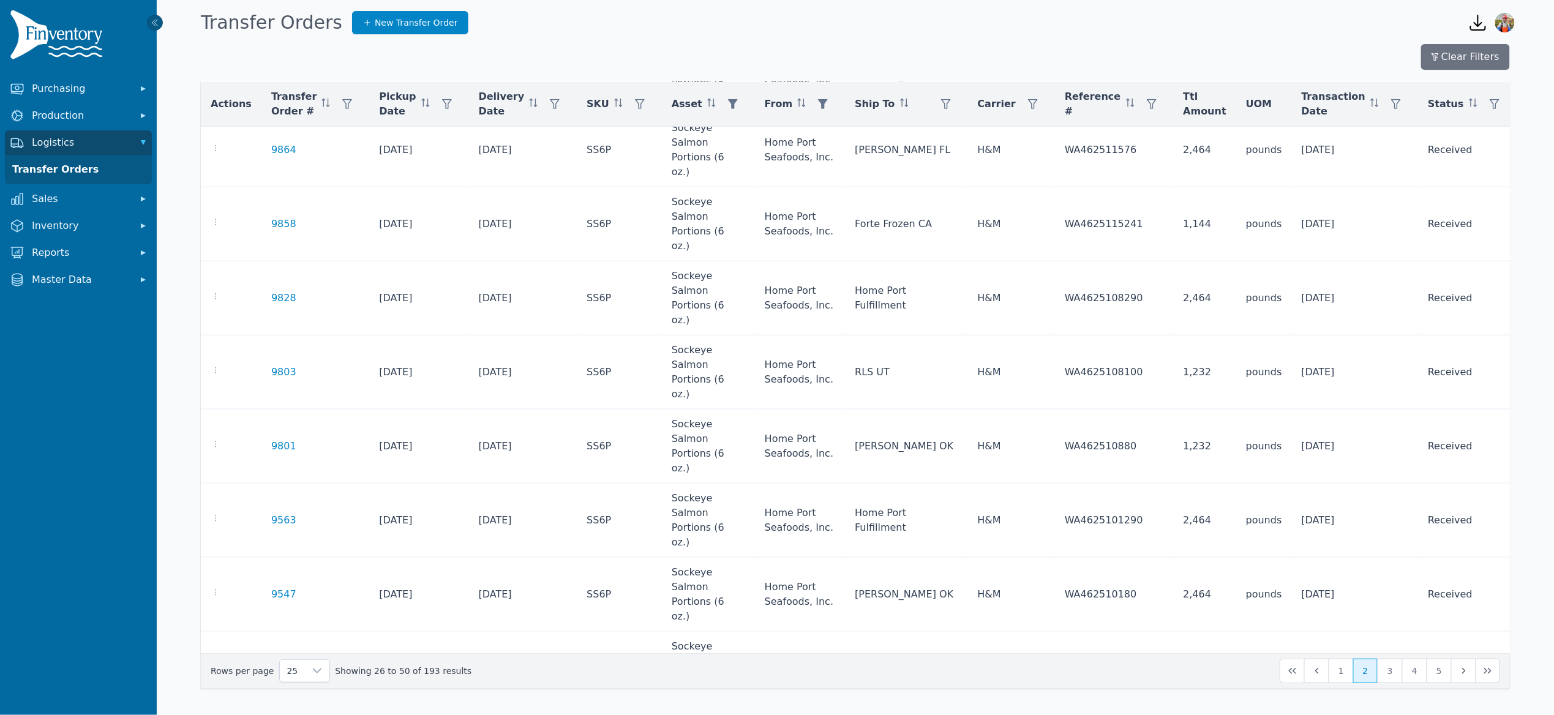
scroll to position [596, 0]
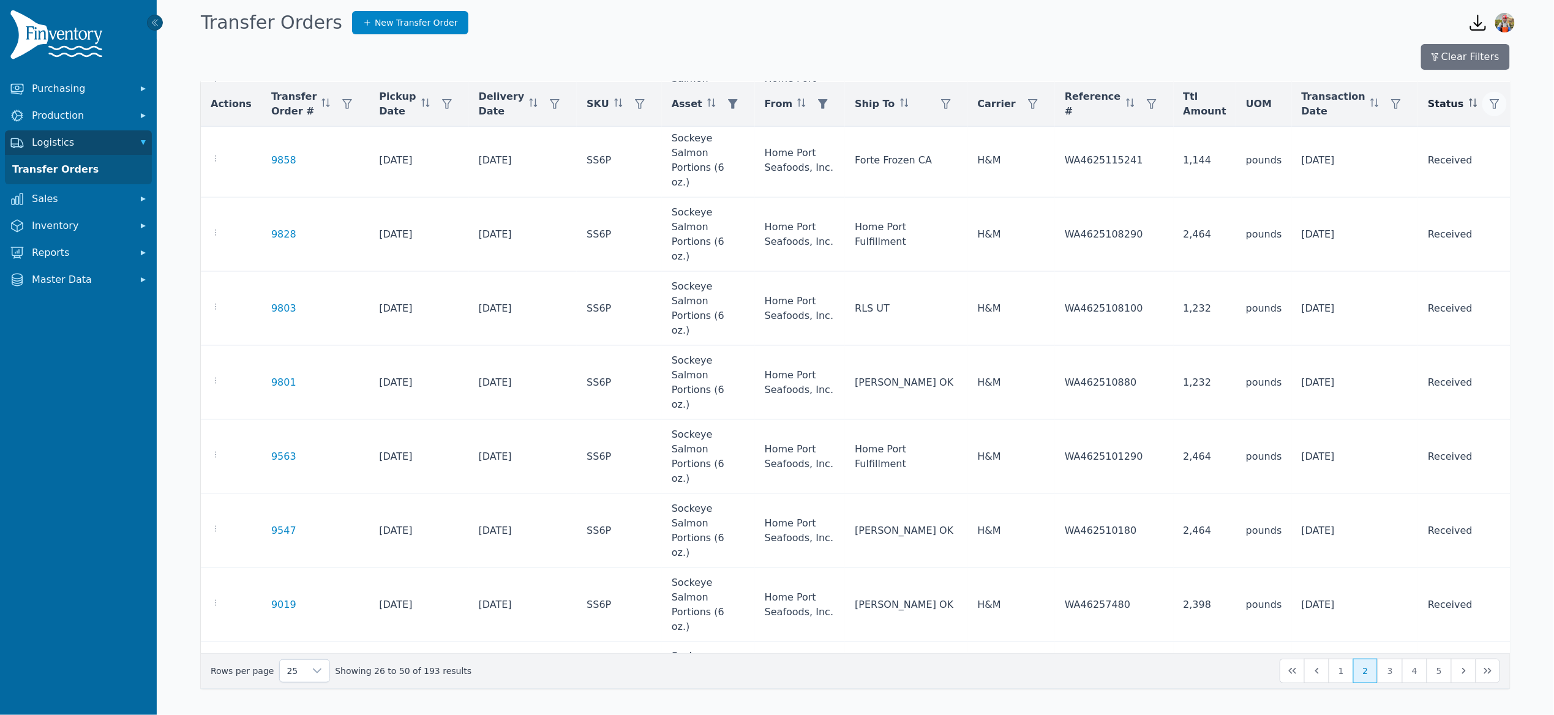
click at [1490, 104] on icon "button" at bounding box center [1495, 104] width 10 height 10
click at [1454, 135] on div "Any" at bounding box center [1402, 138] width 105 height 24
click at [1361, 192] on li "Open" at bounding box center [1426, 199] width 146 height 24
click at [1346, 162] on div "Open, Outbound Clear Apply" at bounding box center [1415, 151] width 147 height 68
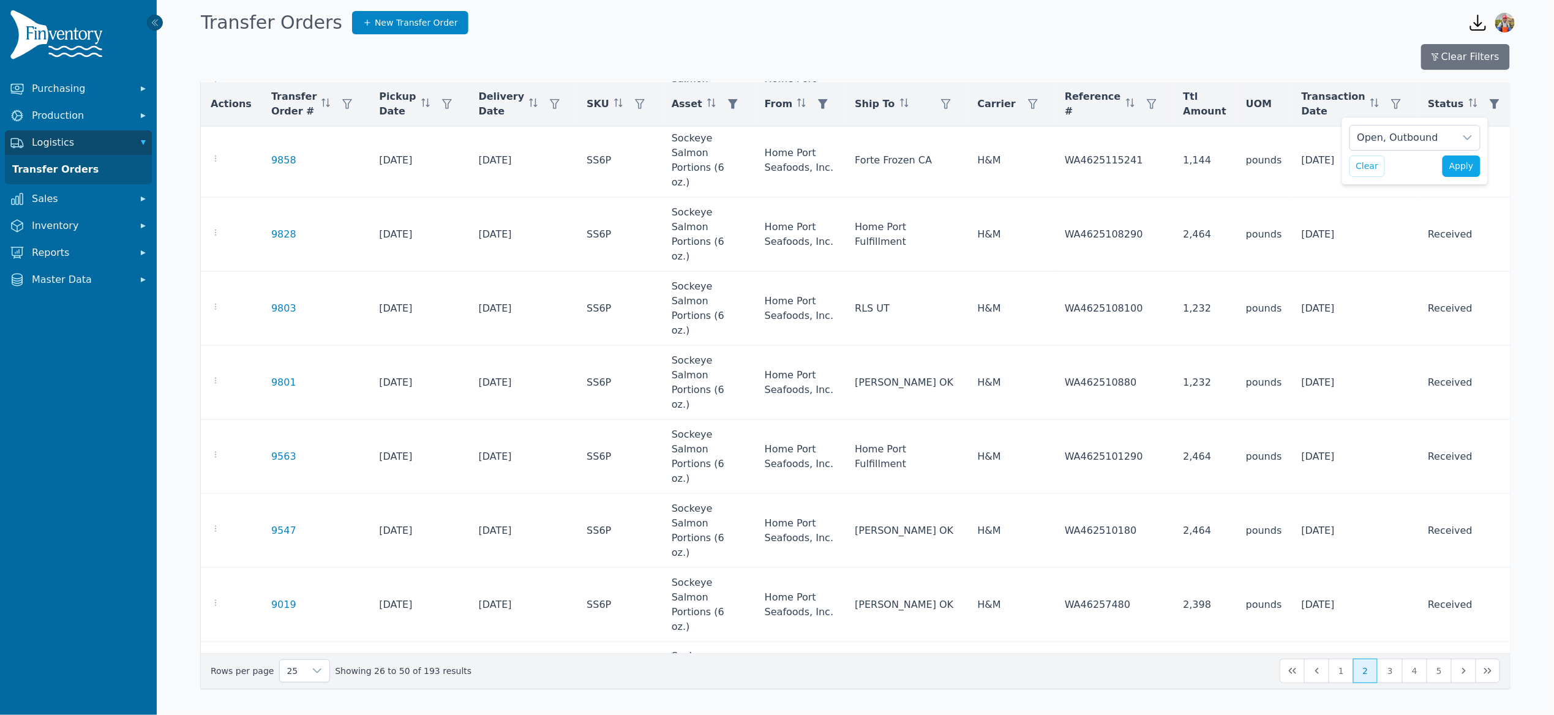
click at [1477, 152] on div "Open, Outbound Clear Apply" at bounding box center [1415, 151] width 147 height 68
click at [1471, 160] on span "Apply" at bounding box center [1461, 166] width 24 height 13
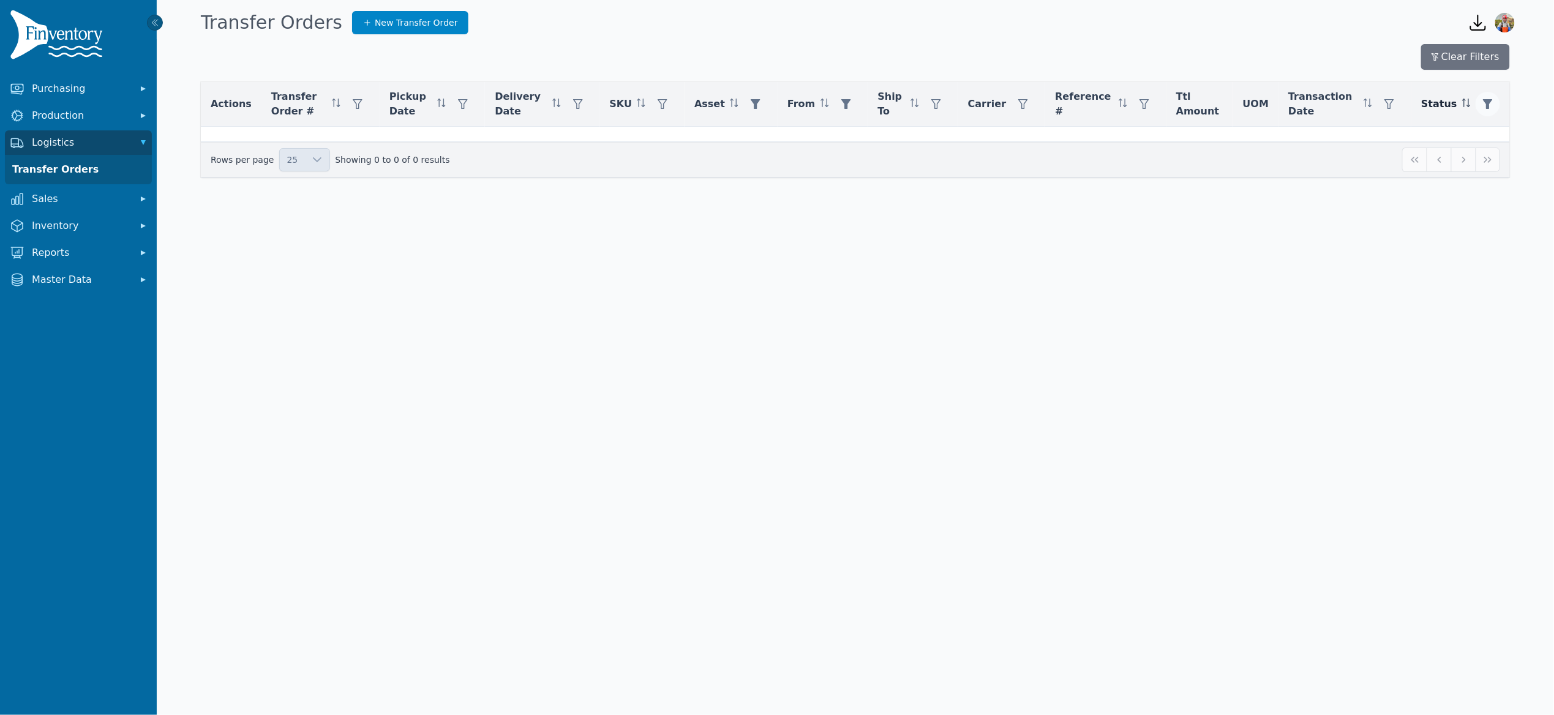
click at [1496, 103] on button "button" at bounding box center [1488, 104] width 24 height 24
click at [1371, 167] on button "Clear" at bounding box center [1380, 166] width 36 height 21
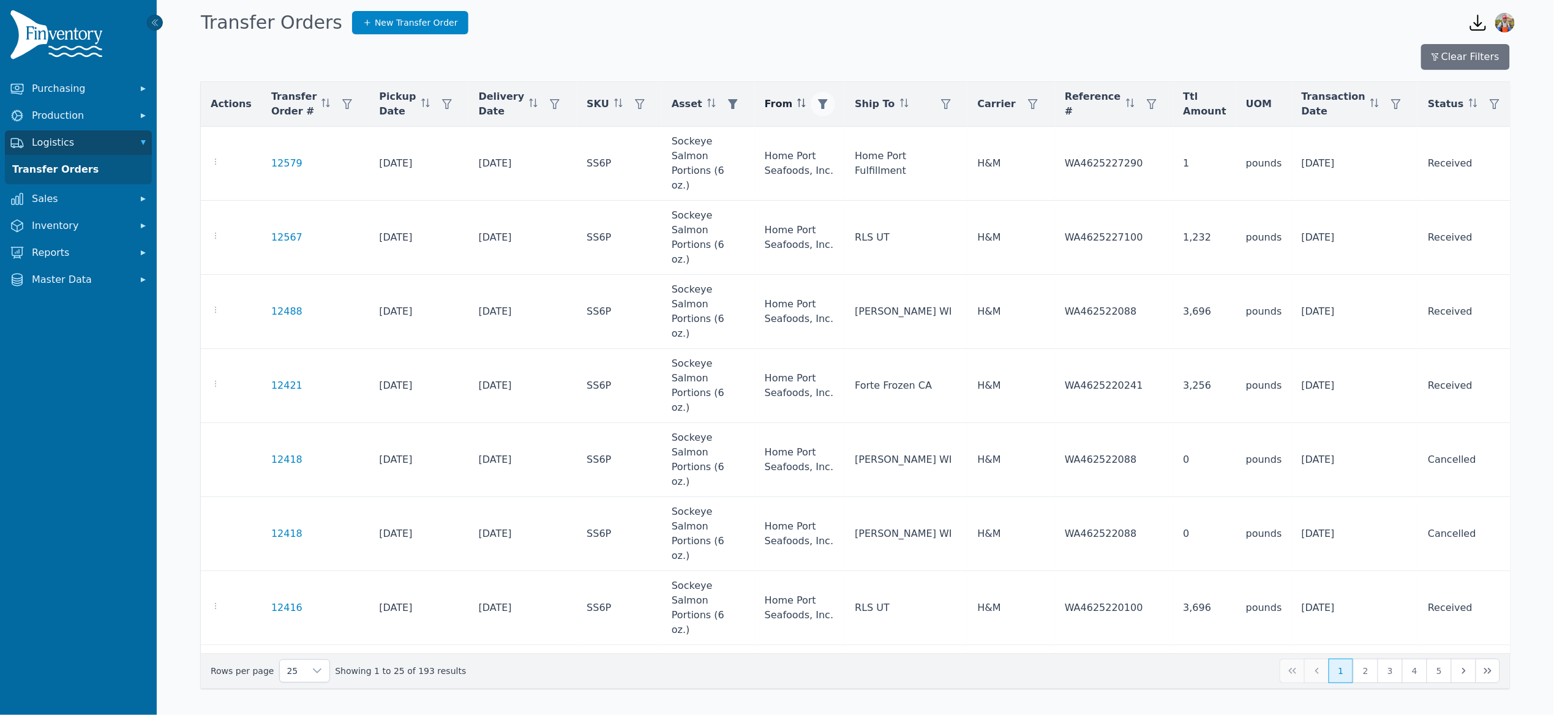
click at [828, 99] on icon "button" at bounding box center [824, 104] width 10 height 10
click at [931, 136] on div "Home Port Seafoods, Inc." at bounding box center [904, 138] width 105 height 24
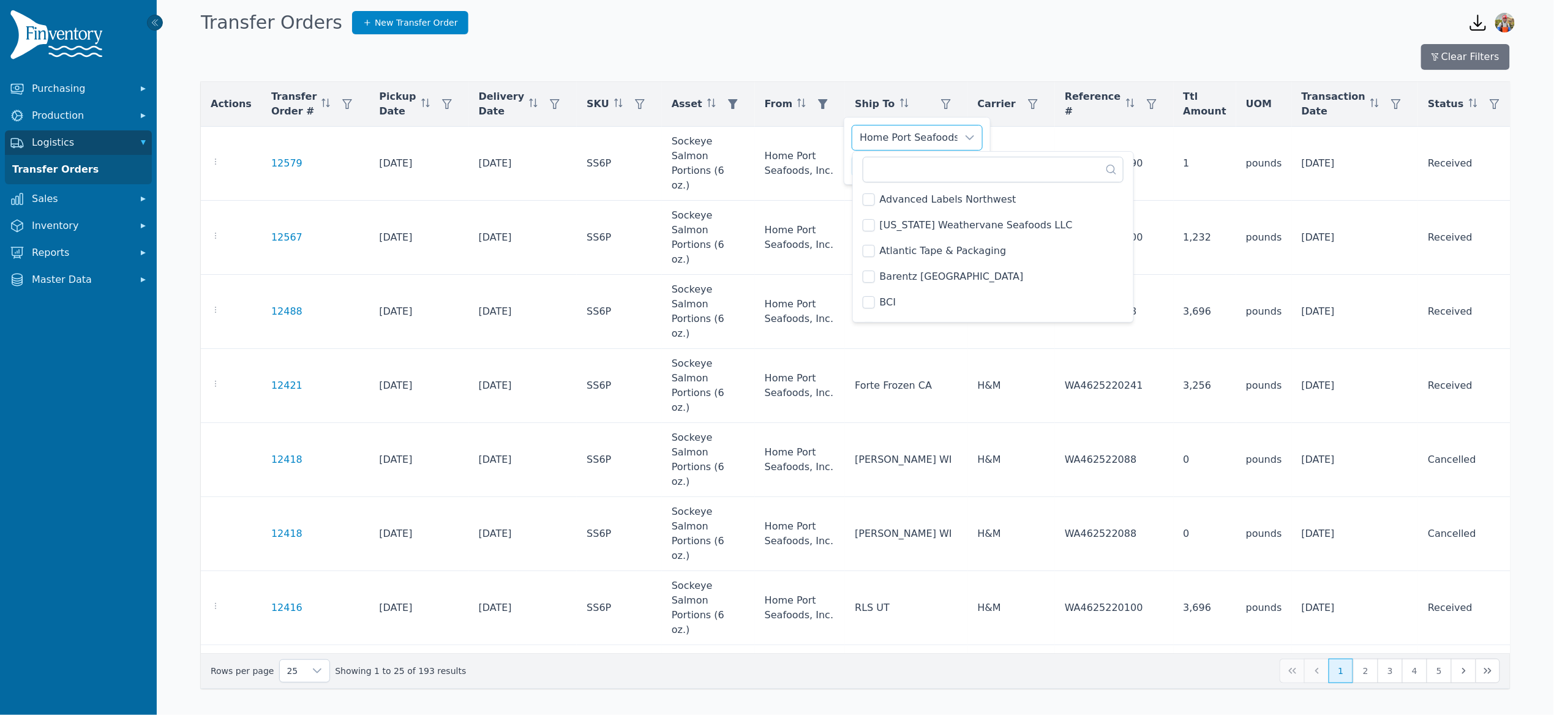
scroll to position [867, 0]
click at [906, 170] on input "text" at bounding box center [993, 170] width 261 height 26
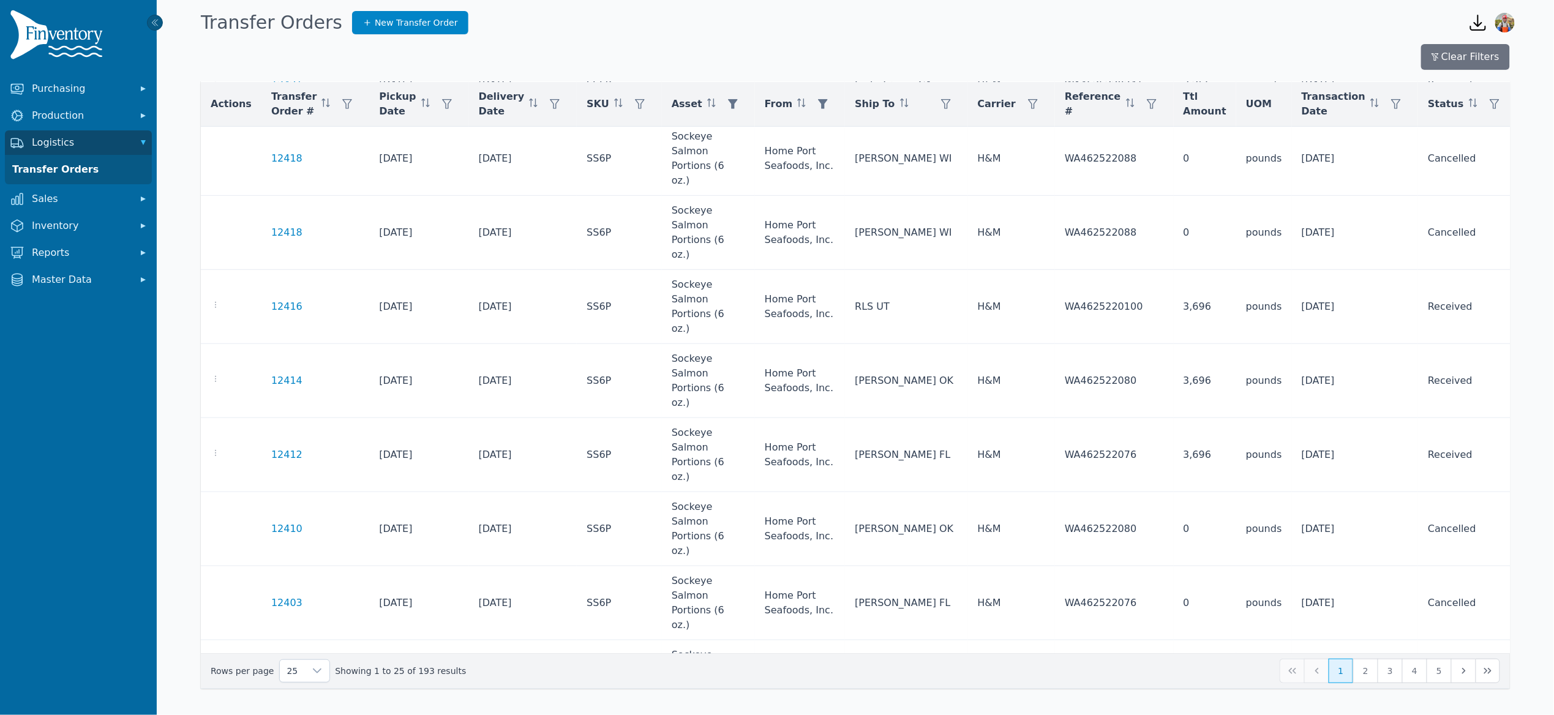
scroll to position [0, 0]
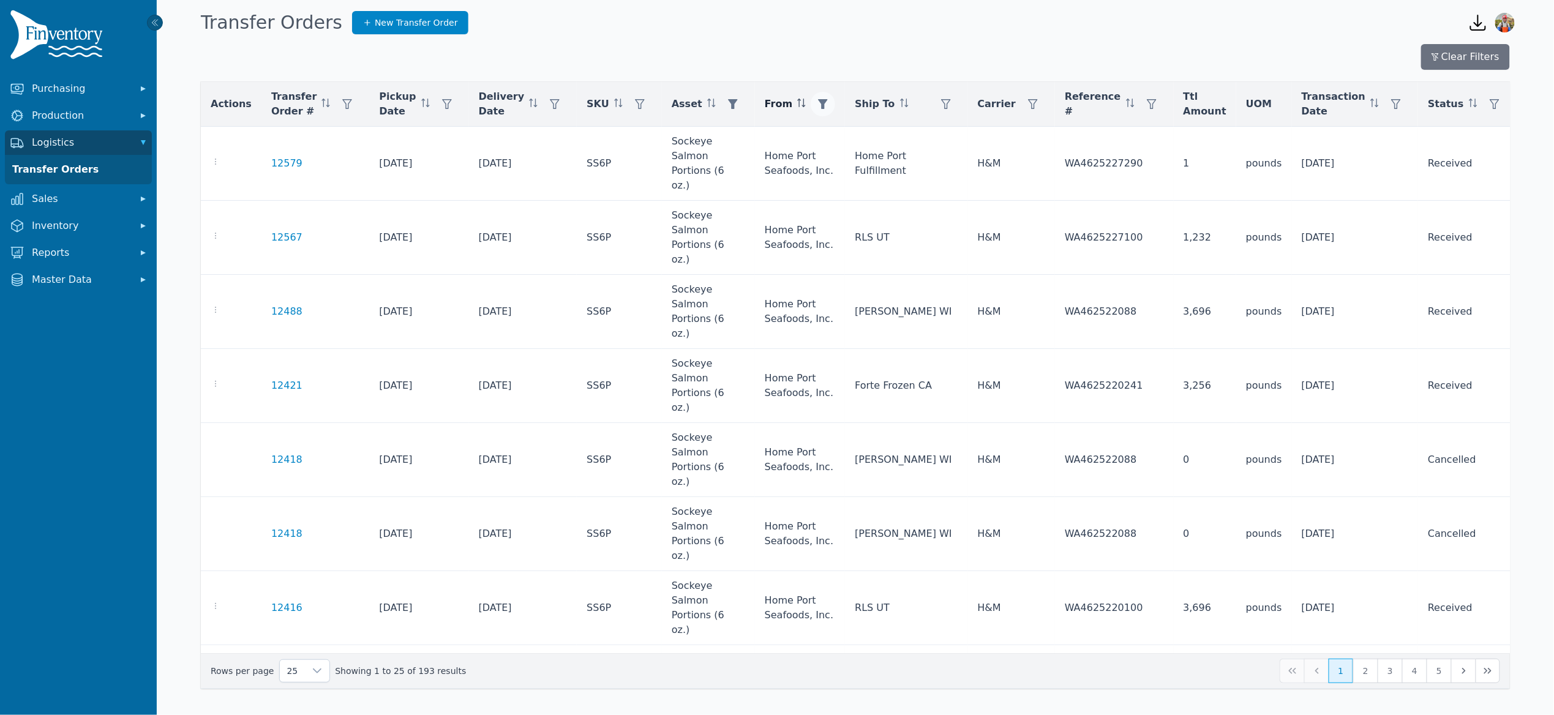
click at [828, 105] on icon "button" at bounding box center [823, 104] width 10 height 10
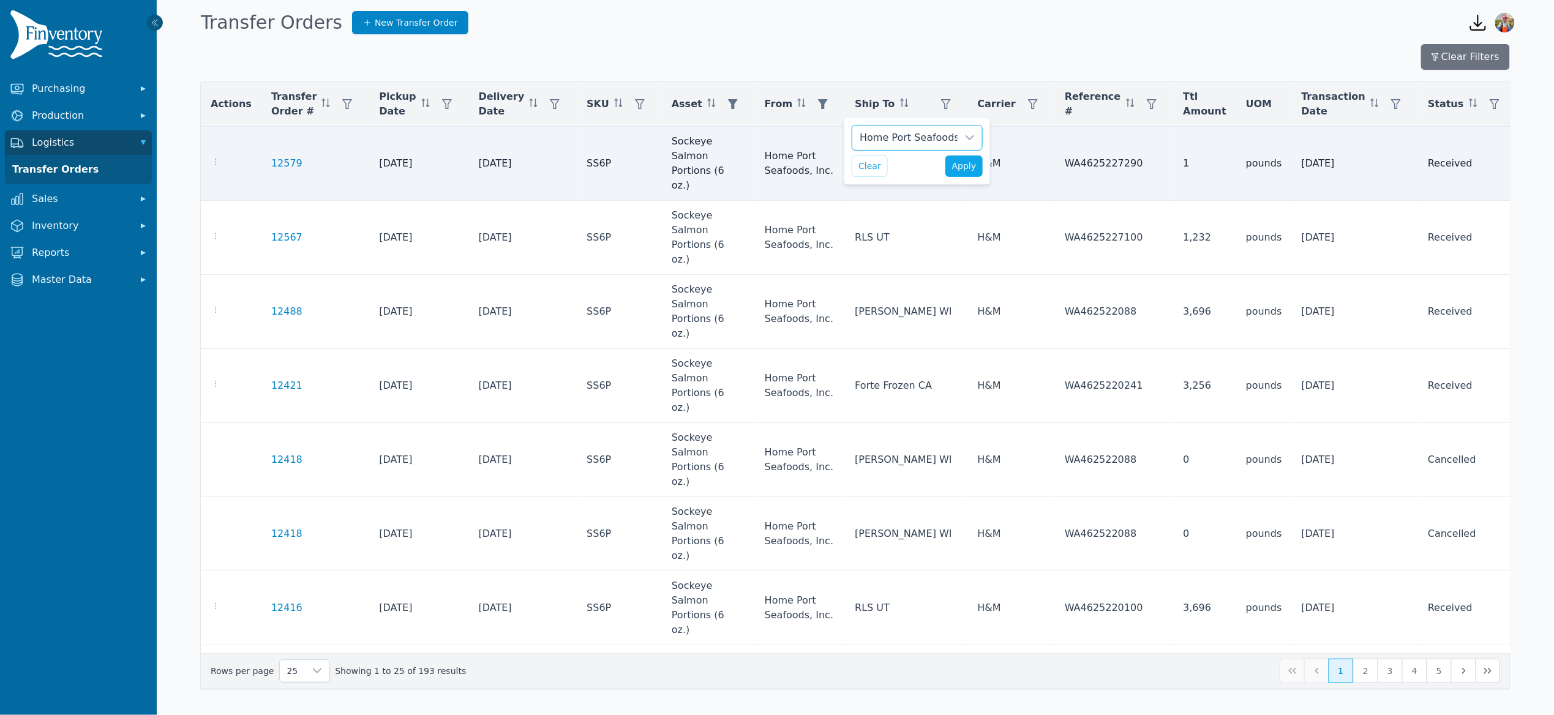
scroll to position [12, 9]
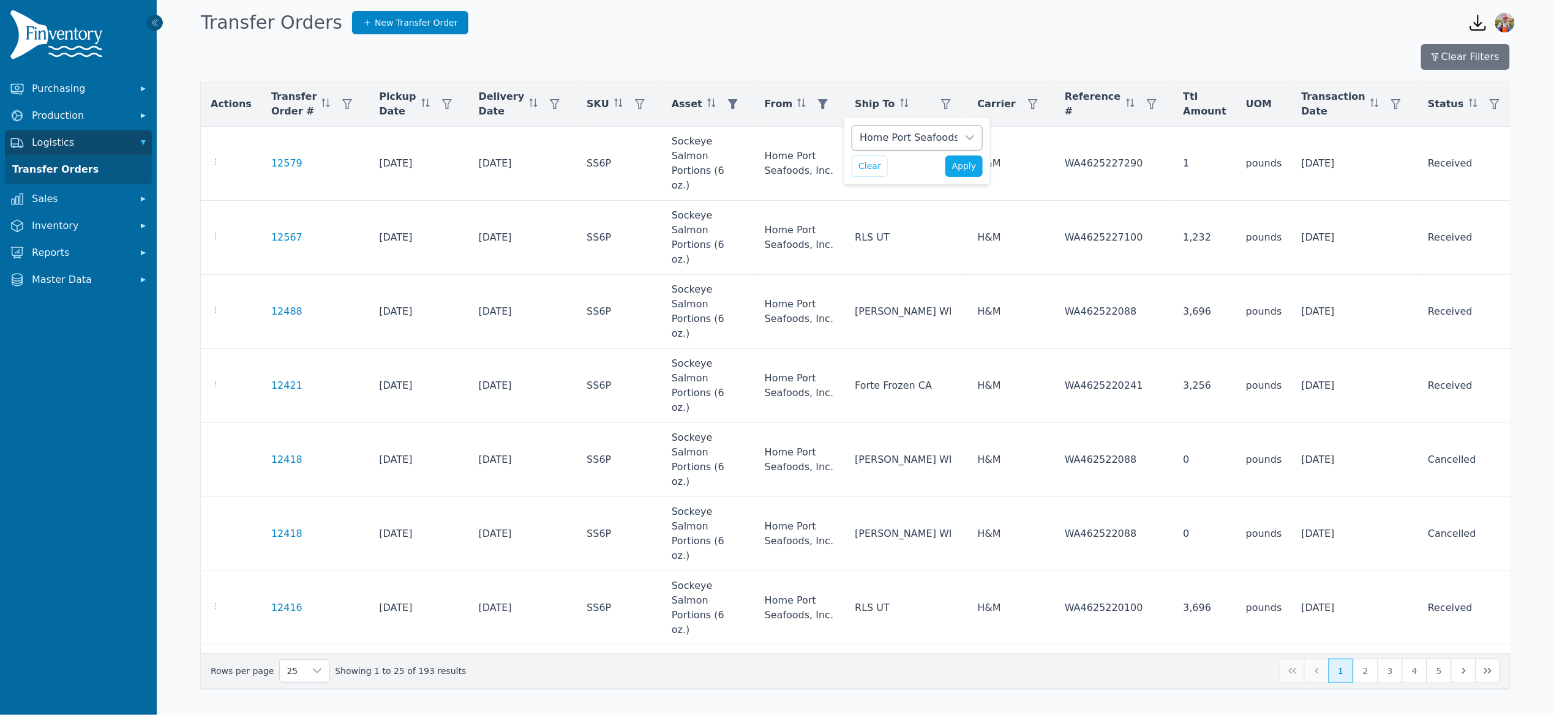
click at [912, 132] on div "Home Port Seafoods, Inc." at bounding box center [904, 138] width 105 height 24
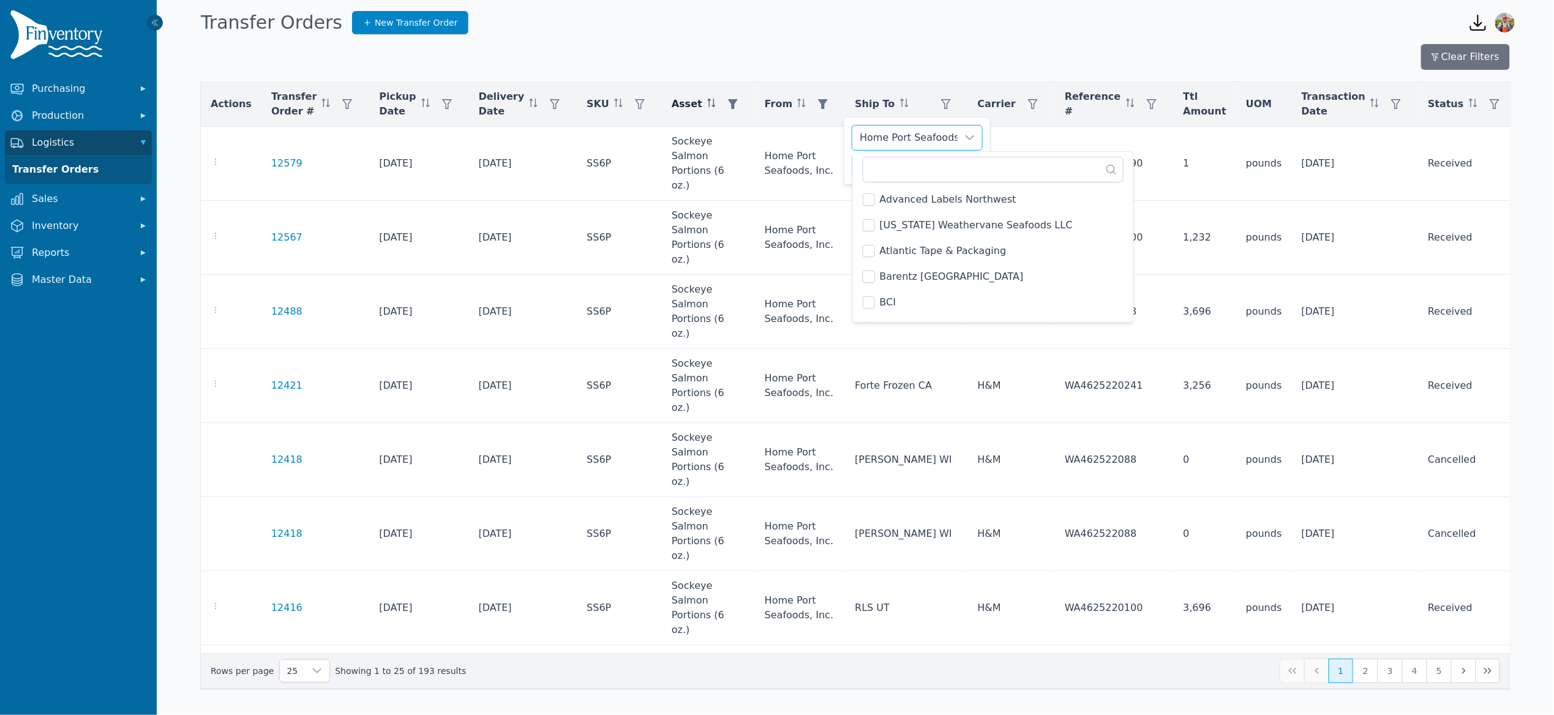
scroll to position [867, 0]
click at [738, 100] on icon "button" at bounding box center [733, 104] width 10 height 10
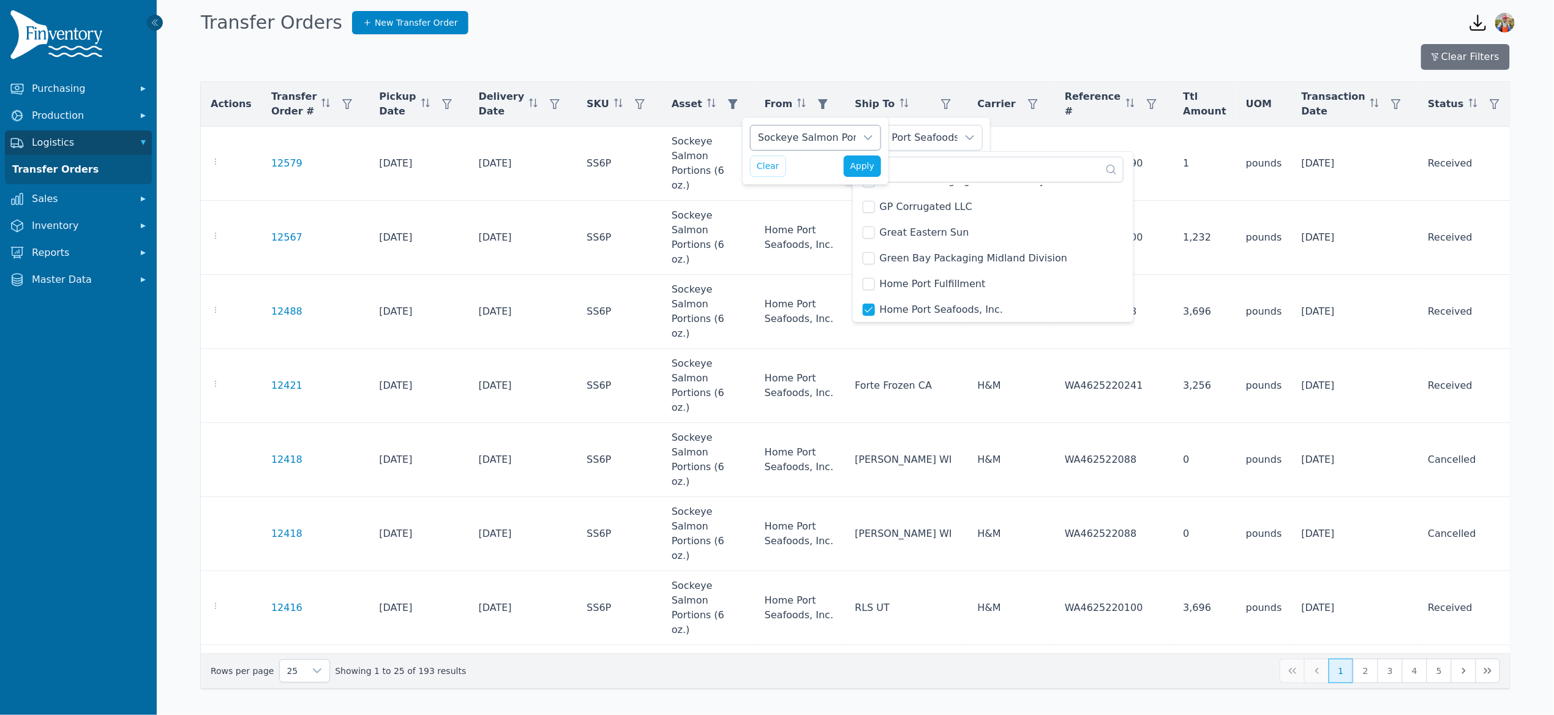
scroll to position [12, 8]
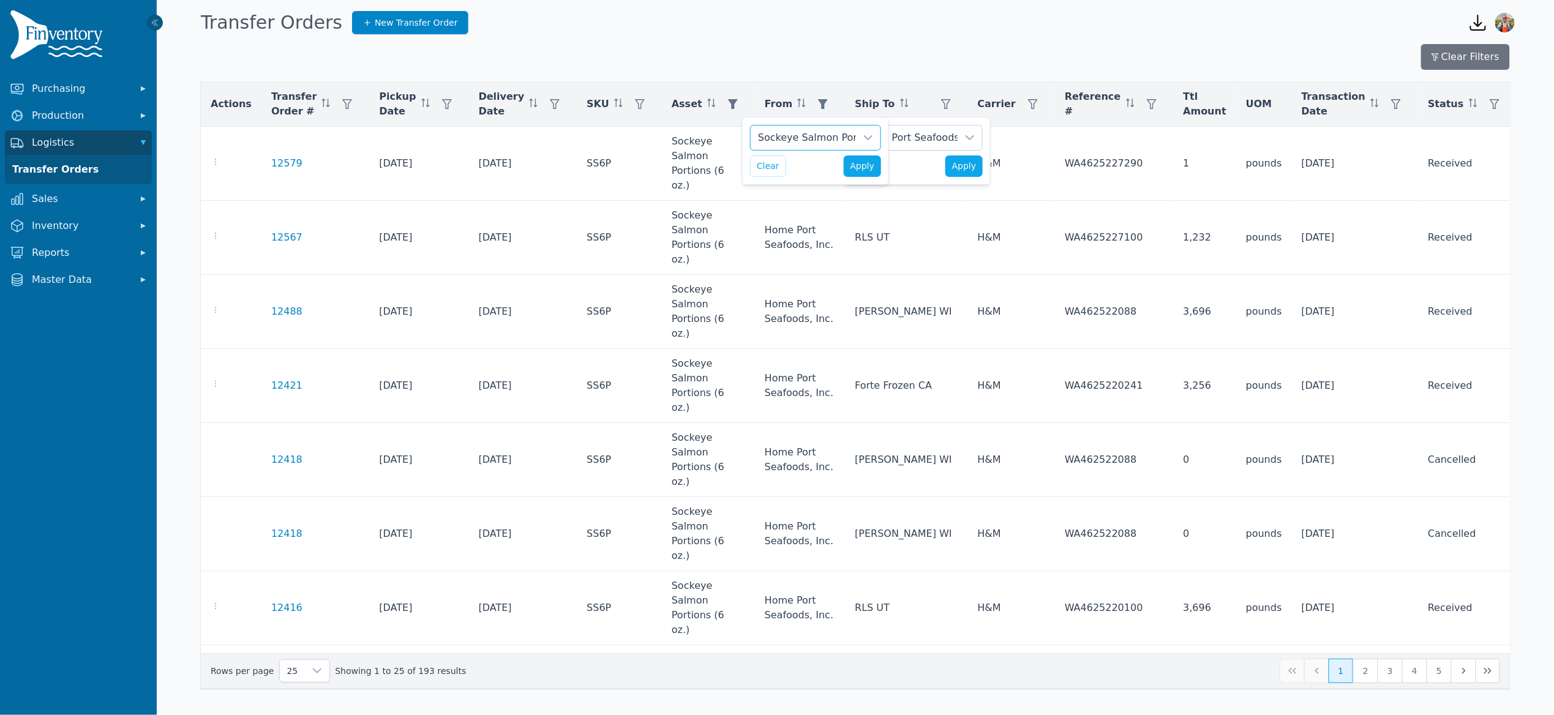
click at [797, 137] on div "Sockeye Salmon Portions (6 oz.)" at bounding box center [803, 138] width 105 height 24
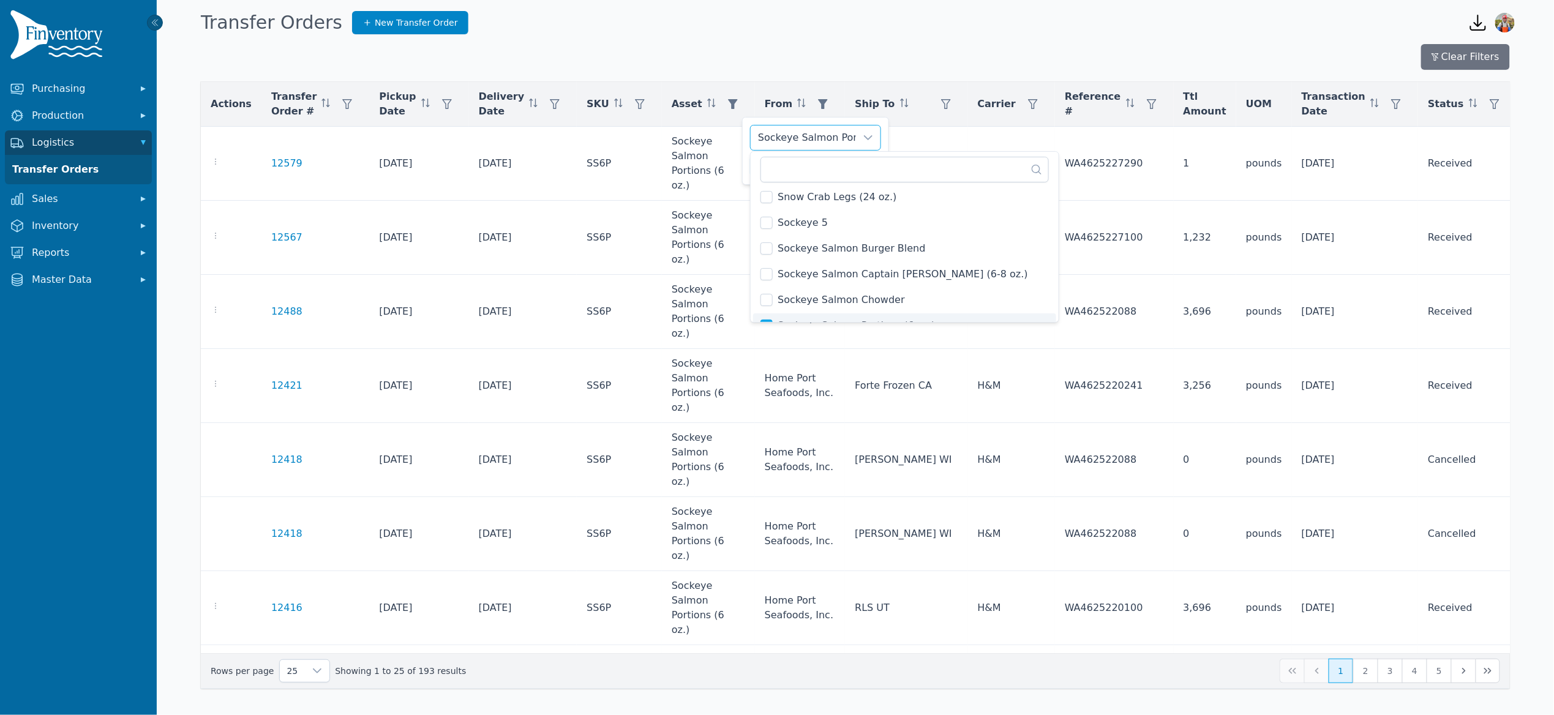
scroll to position [5290, 0]
click at [771, 300] on li "Sockeye Salmon Portions (6 oz.)" at bounding box center [904, 310] width 303 height 24
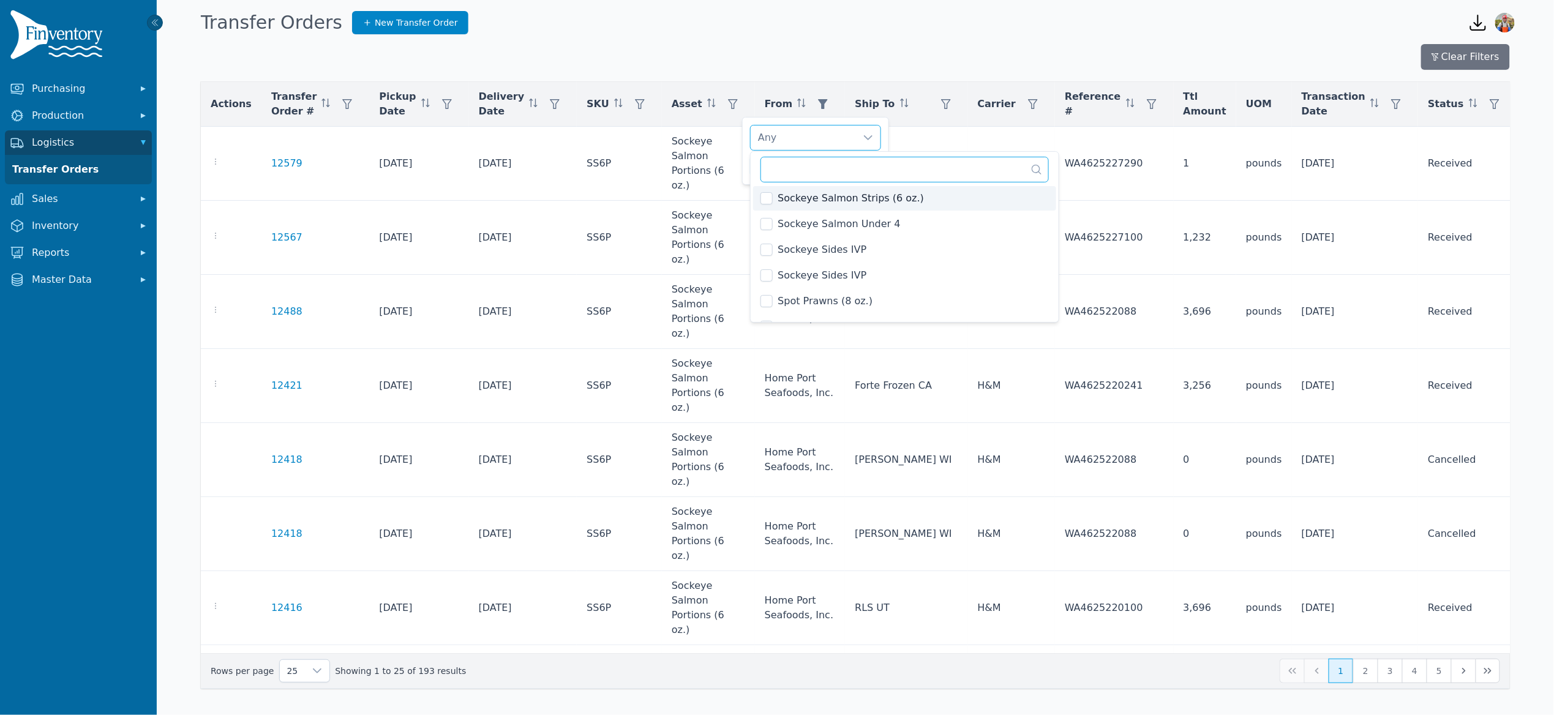
click at [834, 160] on input "text" at bounding box center [904, 170] width 288 height 26
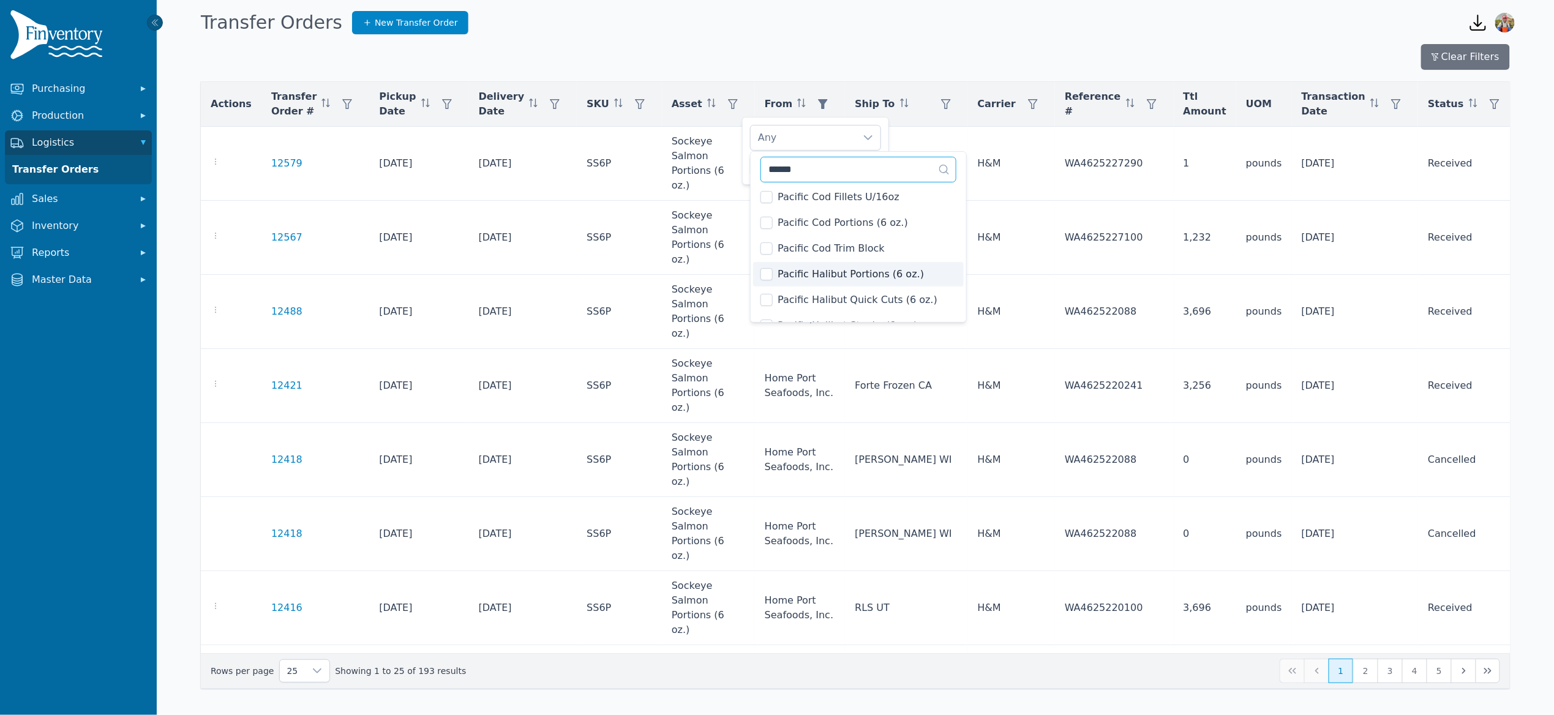
type input "******"
click at [884, 280] on span "Pacific Halibut Portions (6 oz.)" at bounding box center [851, 274] width 146 height 15
click at [745, 159] on div "Pacific Halibut Portions (6 oz.) Clear Apply" at bounding box center [815, 151] width 147 height 68
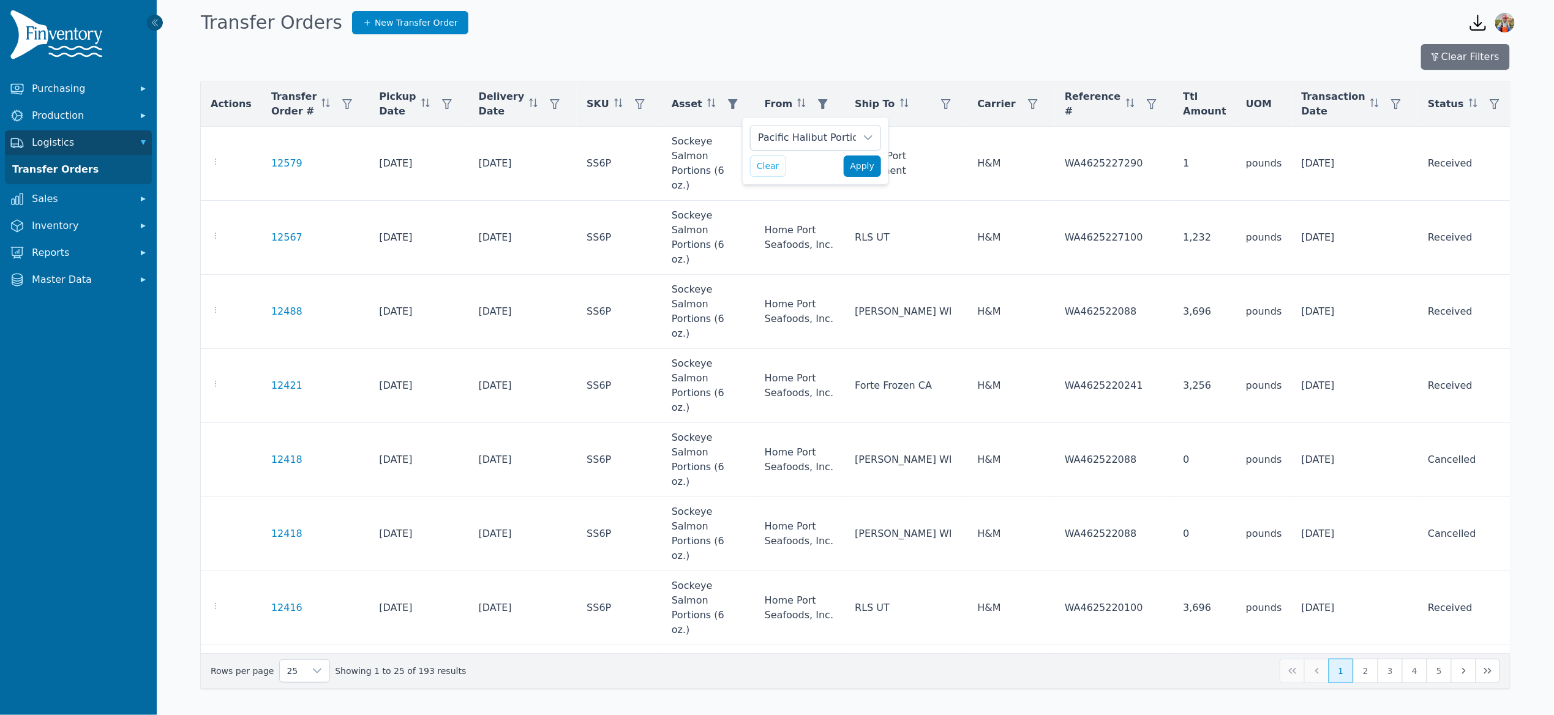
click at [866, 162] on span "Apply" at bounding box center [862, 166] width 24 height 13
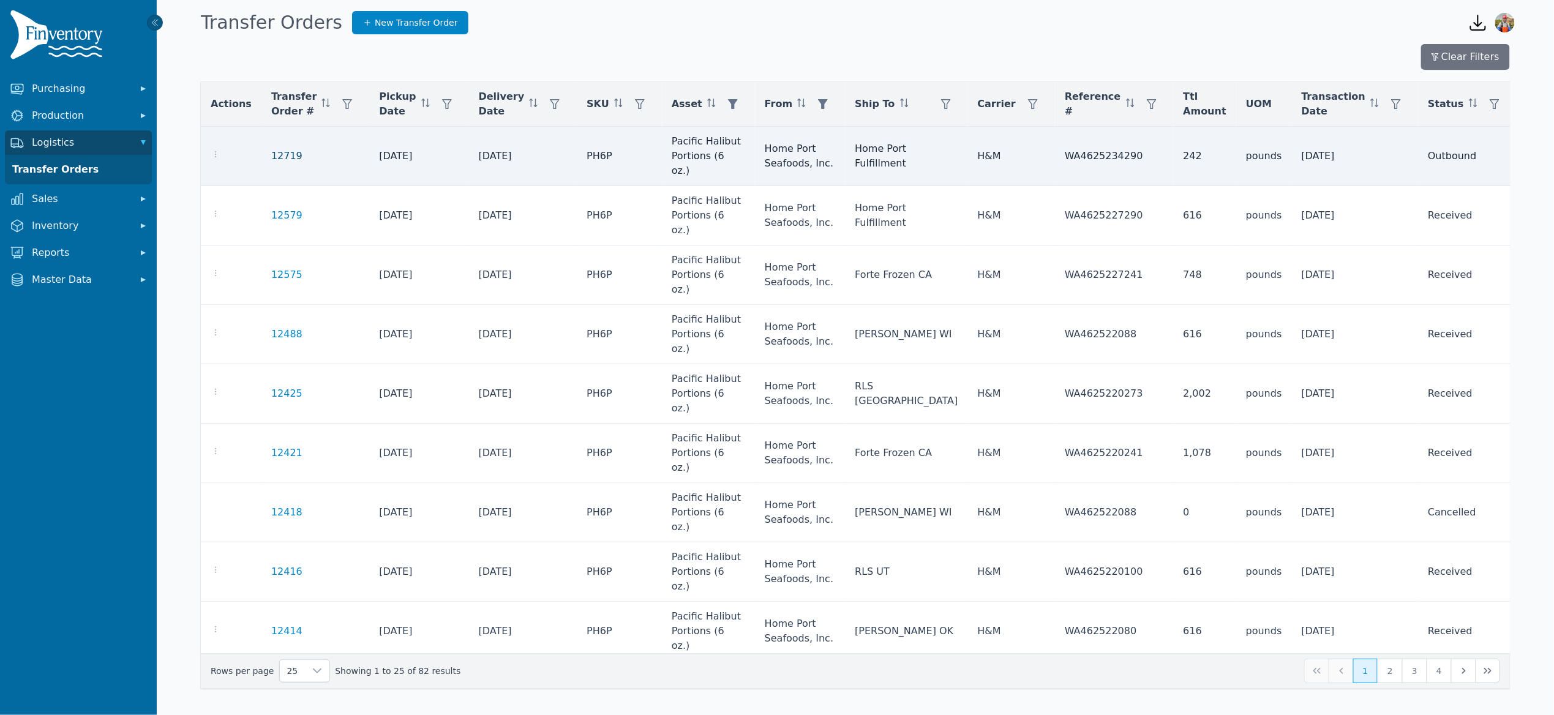
click at [271, 149] on link "12719" at bounding box center [286, 156] width 31 height 15
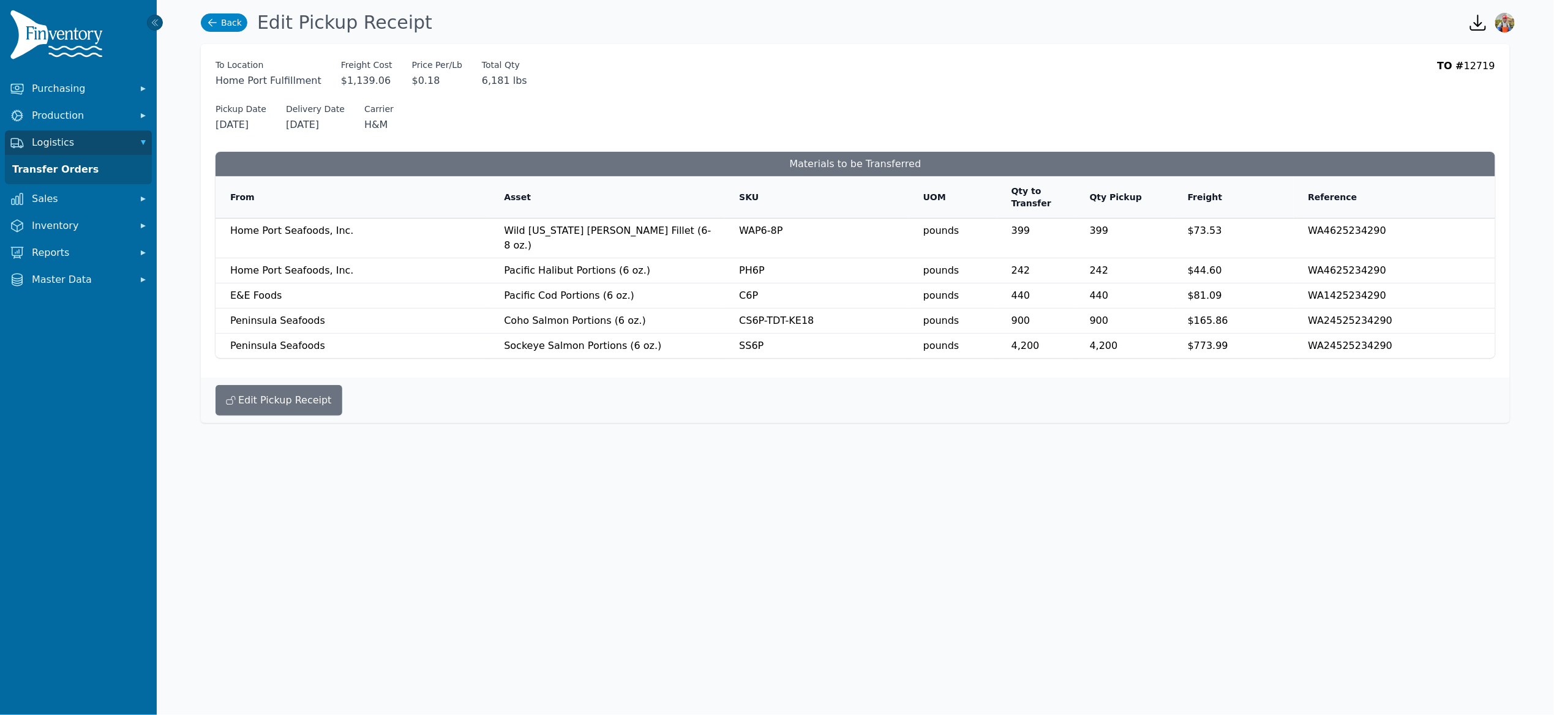
click at [229, 18] on link "Back" at bounding box center [224, 22] width 47 height 18
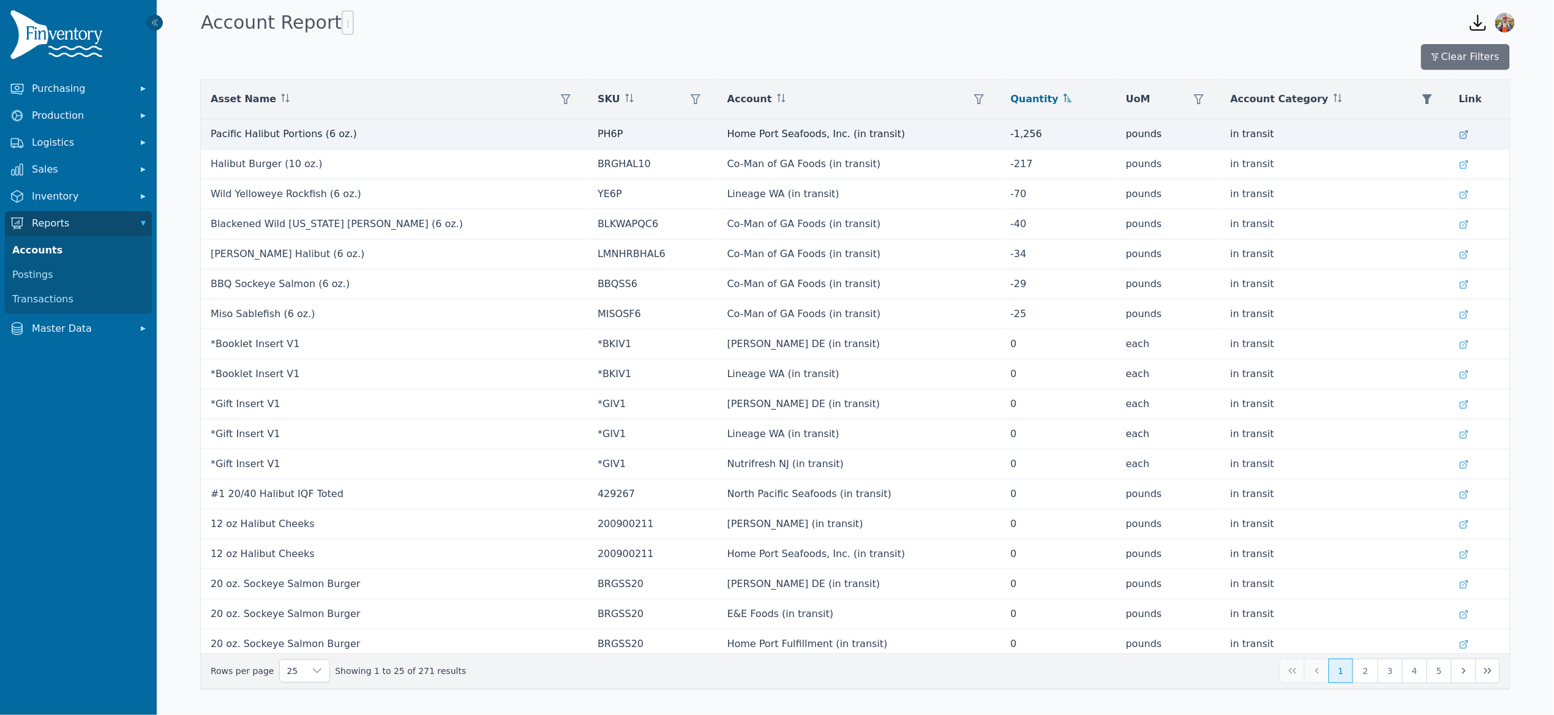
click at [1460, 135] on icon at bounding box center [1463, 134] width 7 height 7
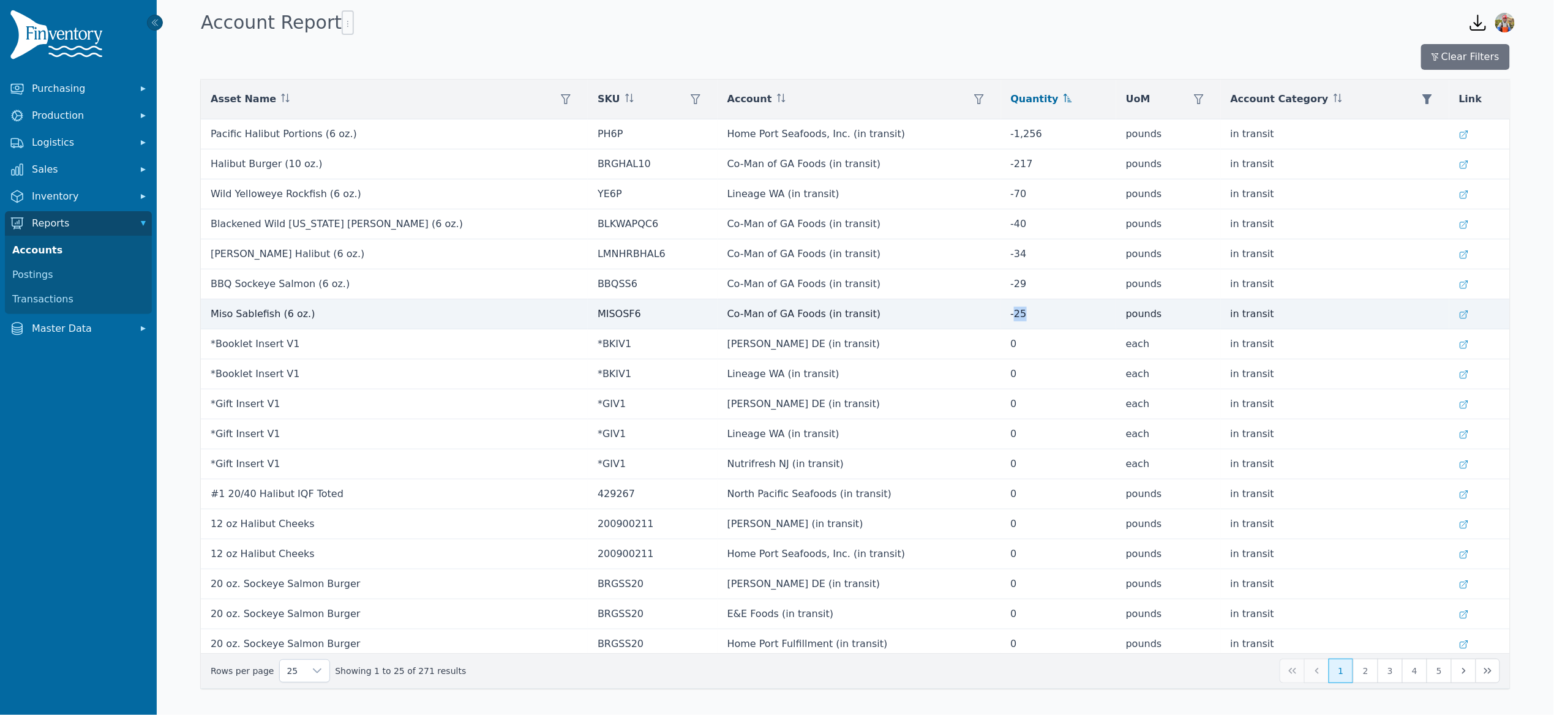
drag, startPoint x: 980, startPoint y: 314, endPoint x: 967, endPoint y: 309, distance: 13.2
click at [1001, 309] on td "-25" at bounding box center [1058, 314] width 115 height 30
drag, startPoint x: 963, startPoint y: 317, endPoint x: 997, endPoint y: 318, distance: 34.3
click at [1001, 318] on td "-25" at bounding box center [1058, 314] width 115 height 30
click at [1459, 312] on icon at bounding box center [1464, 315] width 10 height 10
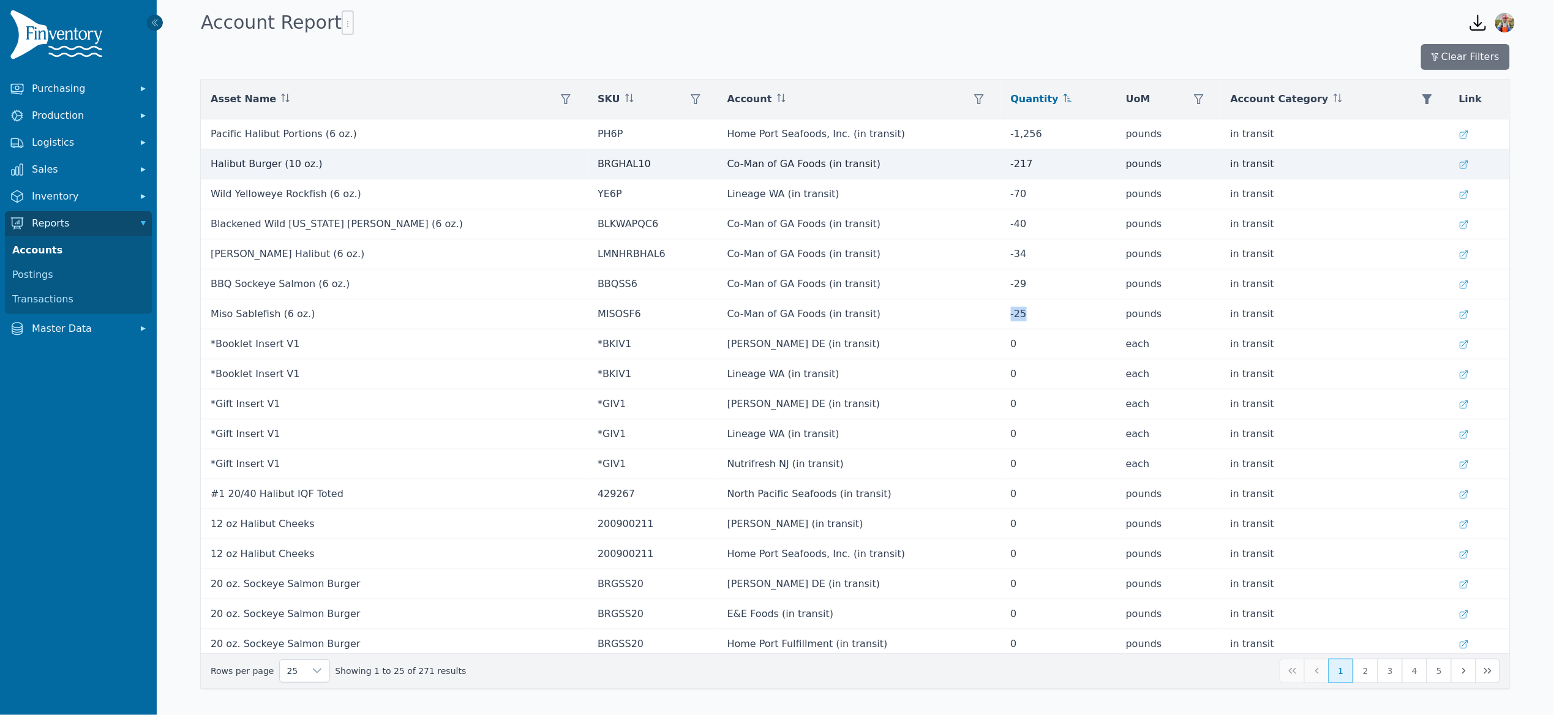
drag, startPoint x: 982, startPoint y: 164, endPoint x: 942, endPoint y: 168, distance: 40.0
click at [942, 168] on tr "Halibut Burger (10 oz.) BRGHAL10 Co-Man of GA Foods (in transit) -217 pounds in…" at bounding box center [855, 164] width 1309 height 30
click at [1459, 164] on icon at bounding box center [1464, 165] width 10 height 10
click at [899, 170] on td "Co-Man of GA Foods (in transit)" at bounding box center [859, 164] width 283 height 30
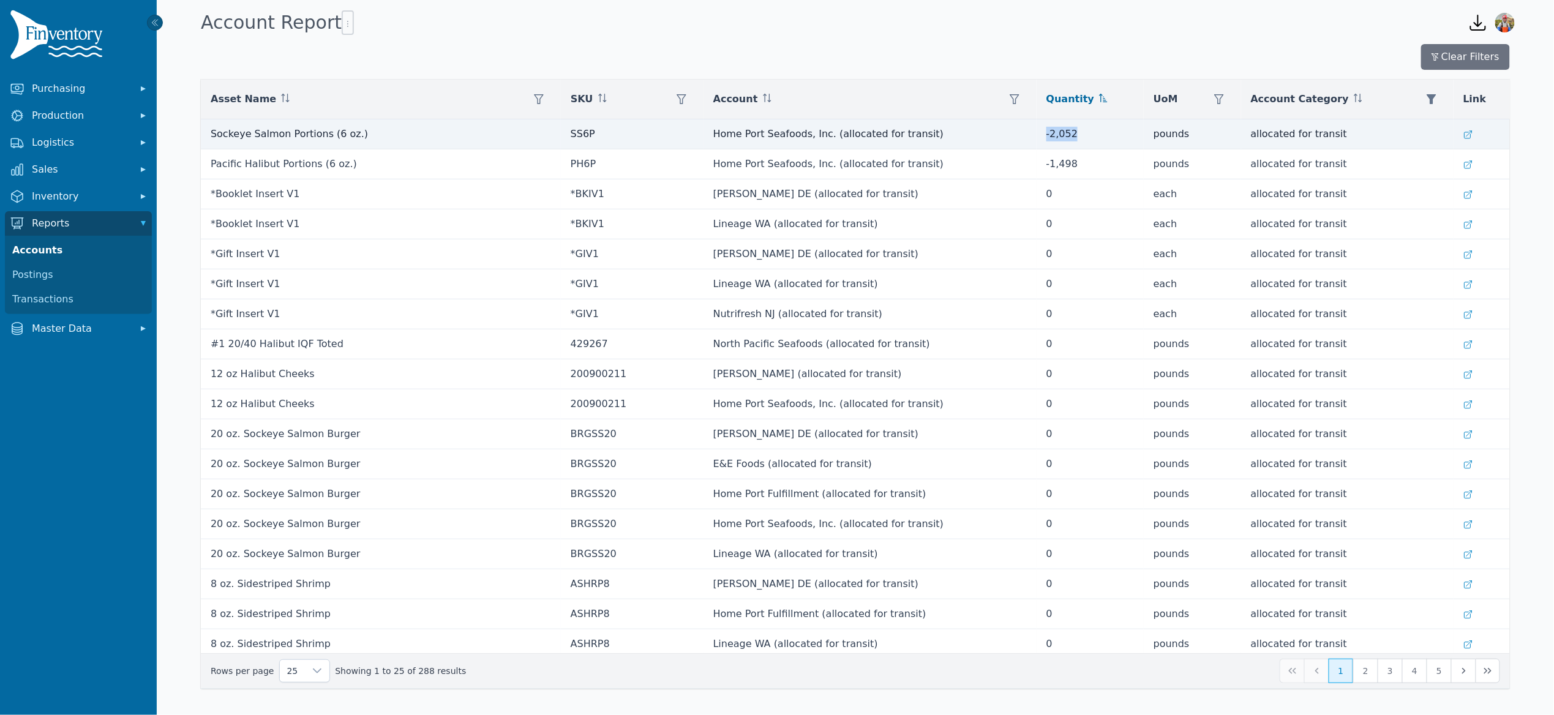
drag, startPoint x: 1036, startPoint y: 135, endPoint x: 1002, endPoint y: 133, distance: 33.8
click at [1037, 133] on td "-2,052" at bounding box center [1090, 134] width 107 height 30
